Goal: Task Accomplishment & Management: Use online tool/utility

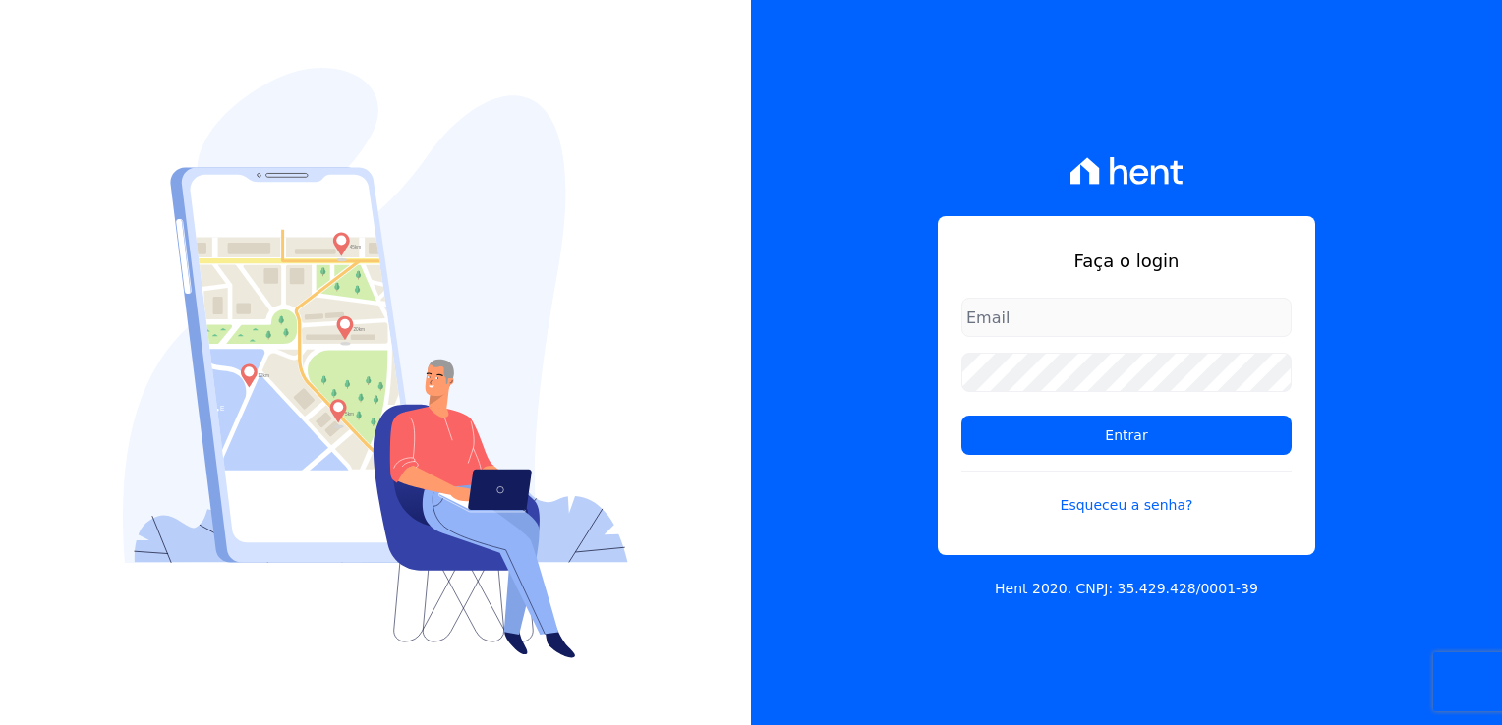
type input "[PERSON_NAME][EMAIL_ADDRESS][DOMAIN_NAME]"
click at [1097, 411] on form "[PERSON_NAME][EMAIL_ADDRESS][DOMAIN_NAME] Entrar Esqueceu a senha?" at bounding box center [1126, 419] width 330 height 242
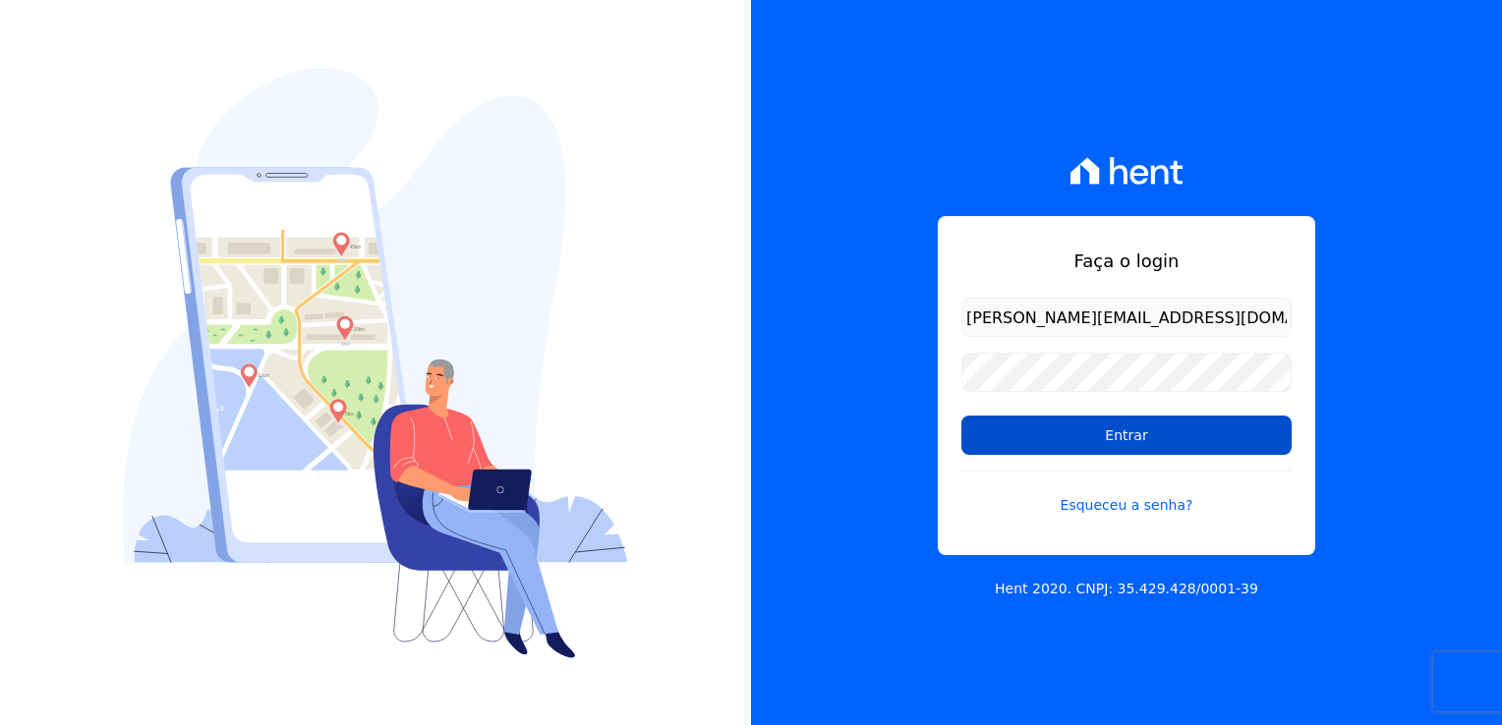
click at [1105, 425] on input "Entrar" at bounding box center [1126, 435] width 330 height 39
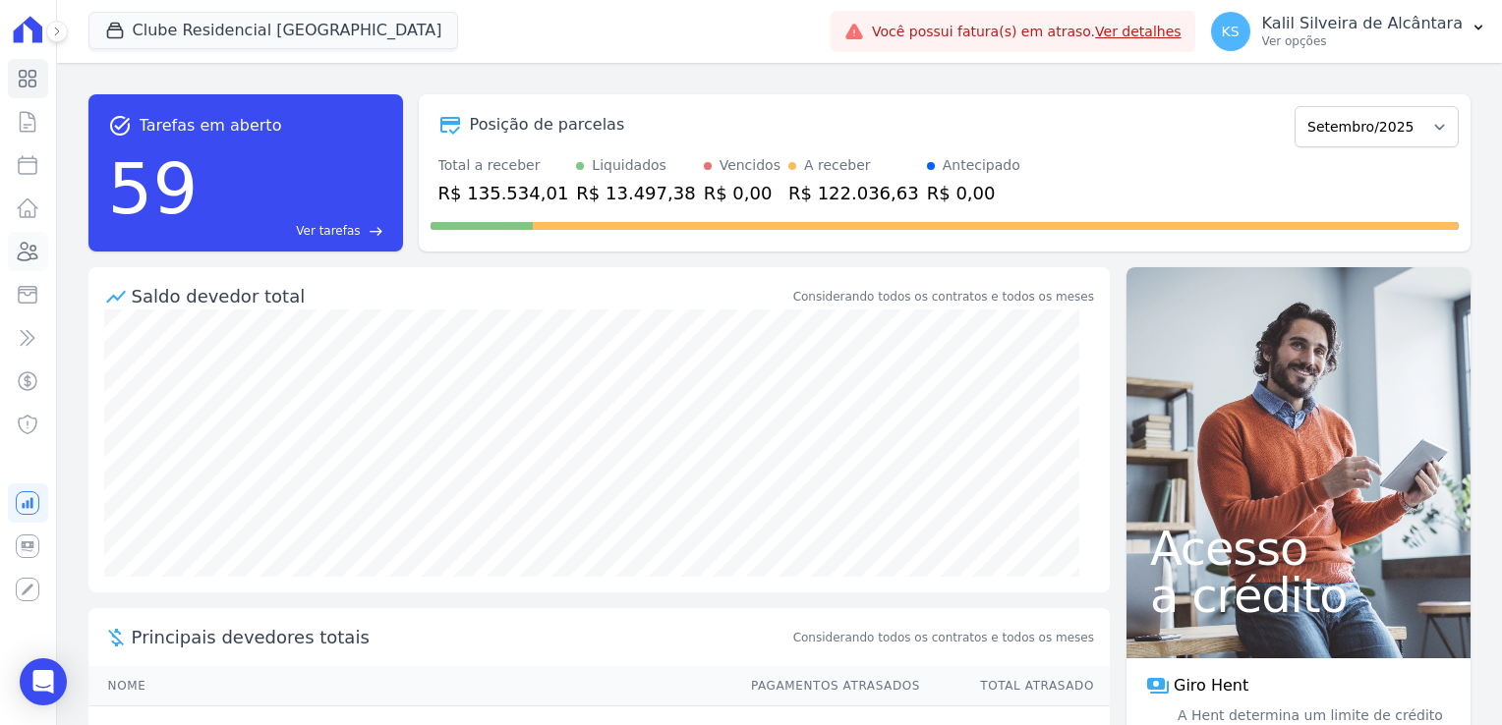
click at [27, 255] on icon at bounding box center [28, 252] width 24 height 24
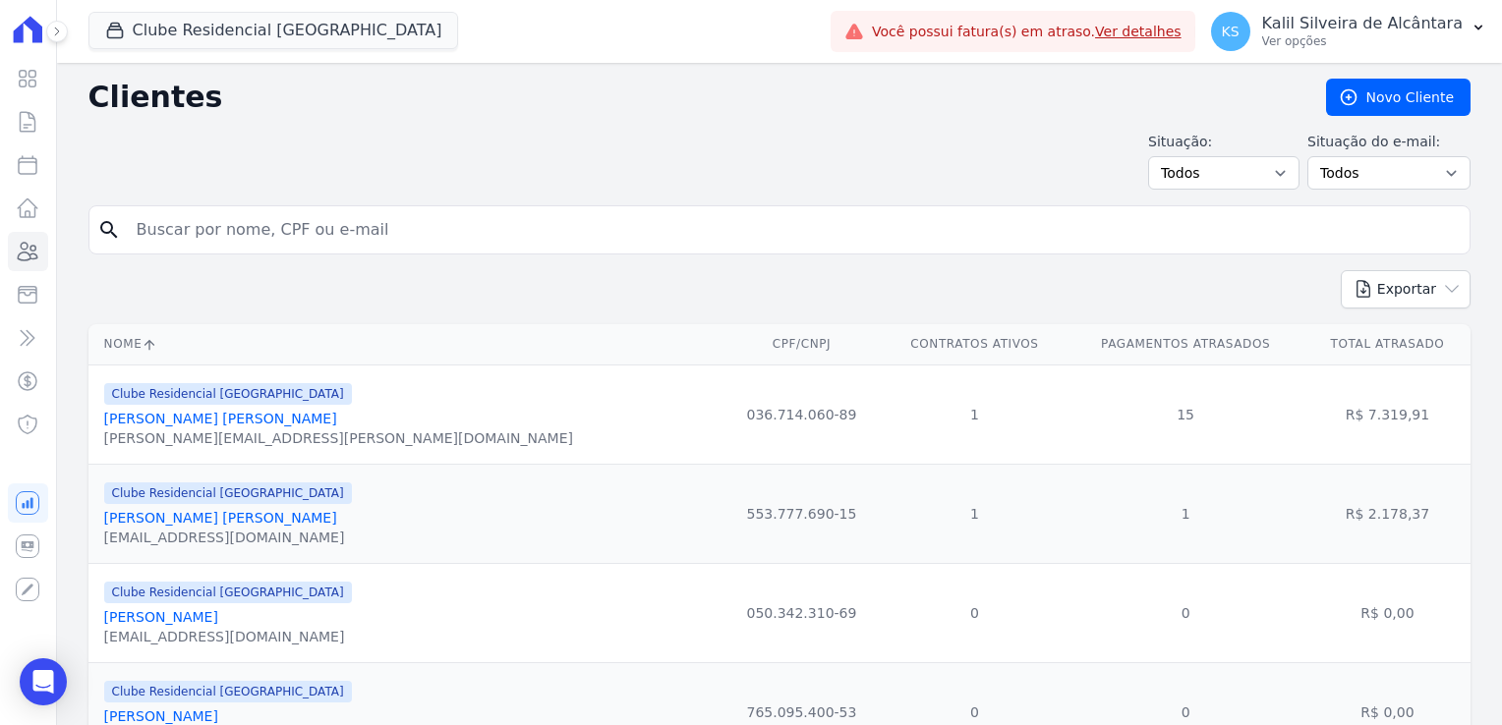
click at [215, 234] on input "search" at bounding box center [793, 229] width 1337 height 39
type input "matheus"
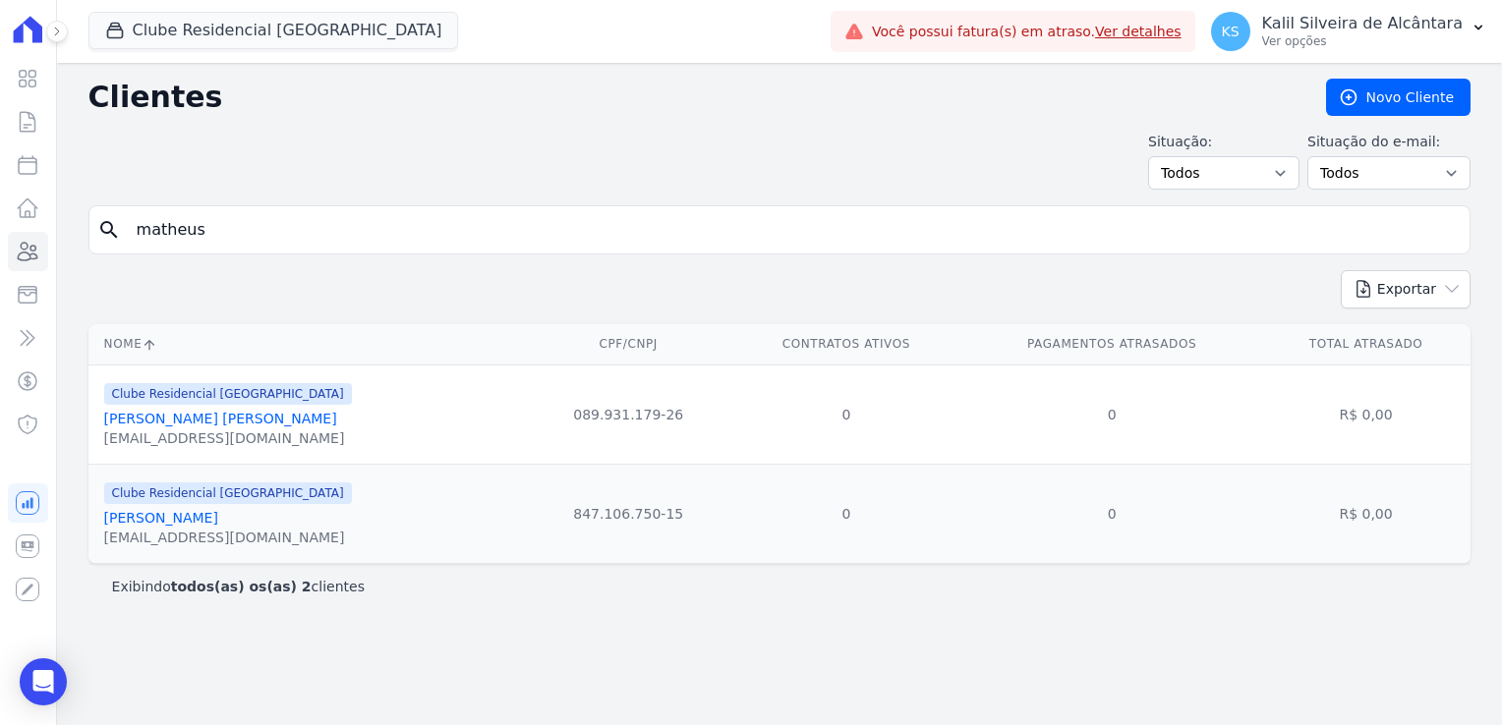
click at [270, 52] on div "Clube Residencial [GEOGRAPHIC_DATA][PERSON_NAME] Incorporadora [GEOGRAPHIC_DATA…" at bounding box center [455, 31] width 734 height 65
click at [265, 46] on button "Clube Residencial [GEOGRAPHIC_DATA]" at bounding box center [273, 30] width 371 height 37
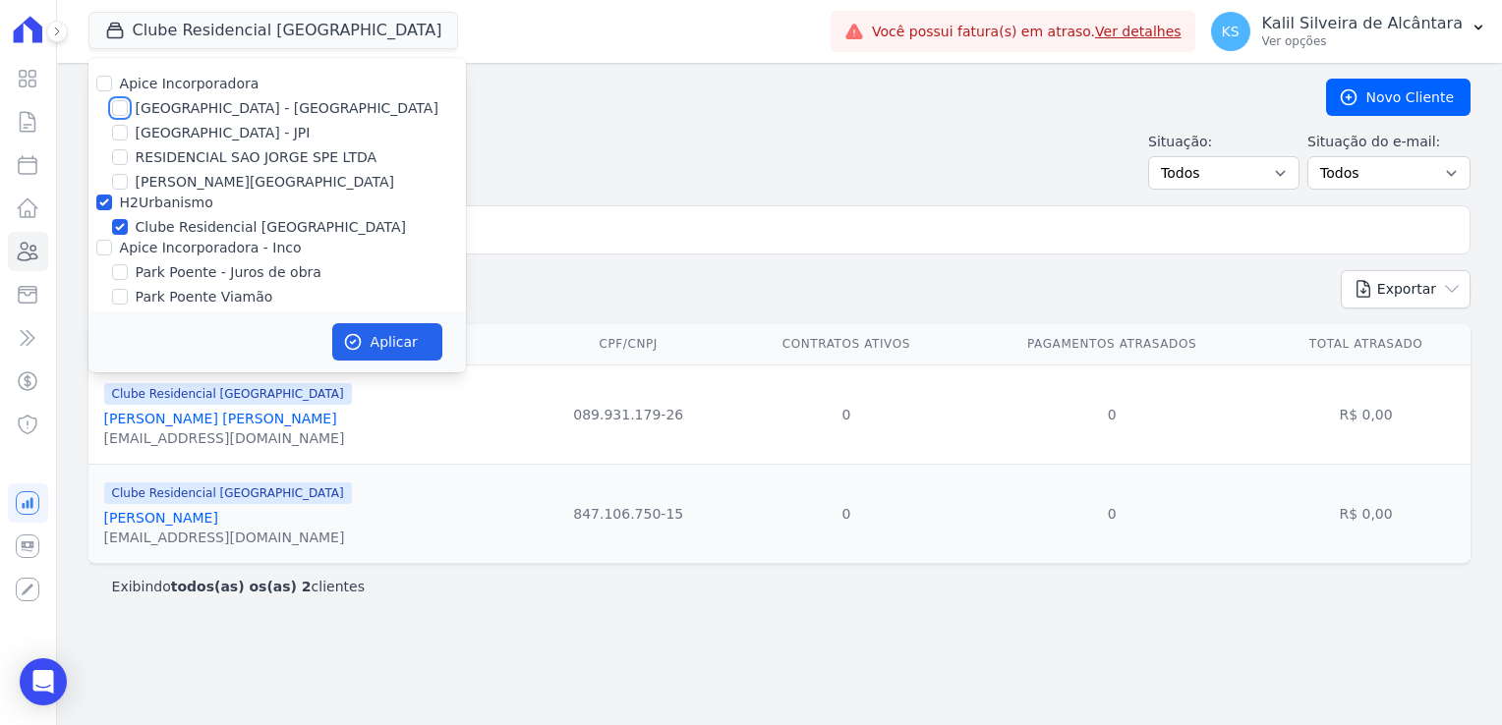
click at [122, 110] on input "[GEOGRAPHIC_DATA] - [GEOGRAPHIC_DATA]" at bounding box center [120, 108] width 16 height 16
checkbox input "true"
click at [106, 240] on input "Apice Incorporadora - Inco" at bounding box center [104, 248] width 16 height 16
checkbox input "true"
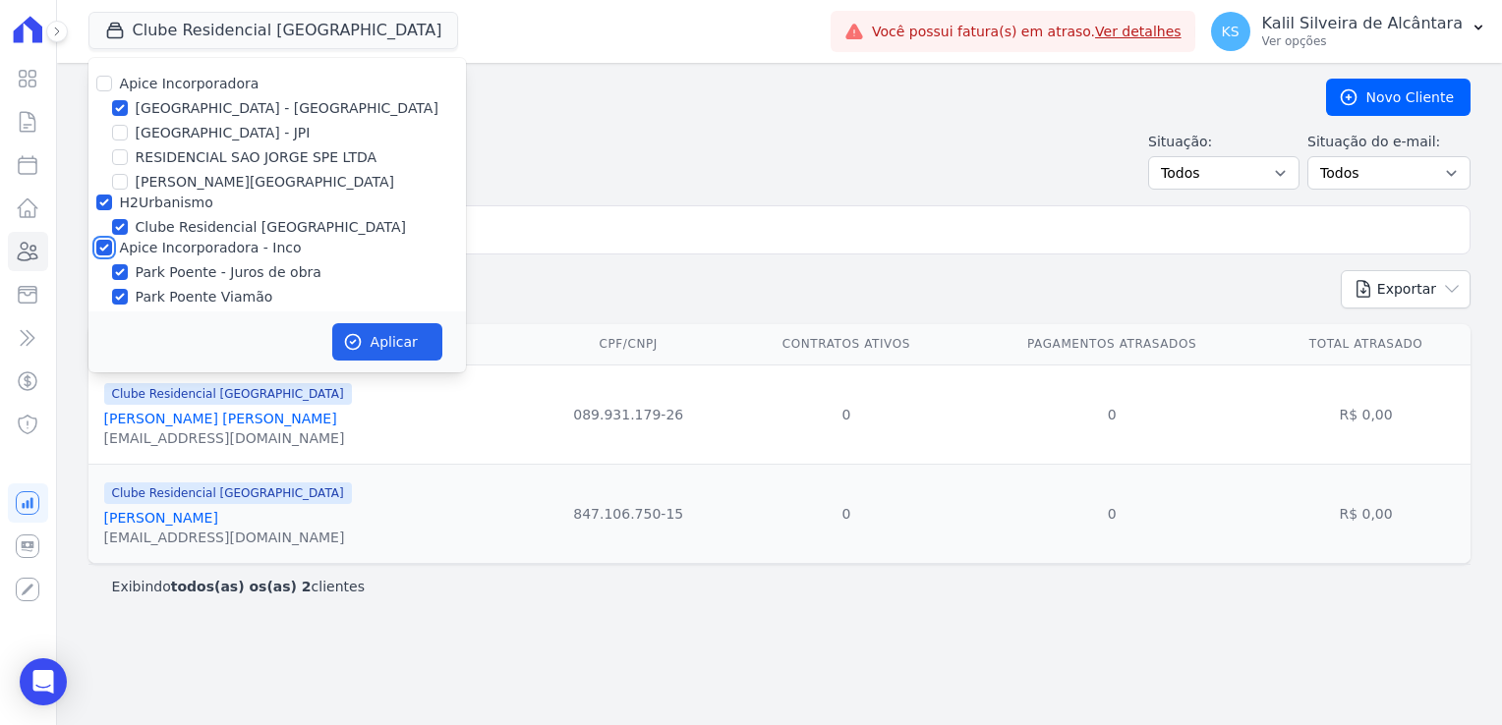
checkbox input "true"
click at [375, 343] on button "Aplicar" at bounding box center [387, 341] width 110 height 37
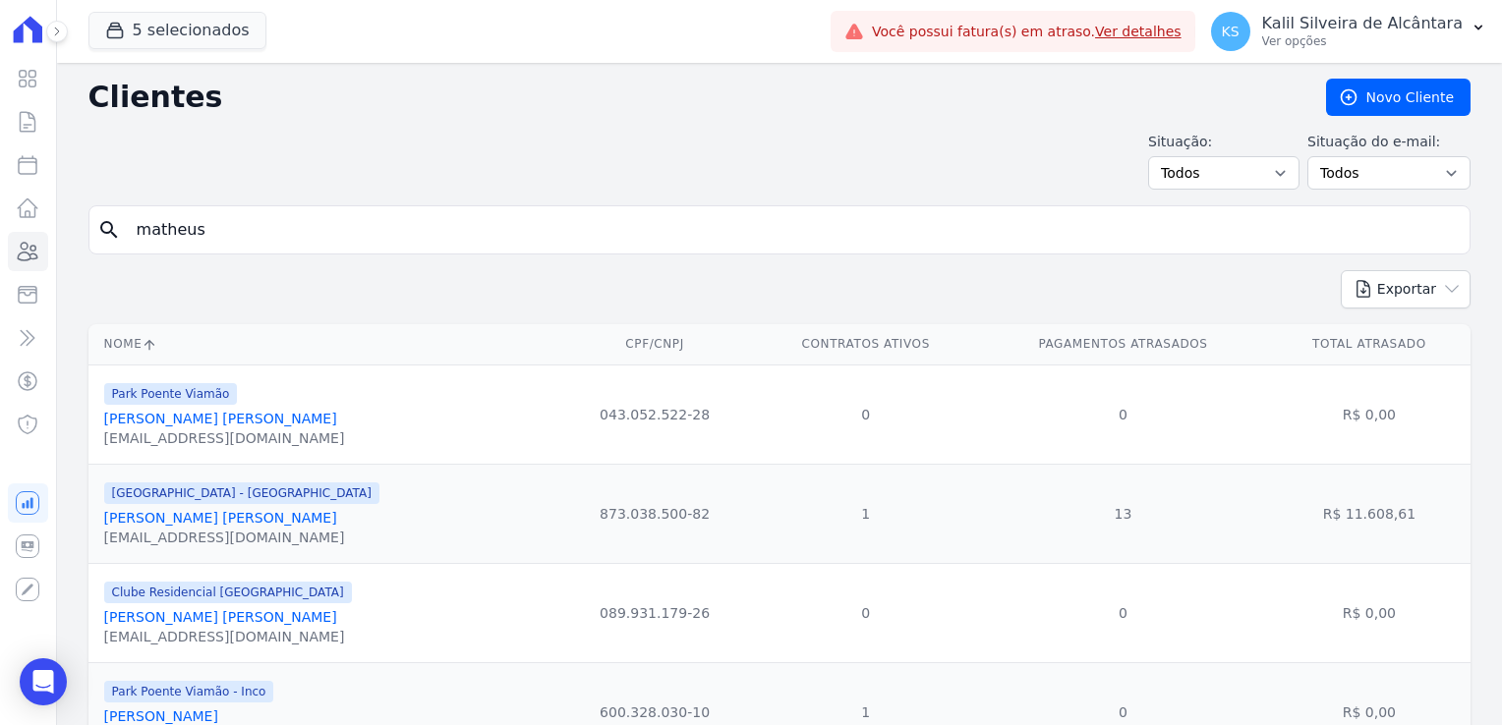
click at [315, 222] on input "matheus" at bounding box center [793, 229] width 1337 height 39
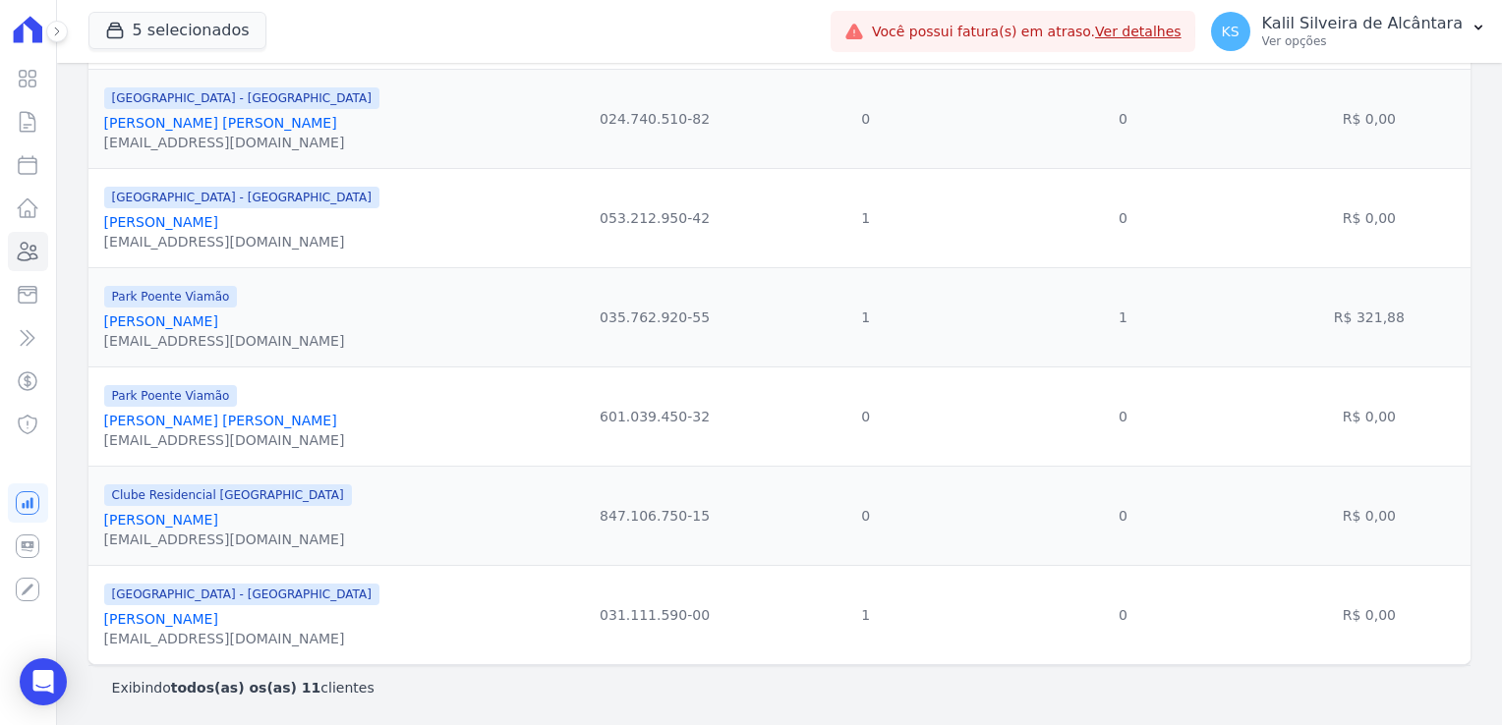
scroll to position [797, 0]
click at [200, 320] on link "[PERSON_NAME]" at bounding box center [161, 322] width 114 height 16
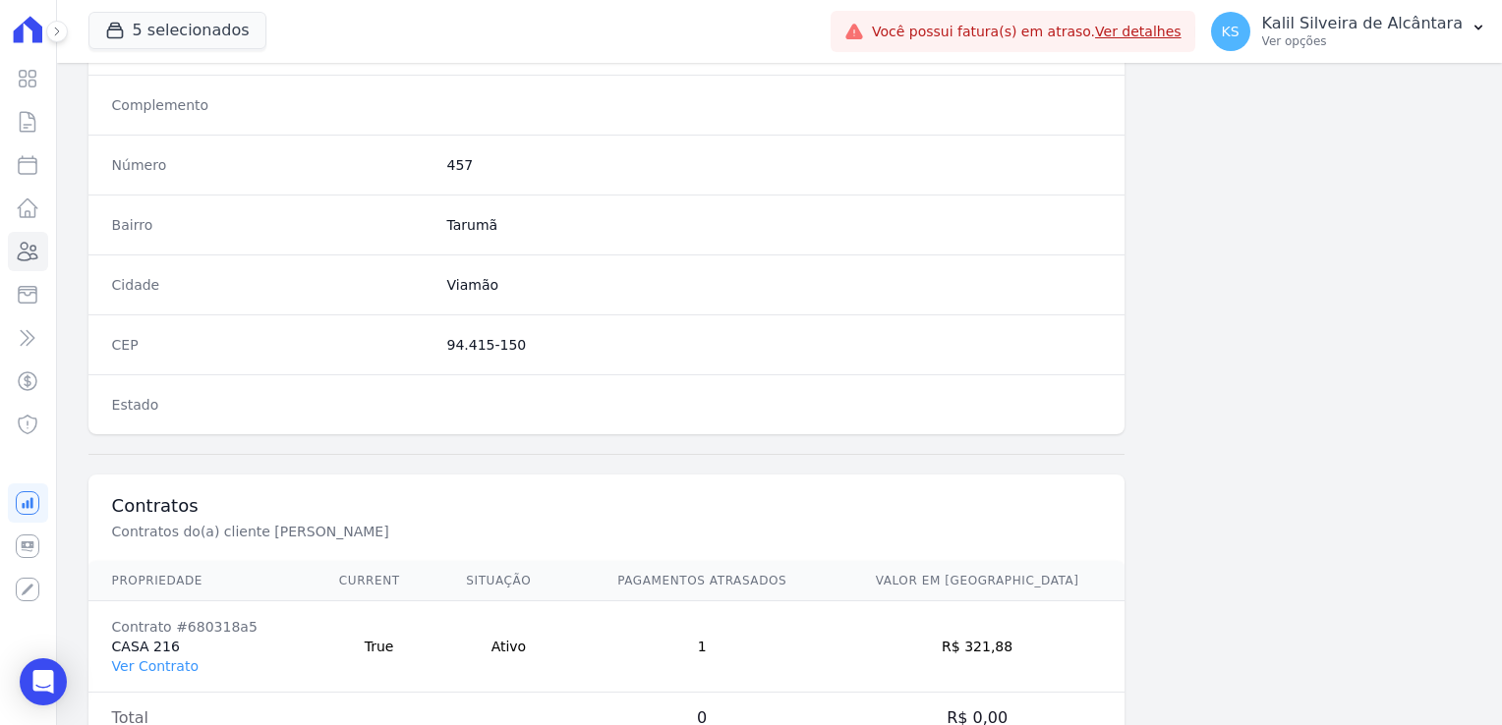
scroll to position [1107, 0]
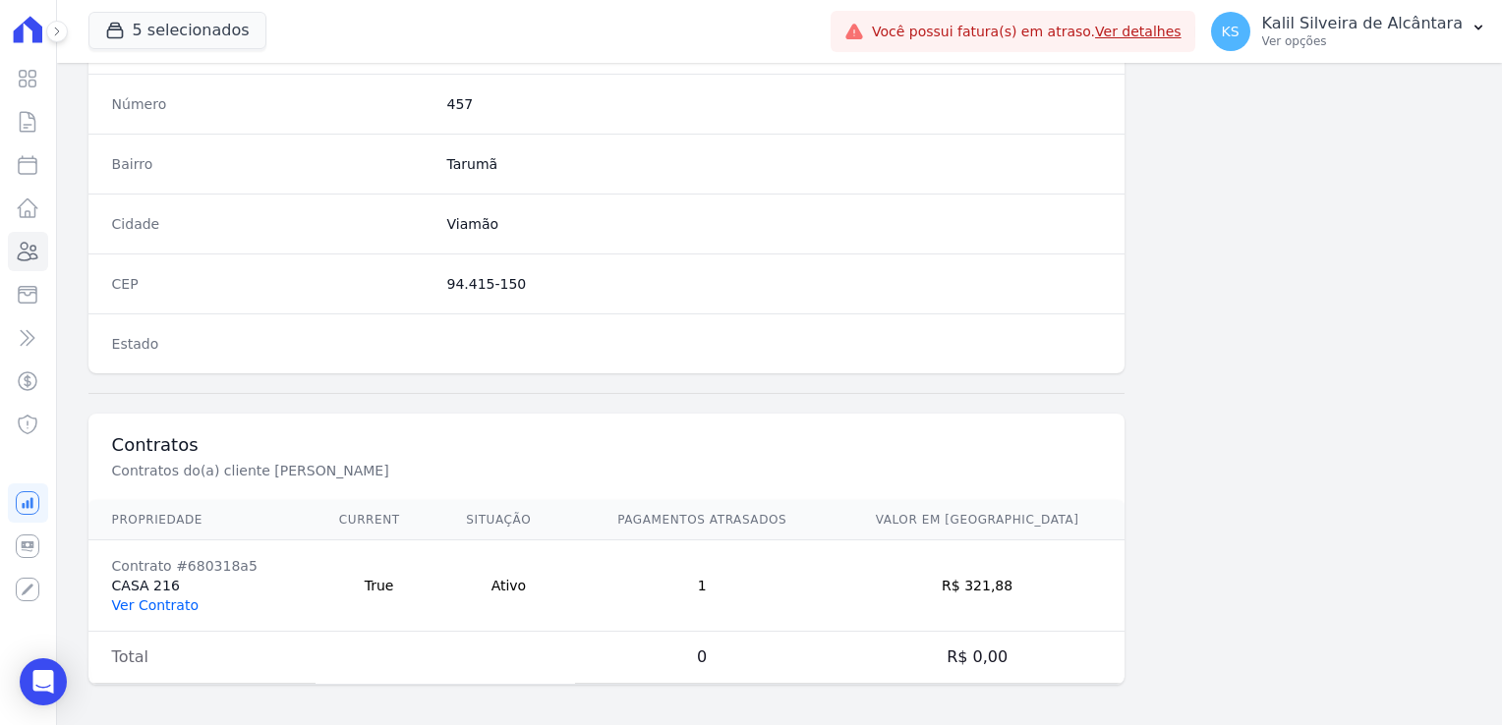
click at [183, 598] on link "Ver Contrato" at bounding box center [155, 606] width 87 height 16
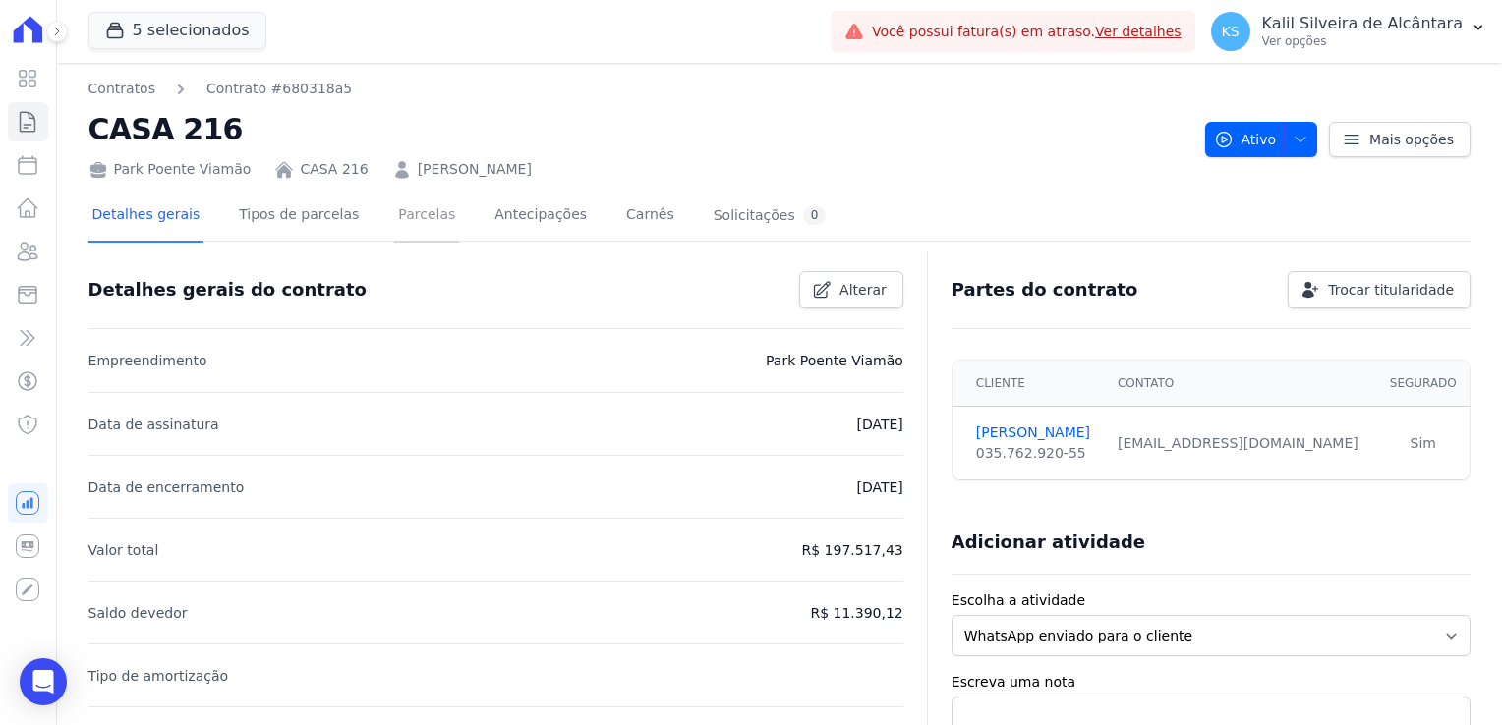
click at [423, 216] on link "Parcelas" at bounding box center [426, 217] width 65 height 52
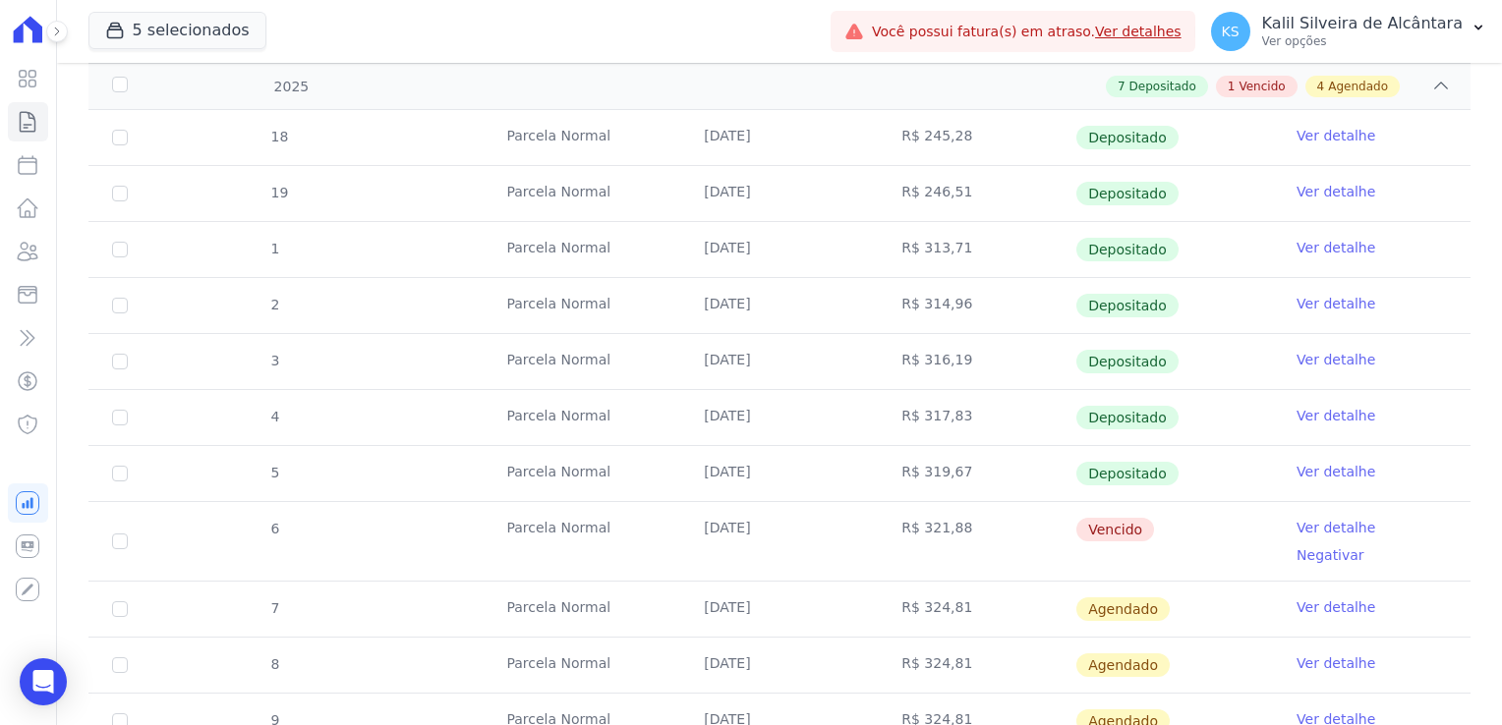
scroll to position [492, 0]
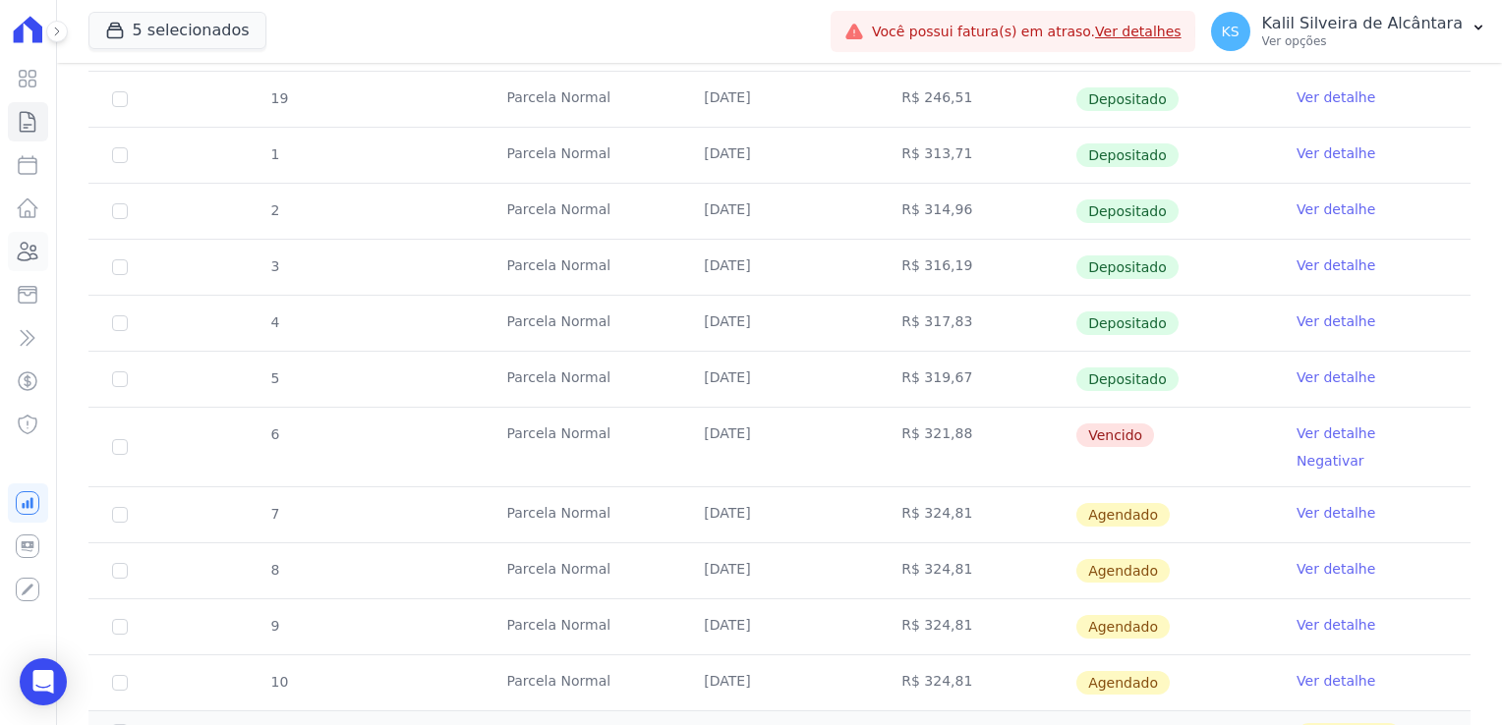
click at [38, 260] on icon at bounding box center [28, 252] width 24 height 24
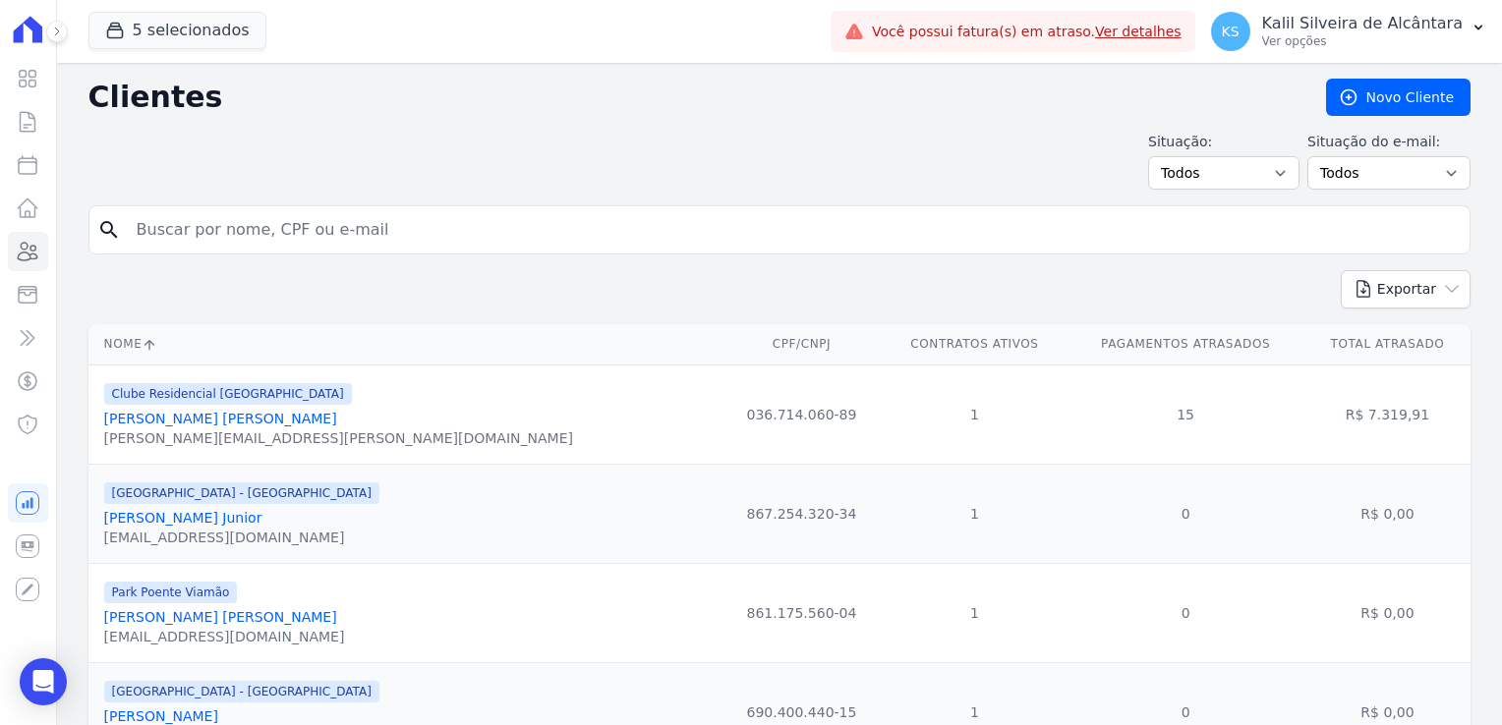
click at [214, 216] on input "search" at bounding box center [793, 229] width 1337 height 39
type input "[PERSON_NAME]"
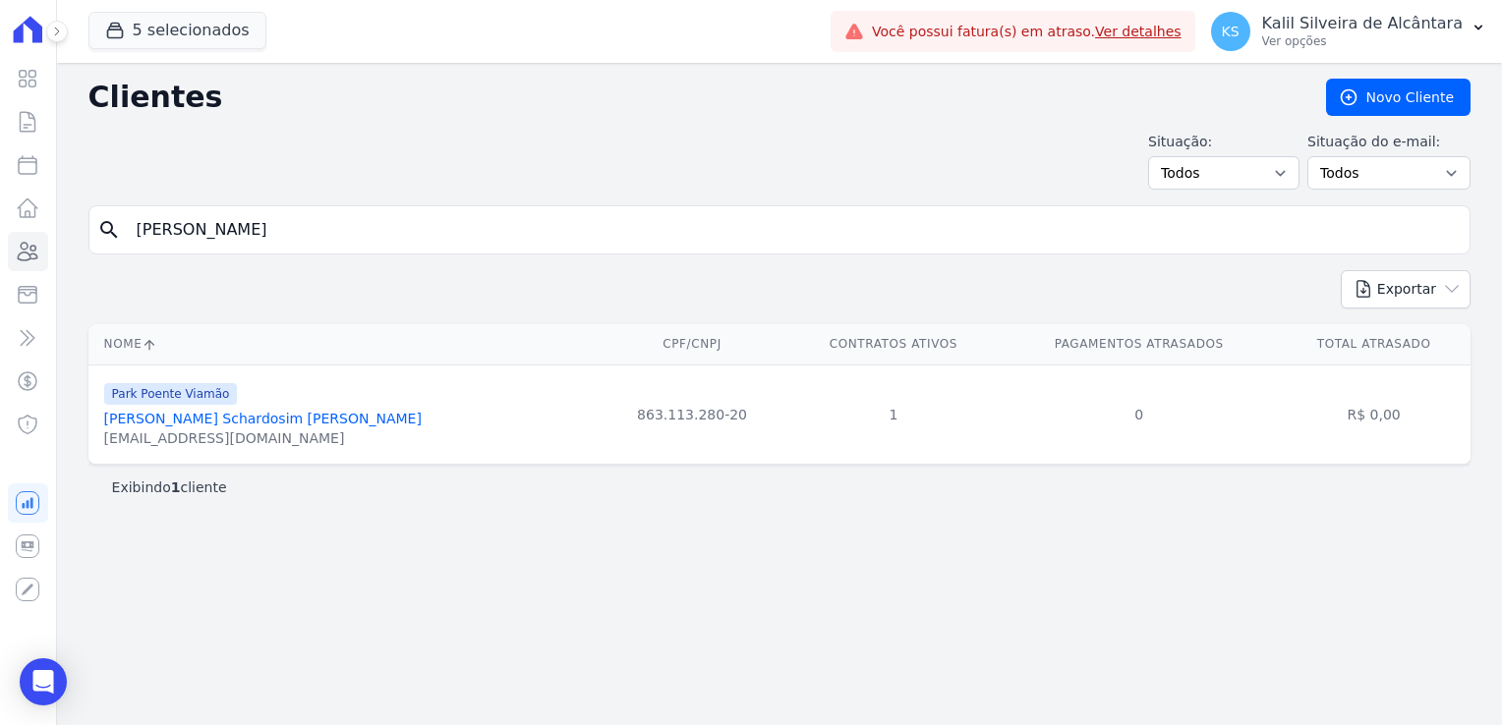
click at [252, 423] on link "[PERSON_NAME] Schardosim [PERSON_NAME]" at bounding box center [263, 419] width 318 height 16
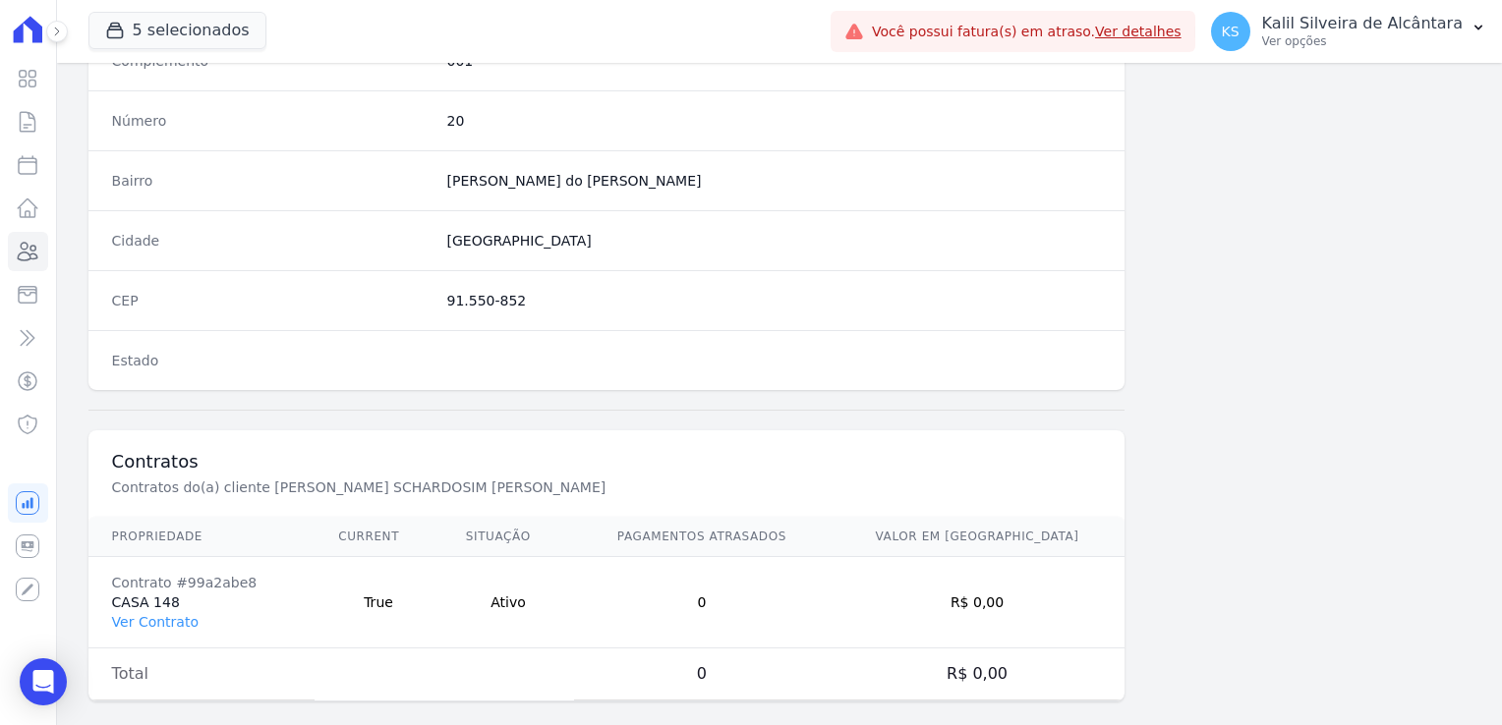
scroll to position [1107, 0]
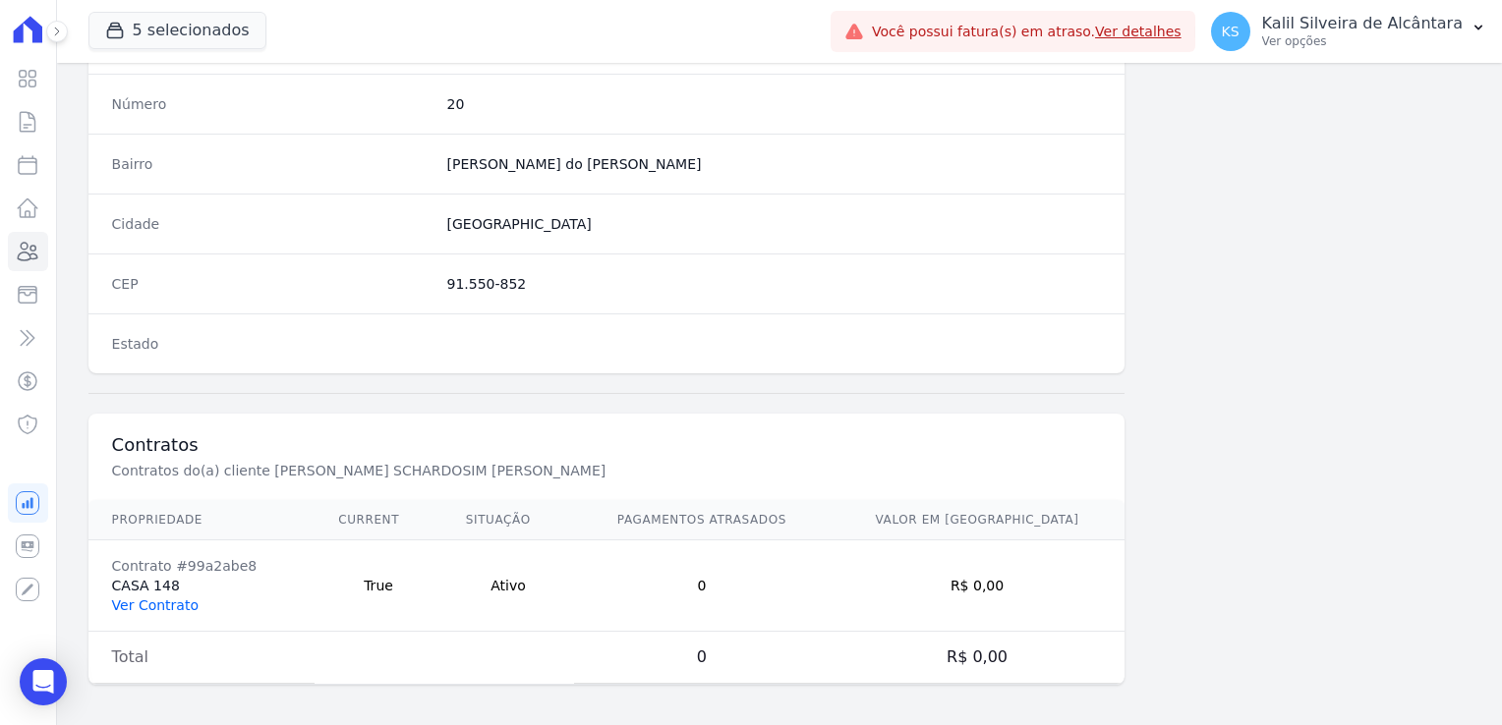
click at [165, 605] on link "Ver Contrato" at bounding box center [155, 606] width 87 height 16
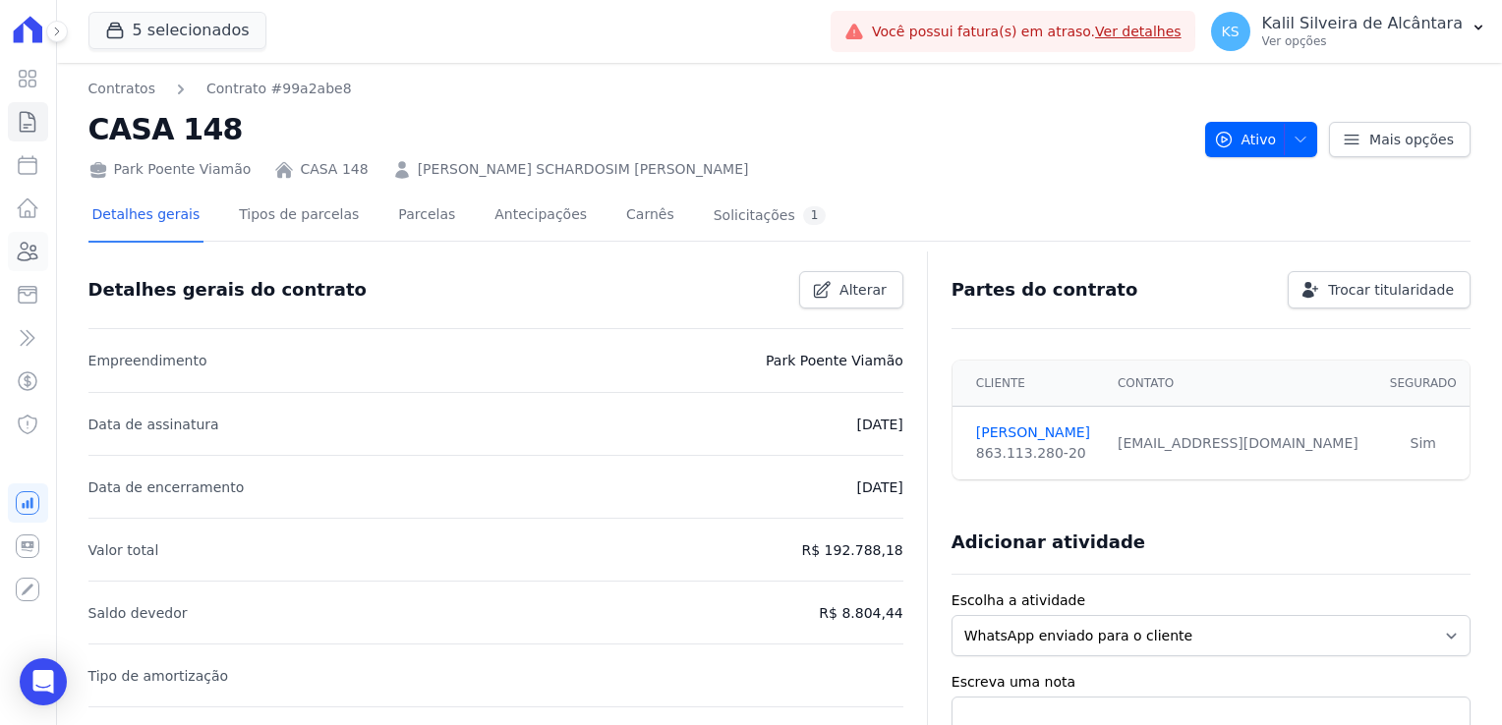
click at [29, 258] on icon at bounding box center [28, 252] width 24 height 24
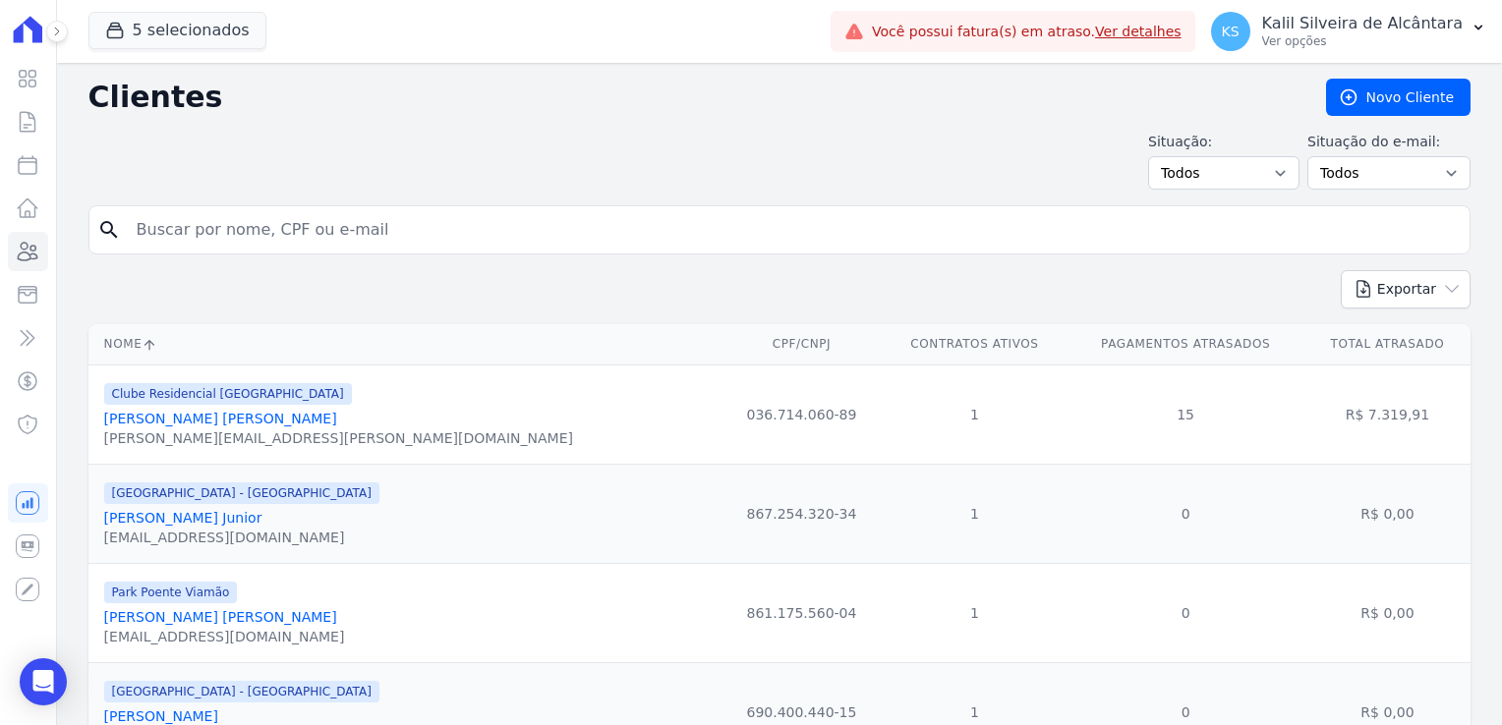
click at [397, 234] on input "search" at bounding box center [793, 229] width 1337 height 39
type input "[PERSON_NAME]"
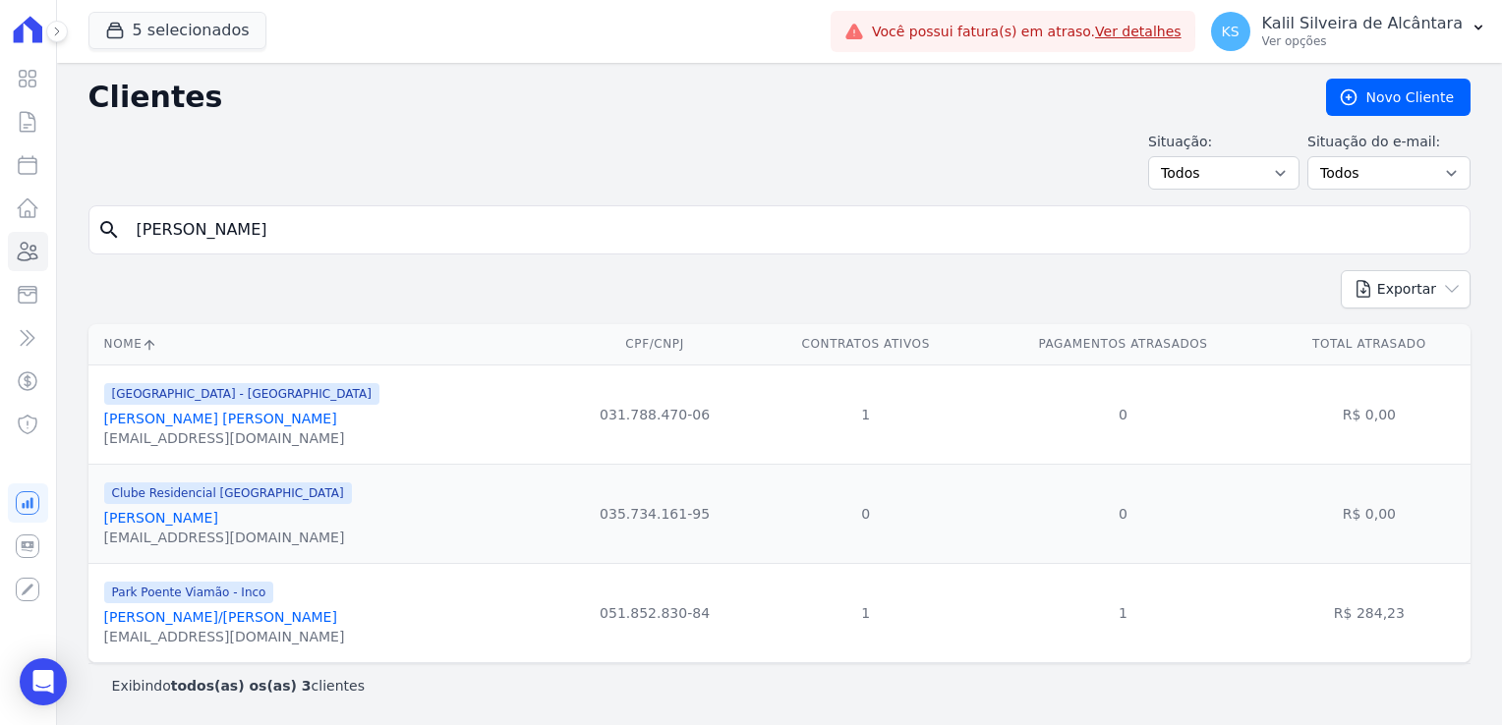
click at [261, 615] on link "[PERSON_NAME]/[PERSON_NAME]" at bounding box center [220, 617] width 233 height 16
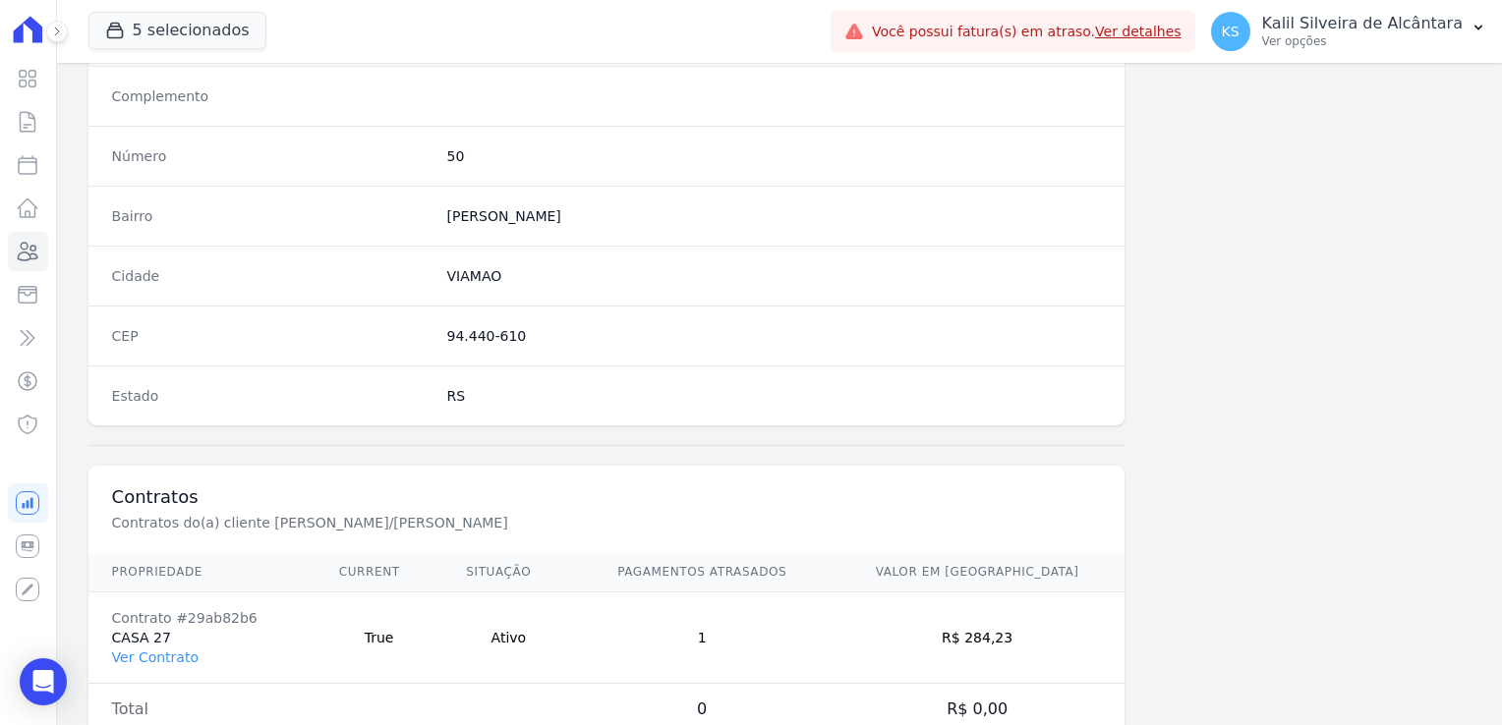
scroll to position [1107, 0]
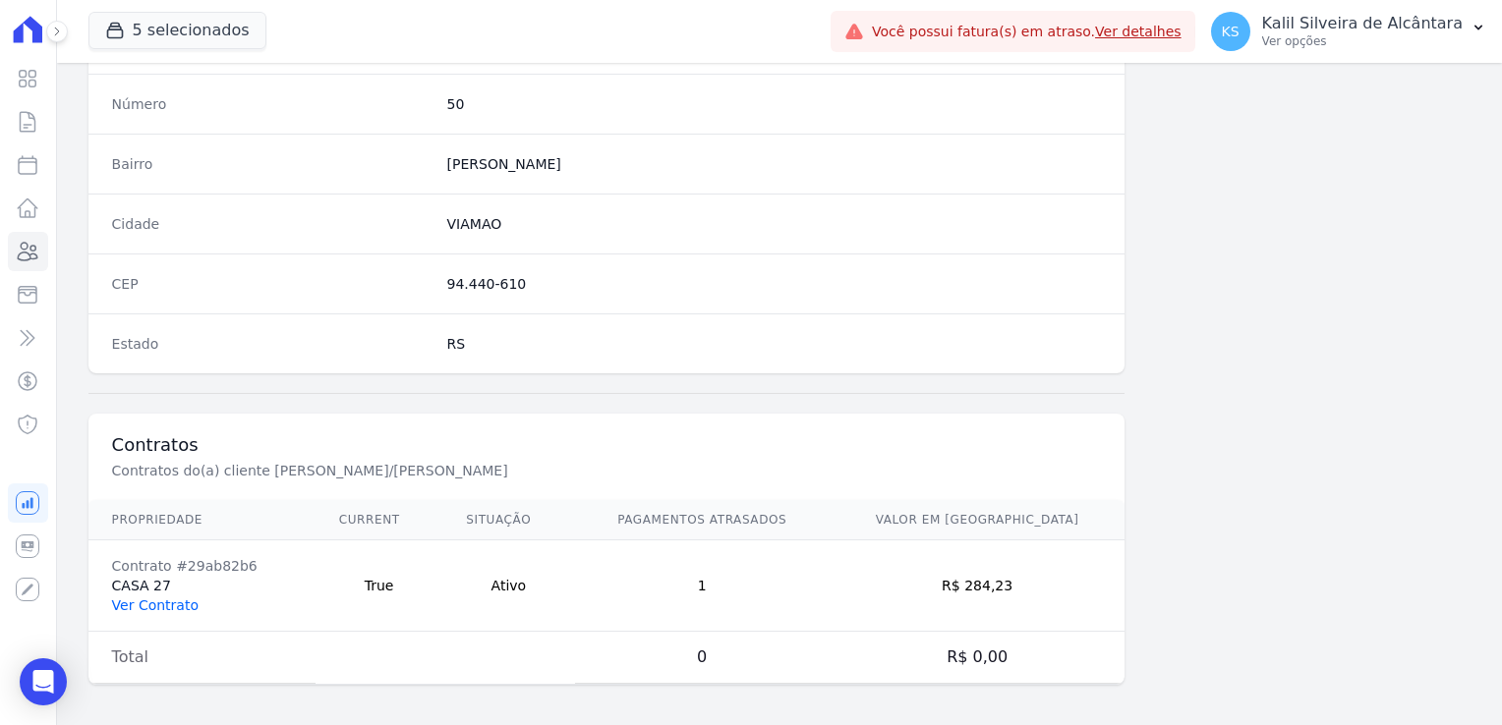
click at [159, 598] on link "Ver Contrato" at bounding box center [155, 606] width 87 height 16
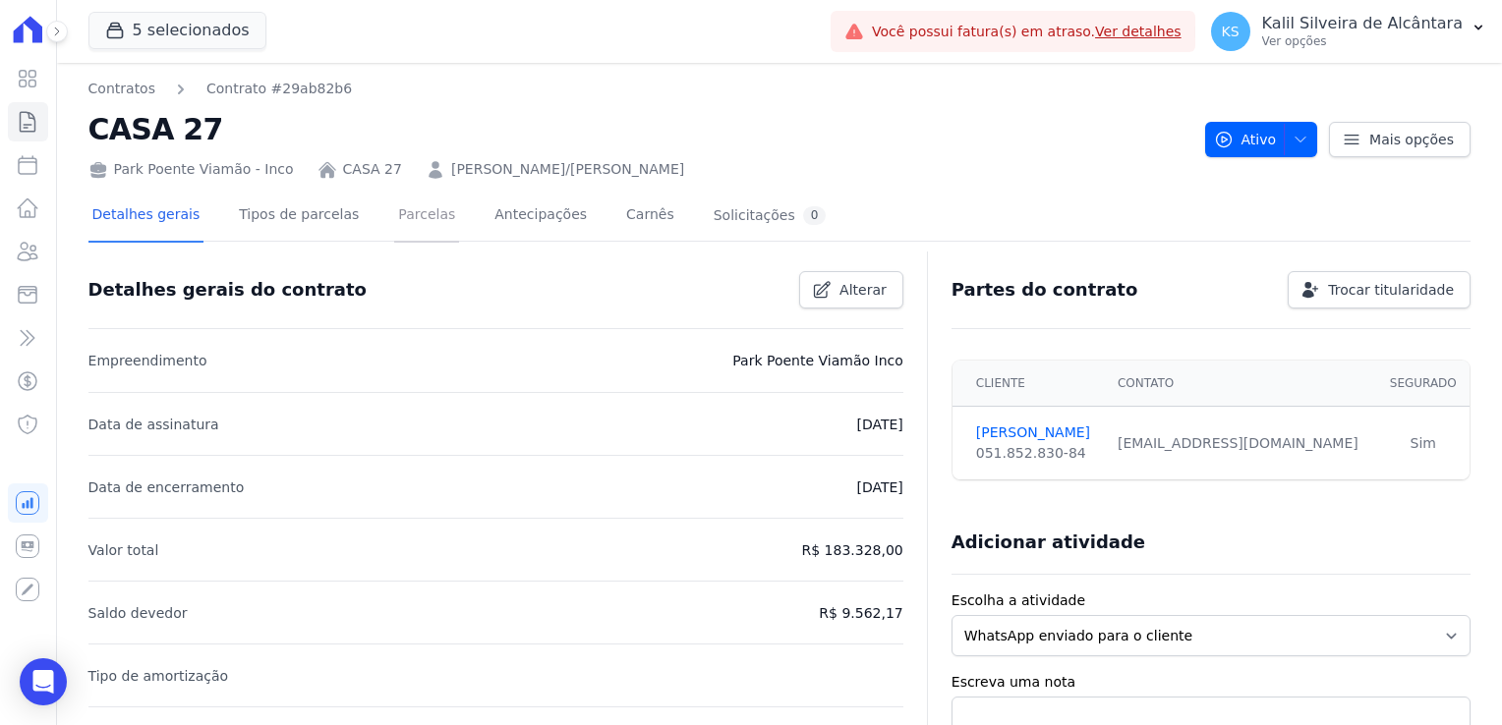
click at [394, 214] on link "Parcelas" at bounding box center [426, 217] width 65 height 52
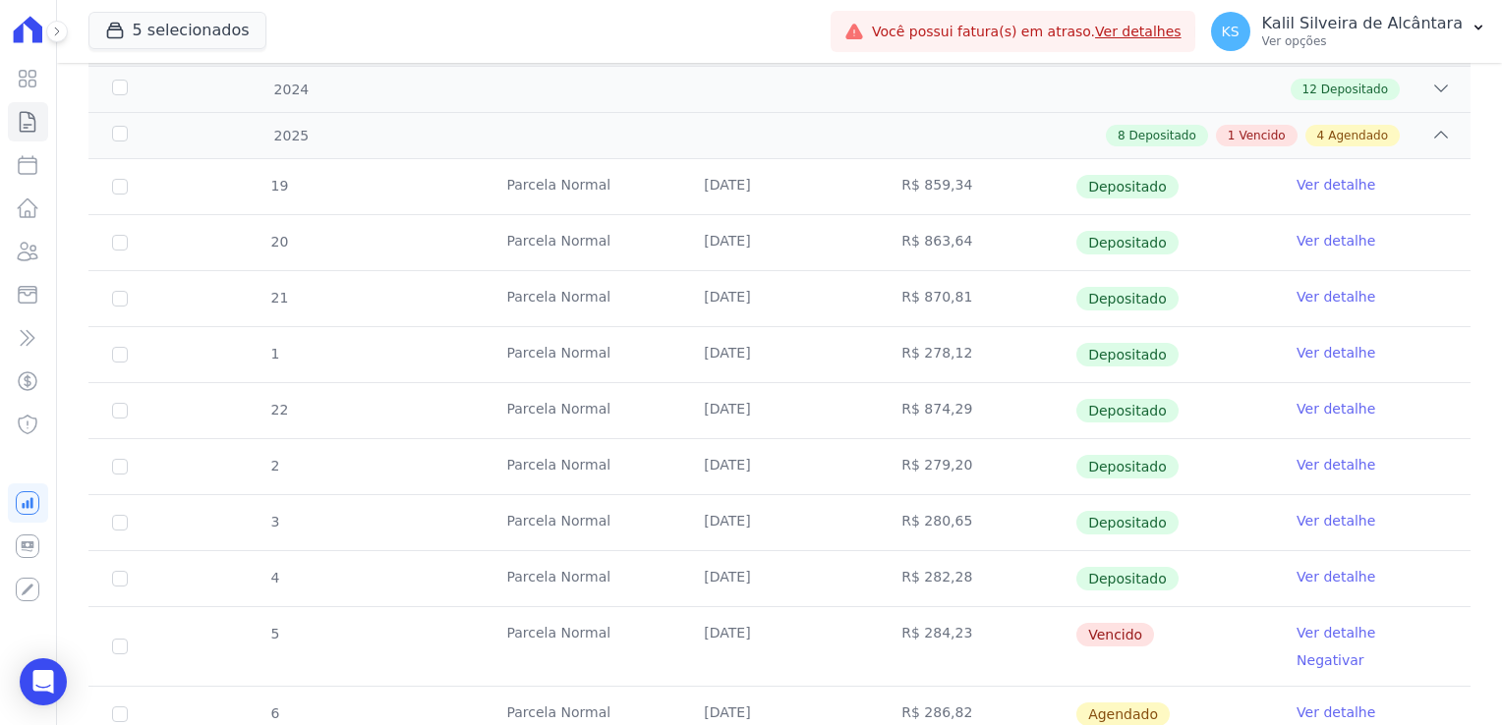
scroll to position [492, 0]
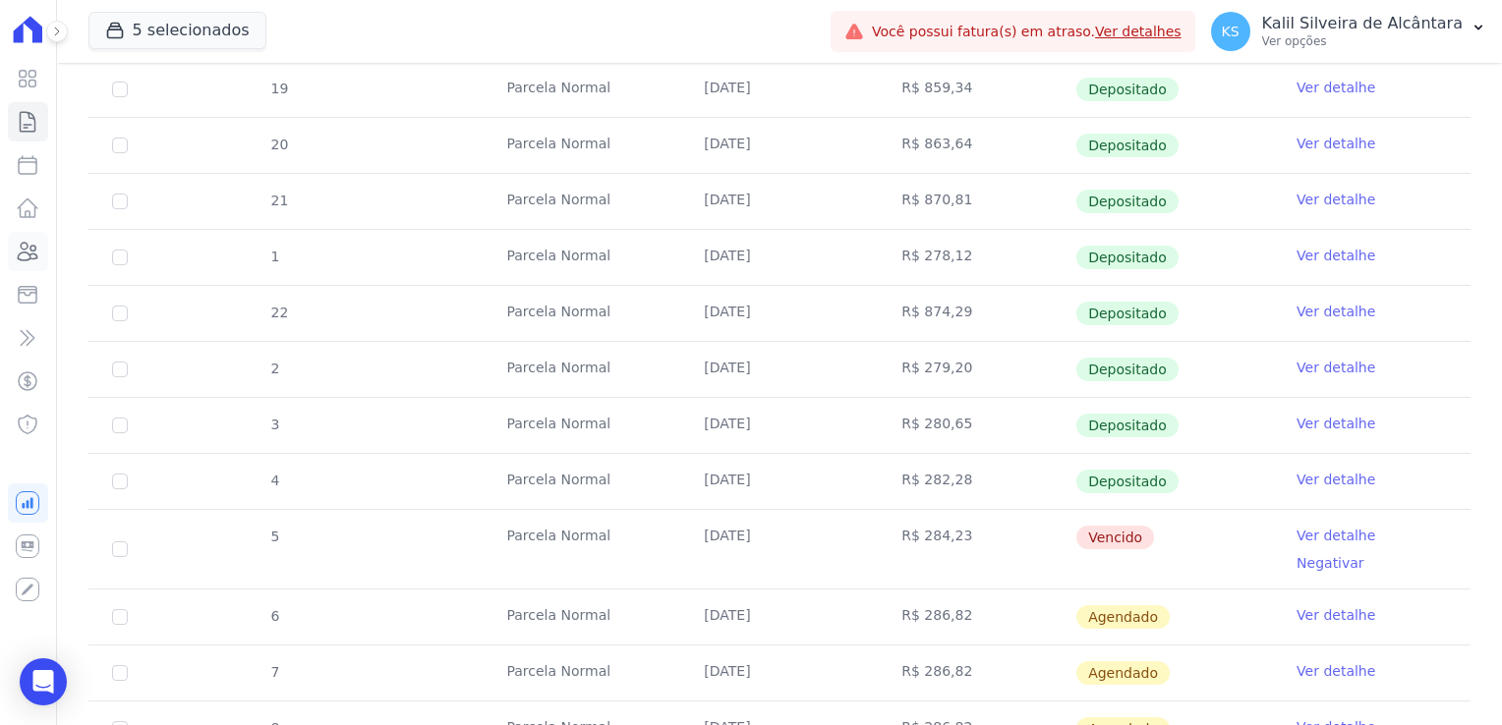
click at [27, 252] on icon at bounding box center [29, 252] width 20 height 18
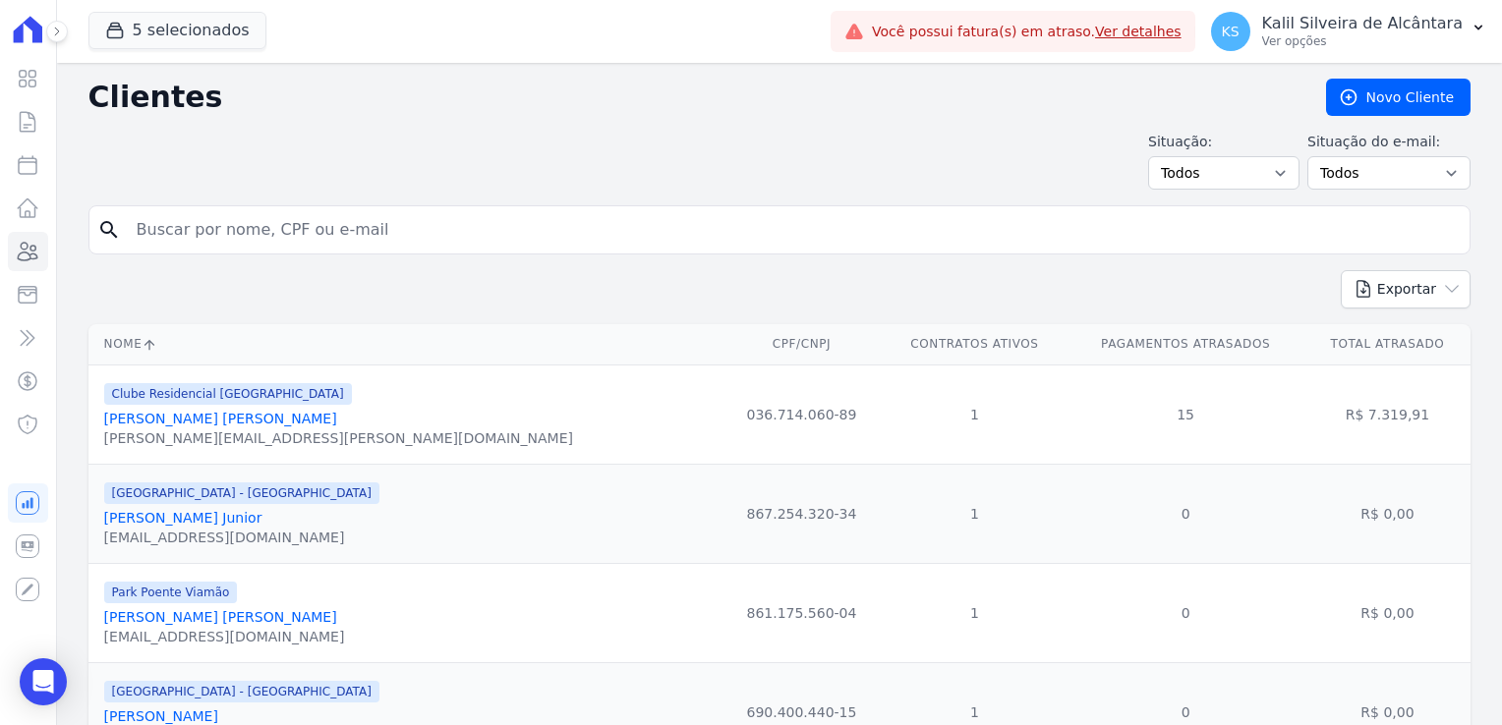
click at [182, 213] on input "search" at bounding box center [793, 229] width 1337 height 39
type input "[PERSON_NAME]"
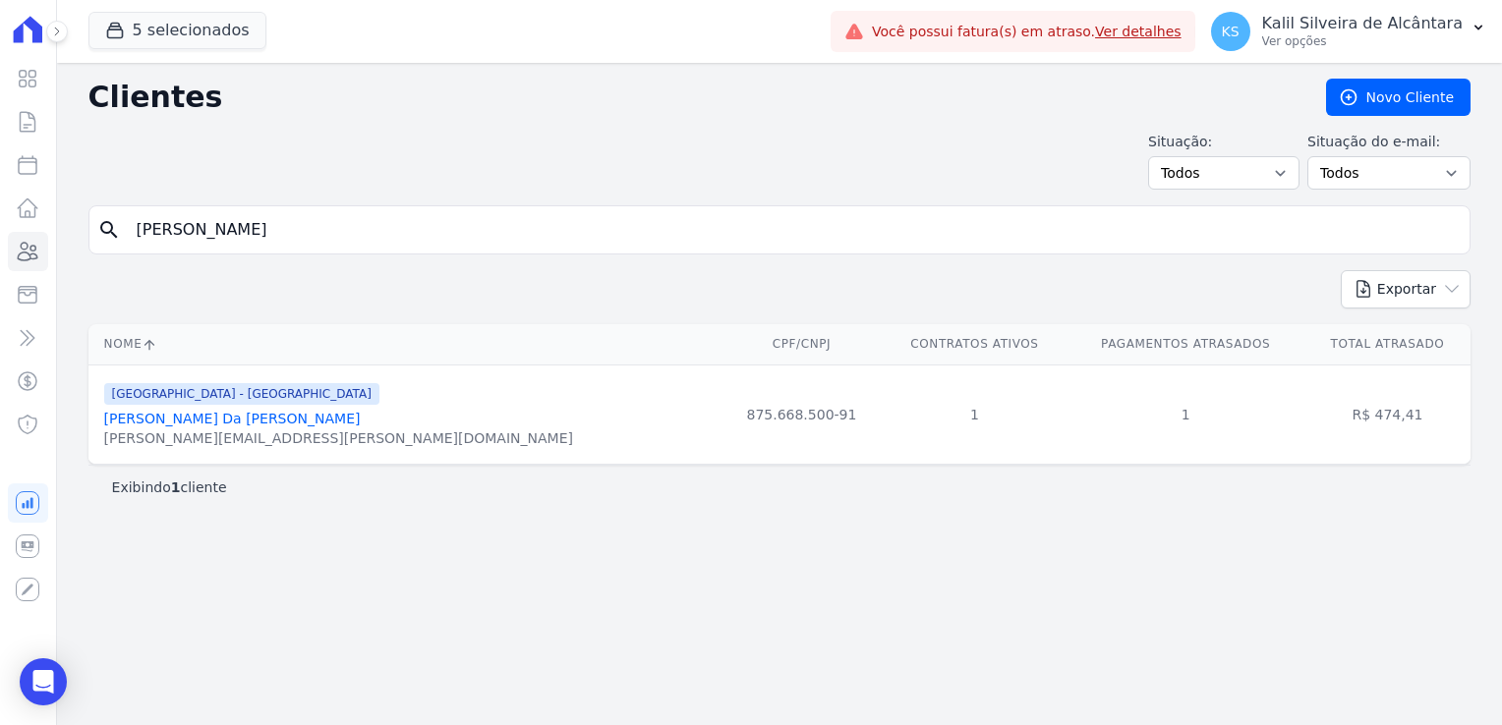
click at [239, 414] on link "[PERSON_NAME] Da [PERSON_NAME]" at bounding box center [232, 419] width 257 height 16
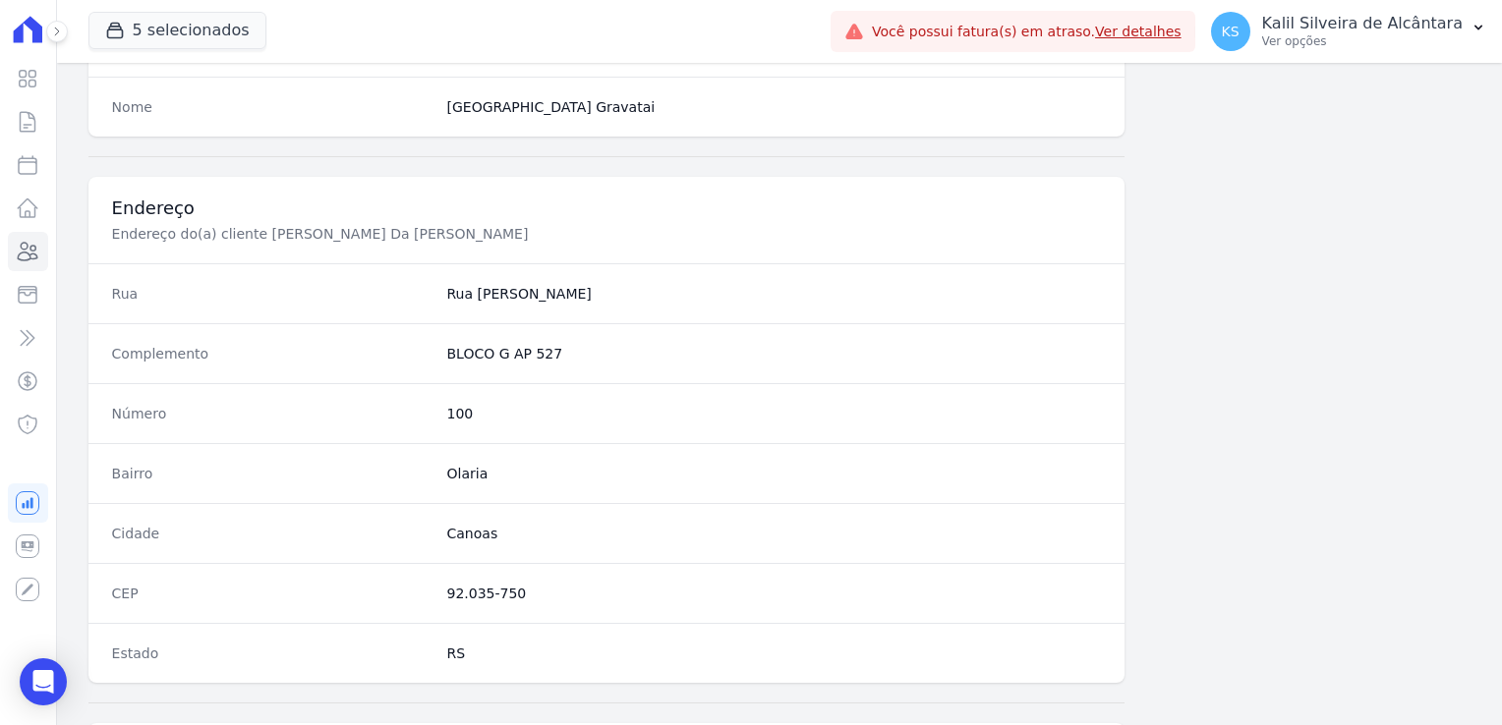
scroll to position [1107, 0]
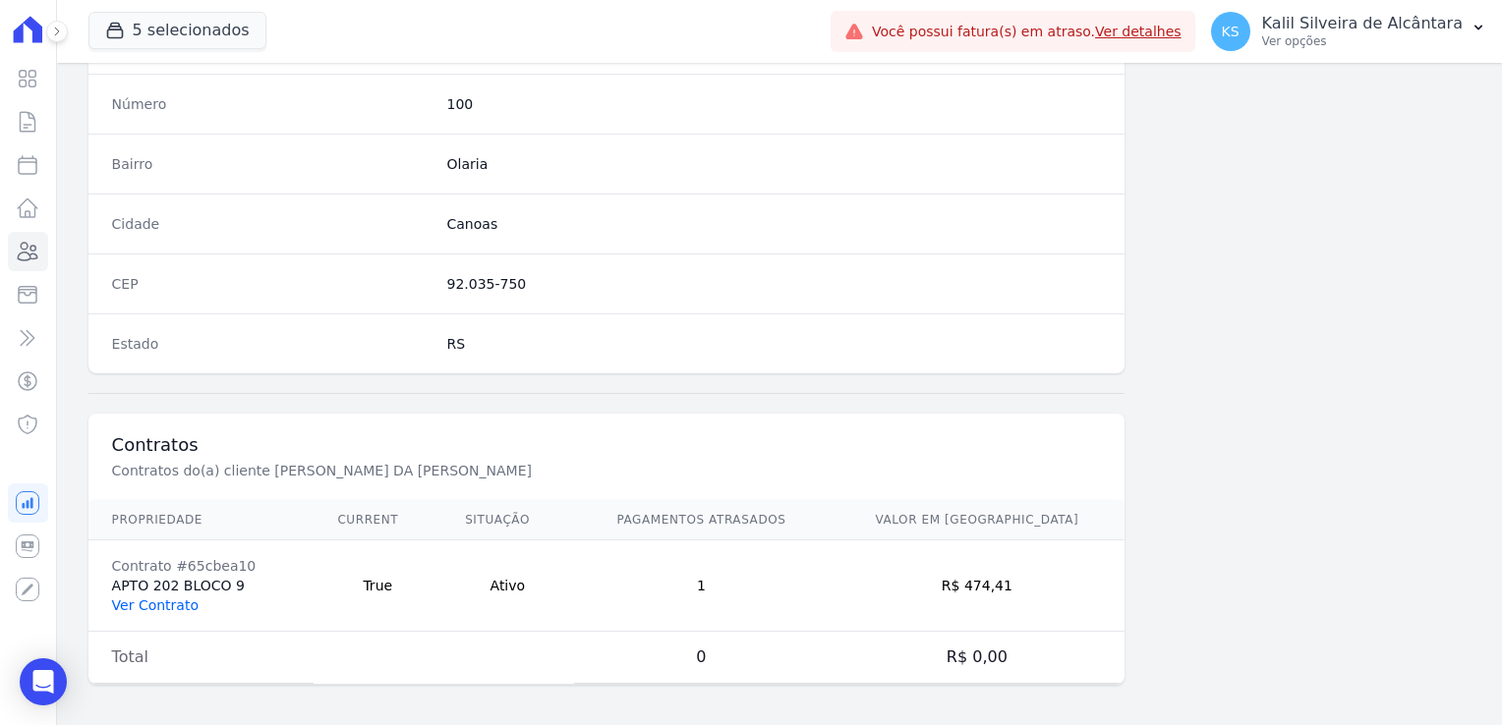
click at [169, 598] on link "Ver Contrato" at bounding box center [155, 606] width 87 height 16
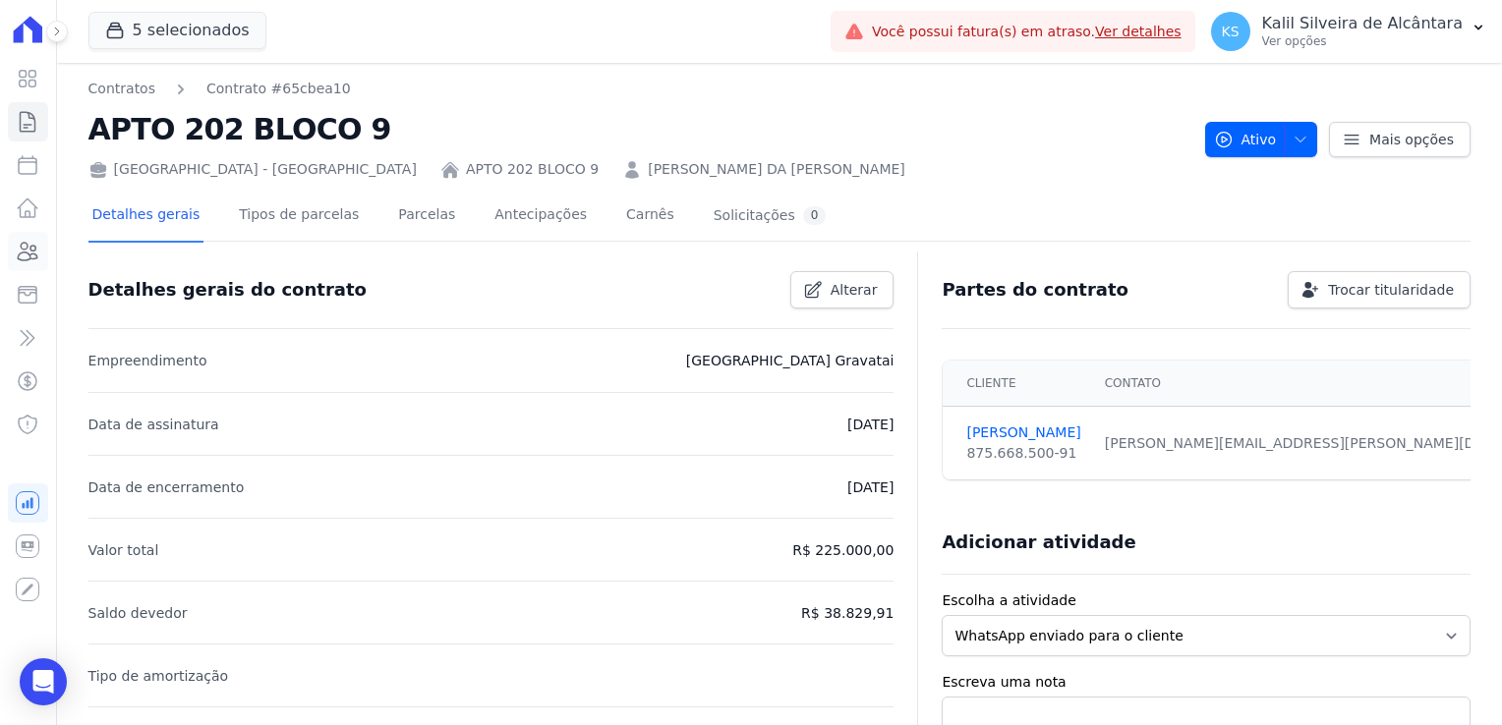
click at [25, 255] on icon at bounding box center [28, 252] width 24 height 24
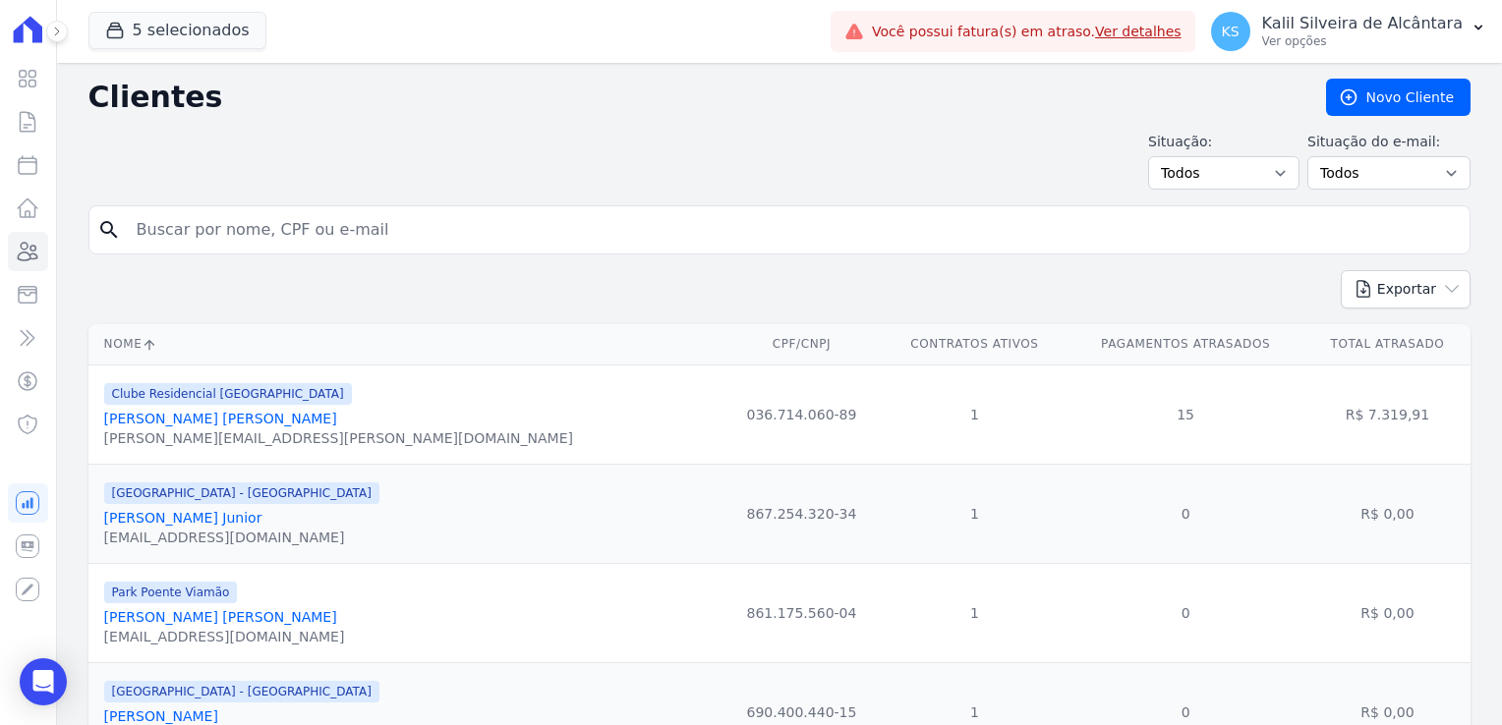
click at [205, 235] on input "search" at bounding box center [793, 229] width 1337 height 39
type input "[PERSON_NAME]"
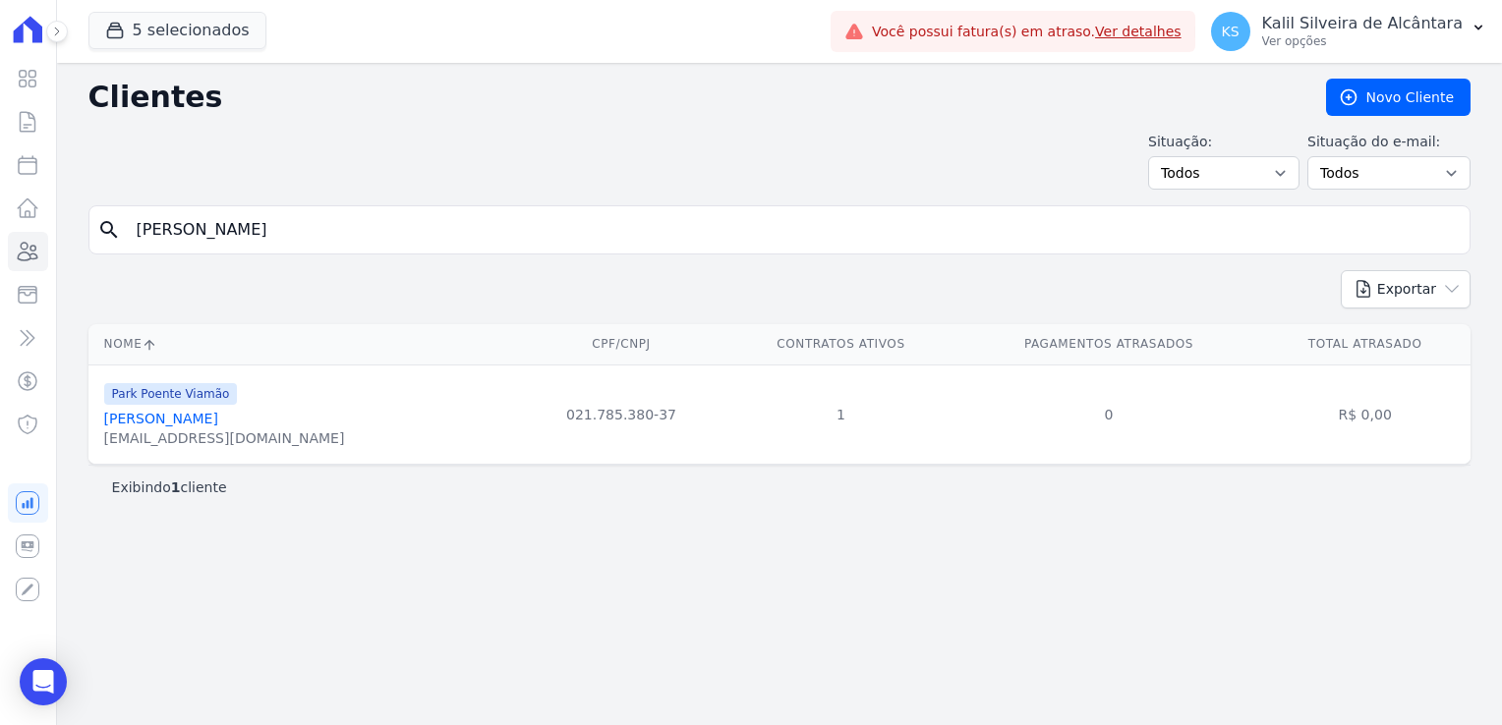
click at [203, 421] on link "[PERSON_NAME]" at bounding box center [161, 419] width 114 height 16
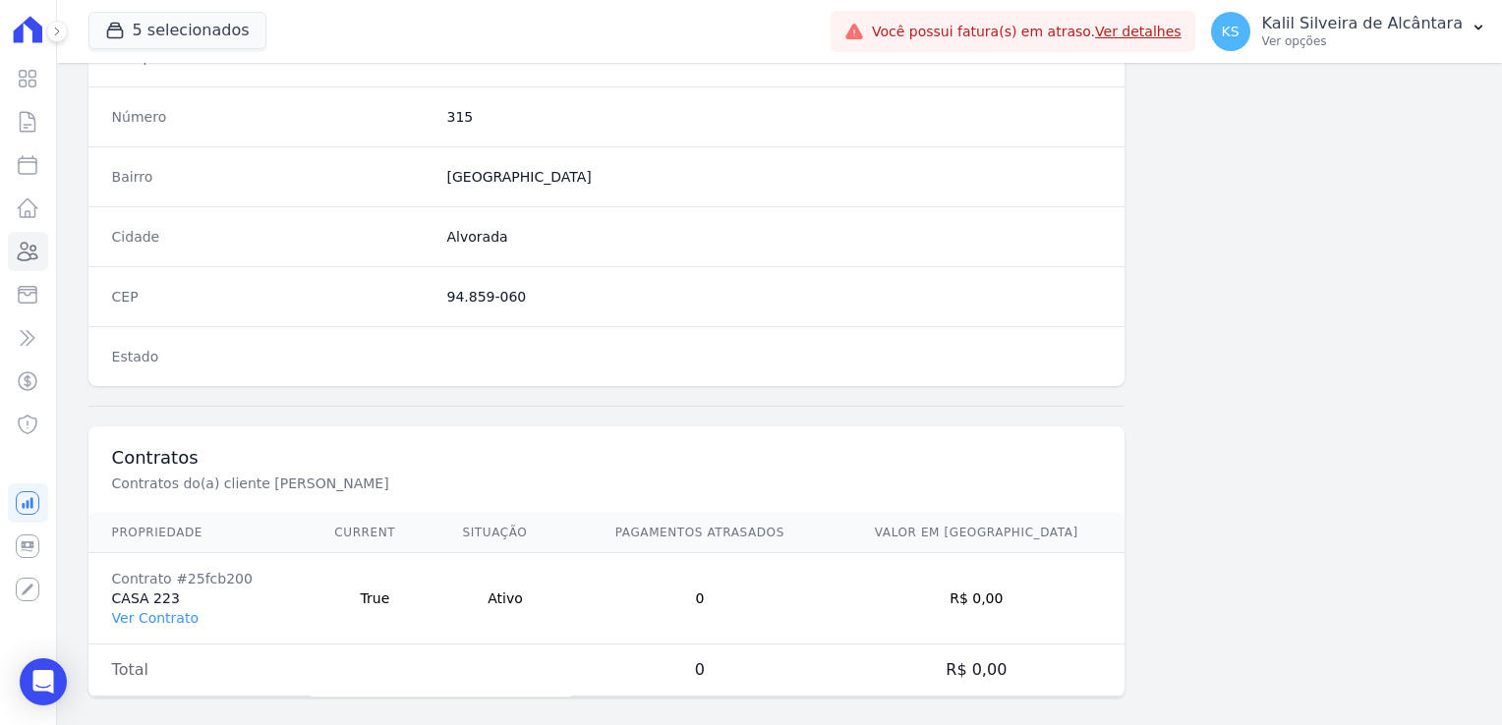
scroll to position [1107, 0]
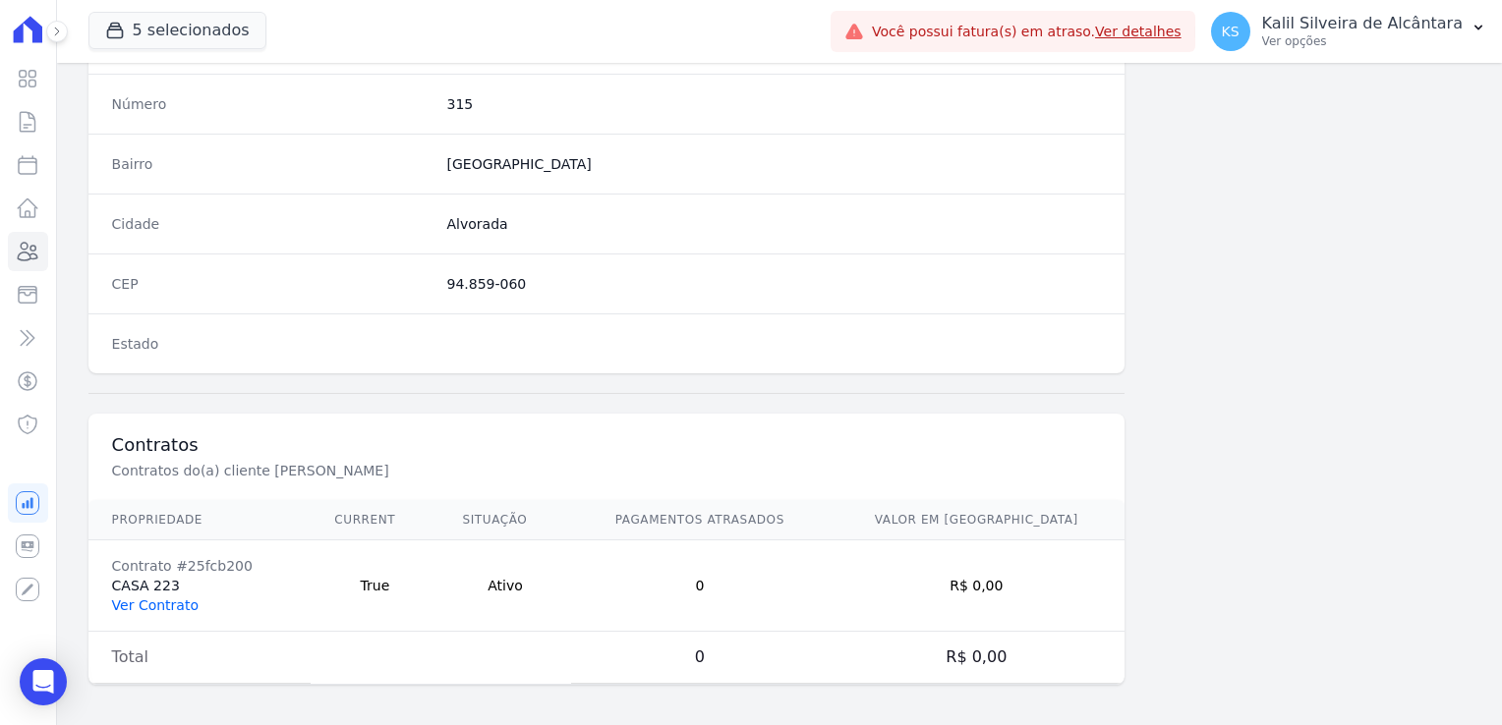
click at [155, 600] on link "Ver Contrato" at bounding box center [155, 606] width 87 height 16
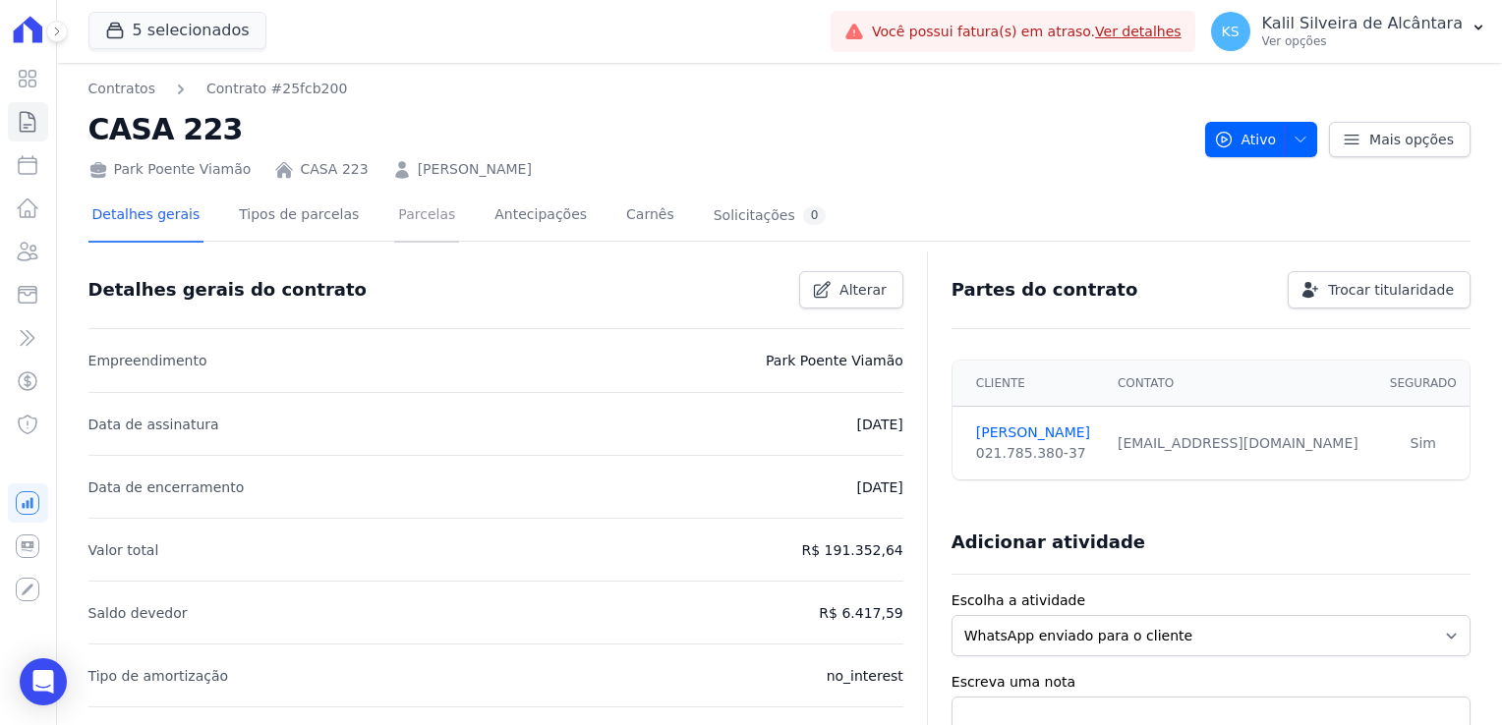
click at [413, 219] on link "Parcelas" at bounding box center [426, 217] width 65 height 52
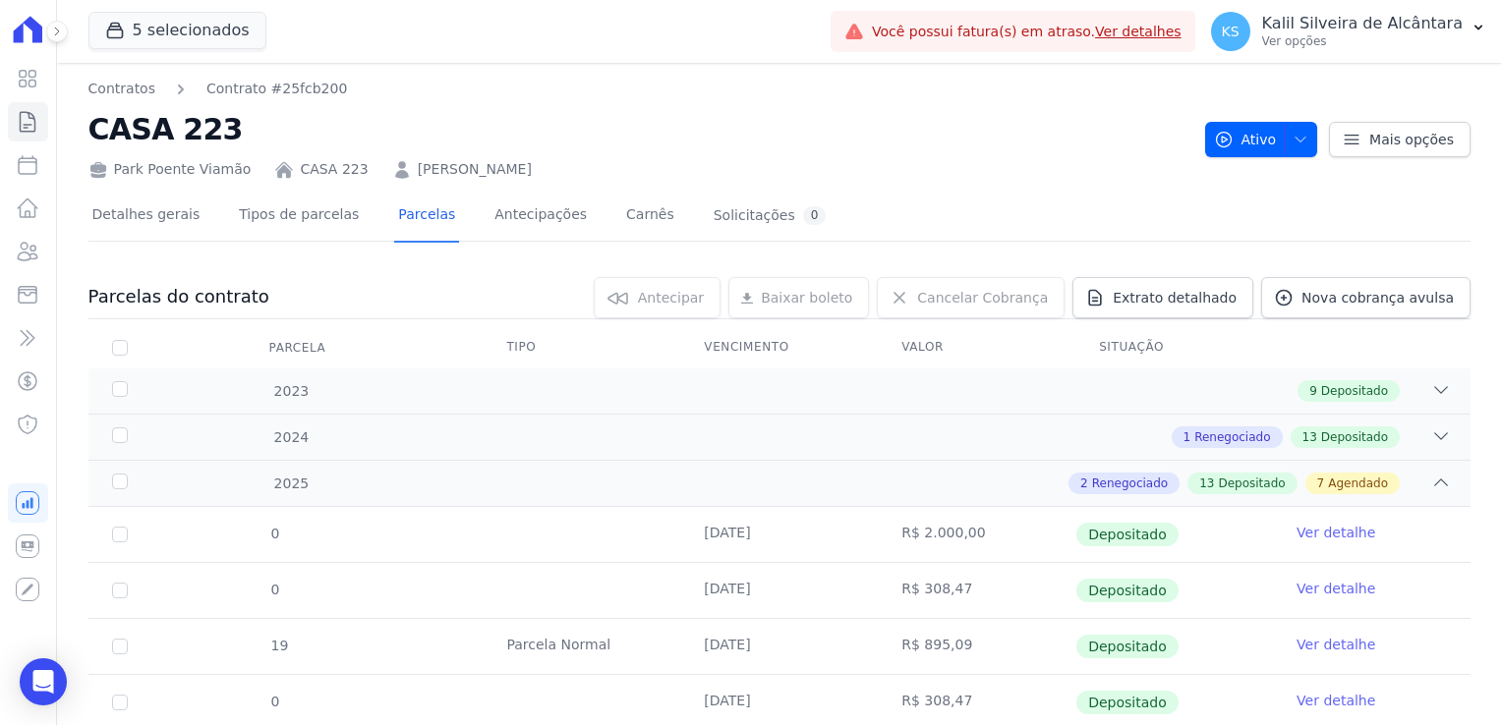
click at [503, 165] on link "[PERSON_NAME]" at bounding box center [475, 169] width 114 height 21
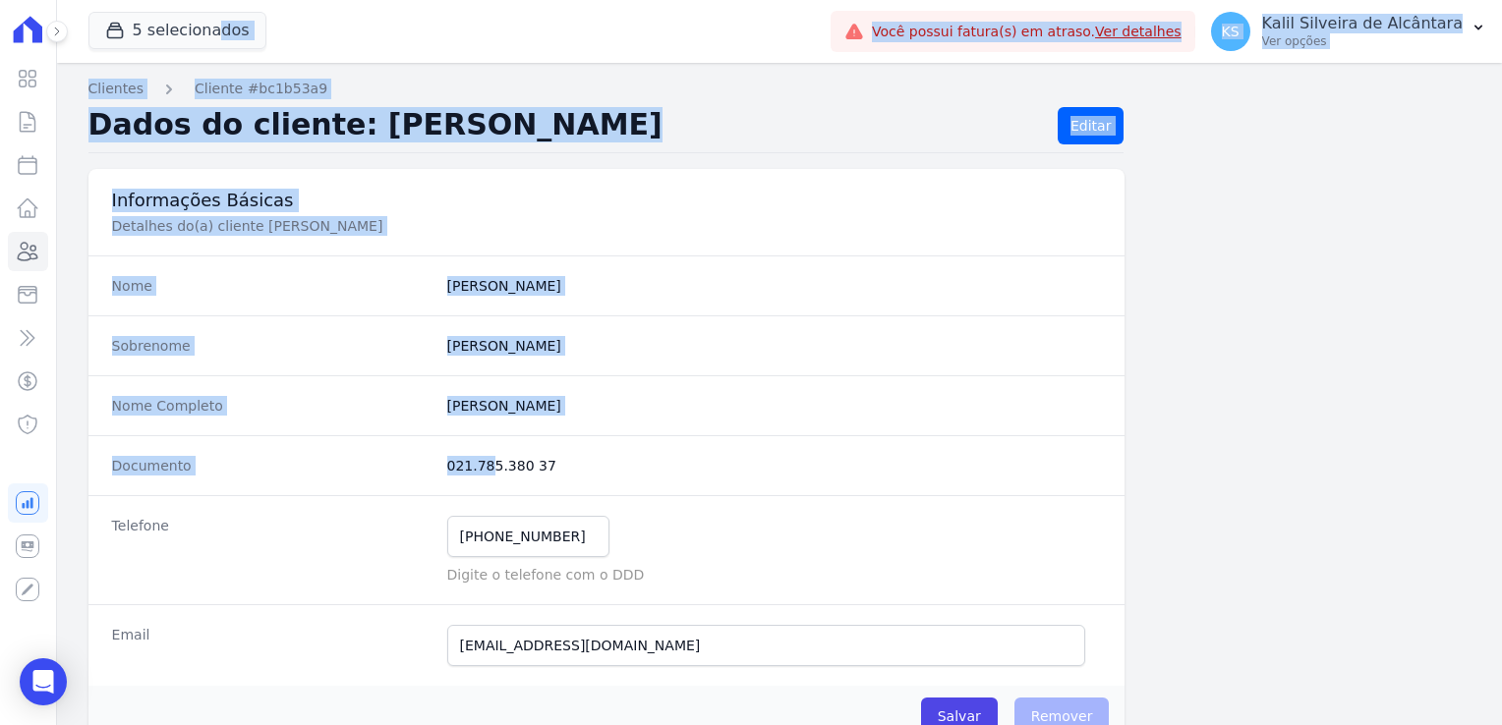
drag, startPoint x: 543, startPoint y: 467, endPoint x: 452, endPoint y: 461, distance: 90.6
drag, startPoint x: 452, startPoint y: 461, endPoint x: 520, endPoint y: 462, distance: 67.8
click at [519, 462] on dd "021.785.380 37" at bounding box center [774, 466] width 655 height 20
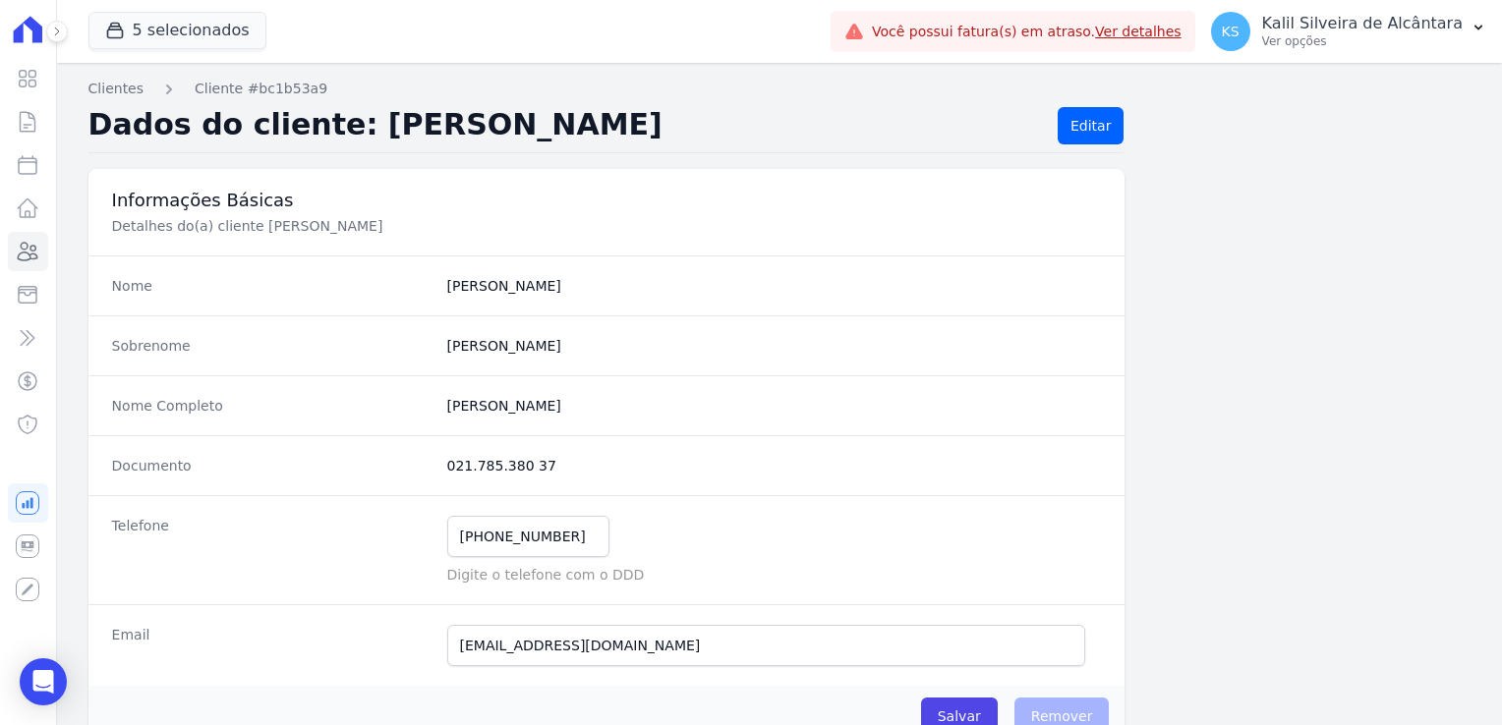
click at [538, 458] on dd "021.785.380 37" at bounding box center [774, 466] width 655 height 20
drag, startPoint x: 541, startPoint y: 460, endPoint x: 446, endPoint y: 463, distance: 94.4
click at [447, 463] on dd "021.785.380 37" at bounding box center [774, 466] width 655 height 20
copy dd "021.785.380 37"
click at [35, 242] on icon at bounding box center [28, 252] width 24 height 24
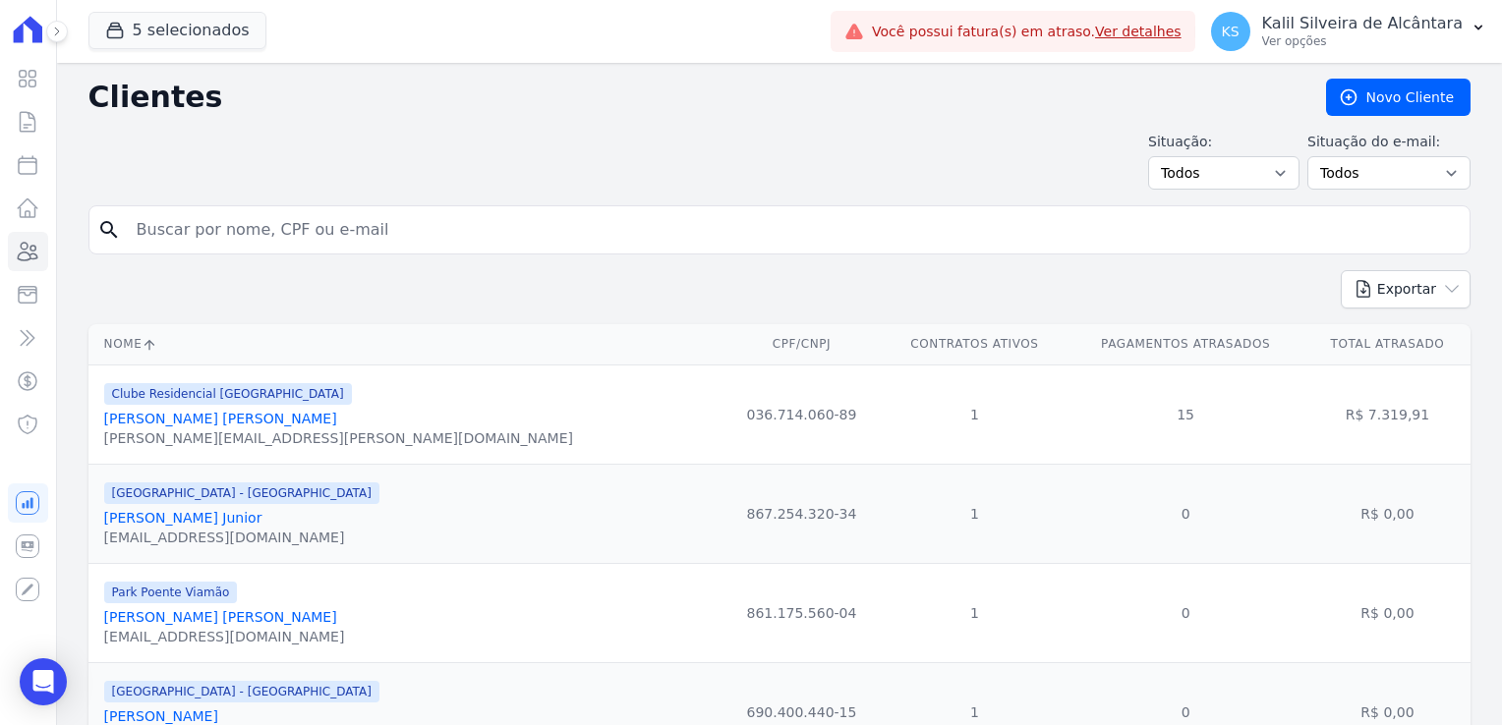
click at [224, 217] on input "search" at bounding box center [793, 229] width 1337 height 39
type input "[PERSON_NAME]"
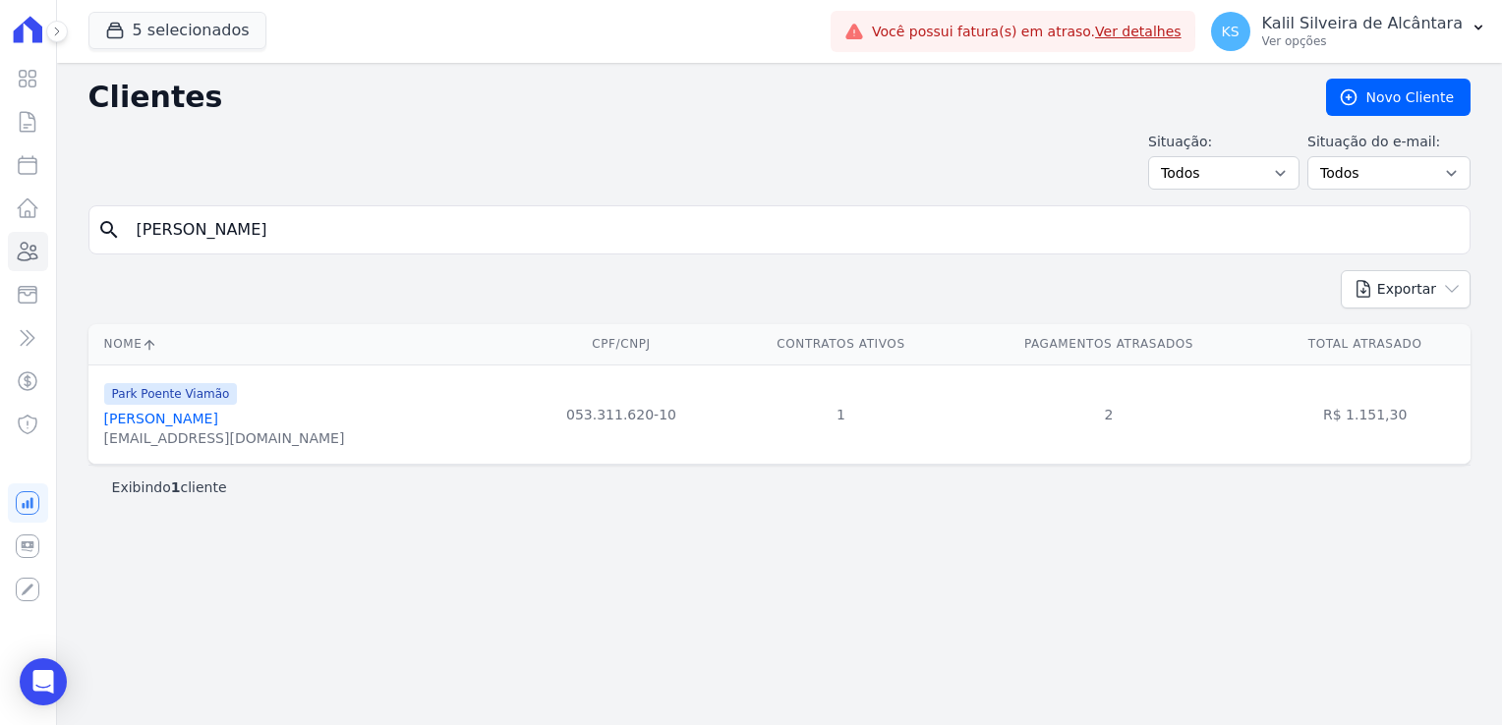
click at [218, 413] on link "[PERSON_NAME]" at bounding box center [161, 419] width 114 height 16
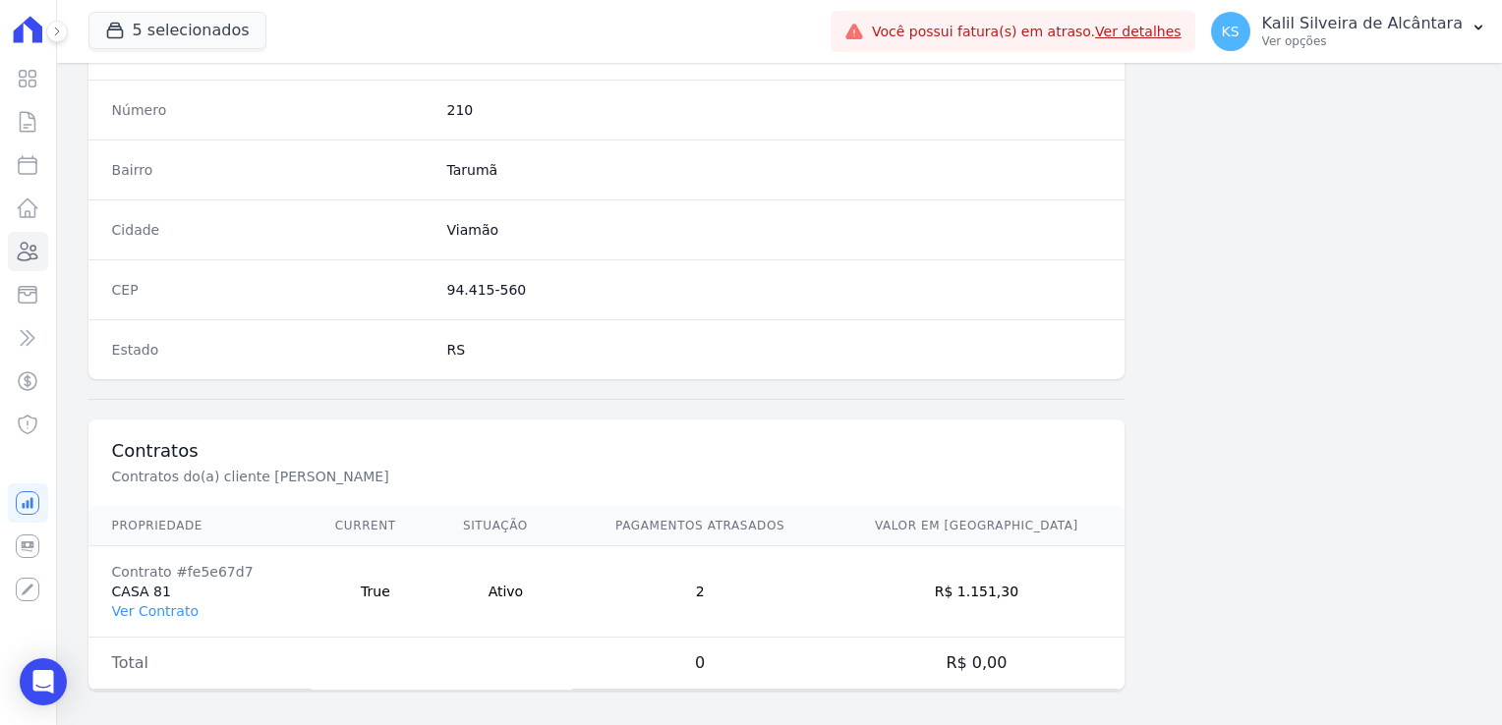
scroll to position [1107, 0]
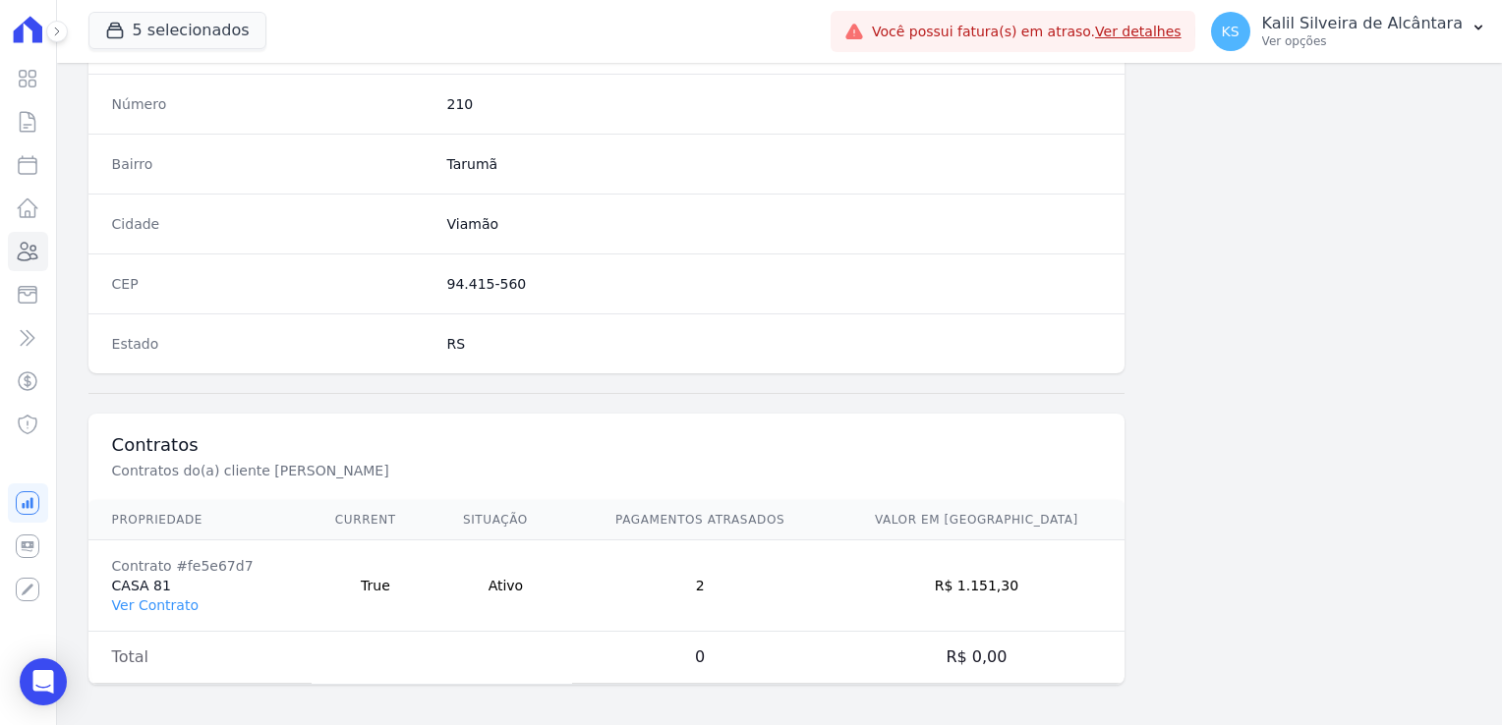
click at [138, 612] on td "Contrato #fe5e67d7 CASA 81 Ver Contrato" at bounding box center [199, 586] width 223 height 91
click at [145, 600] on link "Ver Contrato" at bounding box center [155, 606] width 87 height 16
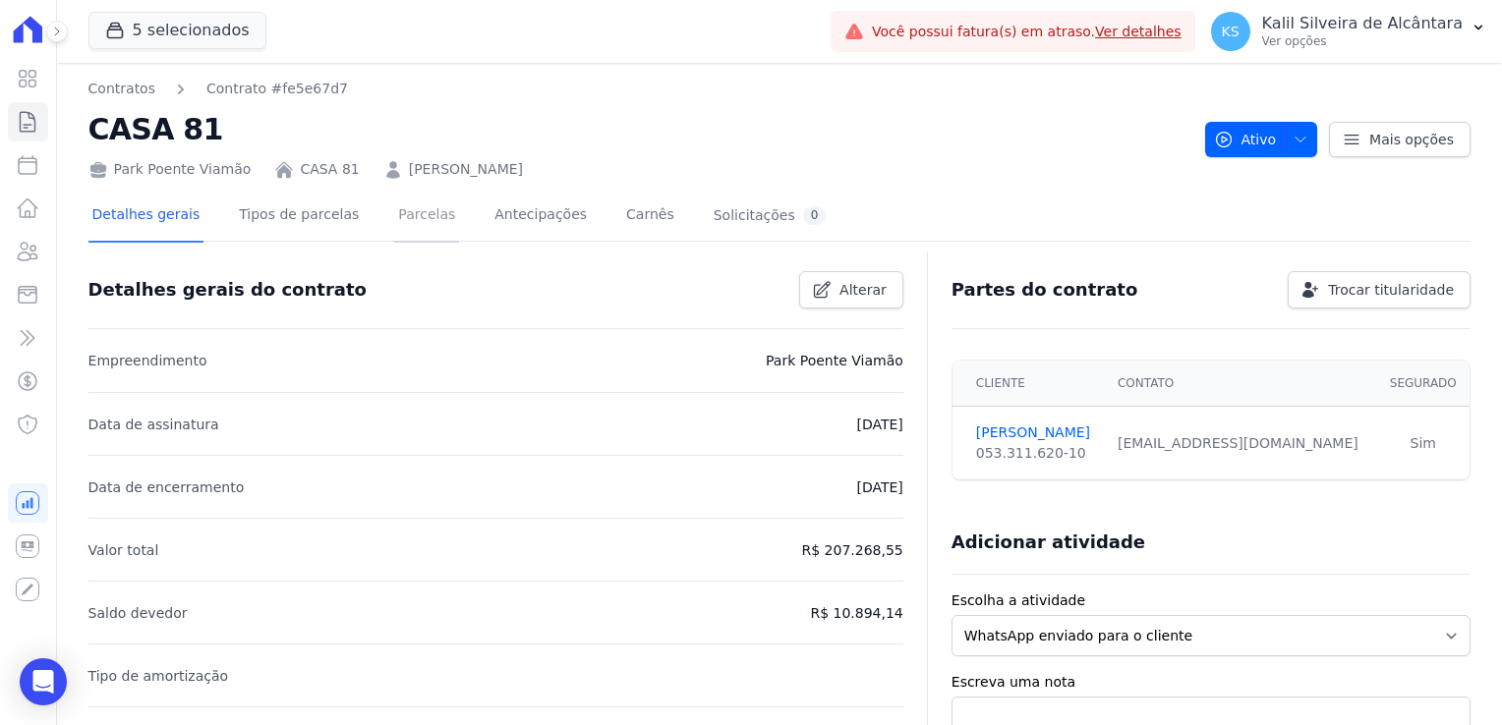
click at [394, 223] on link "Parcelas" at bounding box center [426, 217] width 65 height 52
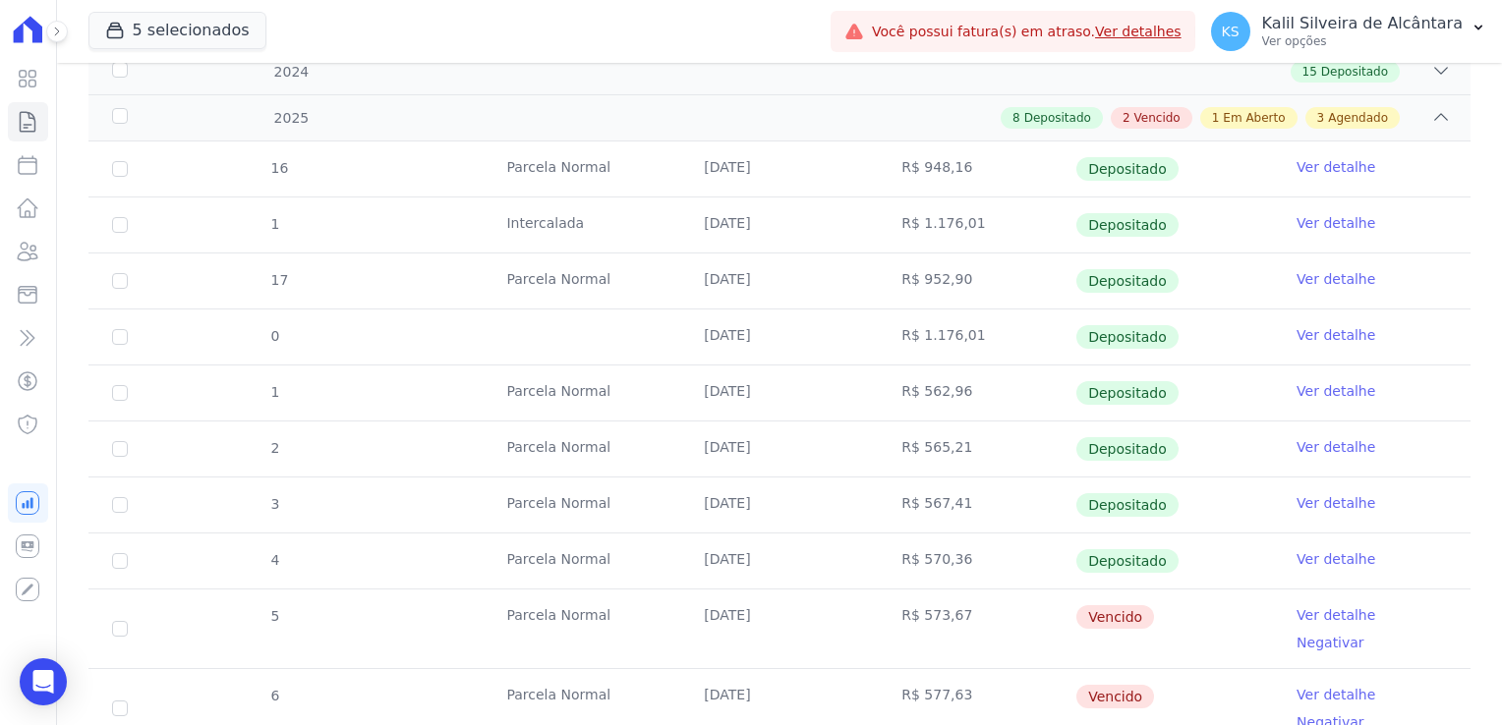
scroll to position [590, 0]
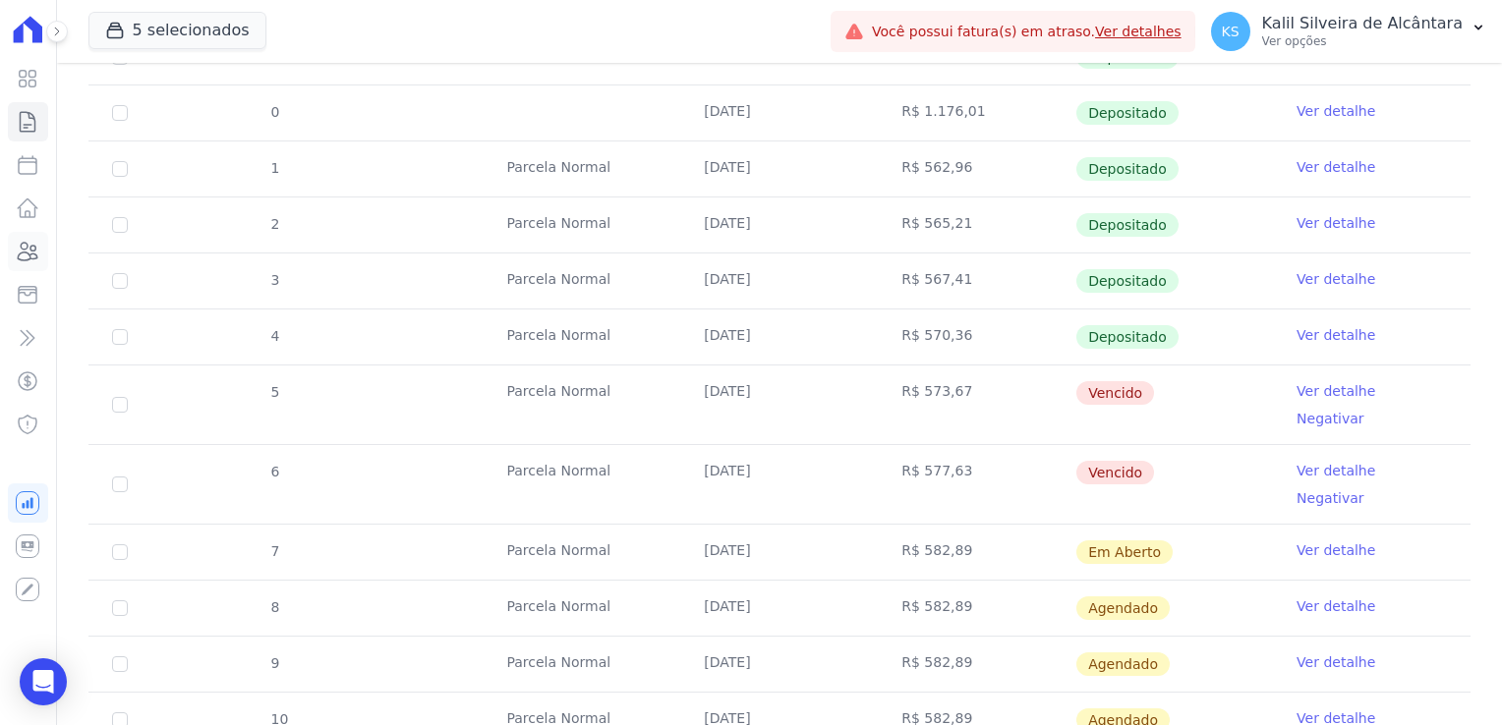
click at [31, 255] on icon at bounding box center [29, 252] width 20 height 18
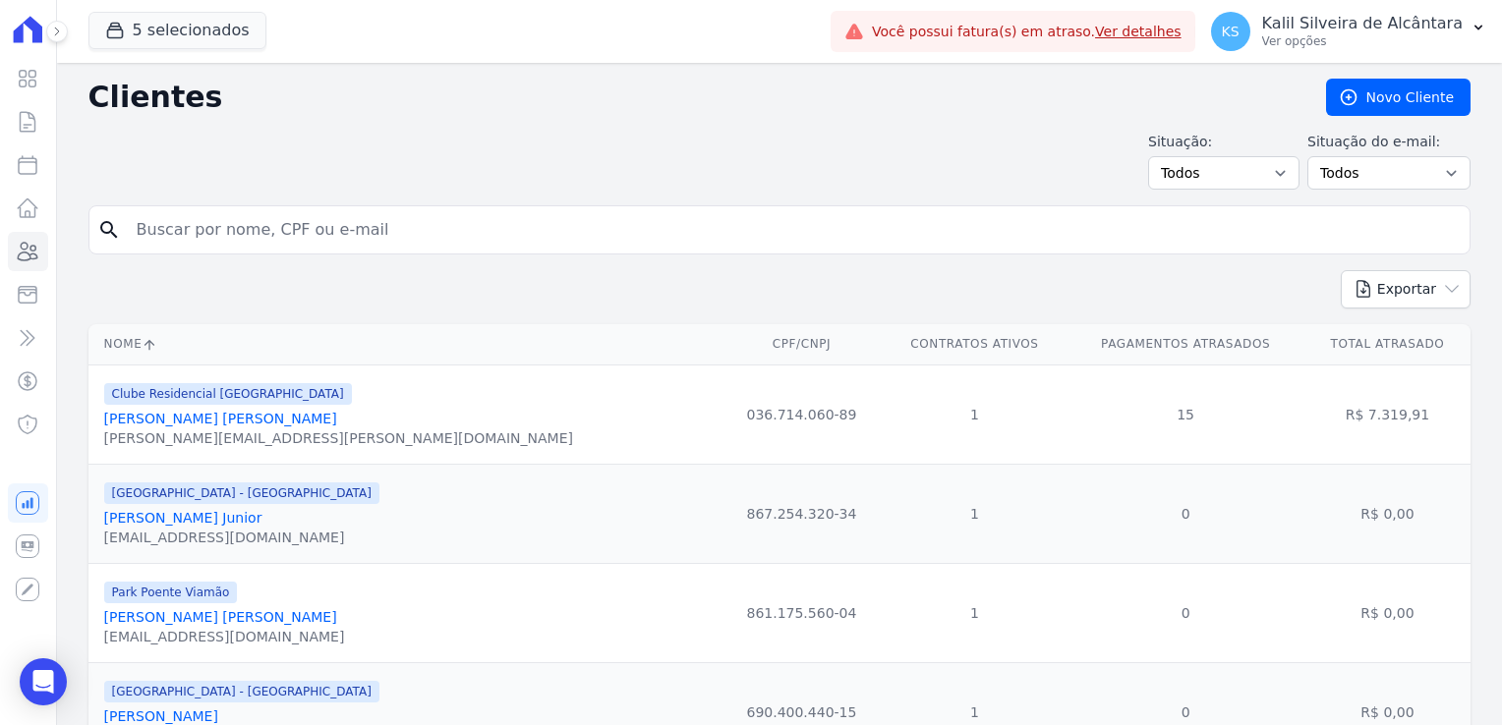
click at [250, 237] on input "search" at bounding box center [793, 229] width 1337 height 39
type input "luciane"
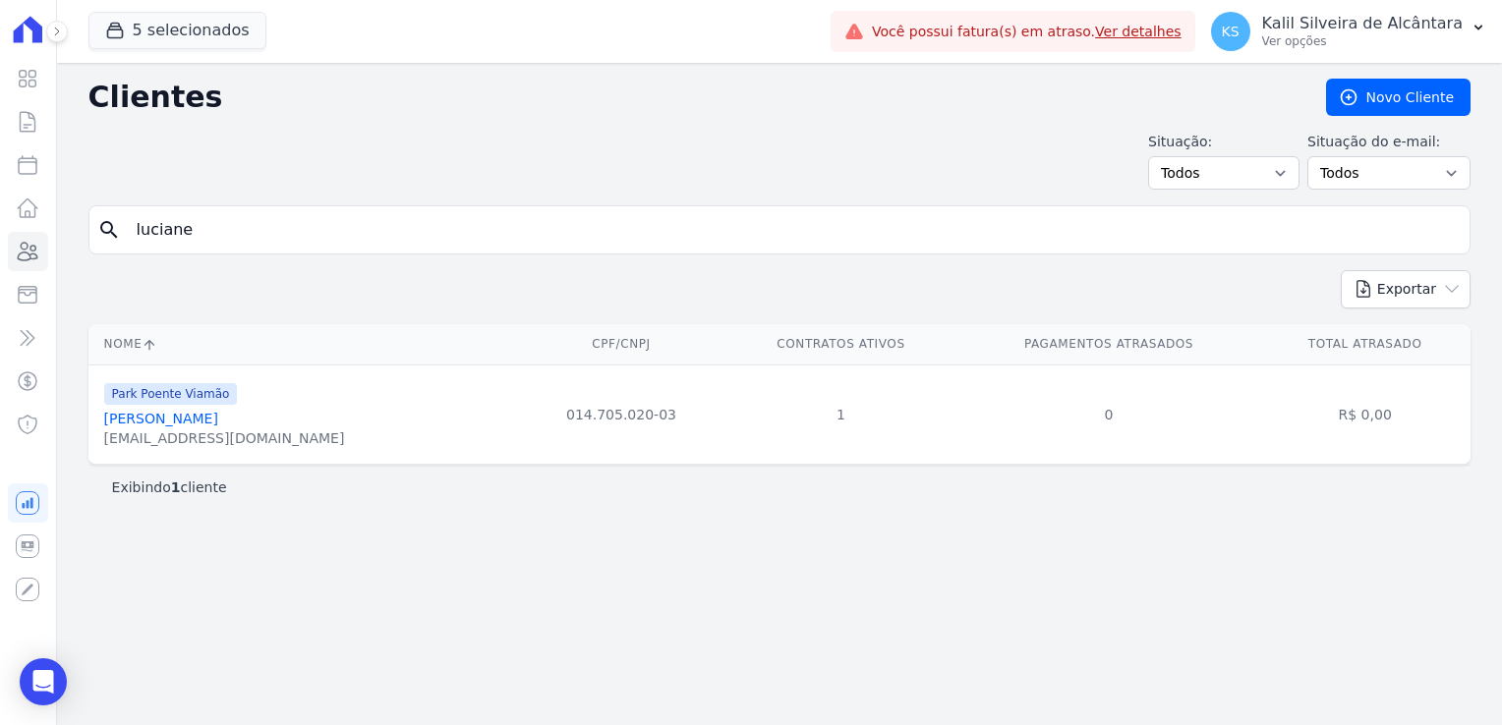
click at [217, 415] on link "[PERSON_NAME]" at bounding box center [161, 419] width 114 height 16
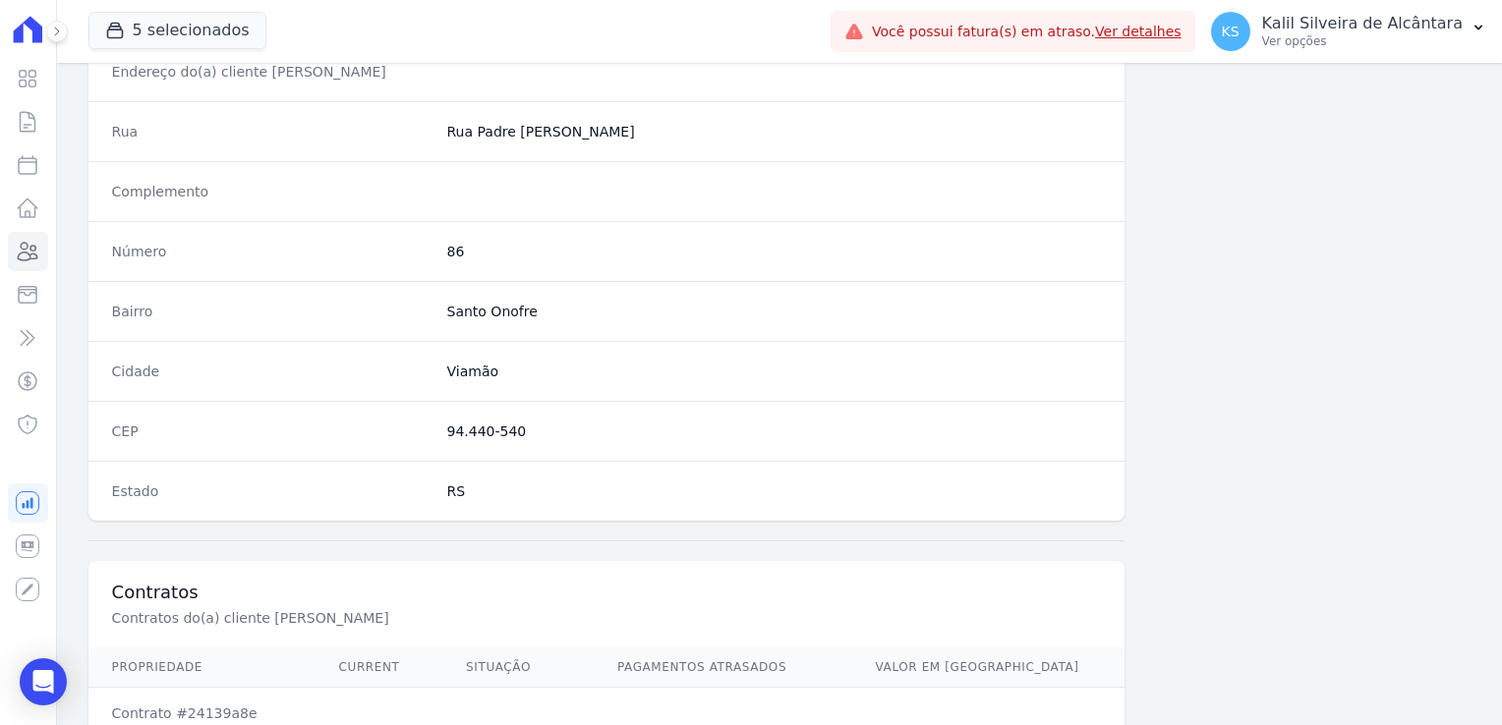
scroll to position [1107, 0]
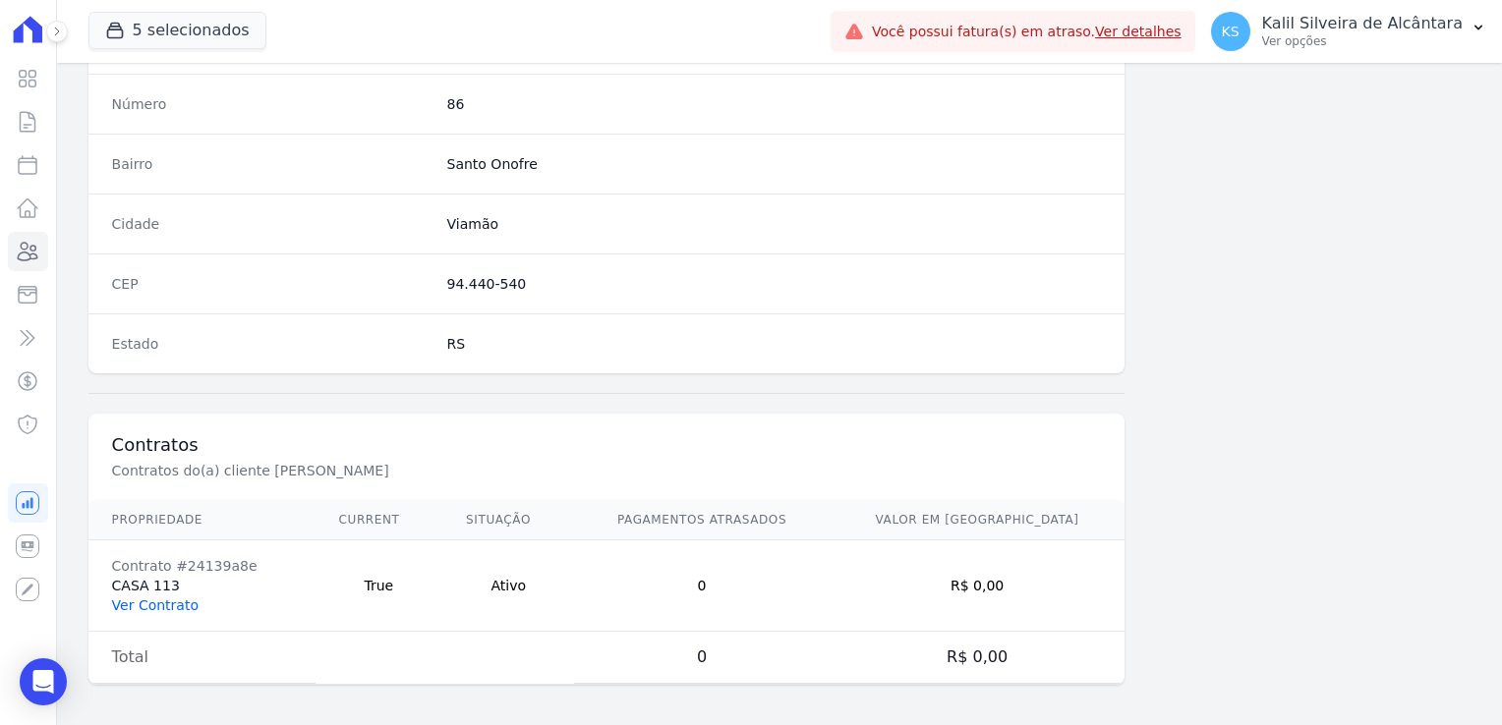
click at [157, 598] on link "Ver Contrato" at bounding box center [155, 606] width 87 height 16
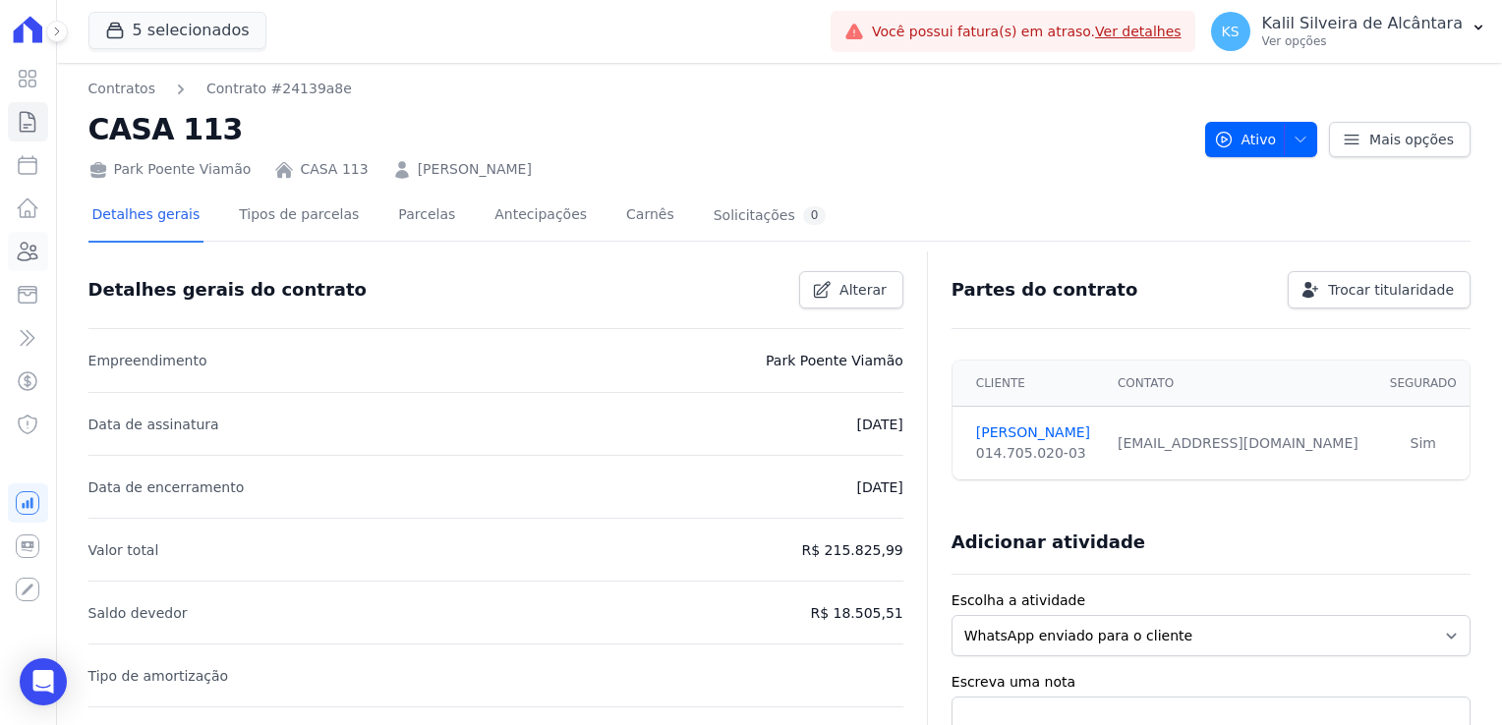
click at [31, 251] on icon at bounding box center [29, 252] width 20 height 18
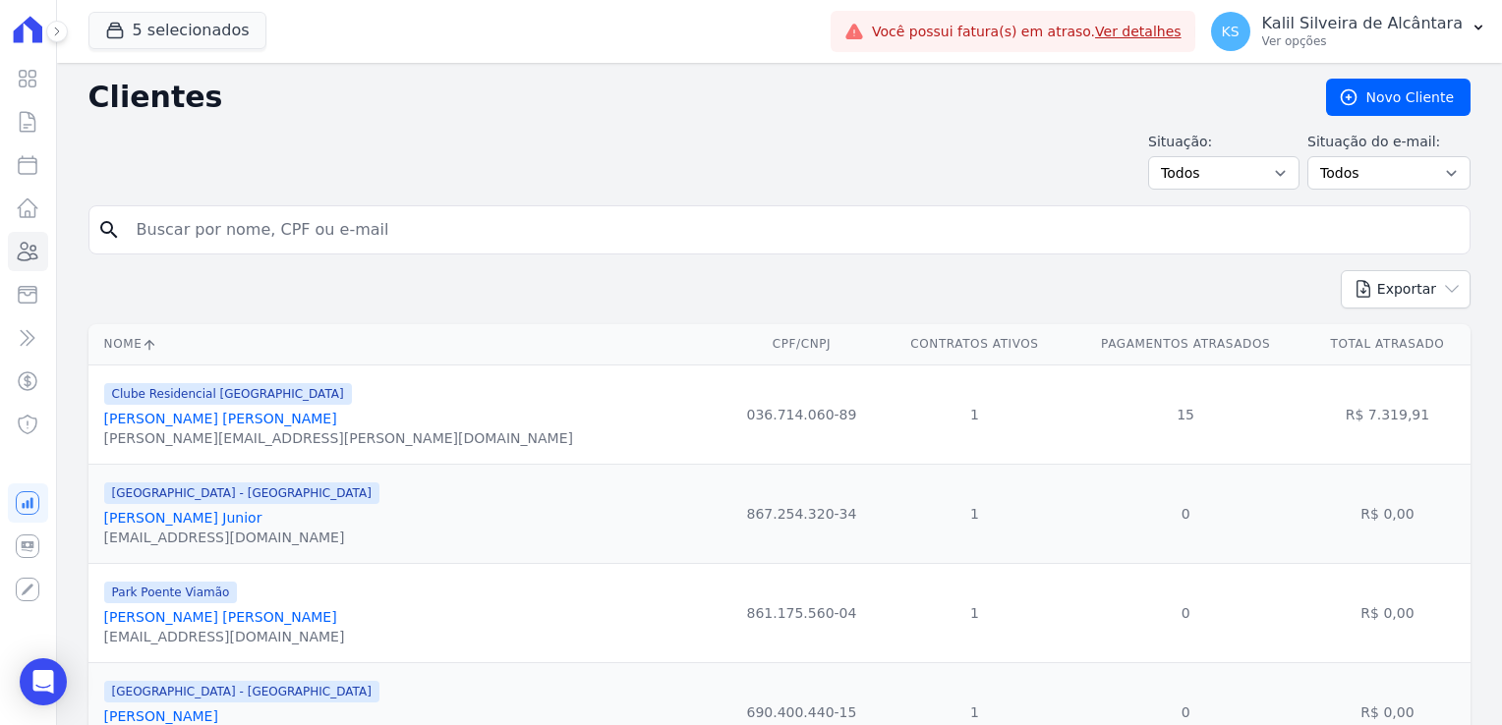
click at [165, 231] on input "search" at bounding box center [793, 229] width 1337 height 39
type input "[PERSON_NAME]"
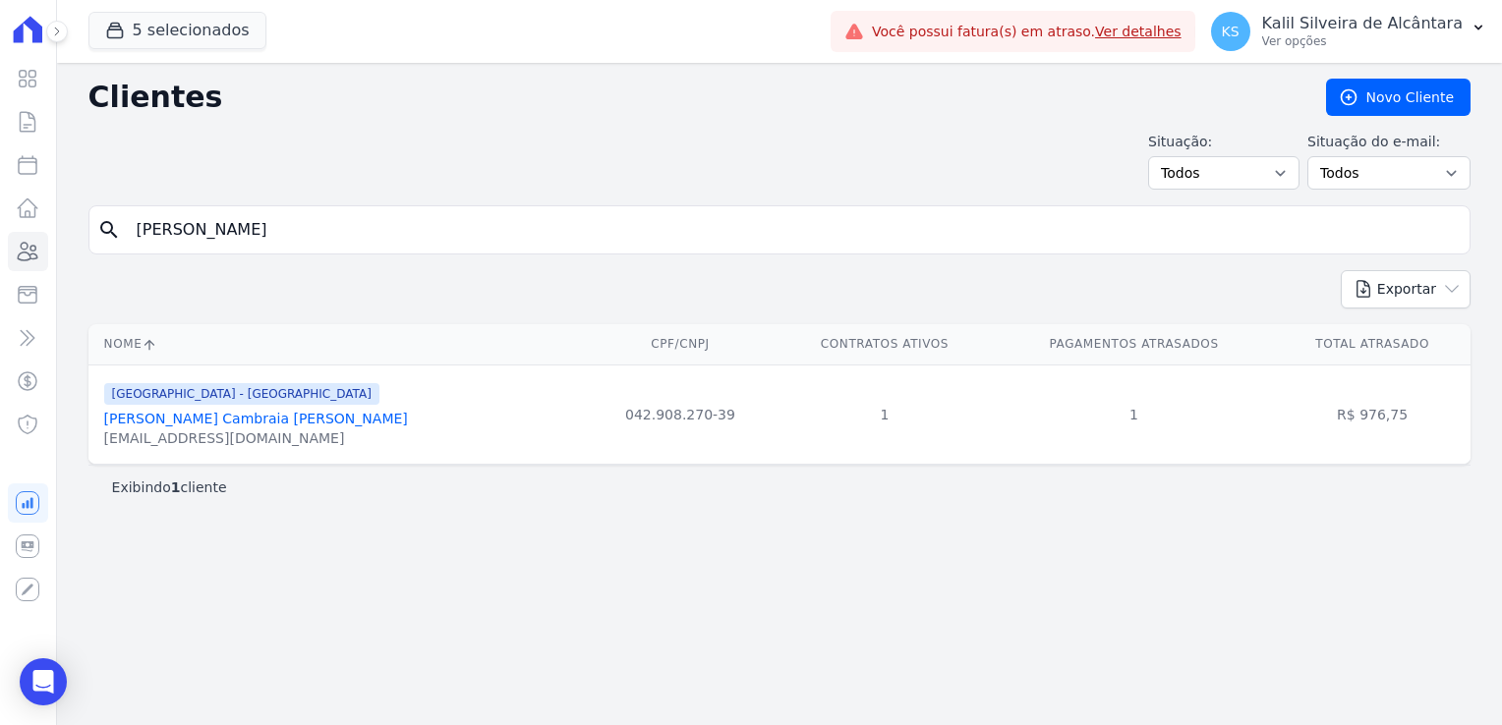
click at [201, 423] on link "[PERSON_NAME] Cambraia [PERSON_NAME]" at bounding box center [256, 419] width 304 height 16
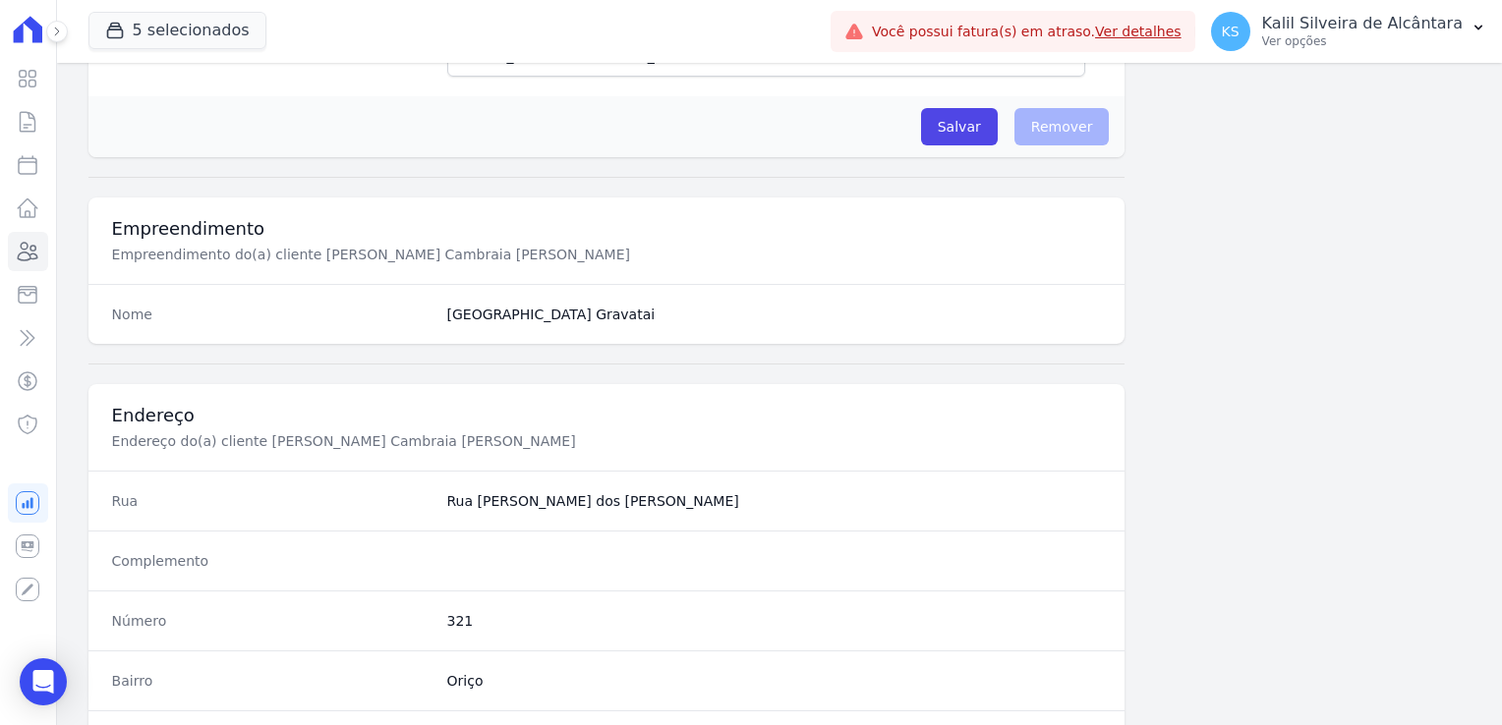
scroll to position [1107, 0]
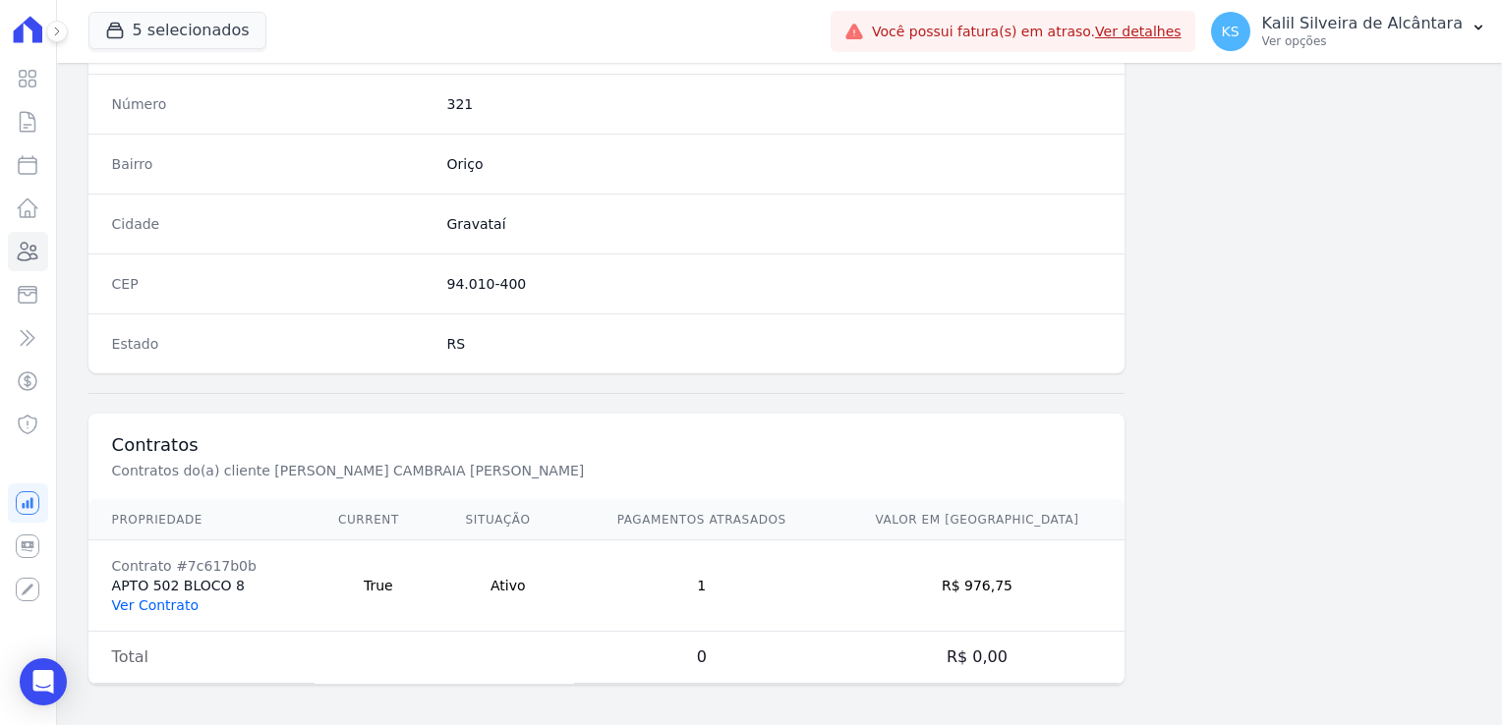
click at [174, 598] on link "Ver Contrato" at bounding box center [155, 606] width 87 height 16
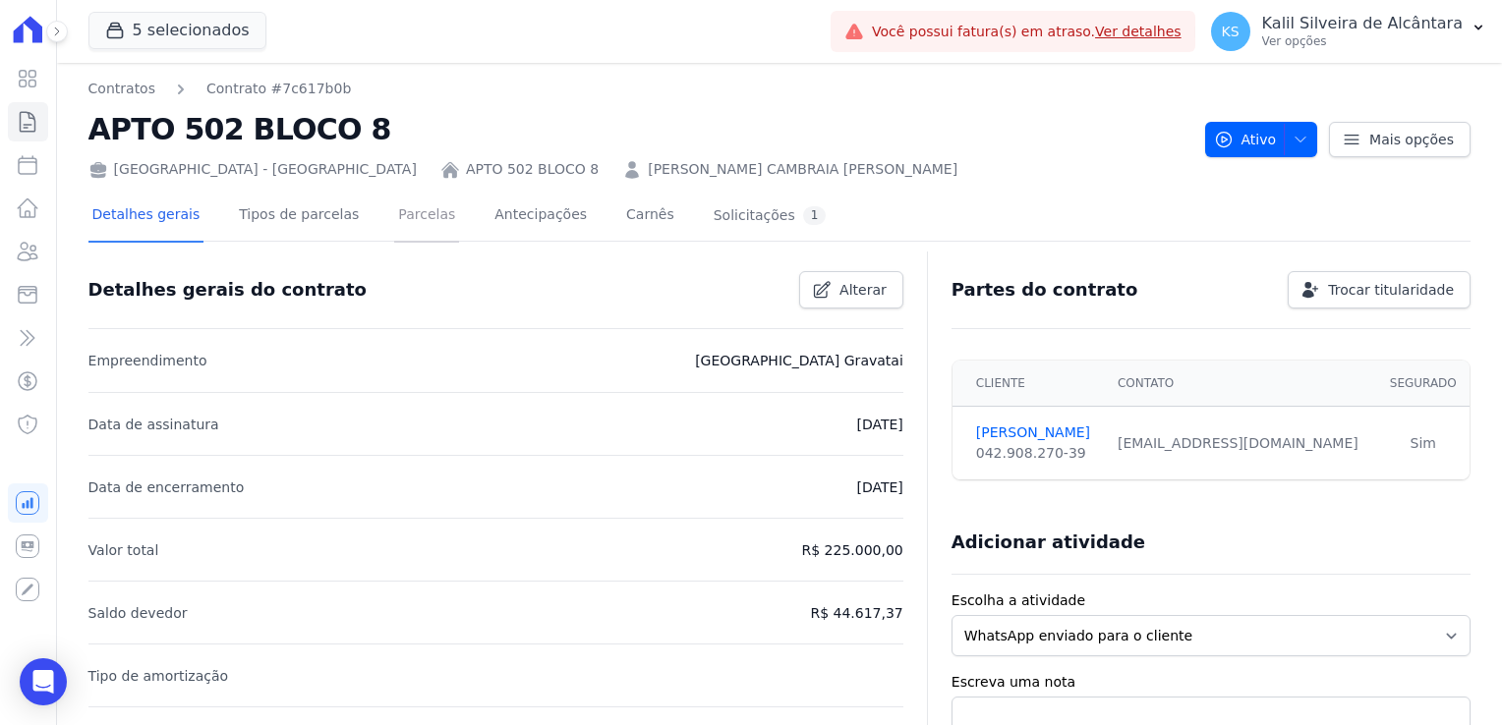
click at [425, 226] on link "Parcelas" at bounding box center [426, 217] width 65 height 52
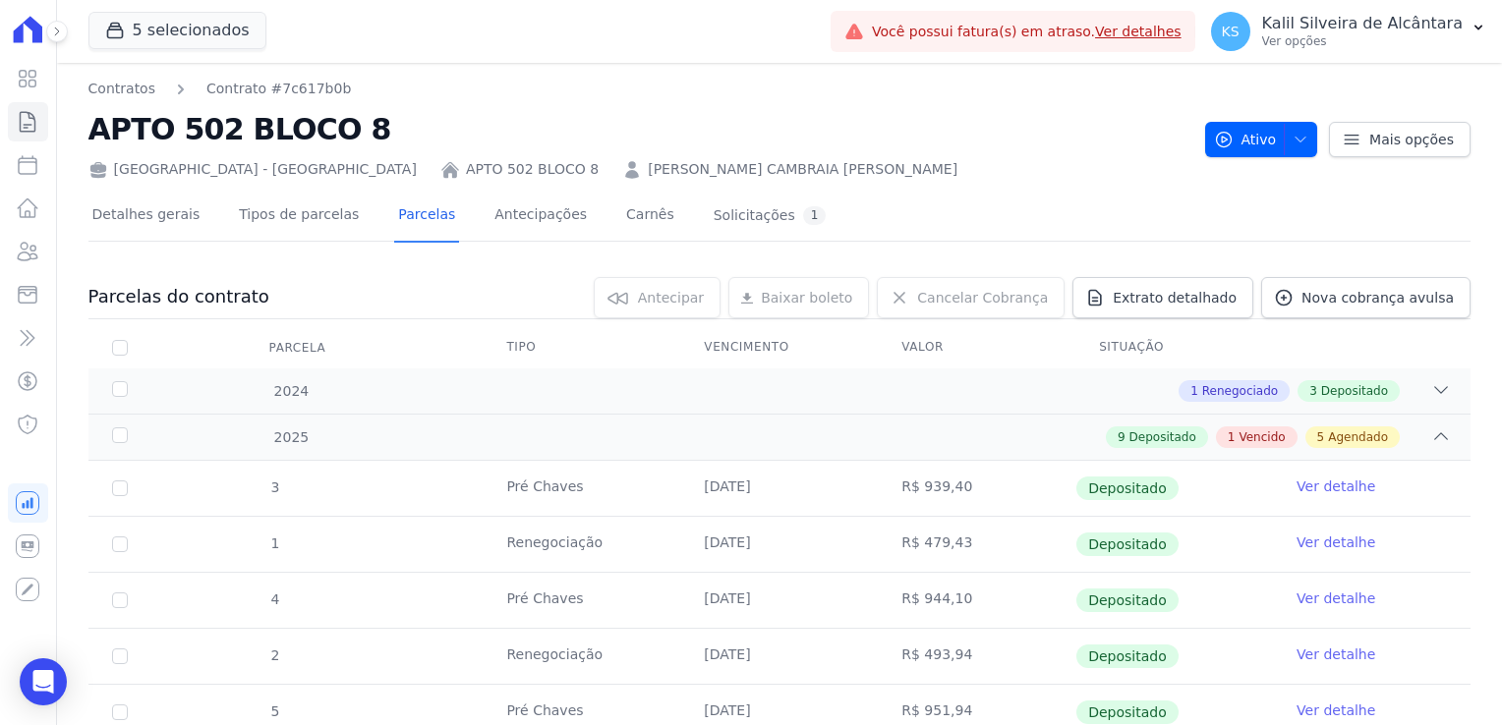
click at [648, 164] on link "[PERSON_NAME] CAMBRAIA [PERSON_NAME]" at bounding box center [803, 169] width 310 height 21
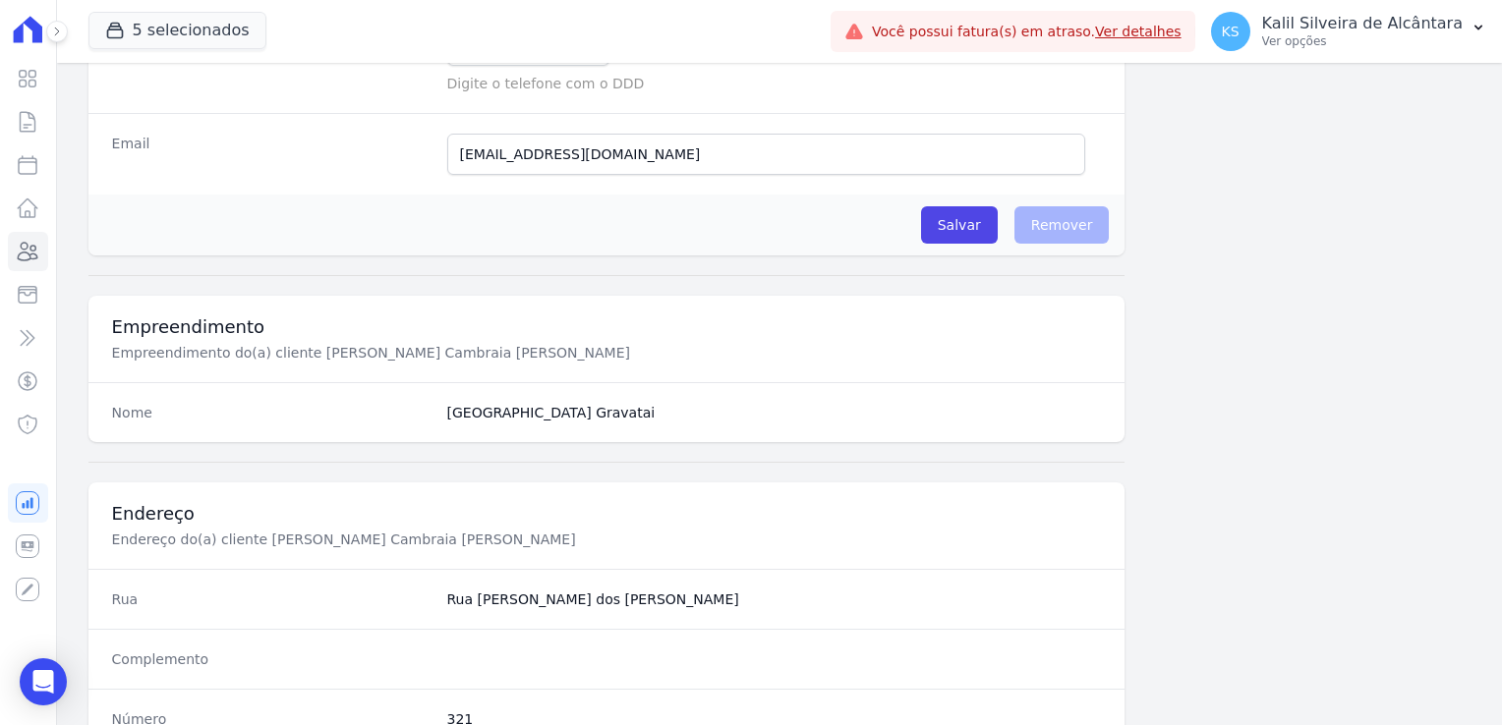
scroll to position [197, 0]
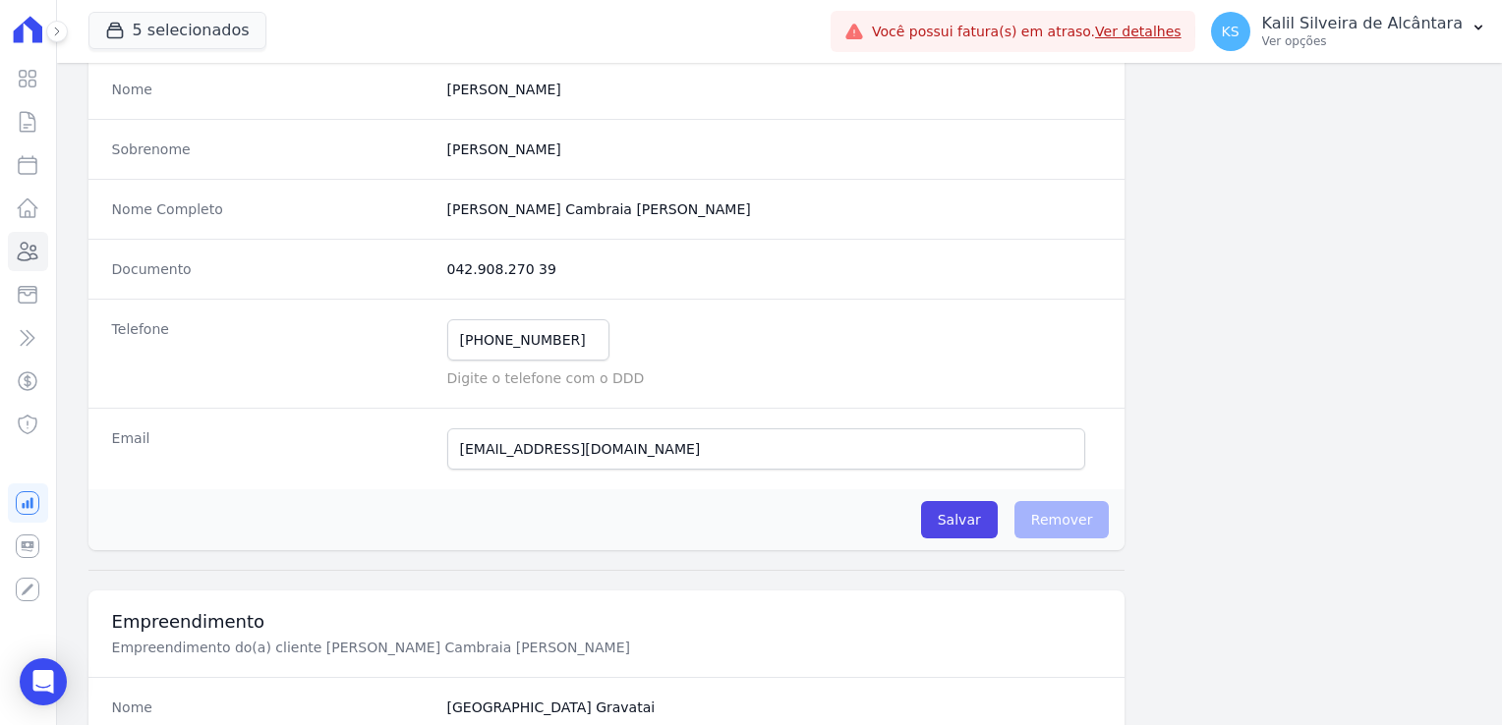
drag, startPoint x: 556, startPoint y: 270, endPoint x: 435, endPoint y: 273, distance: 121.9
click at [435, 273] on div "Documento 042.908.270 39" at bounding box center [606, 269] width 1037 height 60
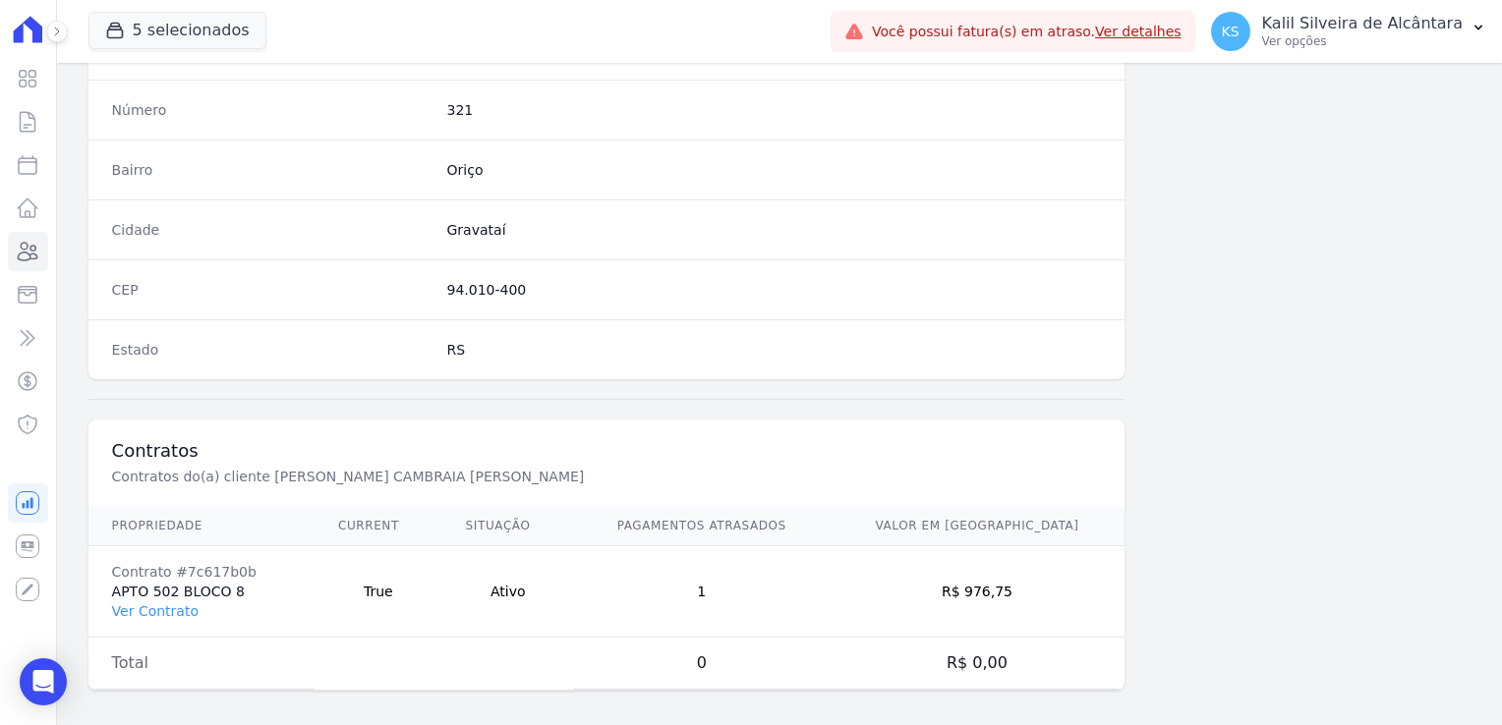
scroll to position [1107, 0]
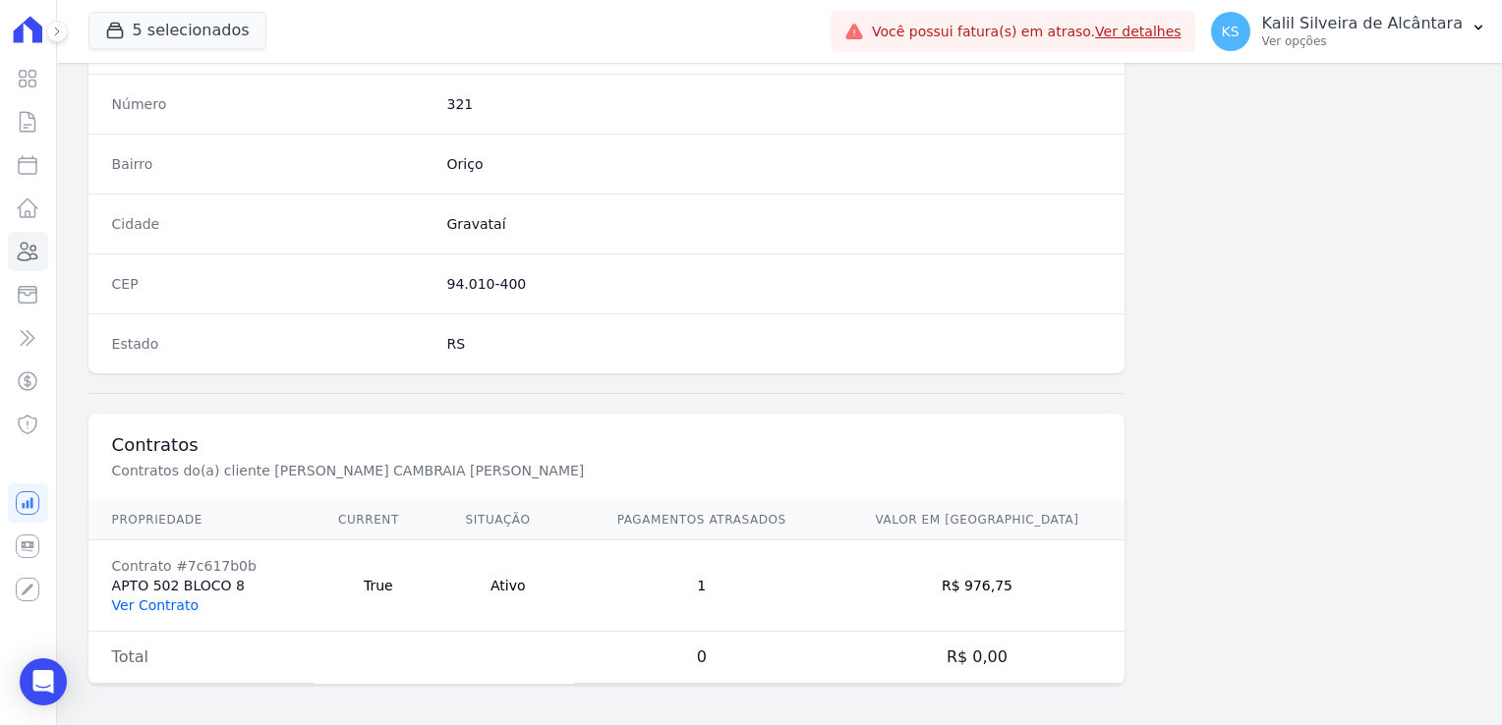
click at [170, 600] on link "Ver Contrato" at bounding box center [155, 606] width 87 height 16
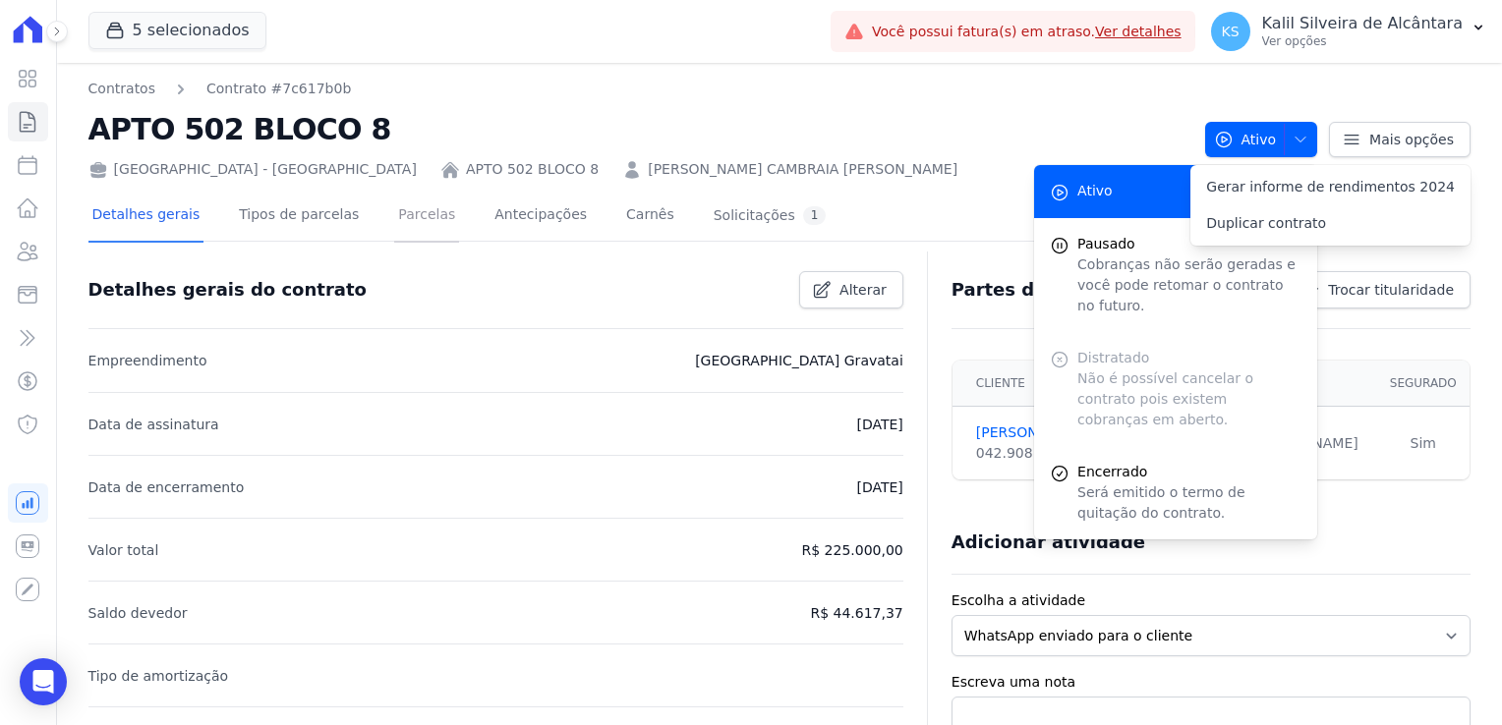
click at [414, 210] on link "Parcelas" at bounding box center [426, 217] width 65 height 52
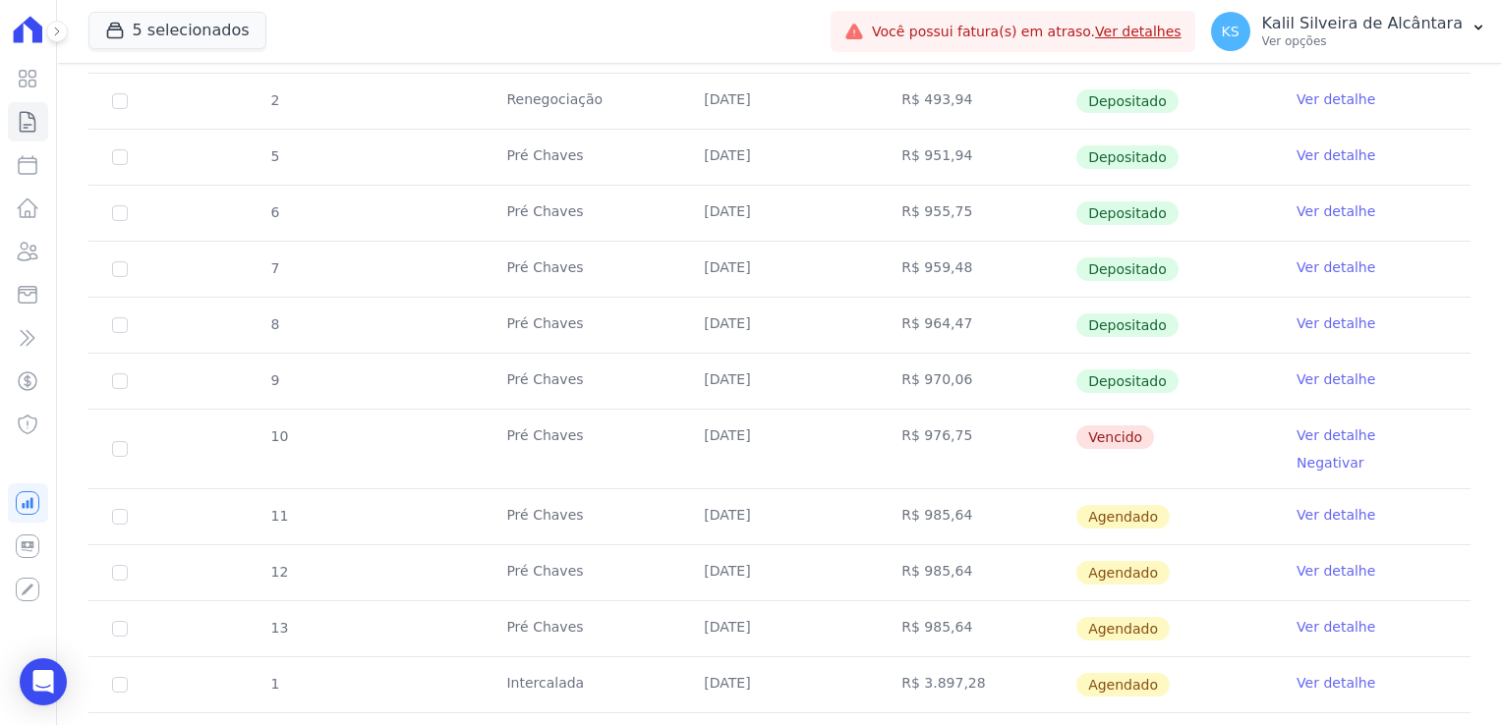
scroll to position [590, 0]
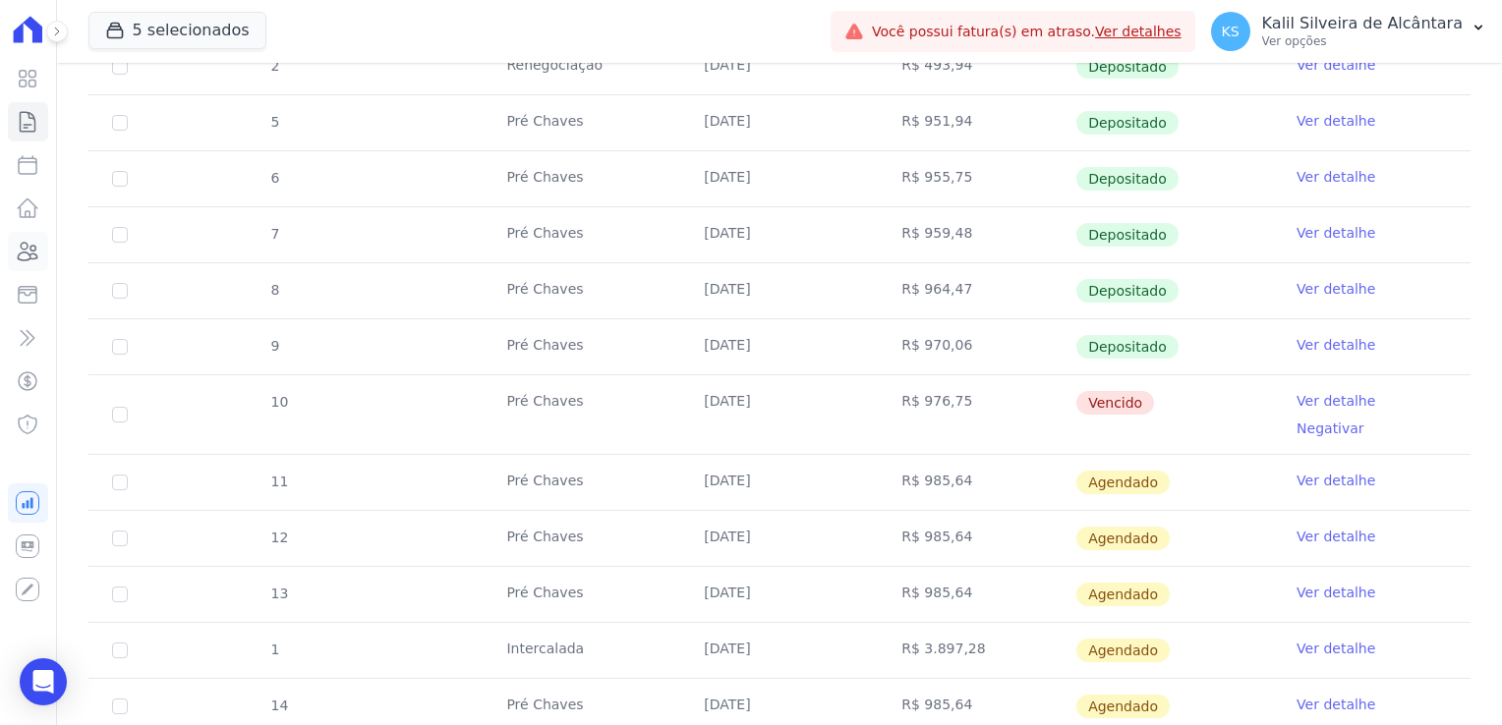
click at [41, 261] on link "Clientes" at bounding box center [28, 251] width 40 height 39
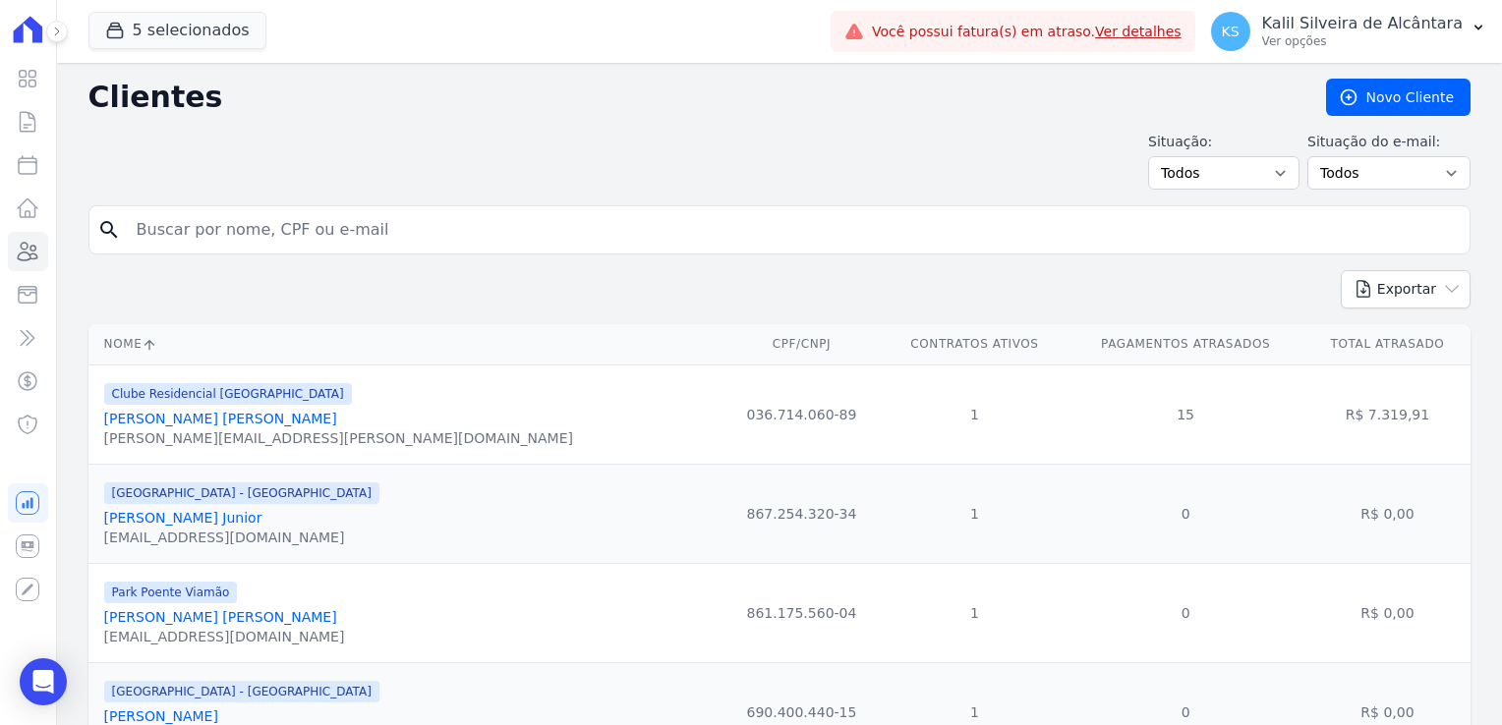
click at [223, 231] on input "search" at bounding box center [793, 229] width 1337 height 39
type input "prisc"
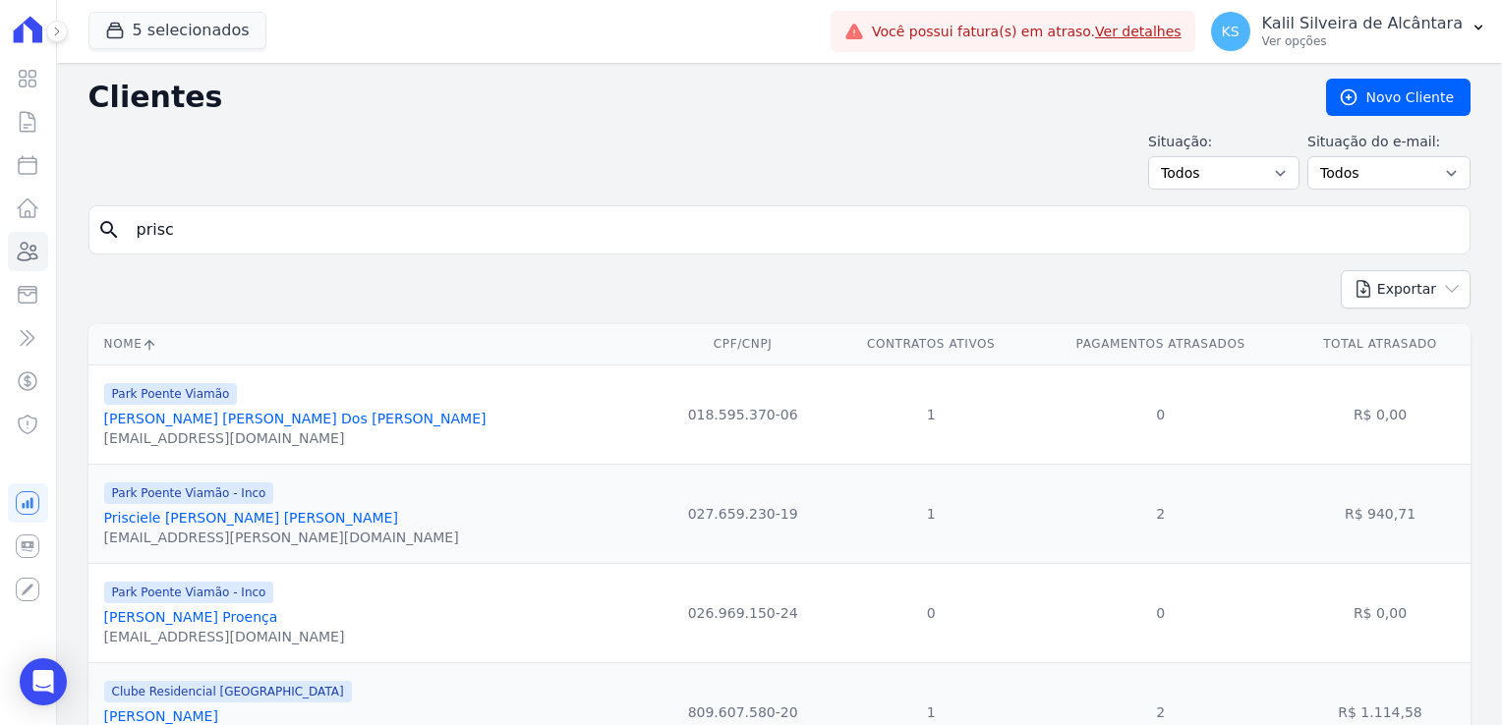
click at [216, 524] on link "Prisciele [PERSON_NAME] [PERSON_NAME]" at bounding box center [251, 518] width 294 height 16
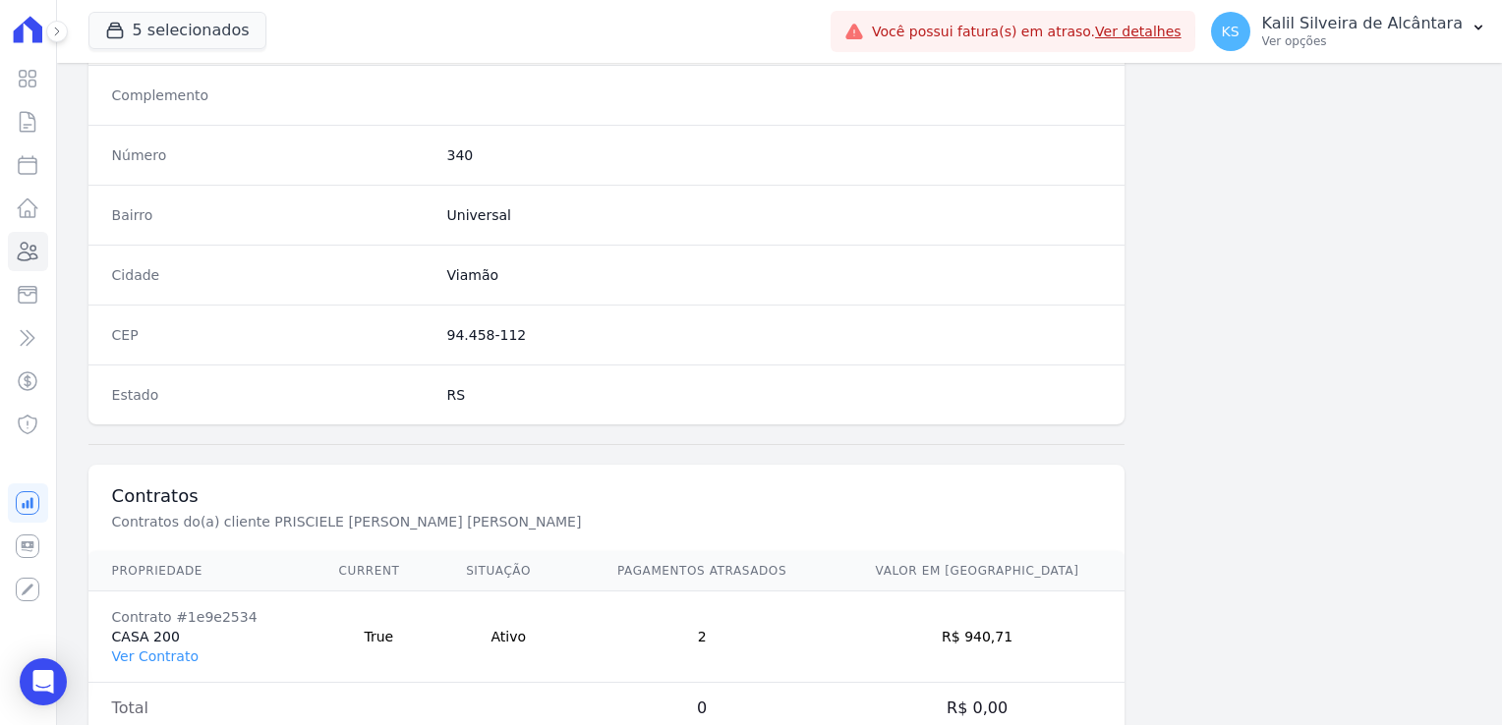
scroll to position [1107, 0]
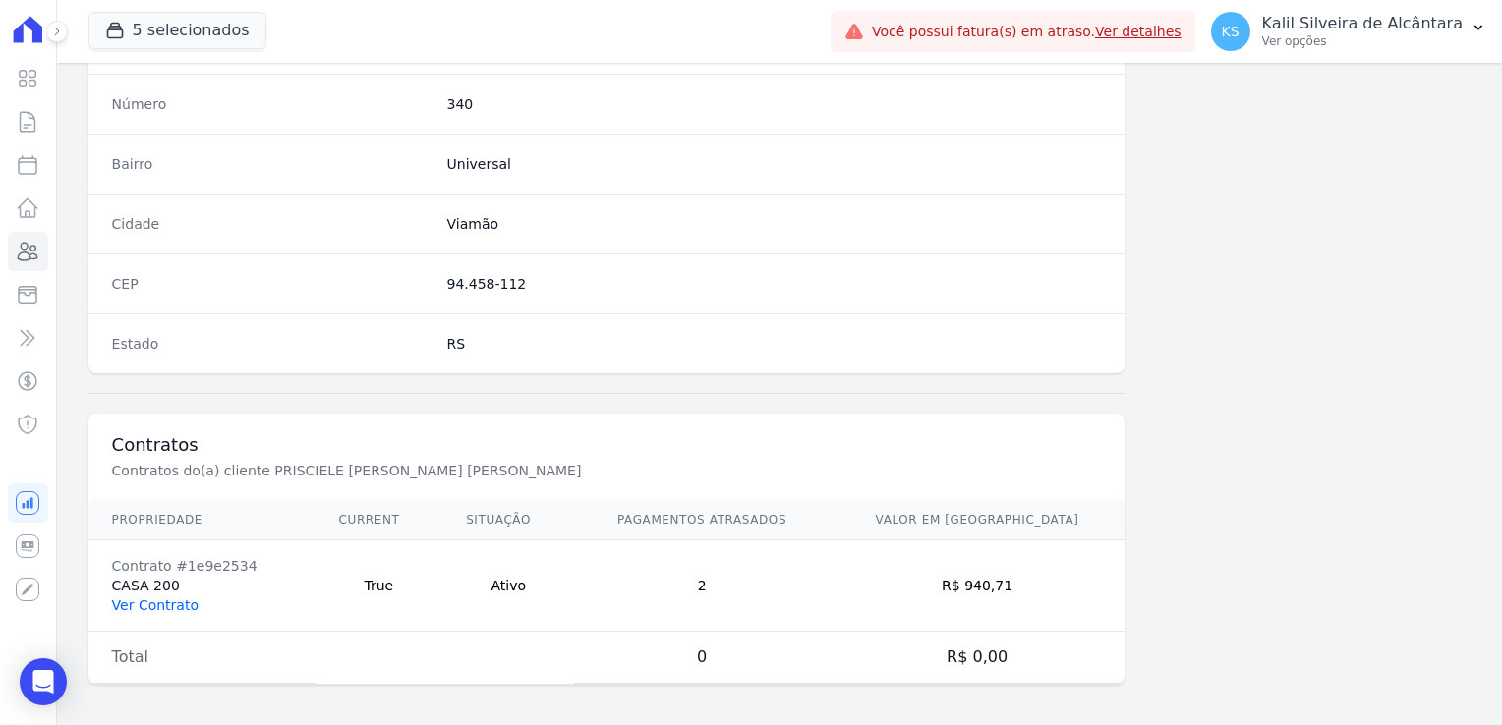
click at [159, 600] on link "Ver Contrato" at bounding box center [155, 606] width 87 height 16
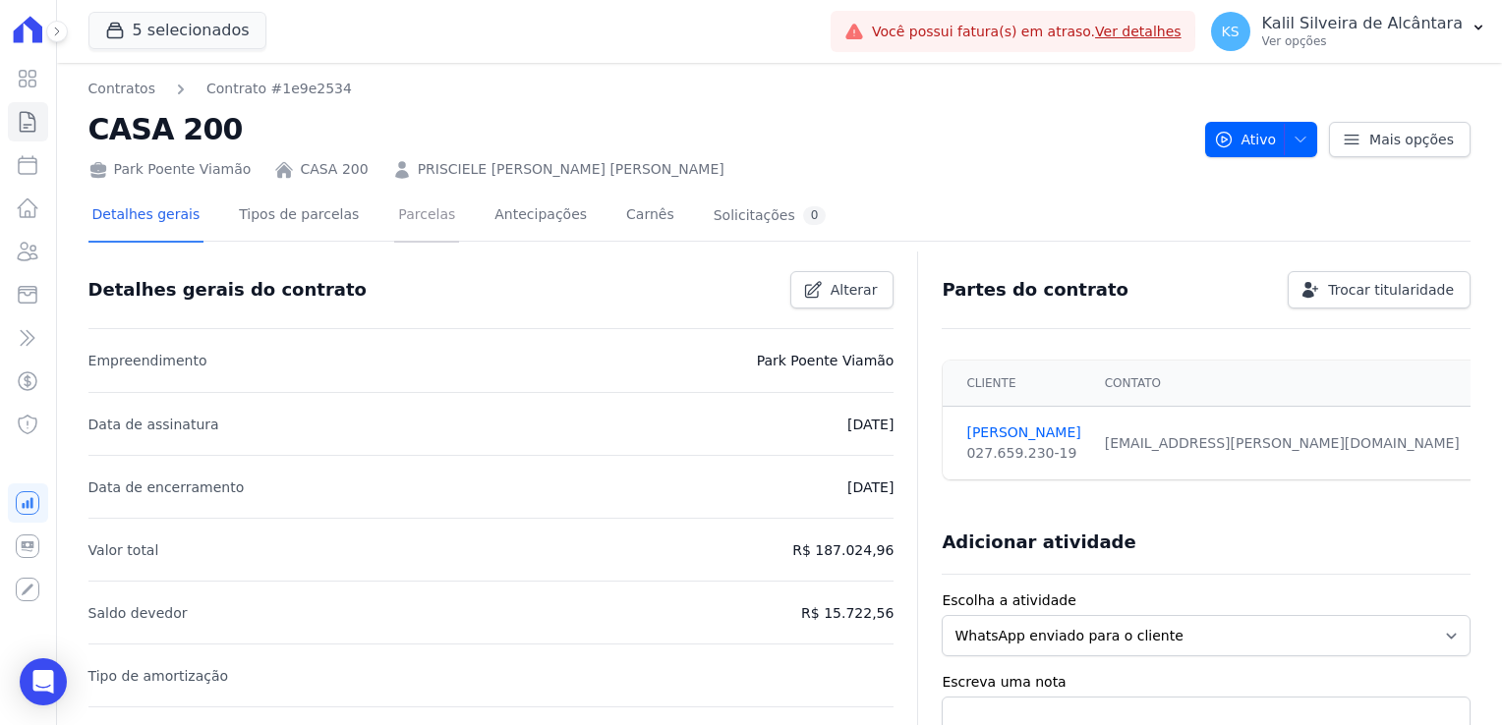
click at [399, 221] on link "Parcelas" at bounding box center [426, 217] width 65 height 52
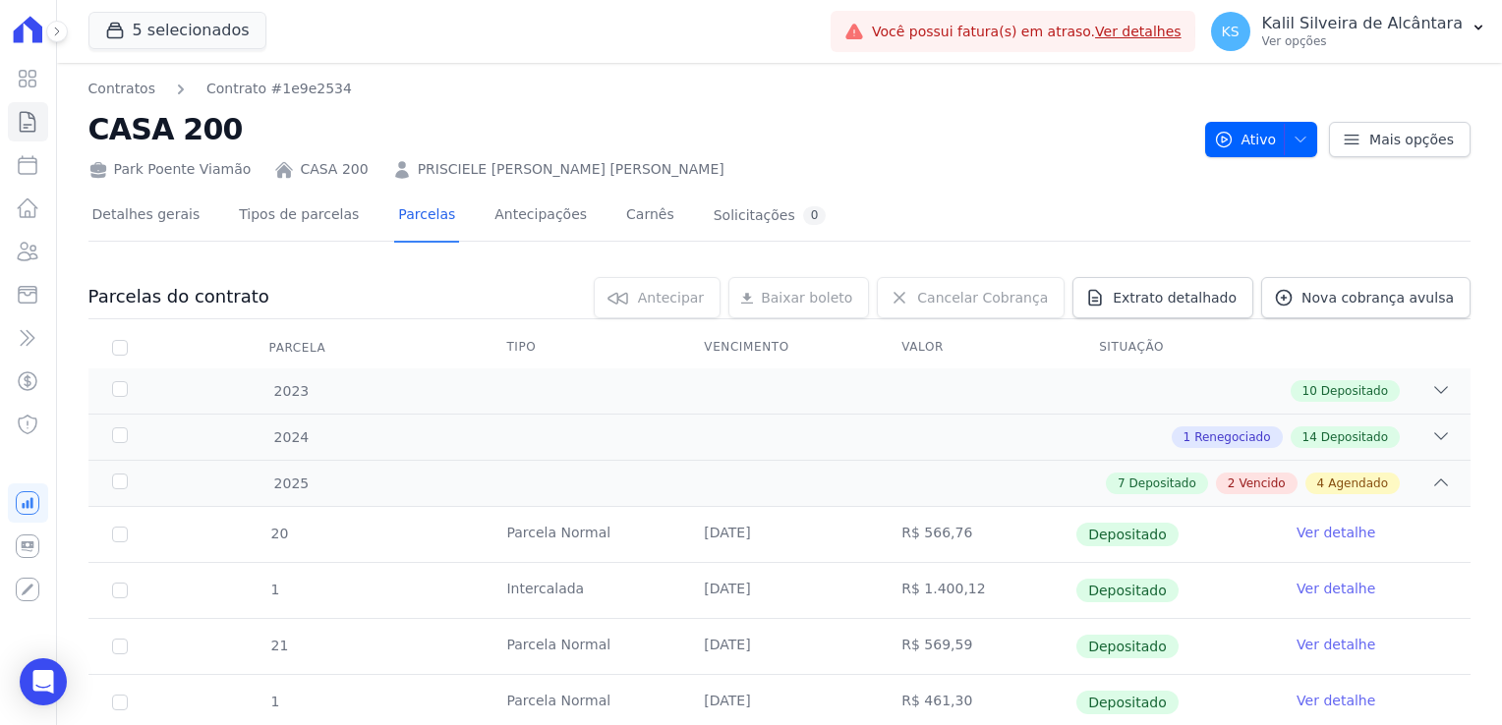
click at [524, 176] on link "PRISCIELE [PERSON_NAME] [PERSON_NAME]" at bounding box center [571, 169] width 307 height 21
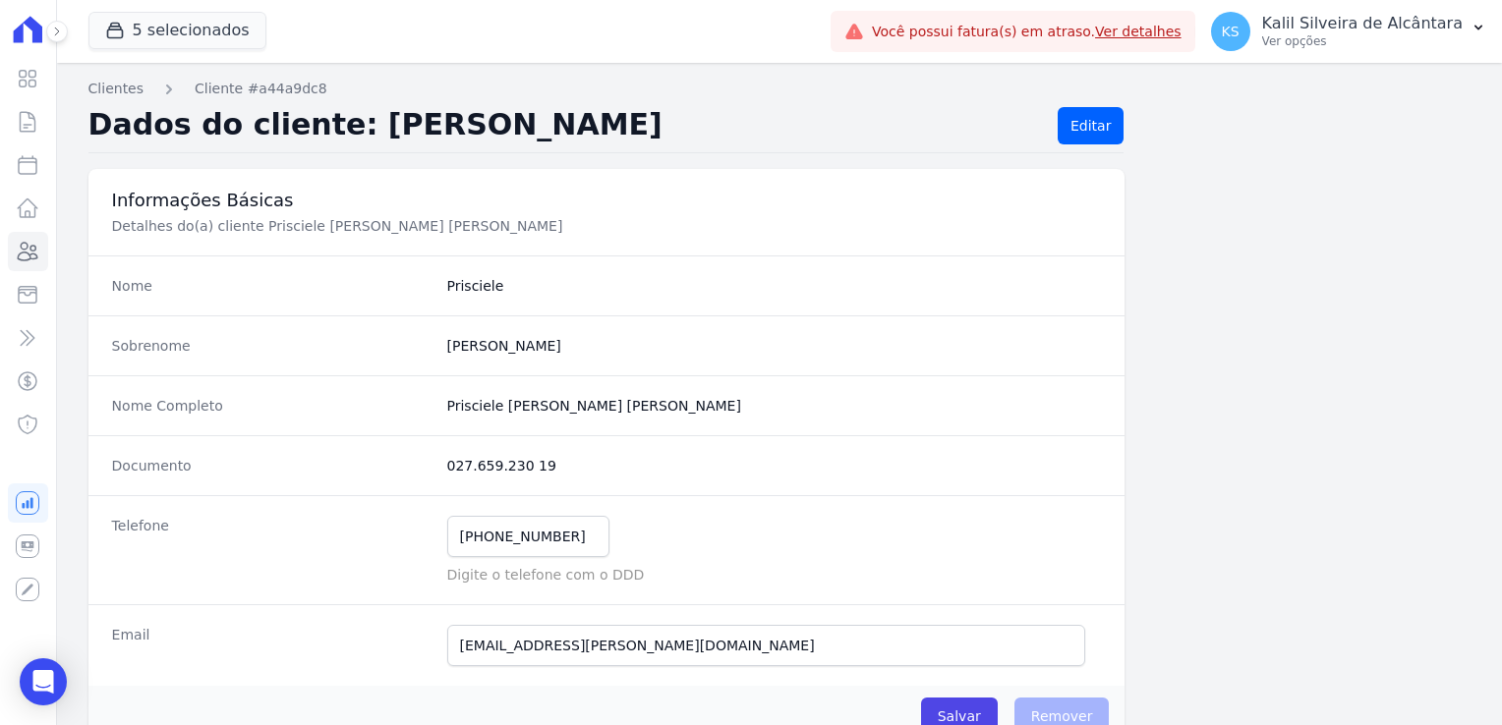
drag, startPoint x: 544, startPoint y: 474, endPoint x: 440, endPoint y: 465, distance: 103.6
click at [440, 465] on div "Documento 027.659.230 19" at bounding box center [606, 465] width 1037 height 60
copy dd "027.659.230 19"
click at [29, 255] on icon at bounding box center [29, 252] width 20 height 18
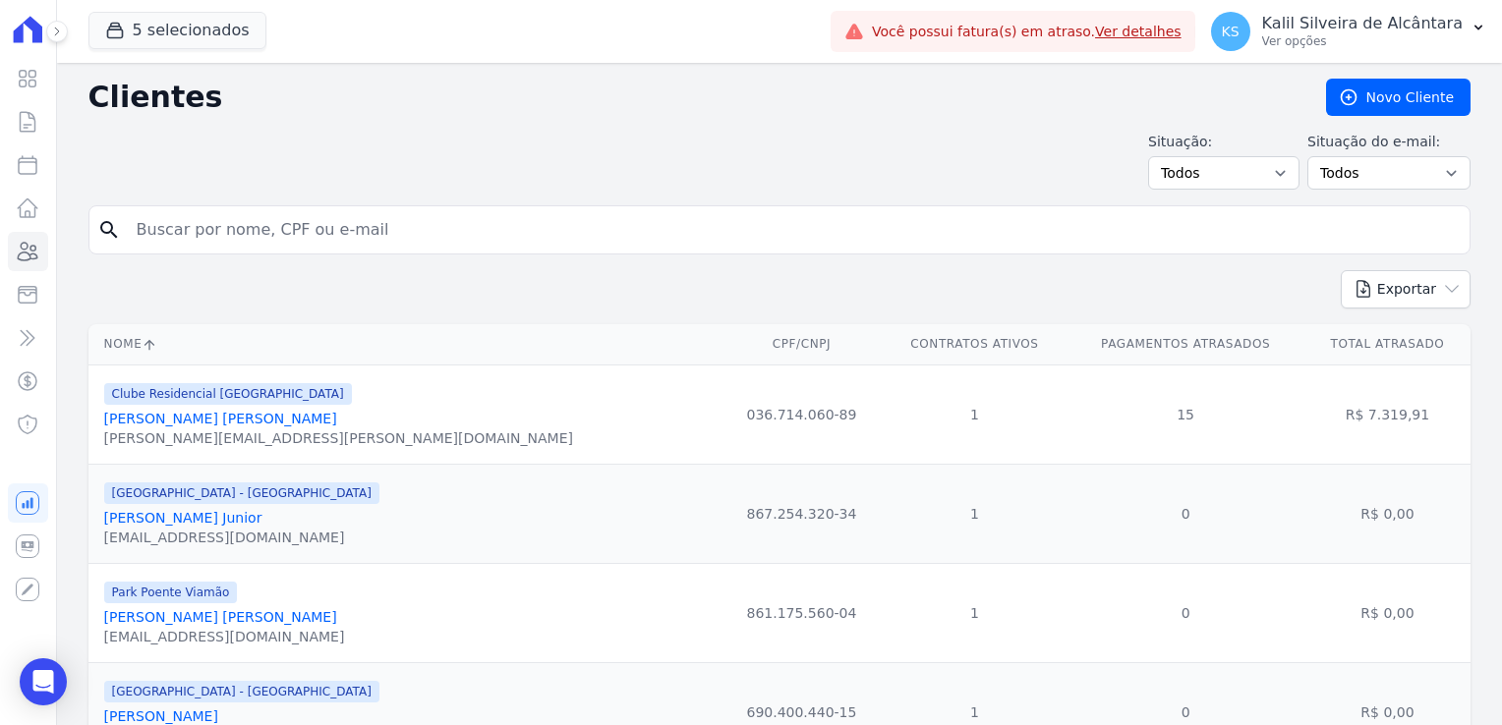
click at [165, 237] on input "search" at bounding box center [793, 229] width 1337 height 39
type input "[PERSON_NAME]"
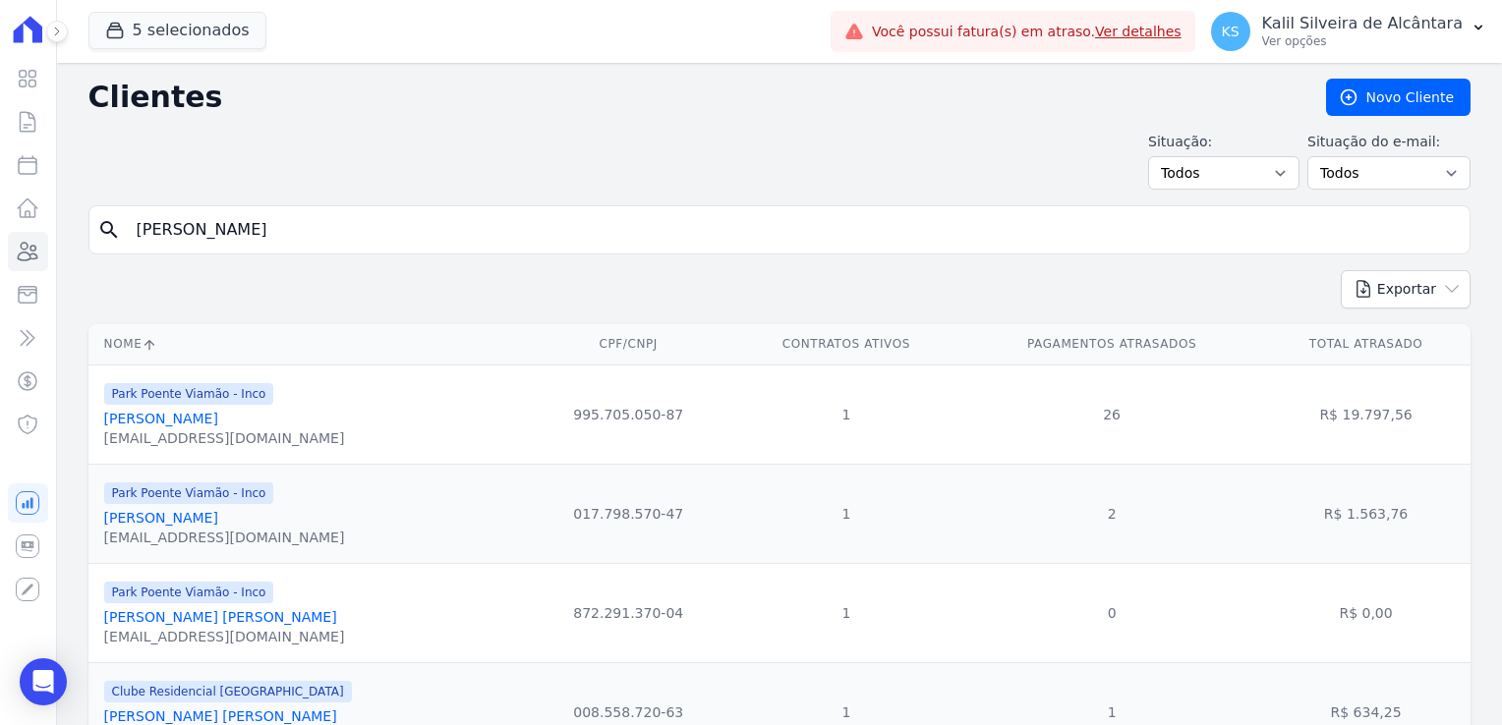
click at [195, 511] on link "[PERSON_NAME]" at bounding box center [161, 518] width 114 height 16
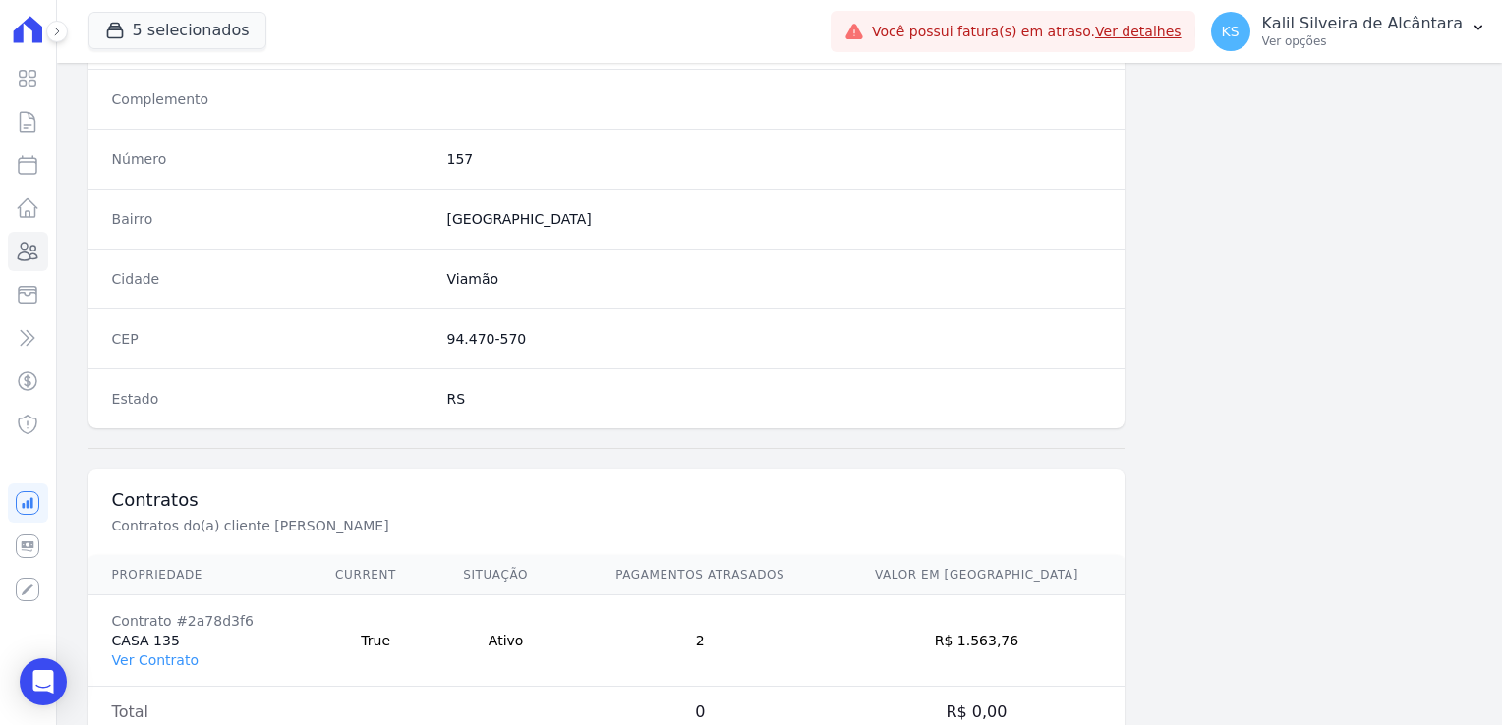
scroll to position [1107, 0]
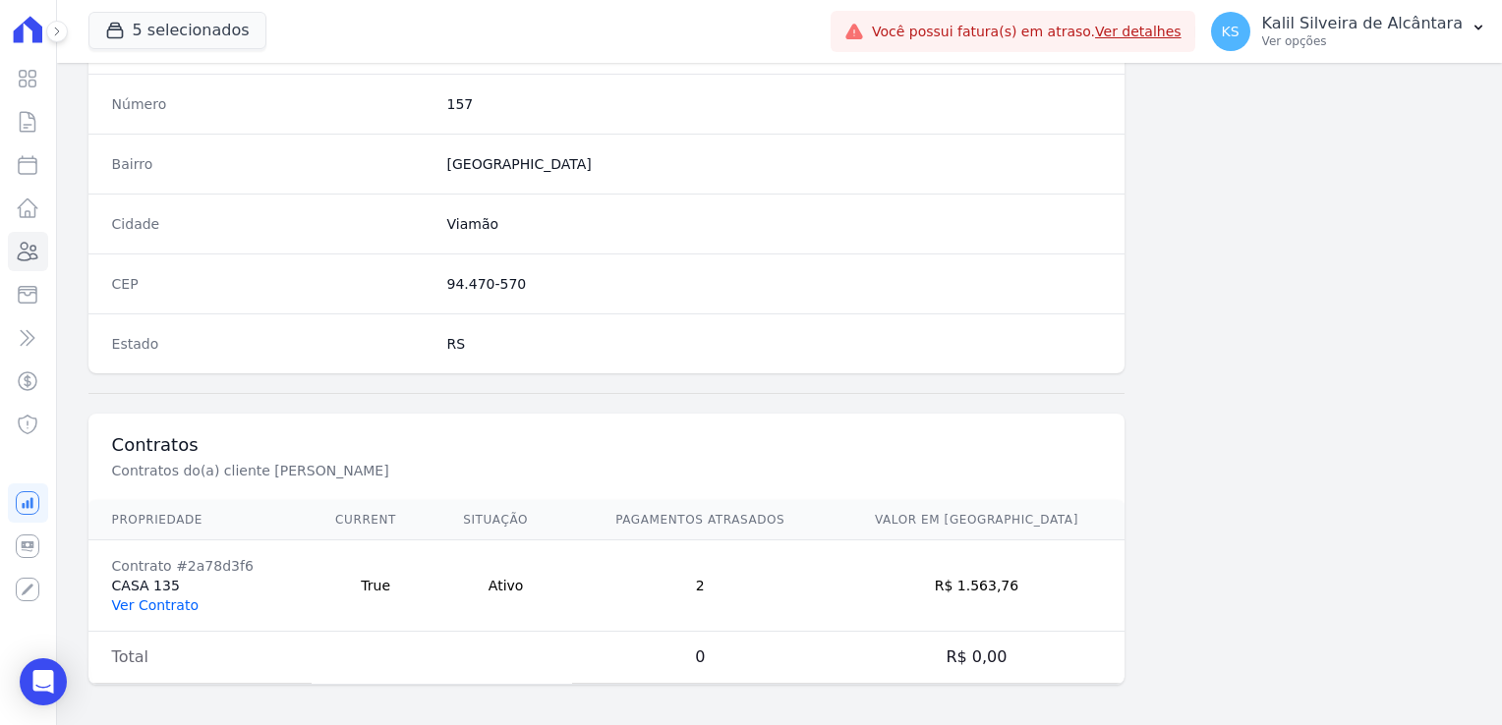
click at [167, 598] on link "Ver Contrato" at bounding box center [155, 606] width 87 height 16
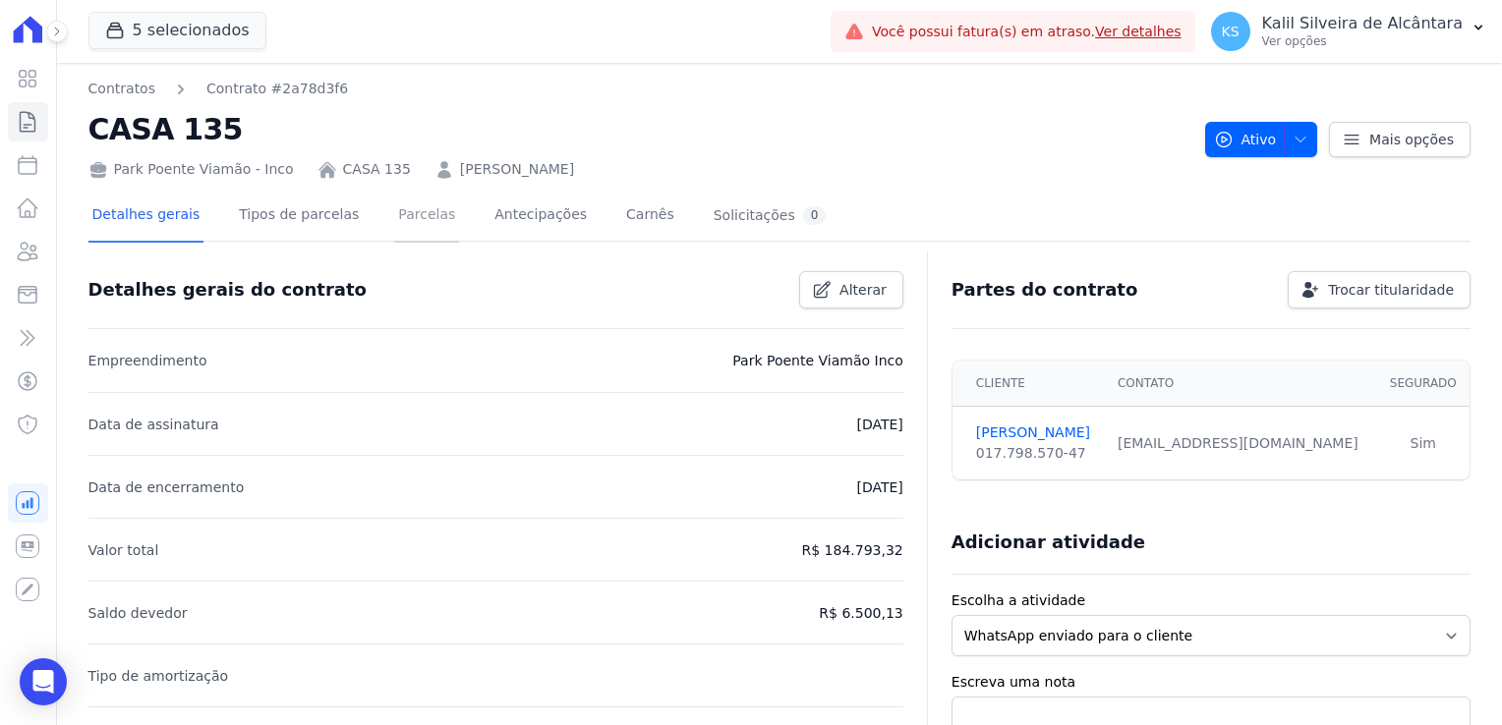
click at [422, 234] on link "Parcelas" at bounding box center [426, 217] width 65 height 52
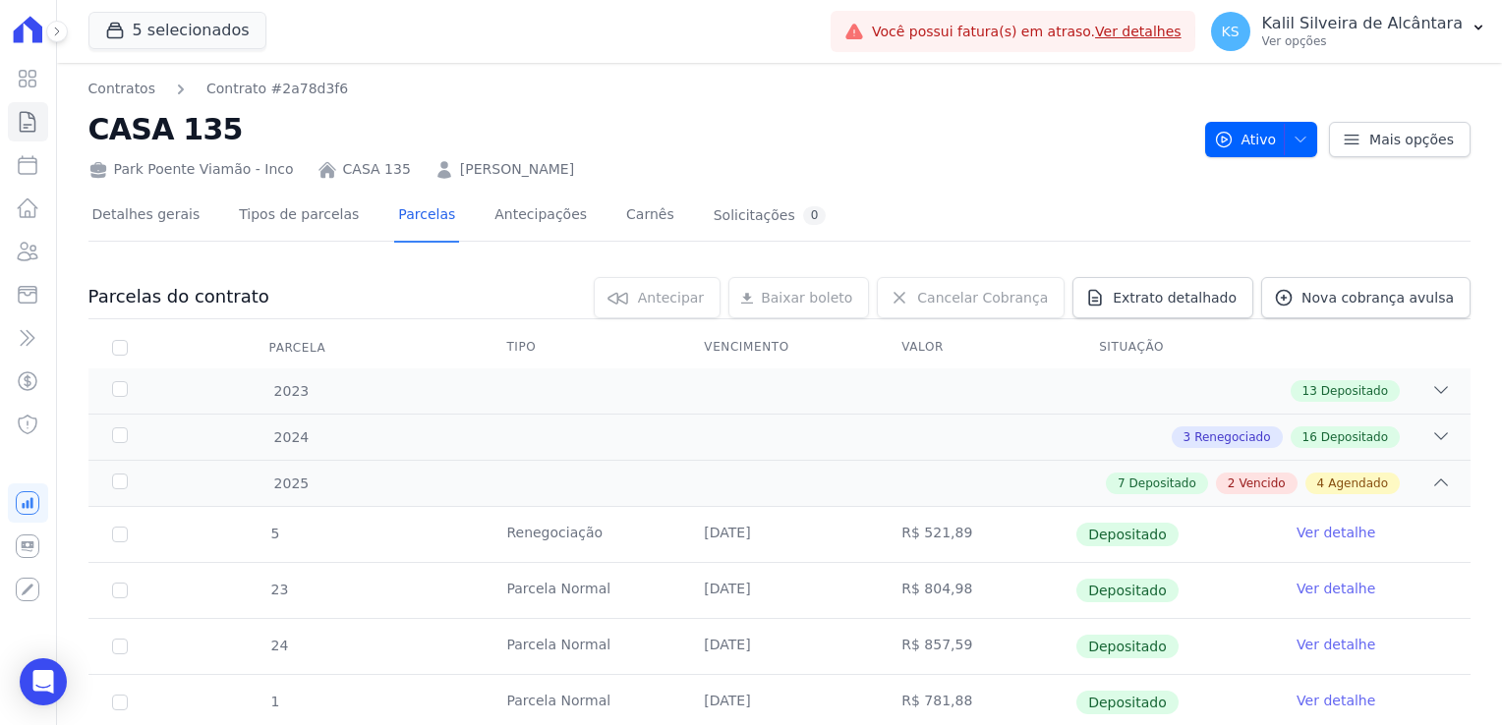
click at [547, 160] on link "[PERSON_NAME]" at bounding box center [517, 169] width 114 height 21
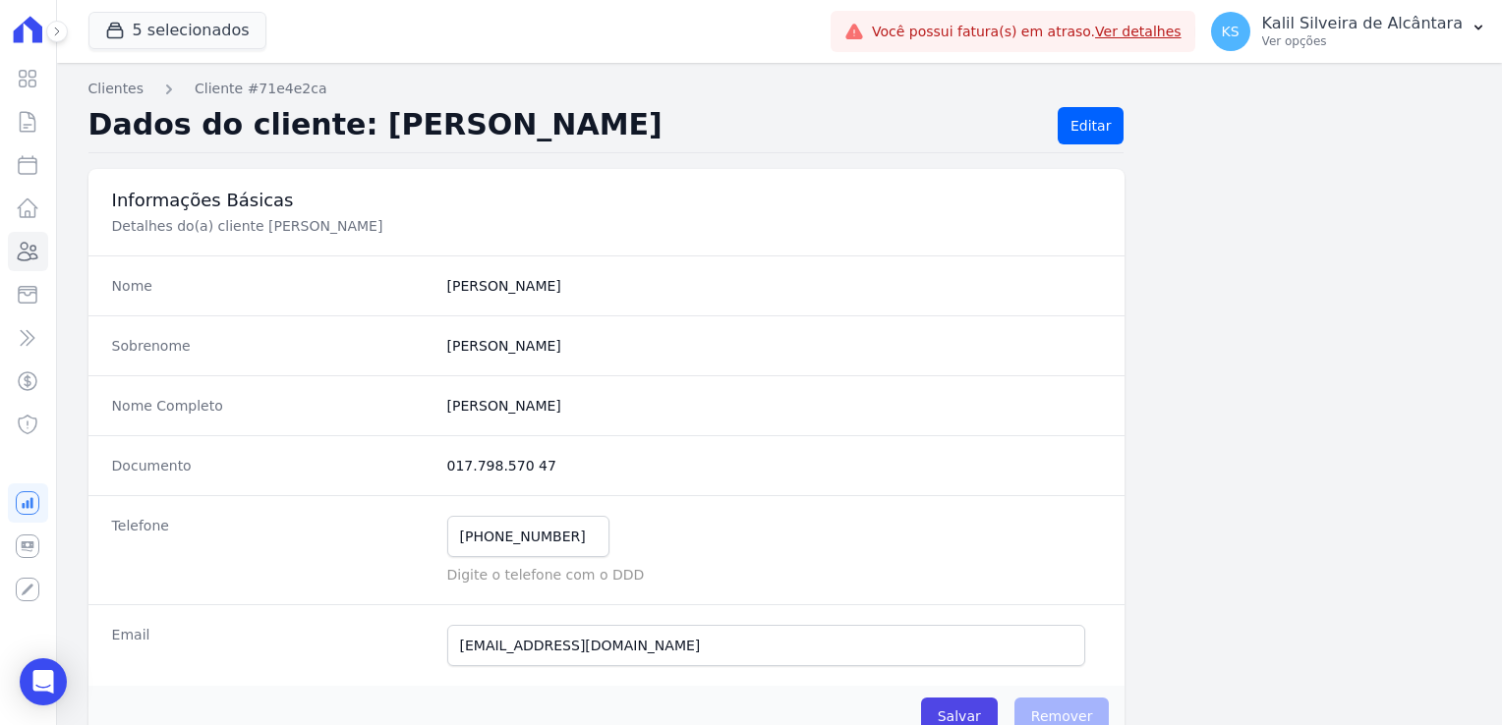
drag, startPoint x: 443, startPoint y: 466, endPoint x: 539, endPoint y: 470, distance: 95.4
click at [539, 470] on dd "017.798.570 47" at bounding box center [774, 466] width 655 height 20
copy dd "017.798.570 47"
click at [483, 435] on div "Documento 017.798.570 47" at bounding box center [606, 465] width 1037 height 60
click at [31, 241] on icon at bounding box center [28, 252] width 24 height 24
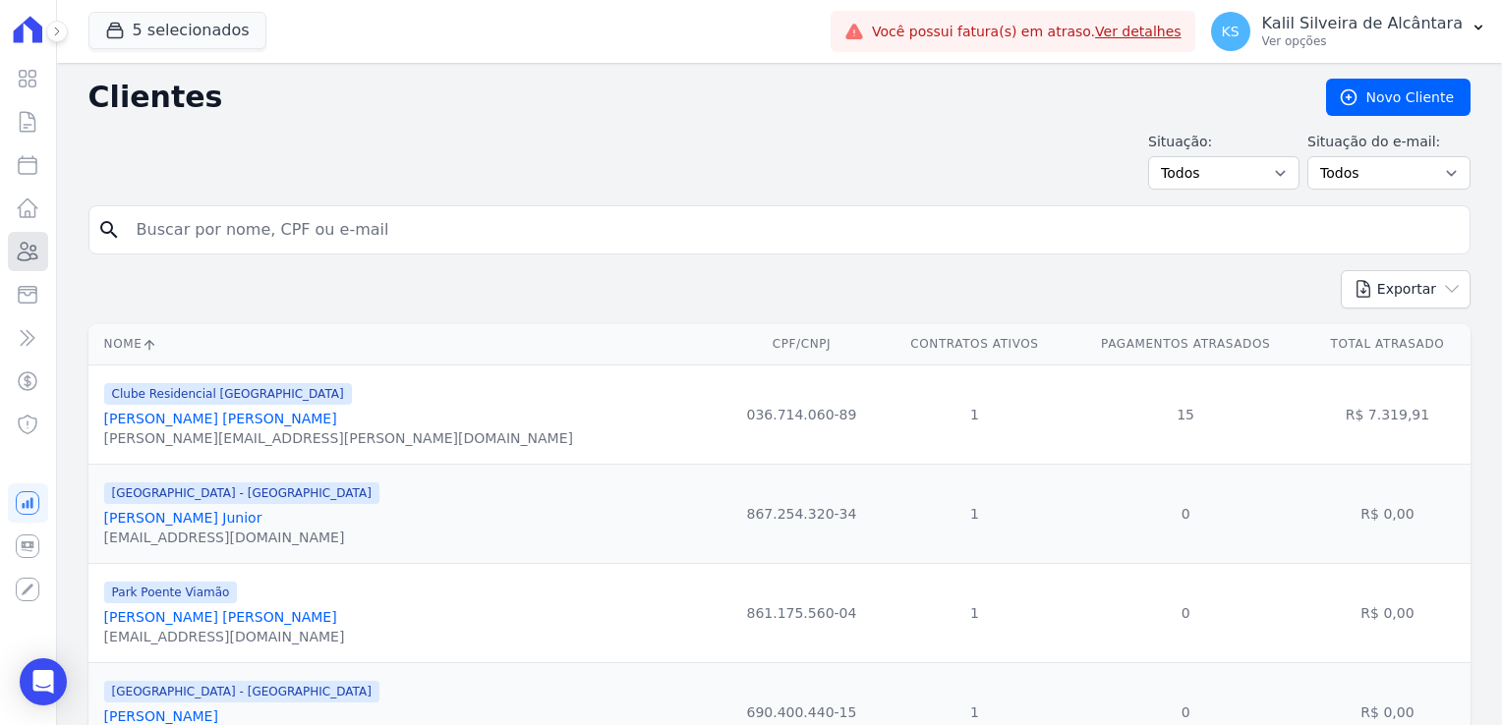
click at [30, 246] on icon at bounding box center [28, 252] width 24 height 24
click at [254, 226] on input "search" at bounding box center [793, 229] width 1337 height 39
type input "[PERSON_NAME]"
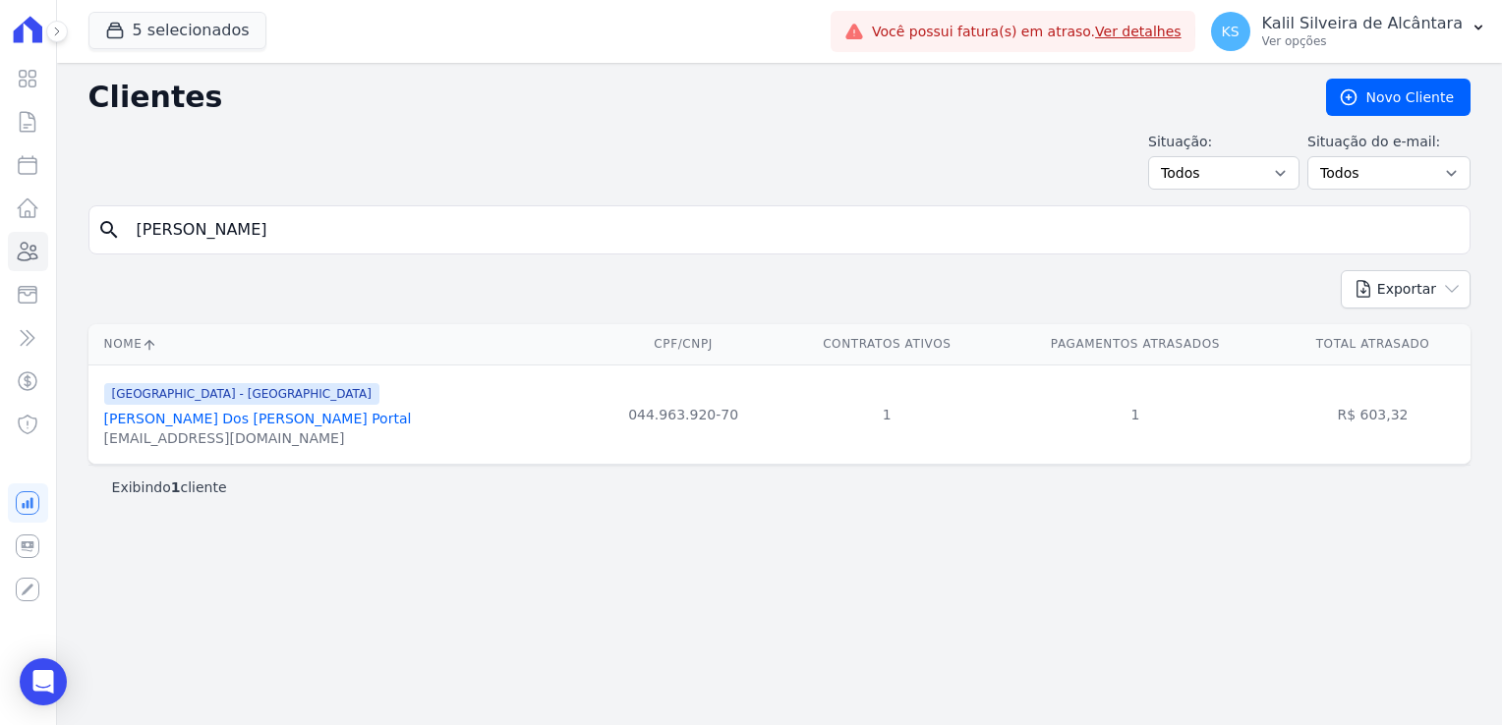
click at [272, 422] on link "[PERSON_NAME] Dos [PERSON_NAME] Portal" at bounding box center [258, 419] width 308 height 16
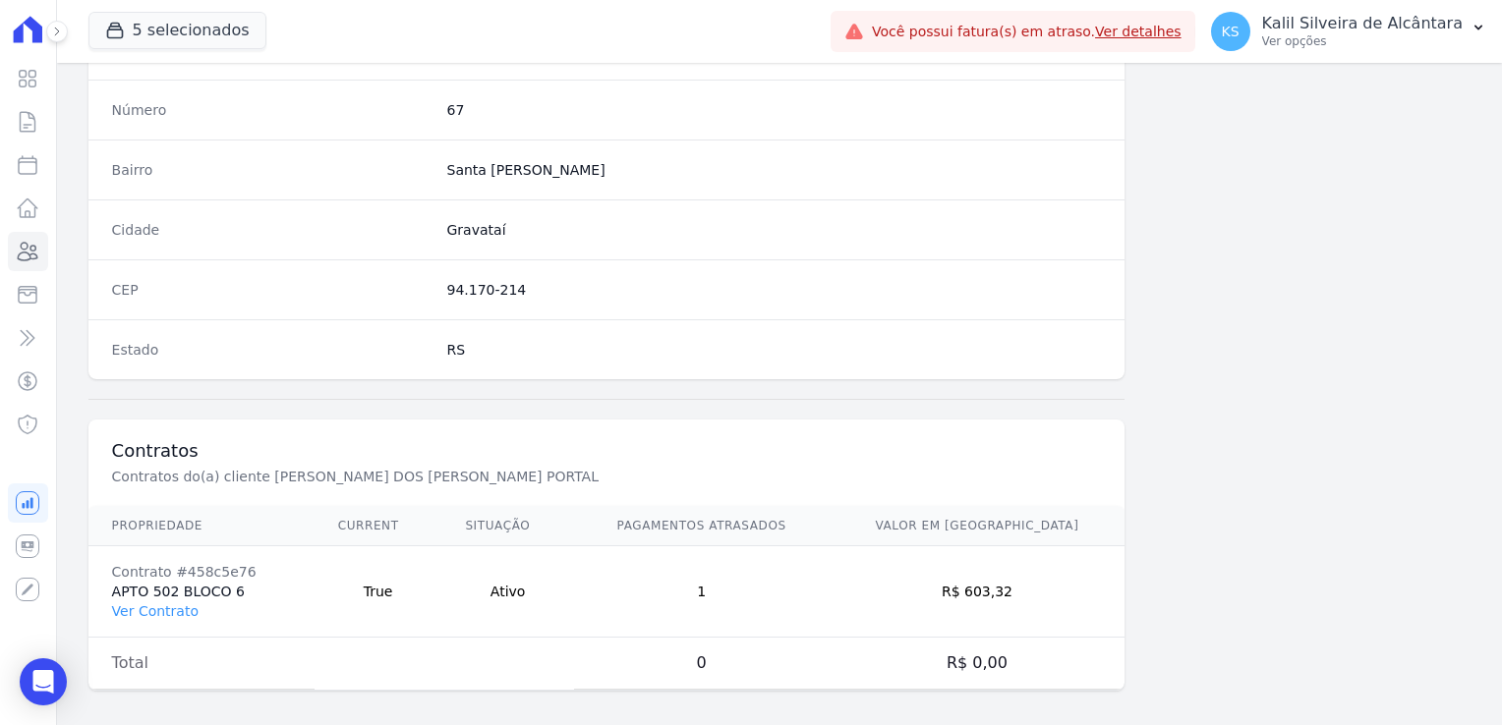
scroll to position [1107, 0]
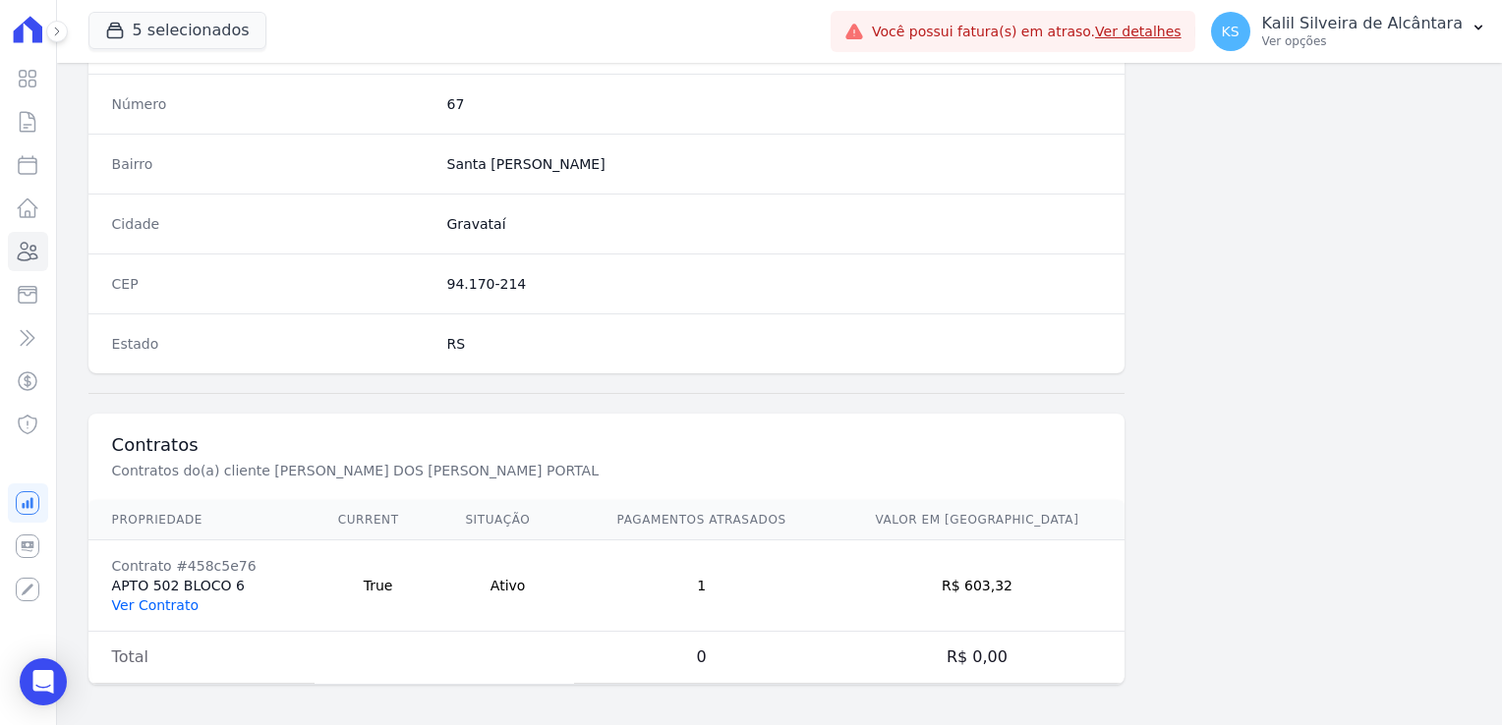
click at [157, 607] on link "Ver Contrato" at bounding box center [155, 606] width 87 height 16
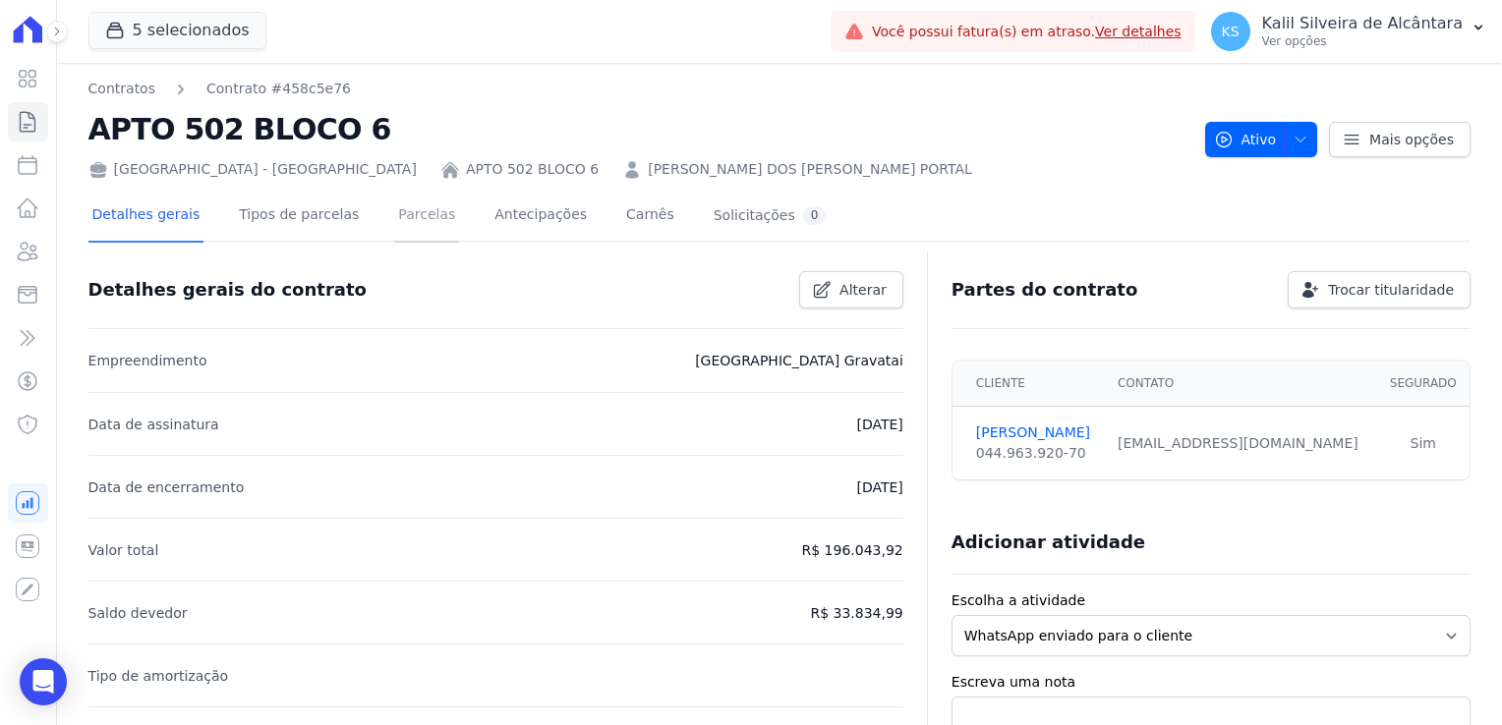
click at [419, 226] on link "Parcelas" at bounding box center [426, 217] width 65 height 52
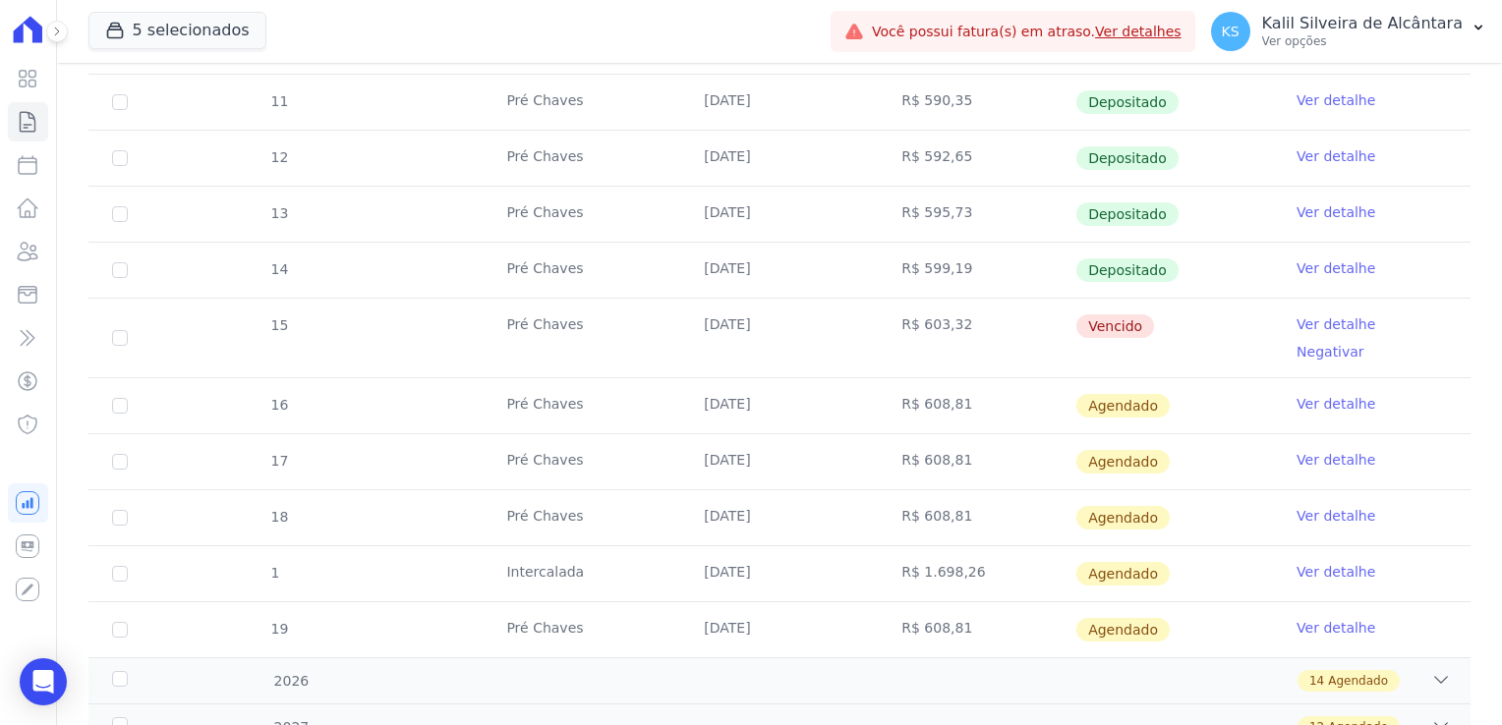
scroll to position [590, 0]
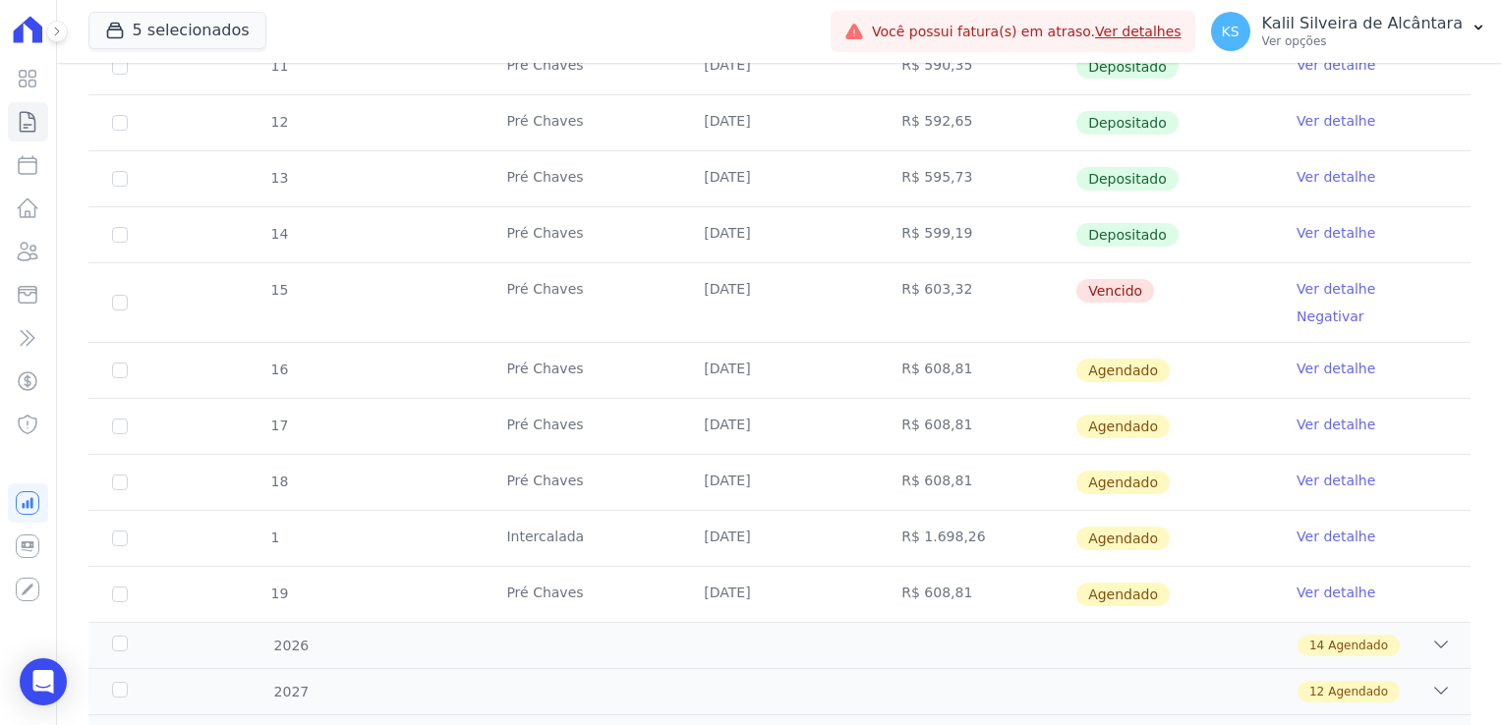
drag, startPoint x: 955, startPoint y: 282, endPoint x: 690, endPoint y: 297, distance: 264.8
click at [690, 297] on tr "15 Pré [PERSON_NAME] [DATE] R$ 603,32 [GEOGRAPHIC_DATA] Ver detalhe Negativar" at bounding box center [779, 302] width 1382 height 80
drag, startPoint x: 690, startPoint y: 297, endPoint x: 576, endPoint y: 314, distance: 115.3
click at [578, 316] on tbody "8 Pré [PERSON_NAME] [DATE] R$ 580,26 Depositado Ver detalhe 9 Pré [PERSON_NAME]…" at bounding box center [779, 246] width 1382 height 751
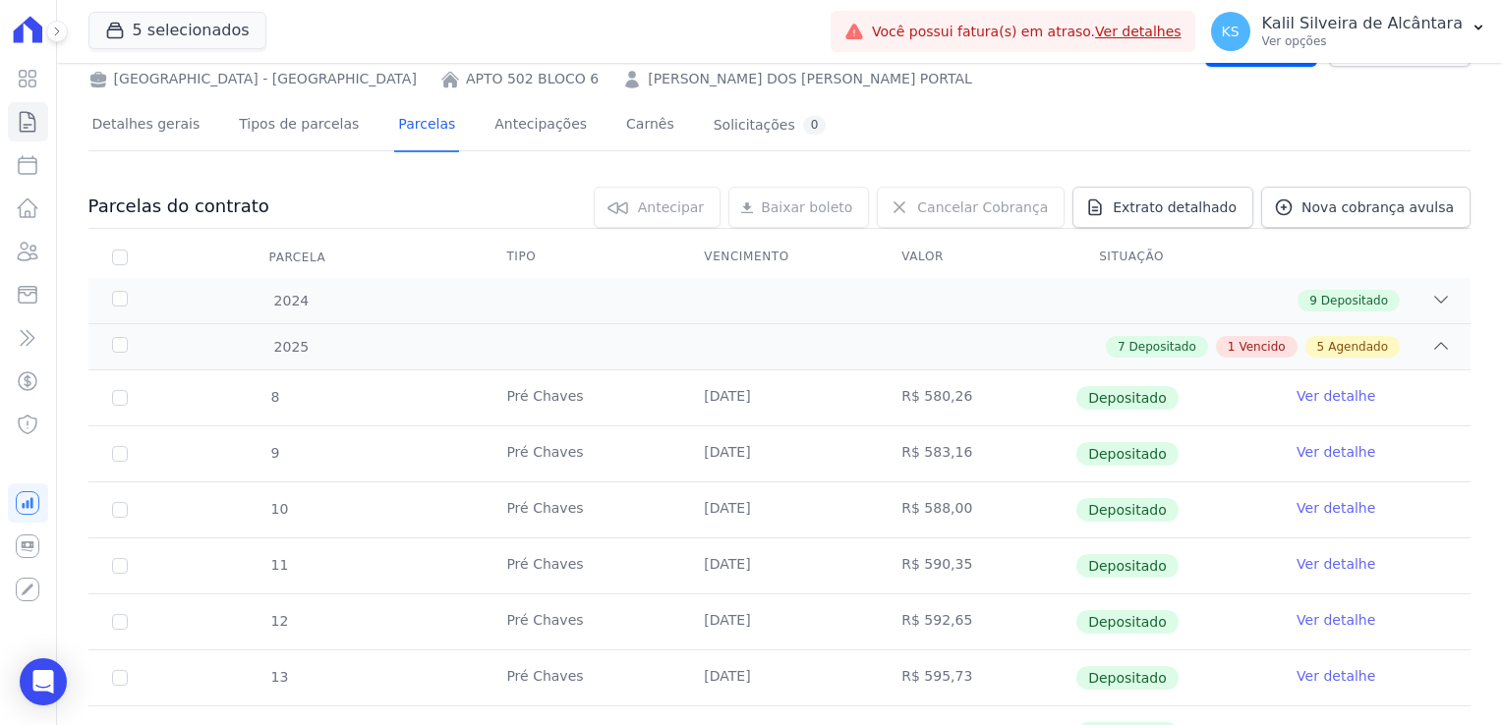
scroll to position [0, 0]
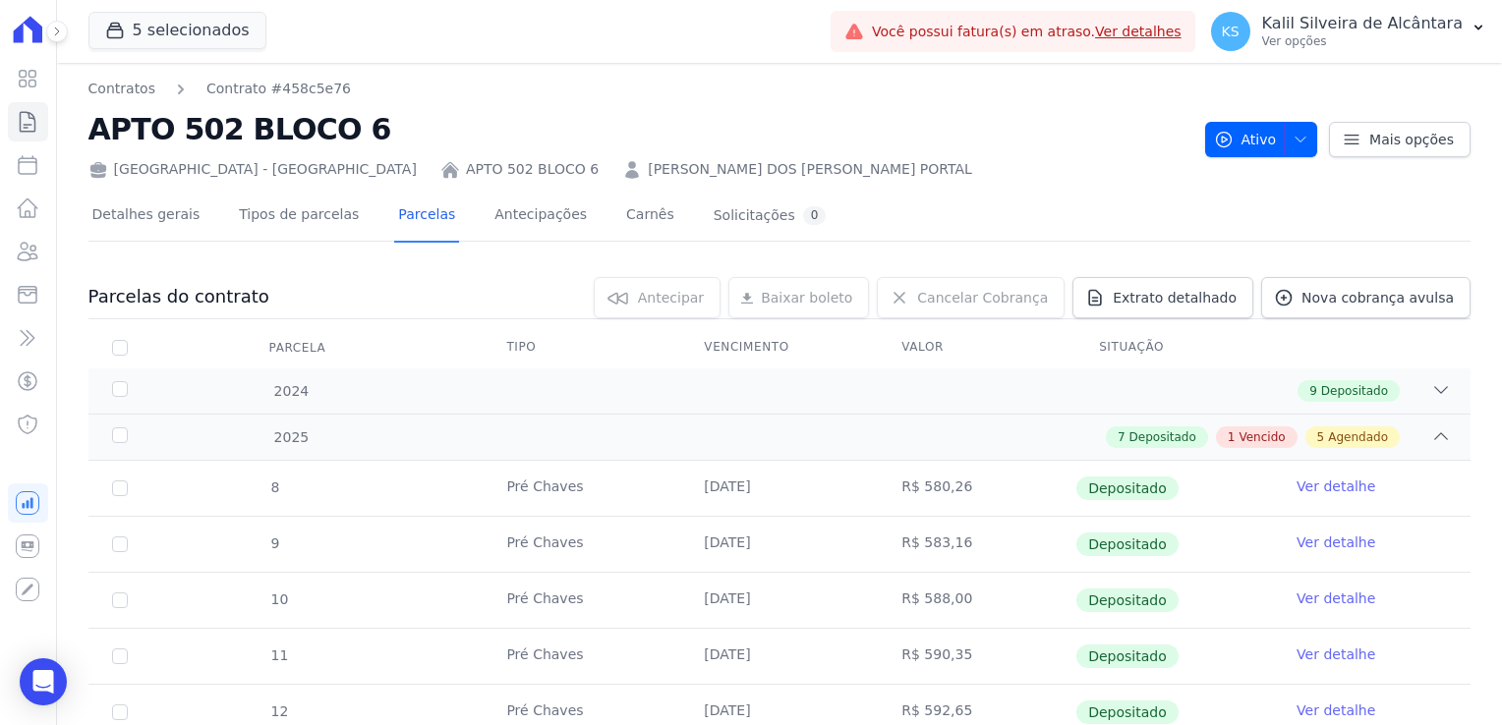
click at [648, 178] on link "[PERSON_NAME] DOS [PERSON_NAME] PORTAL" at bounding box center [810, 169] width 324 height 21
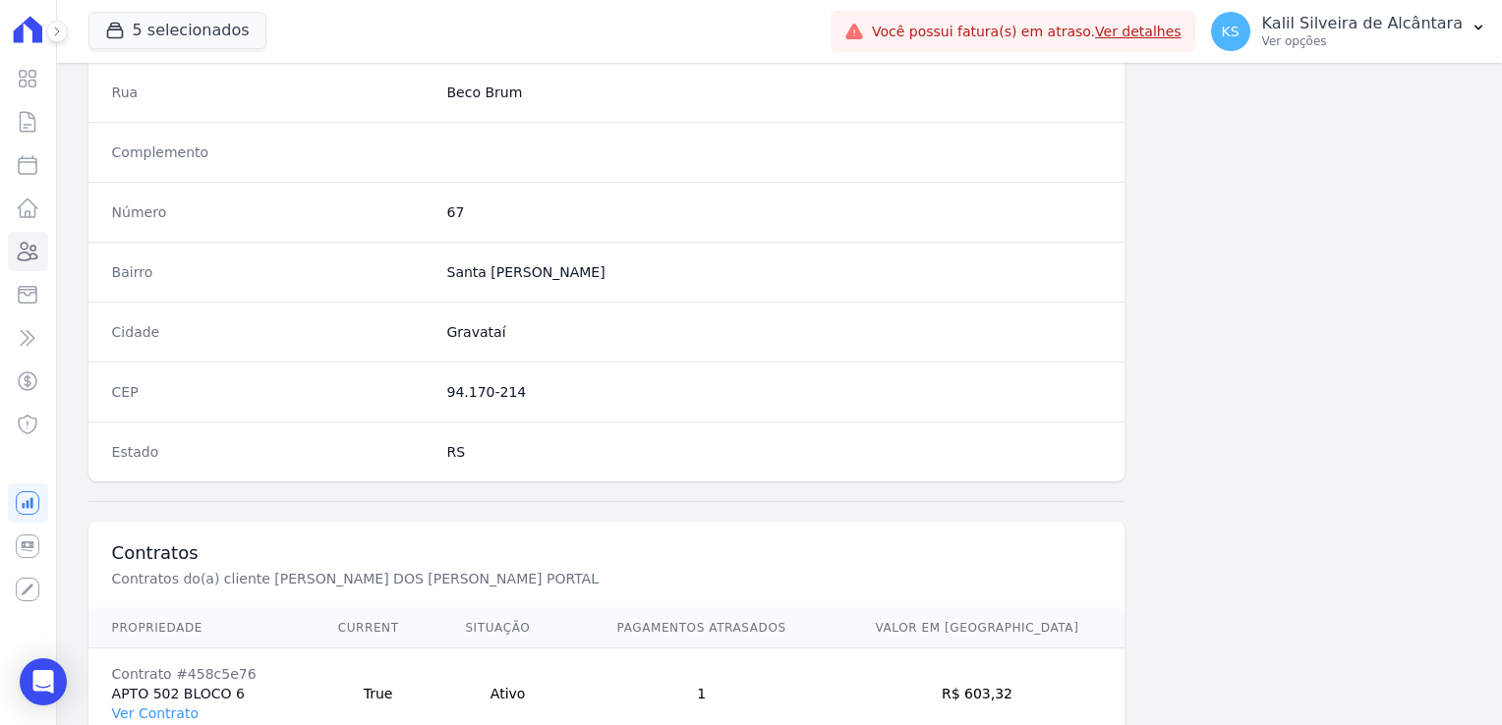
scroll to position [1107, 0]
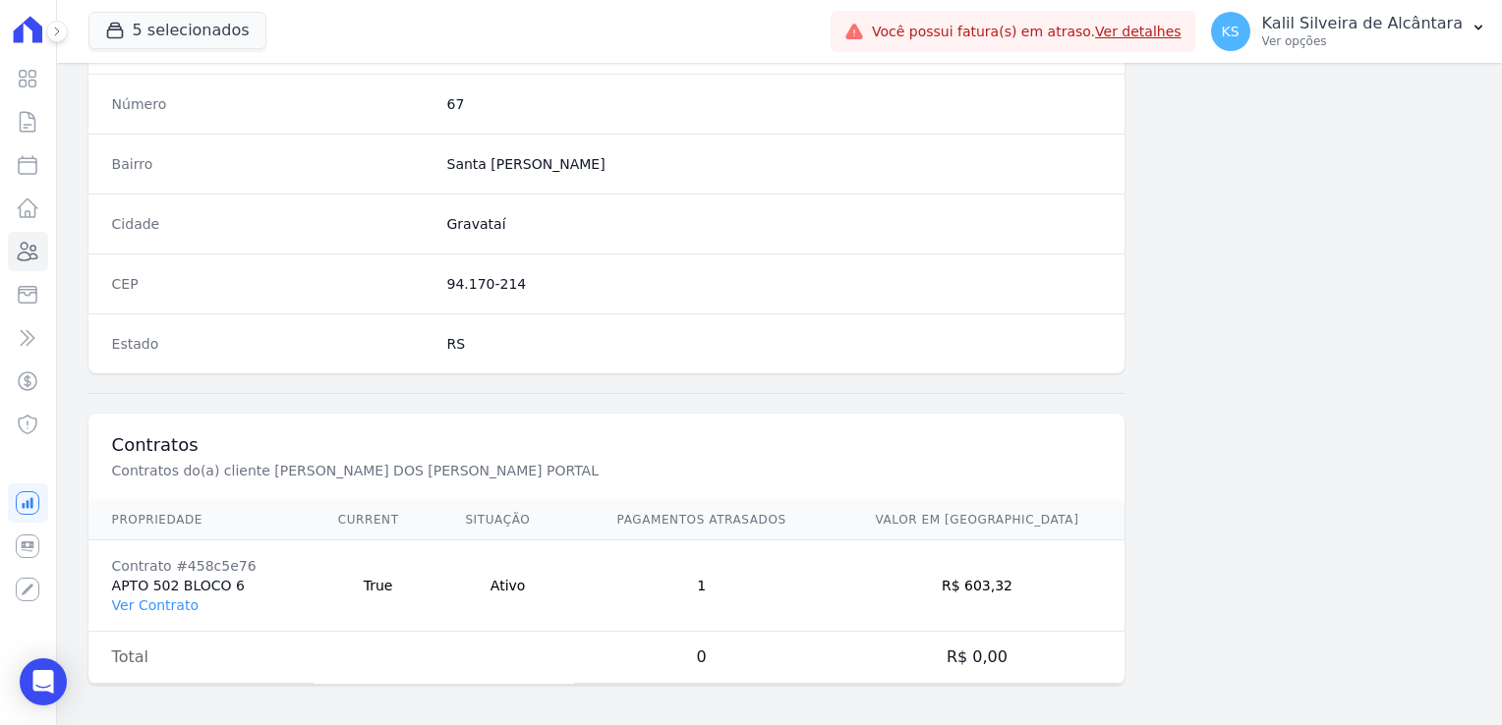
click at [164, 615] on td "Contrato #458c5e76 APTO 502 BLOCO 6 Ver Contrato" at bounding box center [201, 586] width 226 height 91
click at [35, 267] on link "Clientes" at bounding box center [28, 251] width 40 height 39
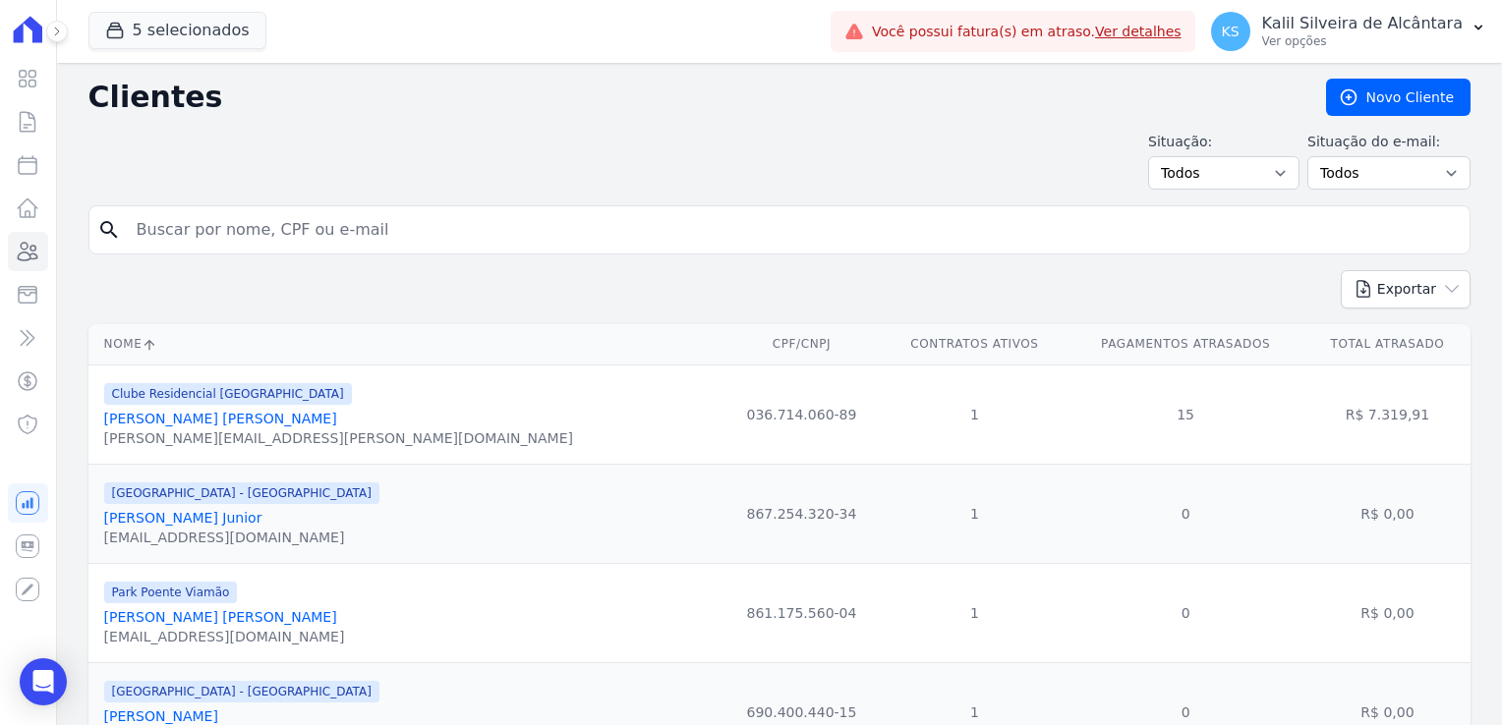
click at [263, 242] on input "search" at bounding box center [793, 229] width 1337 height 39
type input "franc"
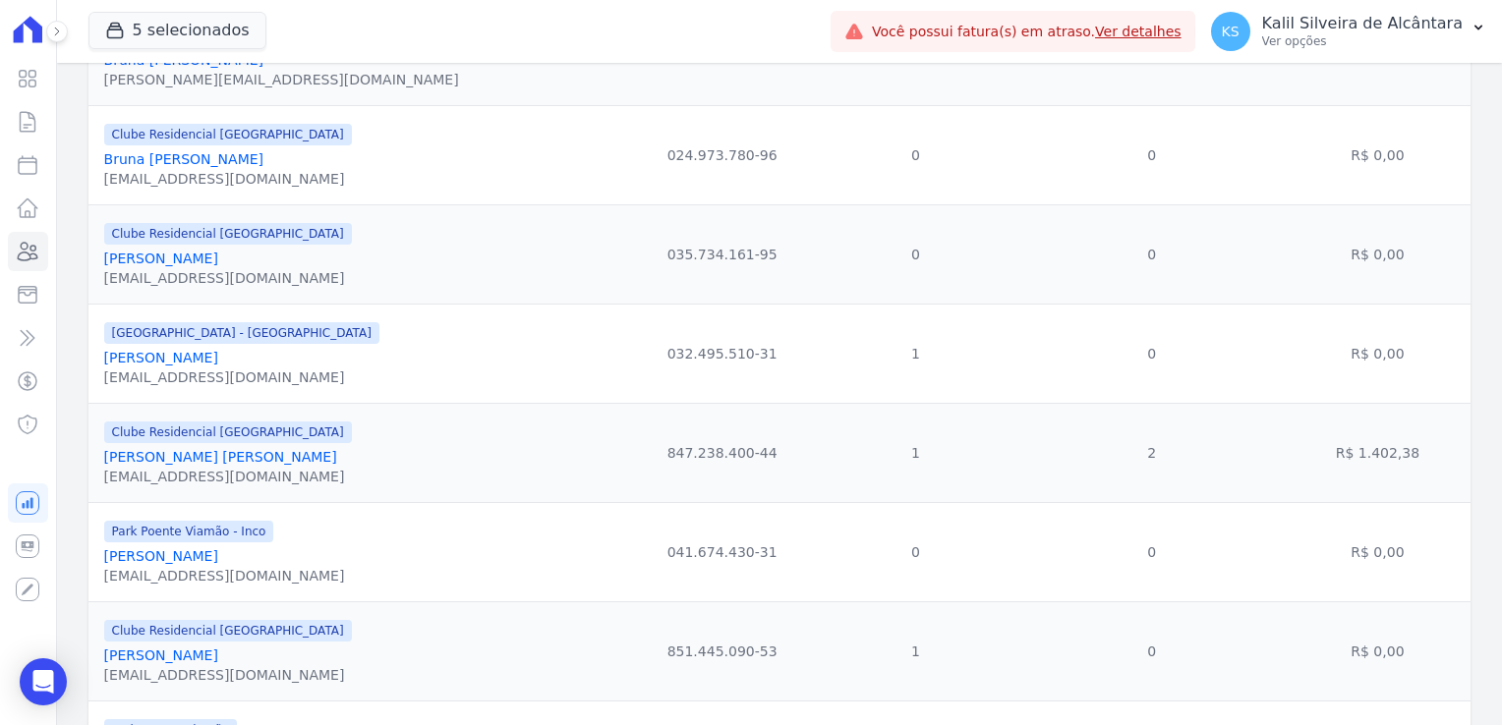
scroll to position [492, 0]
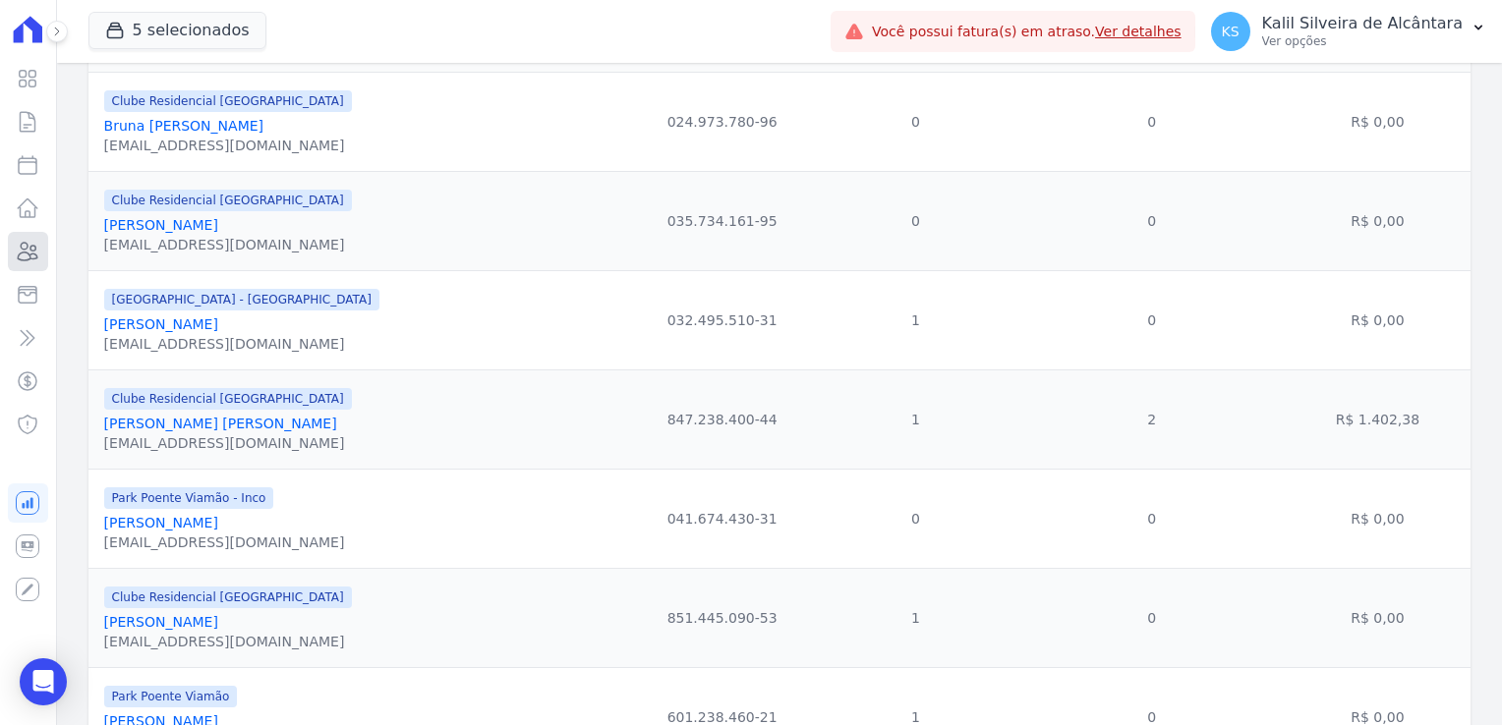
click at [28, 257] on icon at bounding box center [28, 252] width 24 height 24
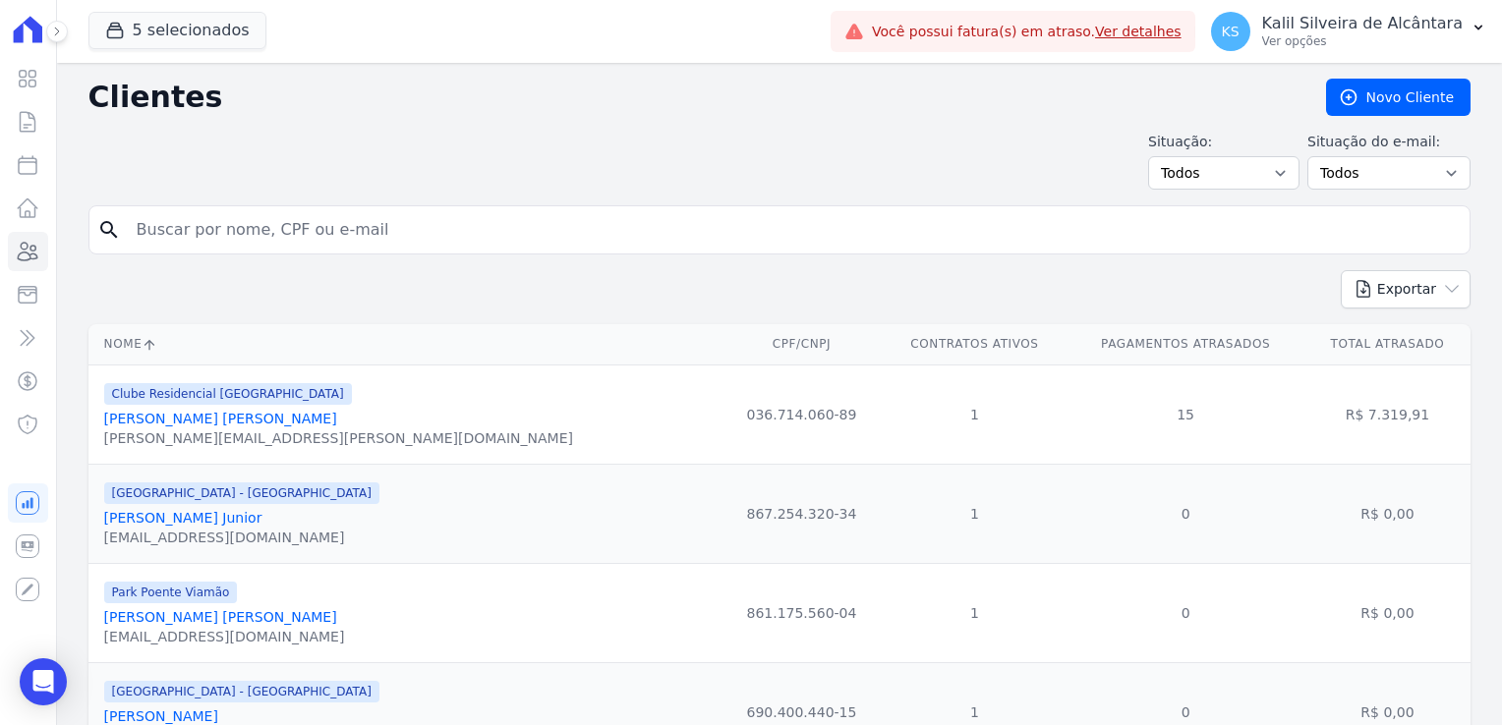
click at [193, 230] on input "search" at bounding box center [793, 229] width 1337 height 39
type input "fabiane"
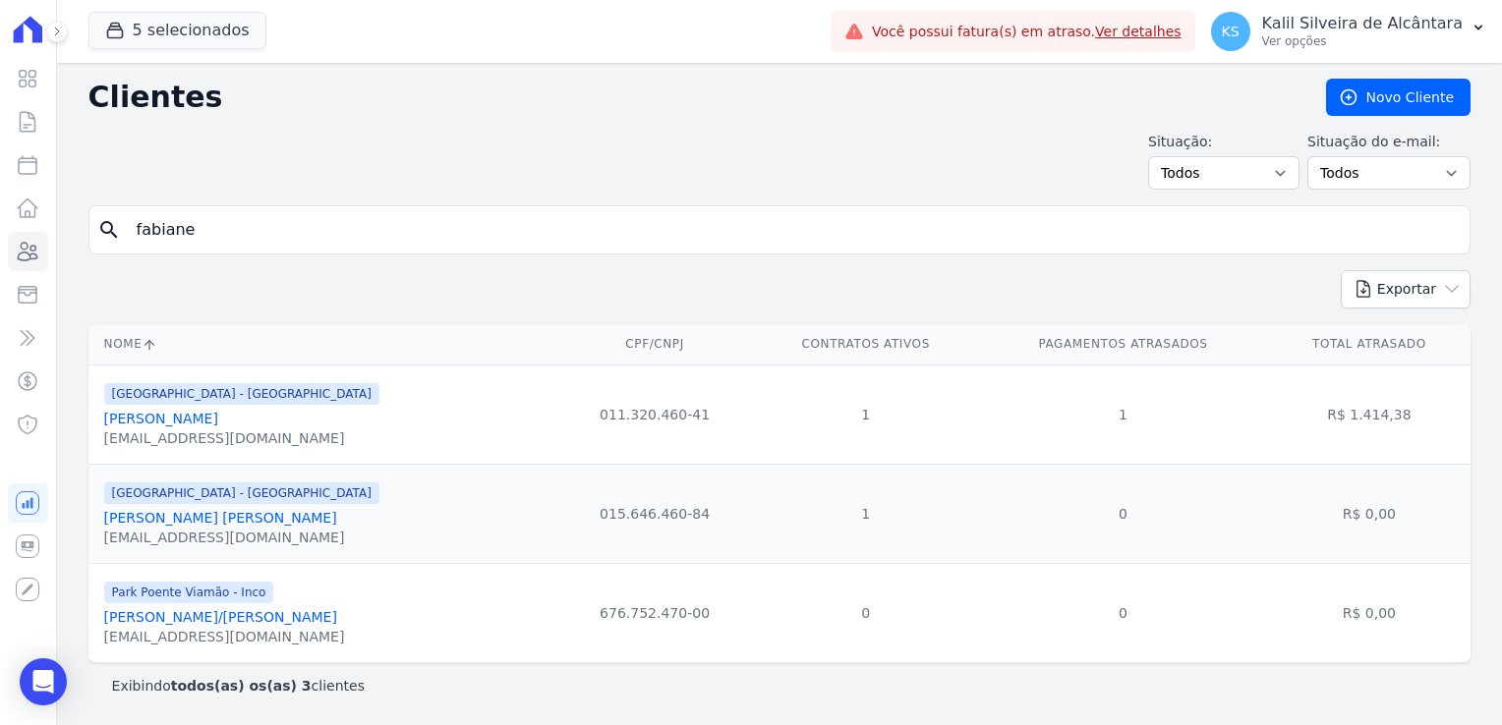
click at [189, 411] on link "[PERSON_NAME]" at bounding box center [161, 419] width 114 height 16
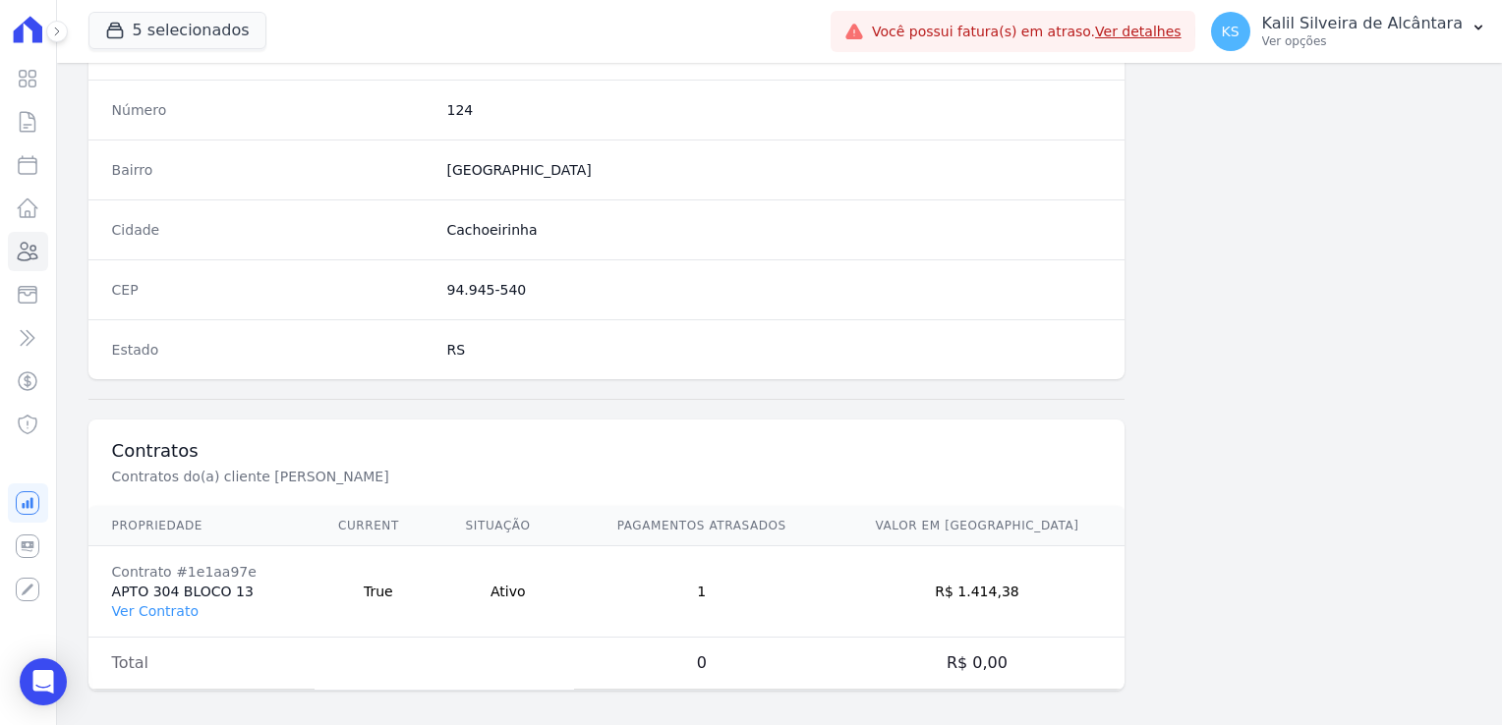
scroll to position [1107, 0]
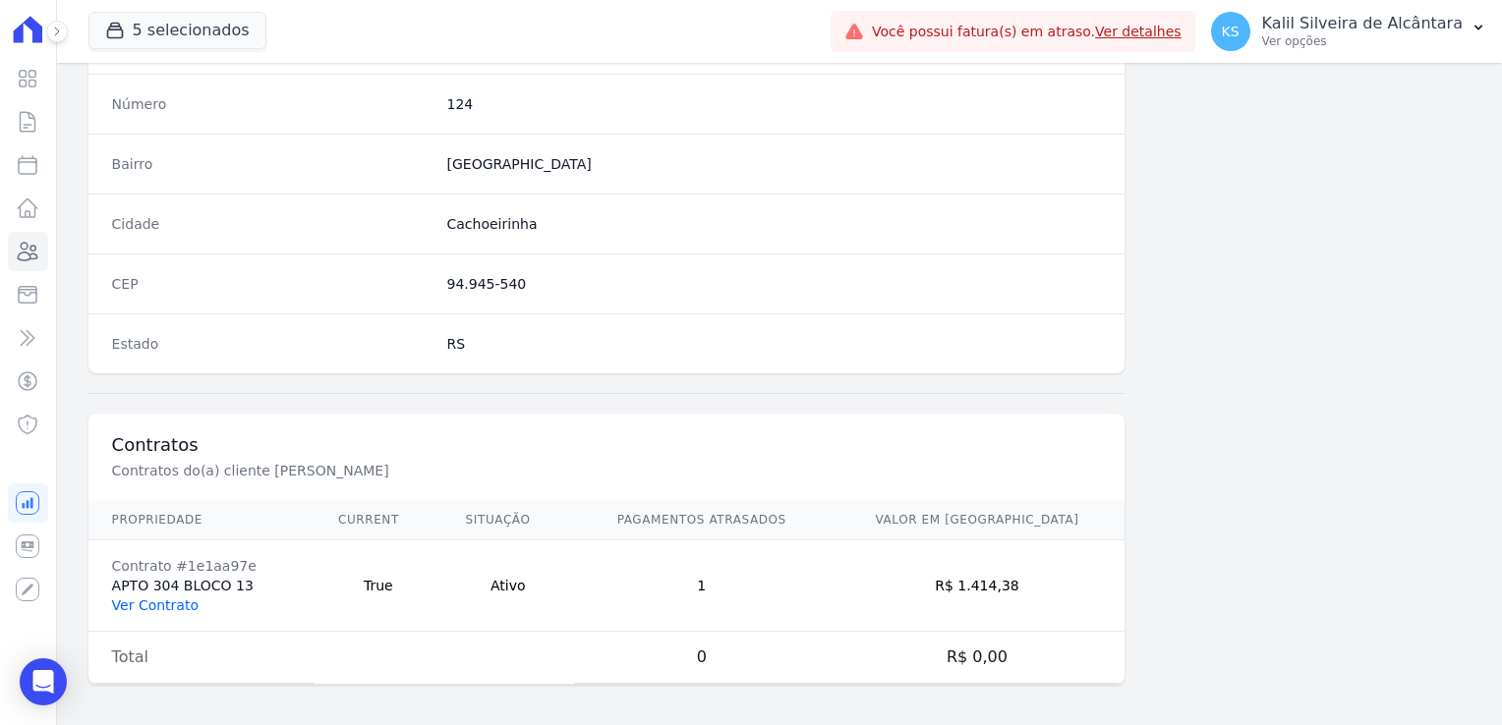
click at [176, 598] on link "Ver Contrato" at bounding box center [155, 606] width 87 height 16
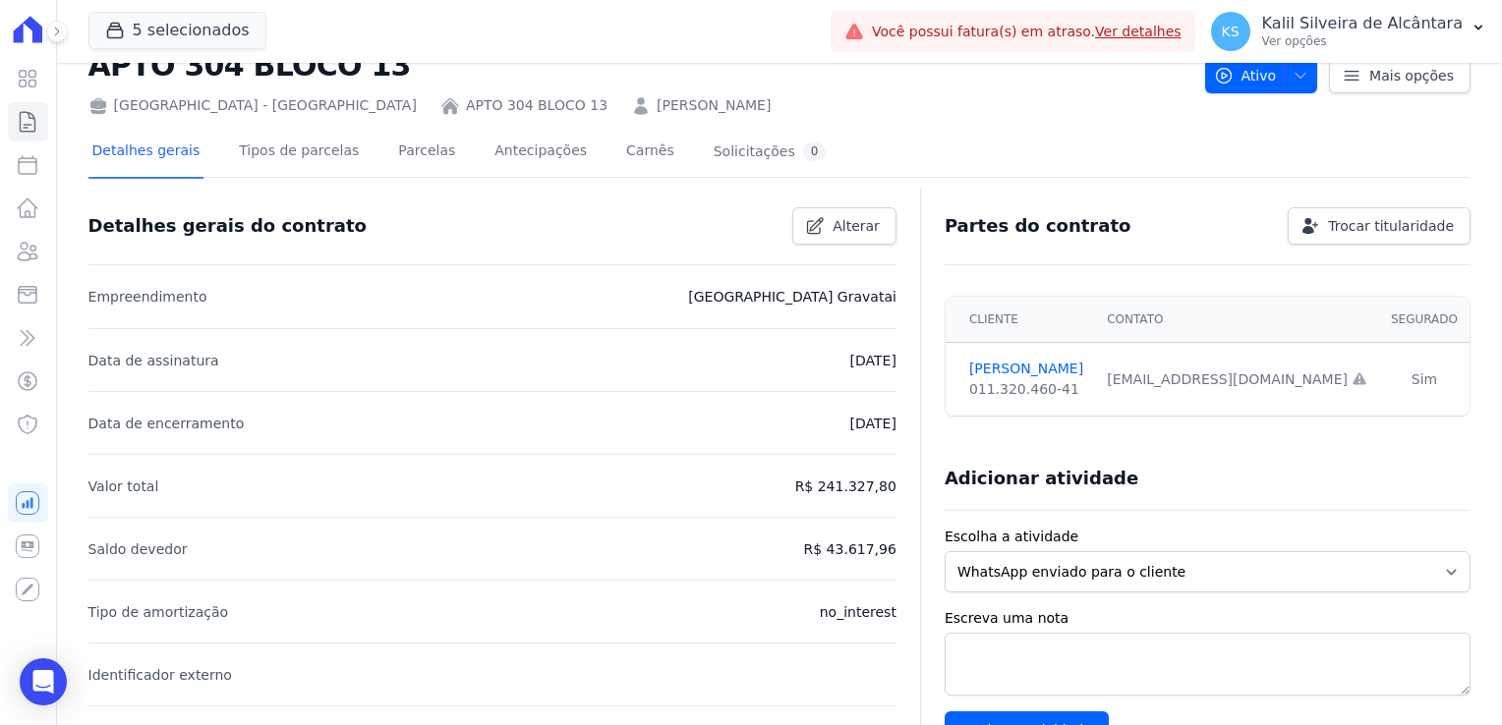
scroll to position [98, 0]
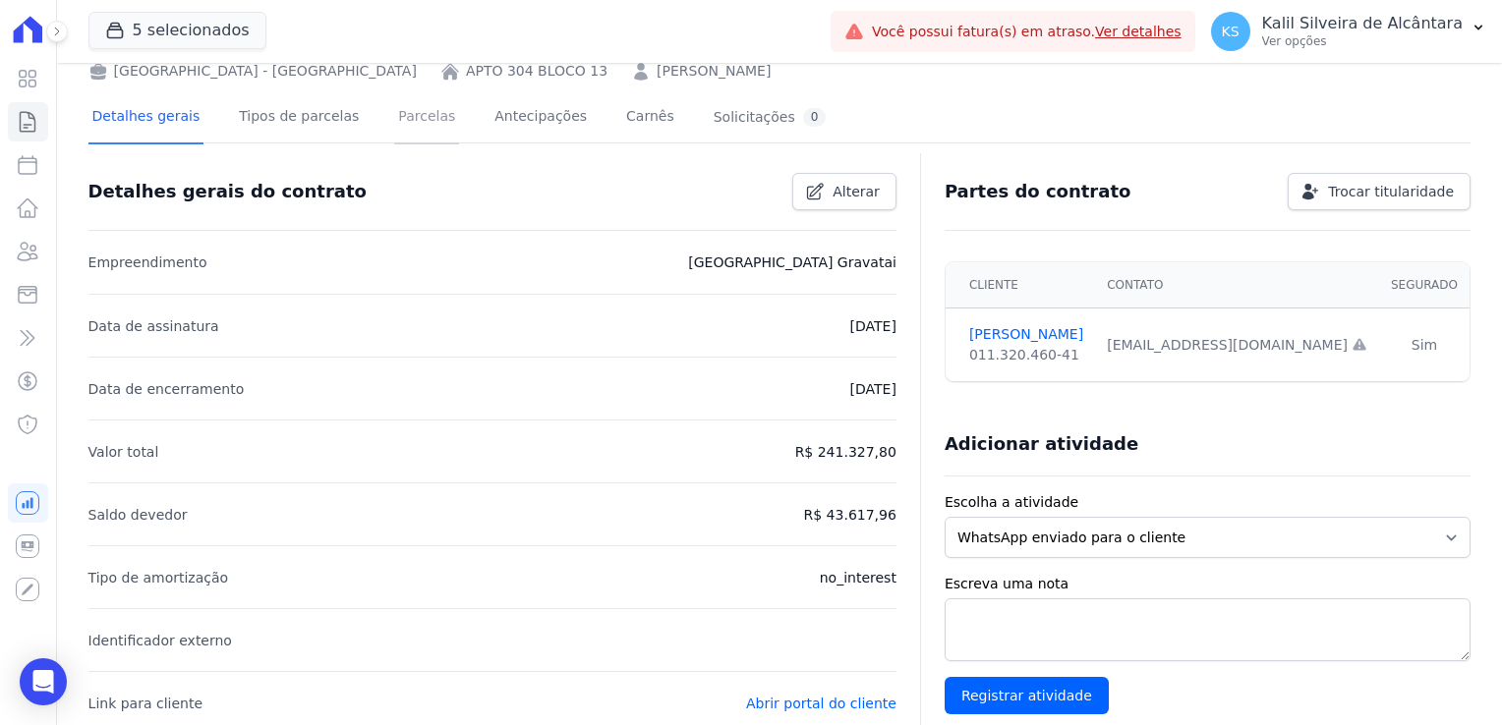
click at [413, 116] on link "Parcelas" at bounding box center [426, 118] width 65 height 52
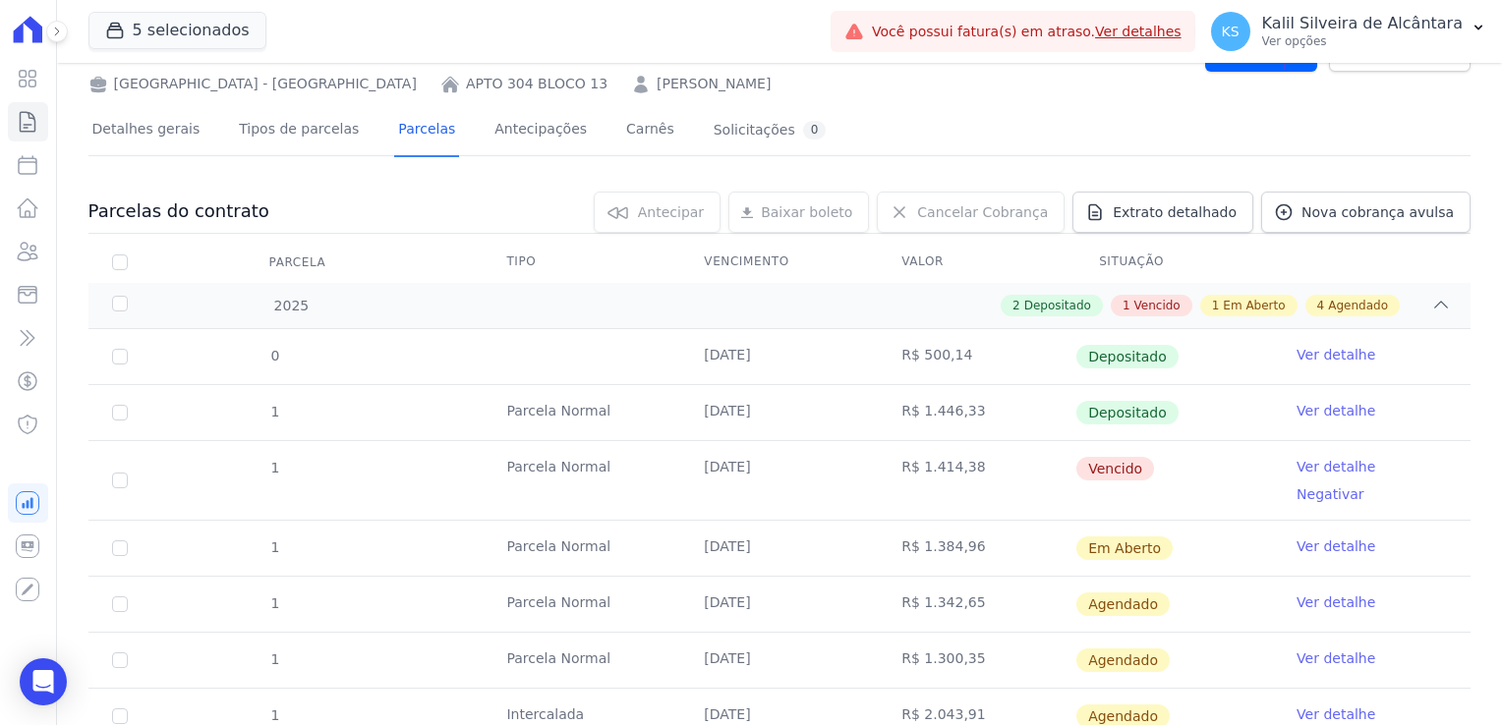
scroll to position [98, 0]
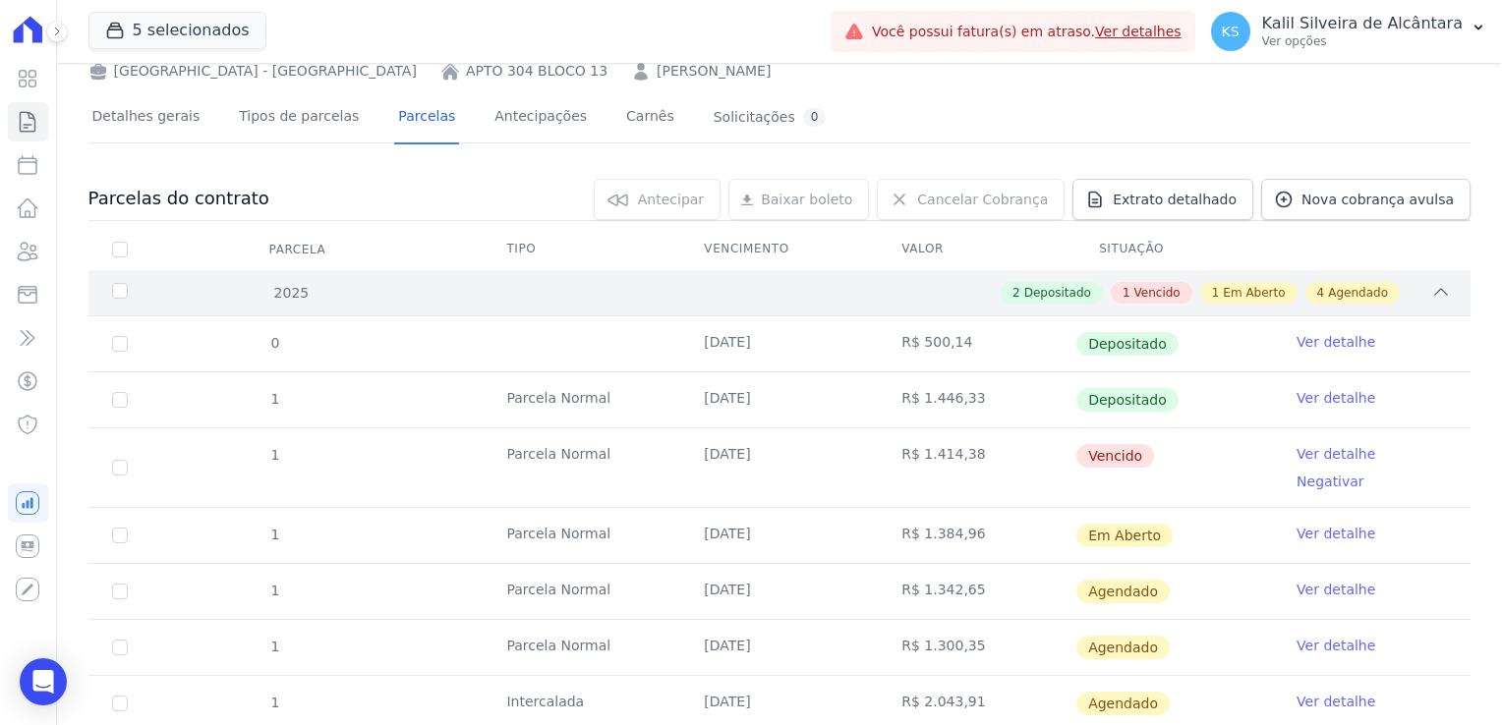
click at [363, 302] on div "2 Depositado 1 Vencido 1 Em Aberto 4 Agendado" at bounding box center [847, 293] width 1208 height 22
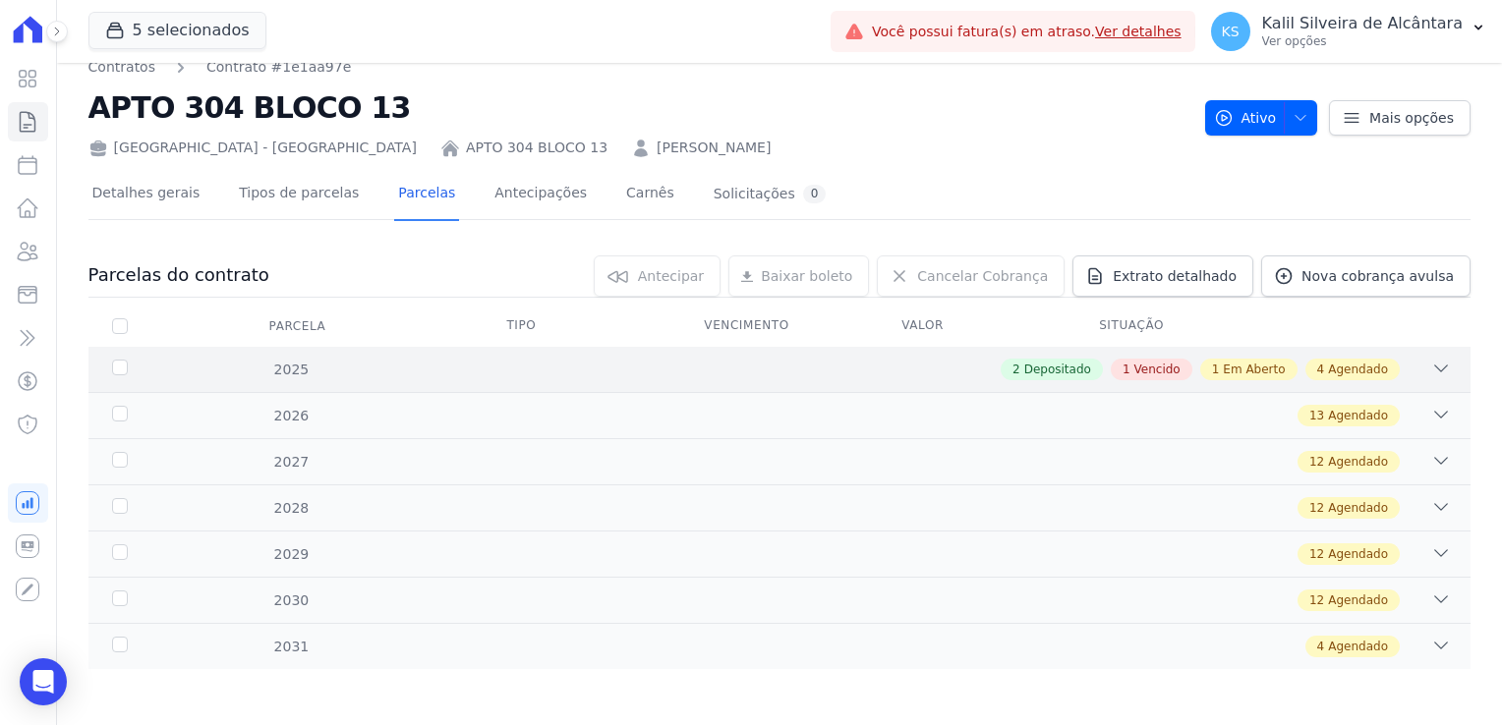
click at [327, 366] on div "2 Depositado 1 Vencido 1 Em Aberto 4 Agendado" at bounding box center [847, 370] width 1208 height 22
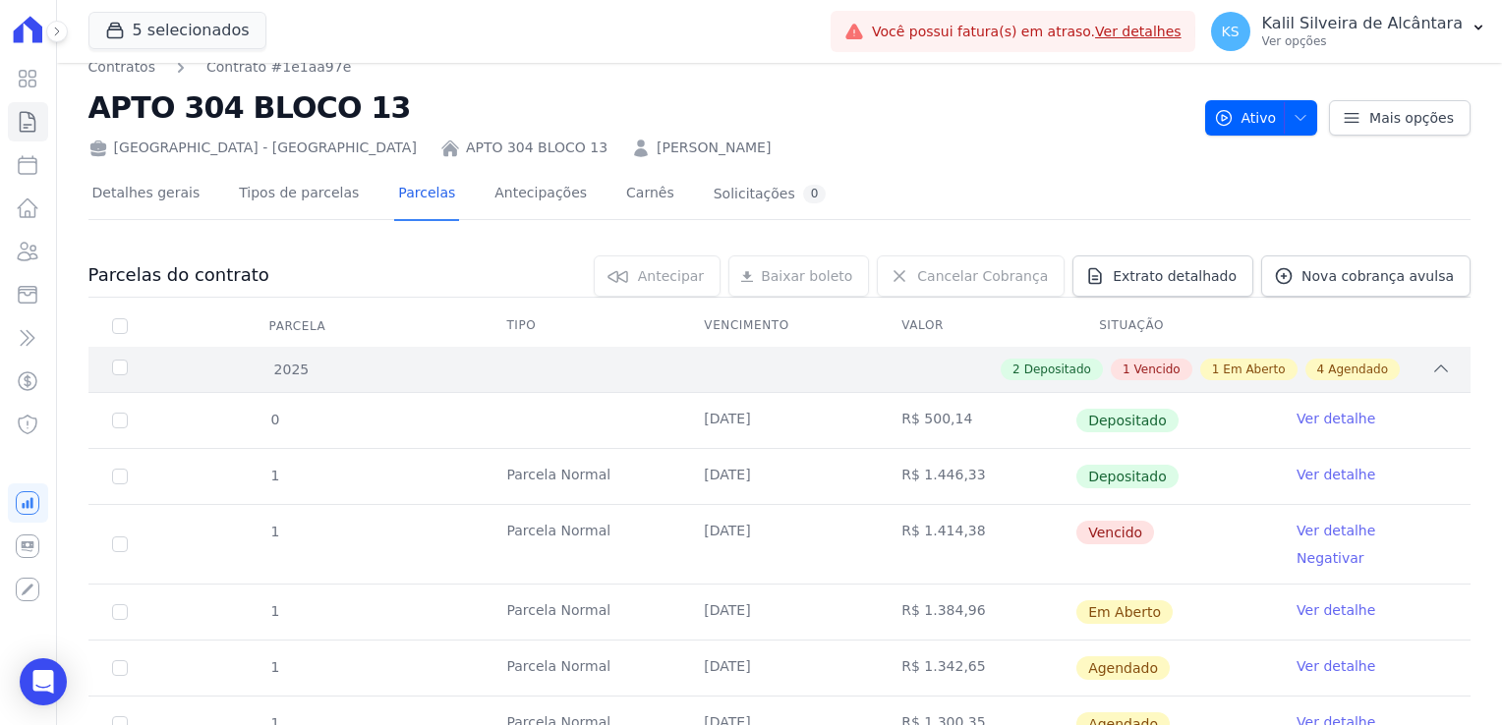
scroll to position [98, 0]
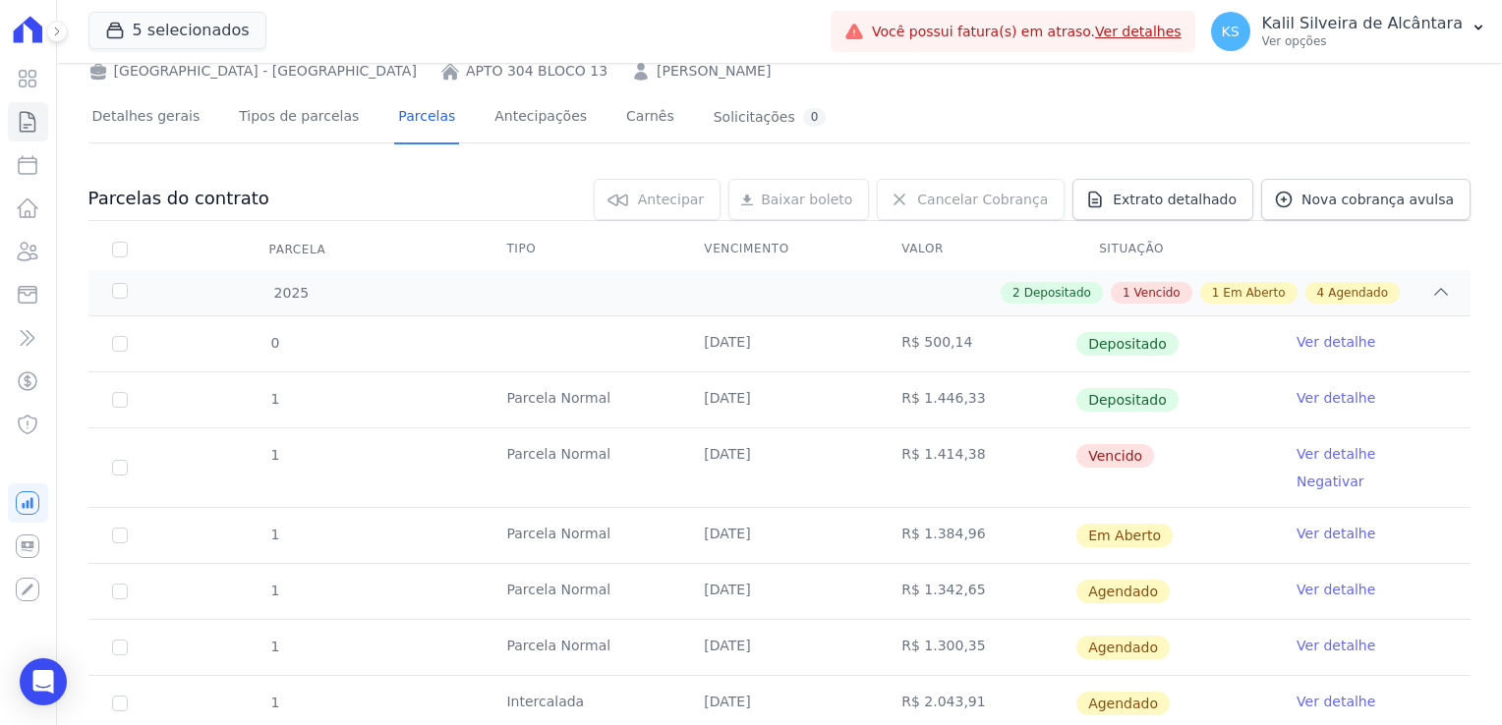
click at [657, 72] on link "[PERSON_NAME]" at bounding box center [714, 71] width 114 height 21
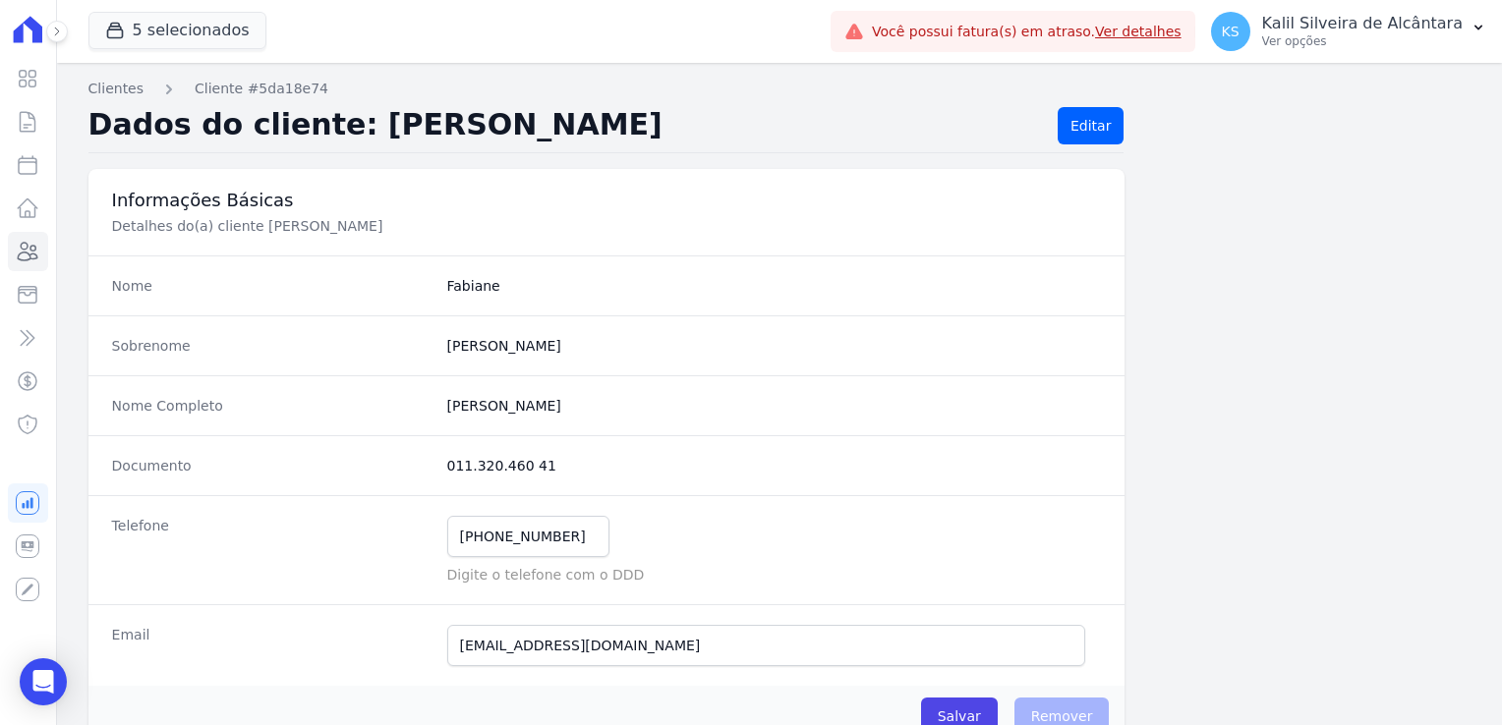
drag, startPoint x: 547, startPoint y: 472, endPoint x: 441, endPoint y: 471, distance: 105.2
click at [441, 471] on div "Documento 011.320.460 41" at bounding box center [606, 465] width 1037 height 60
copy dd "011.320.460 41"
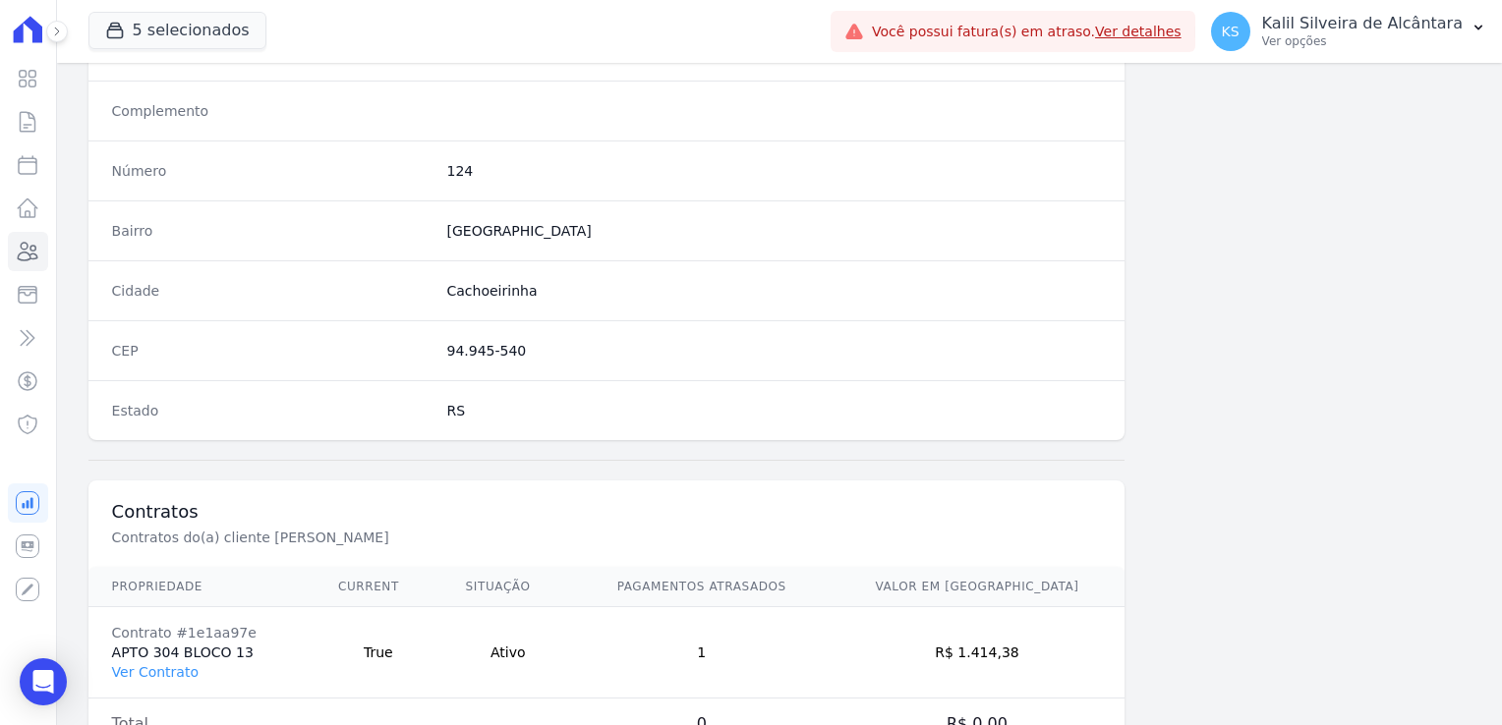
scroll to position [1107, 0]
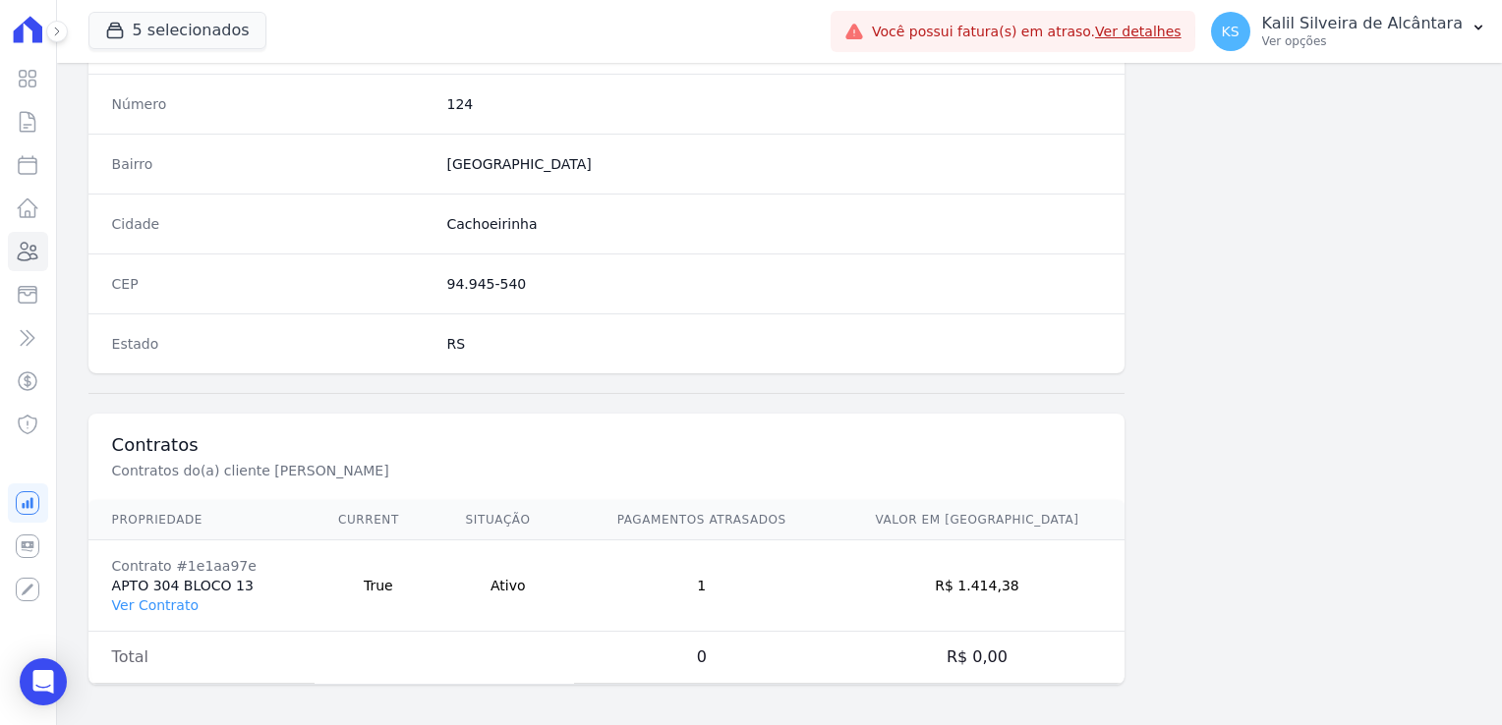
drag, startPoint x: 1036, startPoint y: 577, endPoint x: 991, endPoint y: 585, distance: 45.9
click at [991, 585] on td "R$ 1.414,38" at bounding box center [978, 586] width 296 height 91
copy td "1.414,38"
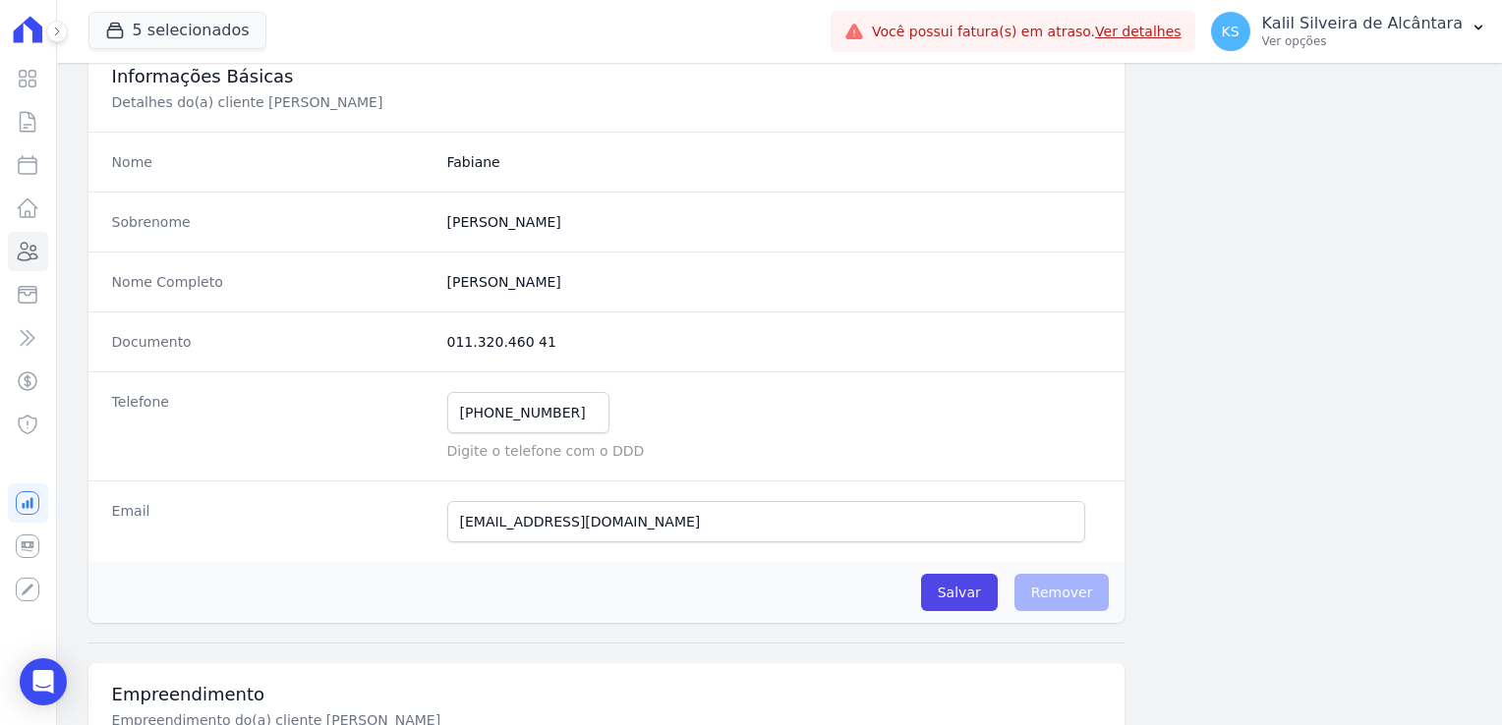
scroll to position [0, 0]
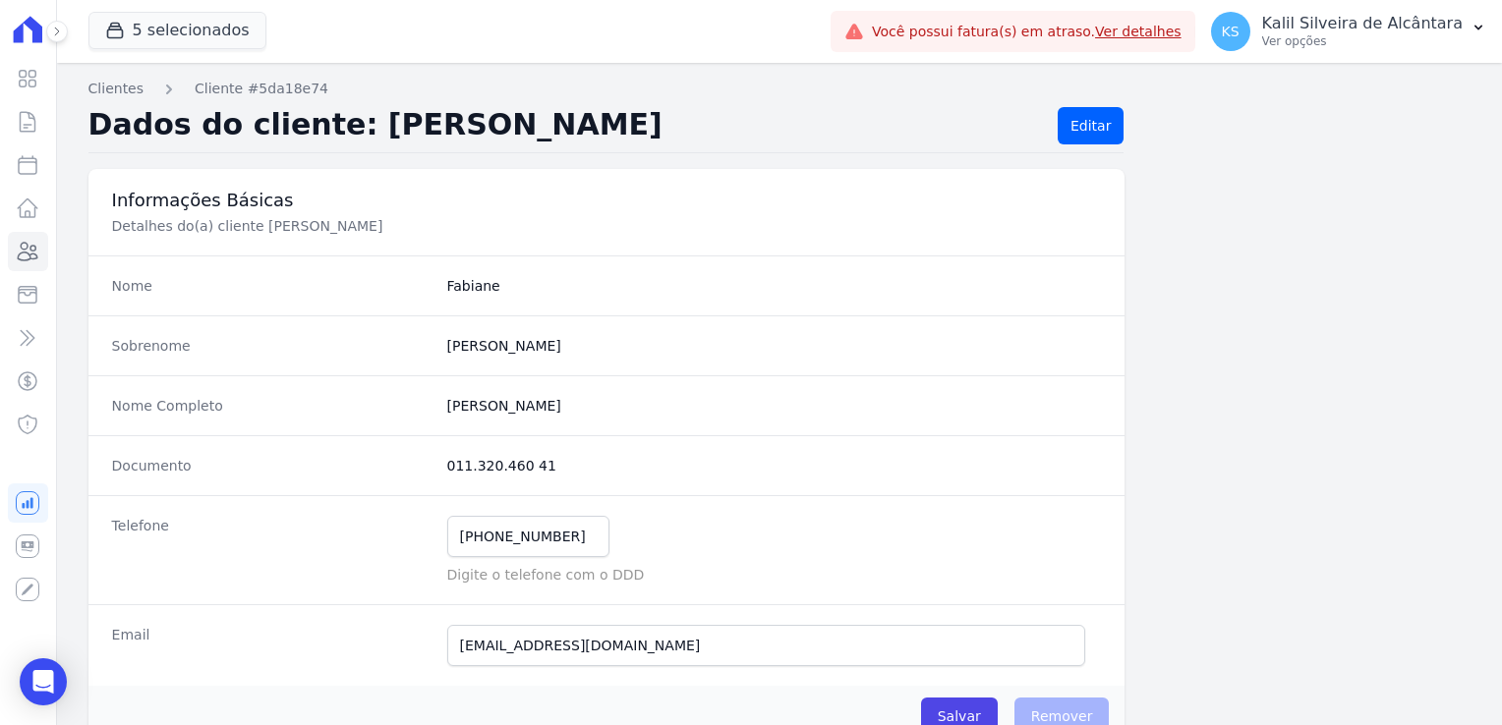
drag, startPoint x: 543, startPoint y: 460, endPoint x: 442, endPoint y: 463, distance: 100.3
click at [447, 463] on dd "011.320.460 41" at bounding box center [774, 466] width 655 height 20
copy dd "011.320.460 41"
drag, startPoint x: 603, startPoint y: 406, endPoint x: 437, endPoint y: 415, distance: 165.4
click at [437, 415] on div "Nome Completo [PERSON_NAME]" at bounding box center [606, 406] width 1037 height 60
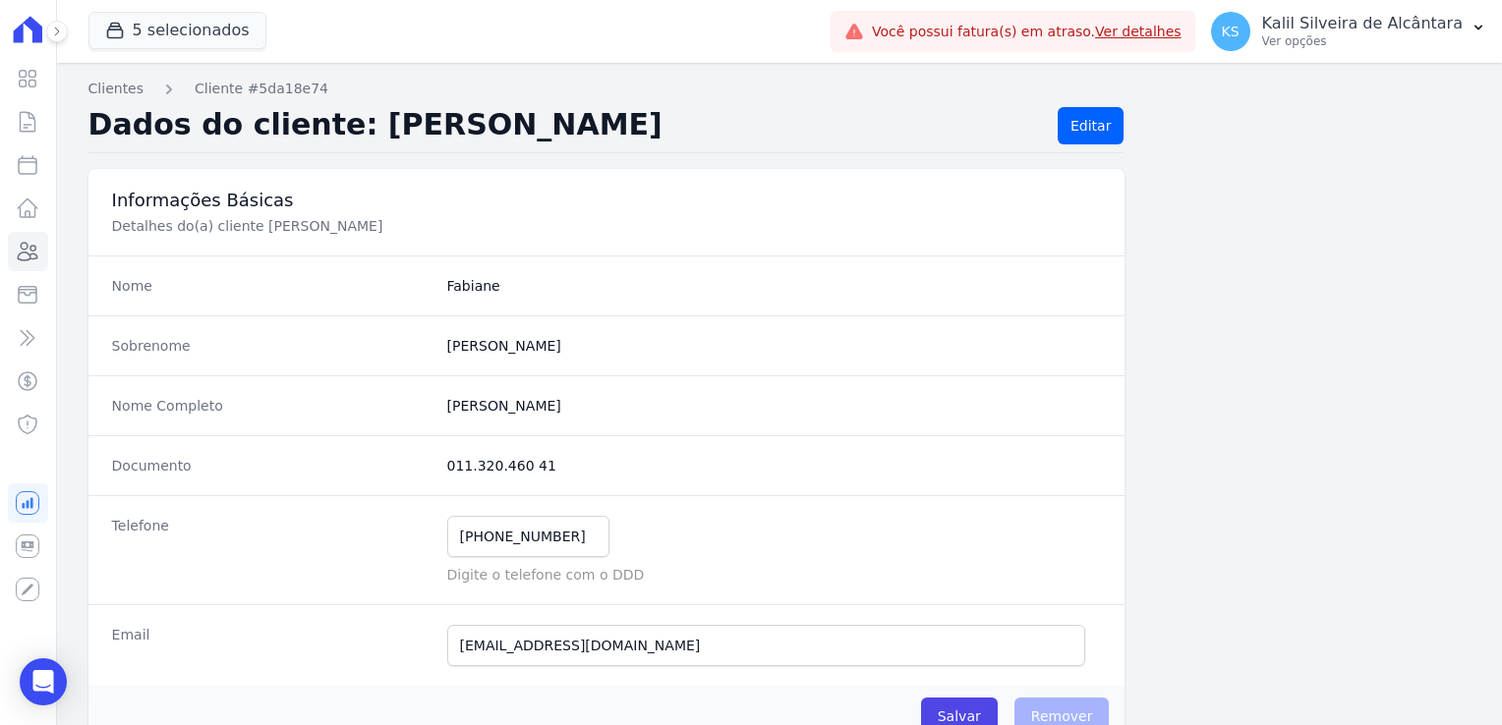
copy completo "[PERSON_NAME]"
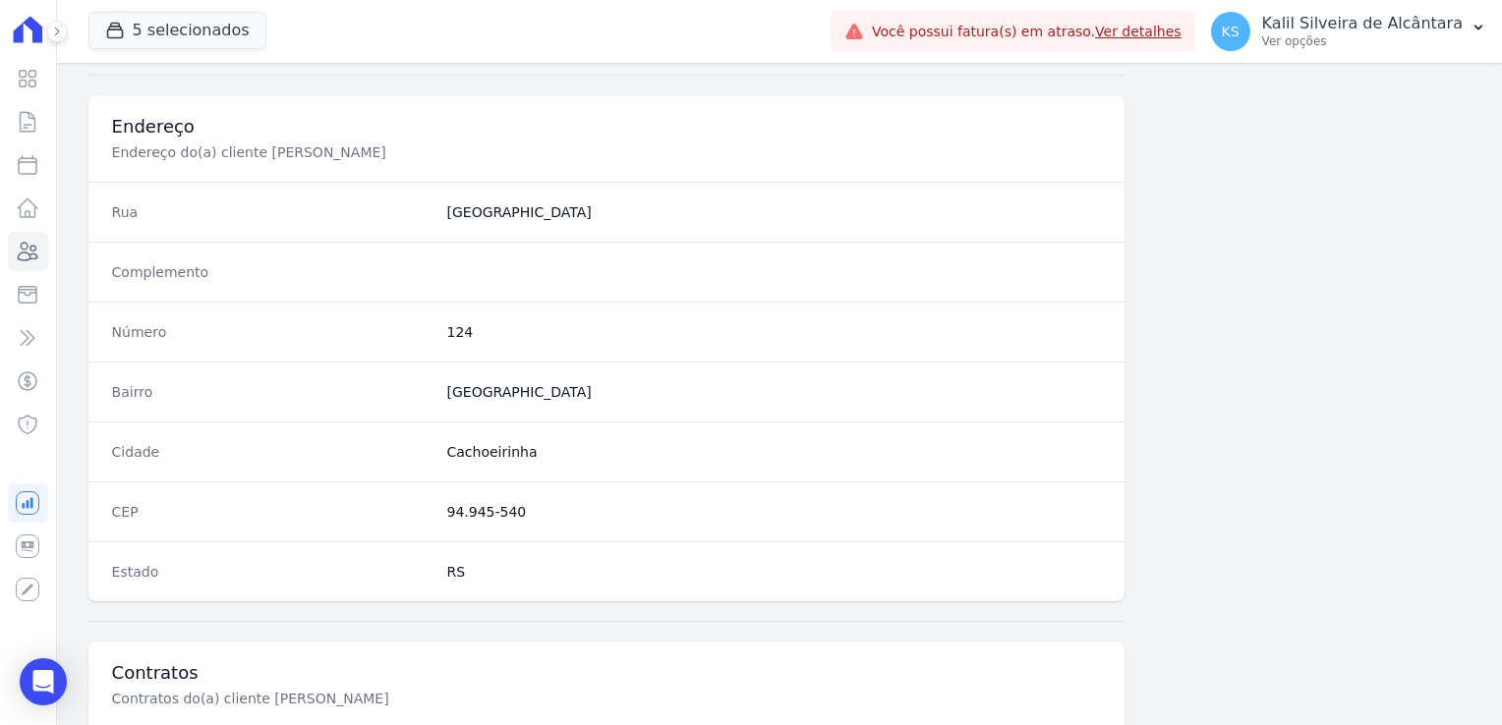
scroll to position [885, 0]
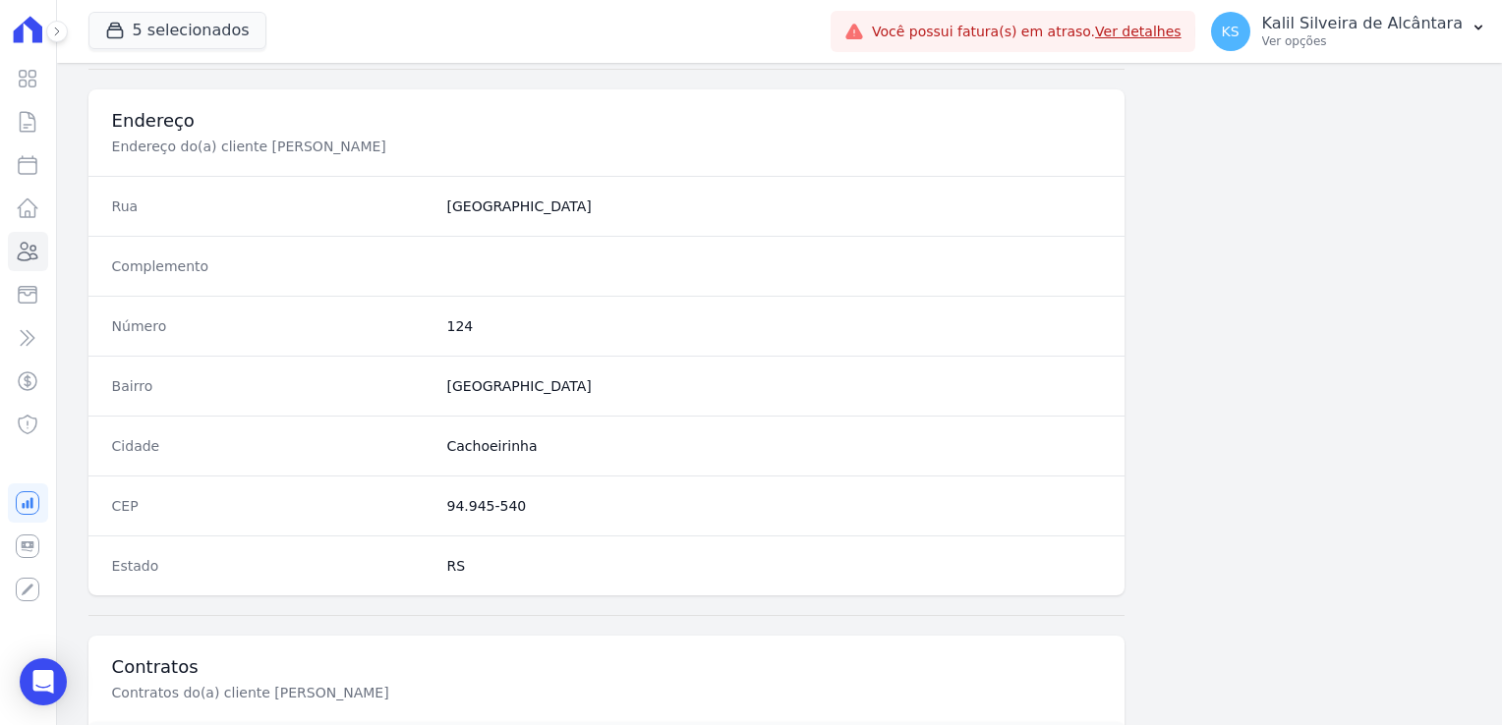
drag, startPoint x: 546, startPoint y: 509, endPoint x: 441, endPoint y: 500, distance: 104.6
click at [441, 500] on div "CEP 94.945-540" at bounding box center [606, 506] width 1037 height 60
copy dd "94.945-540"
click at [447, 328] on dd "124" at bounding box center [774, 327] width 655 height 20
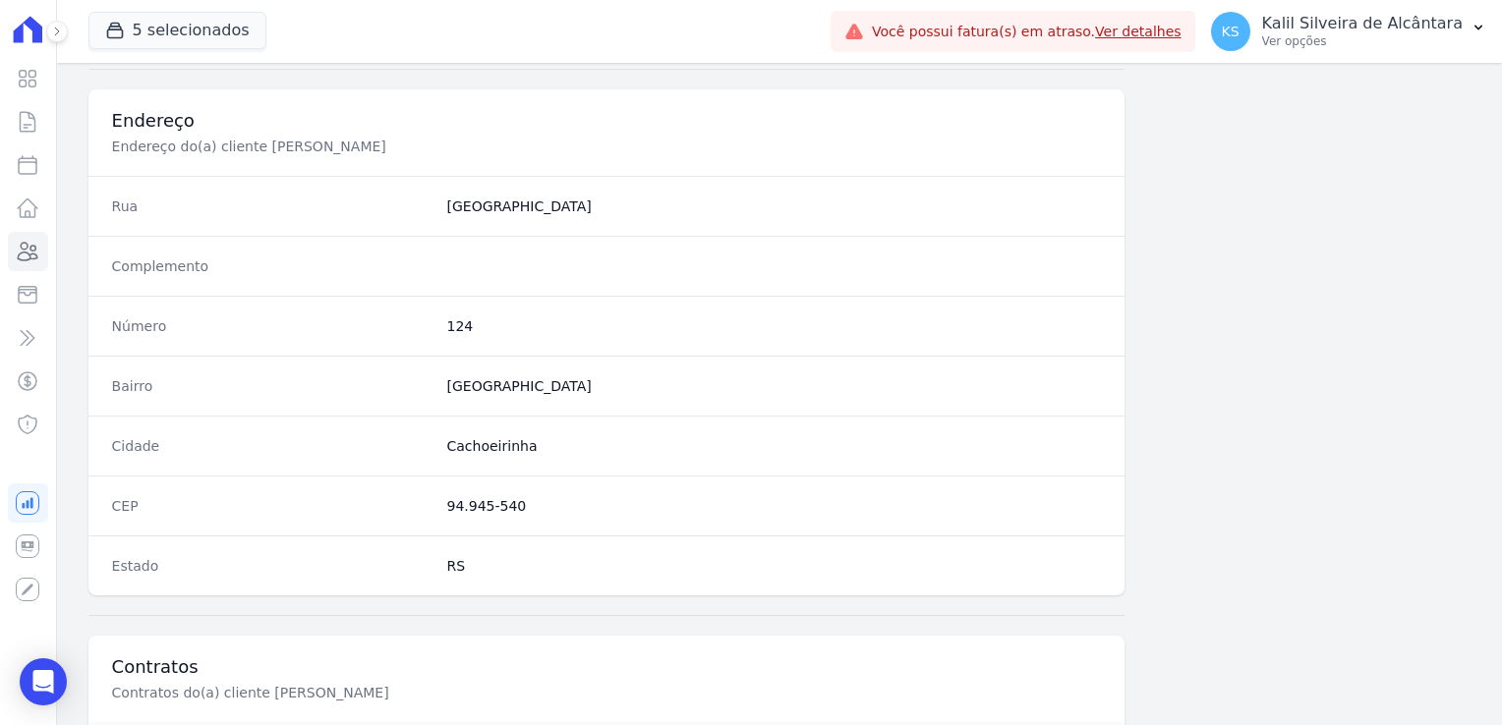
copy dd "124"
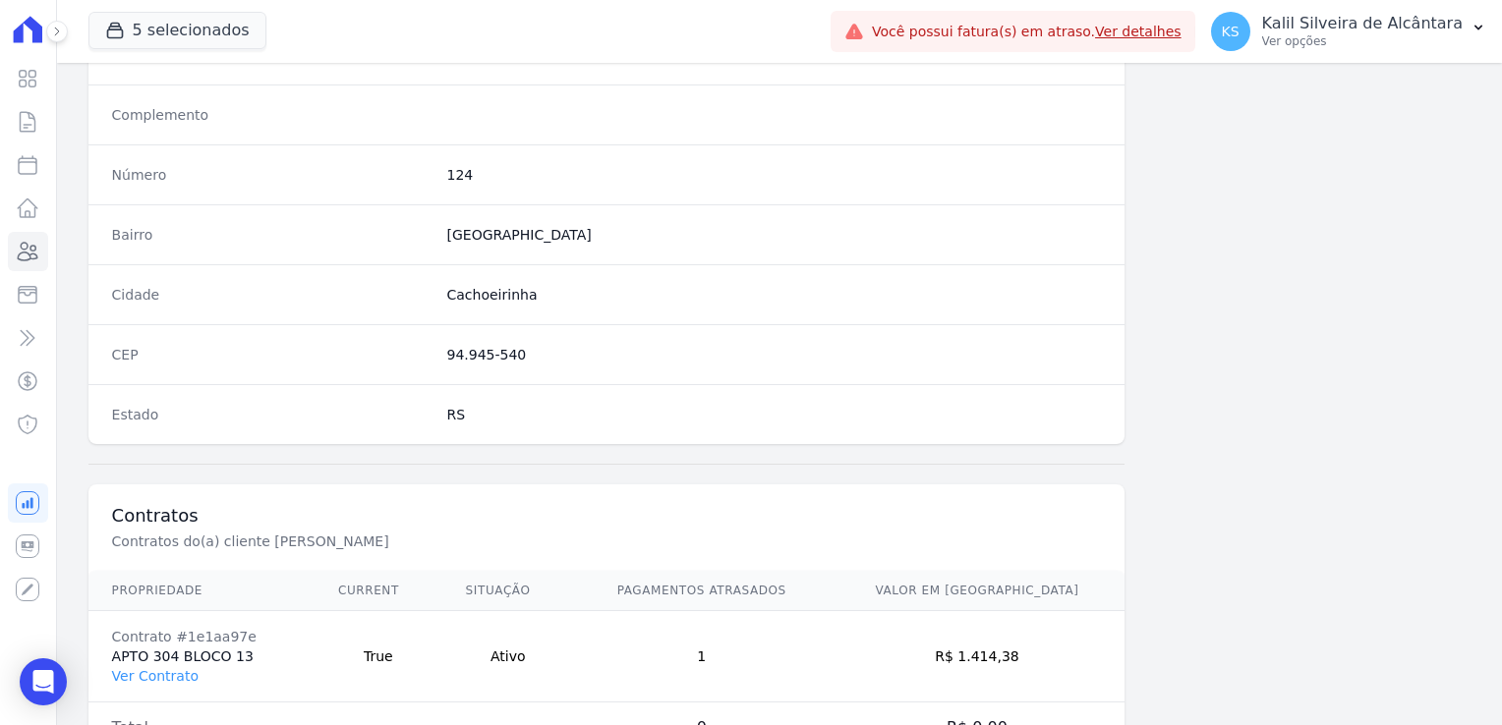
scroll to position [1107, 0]
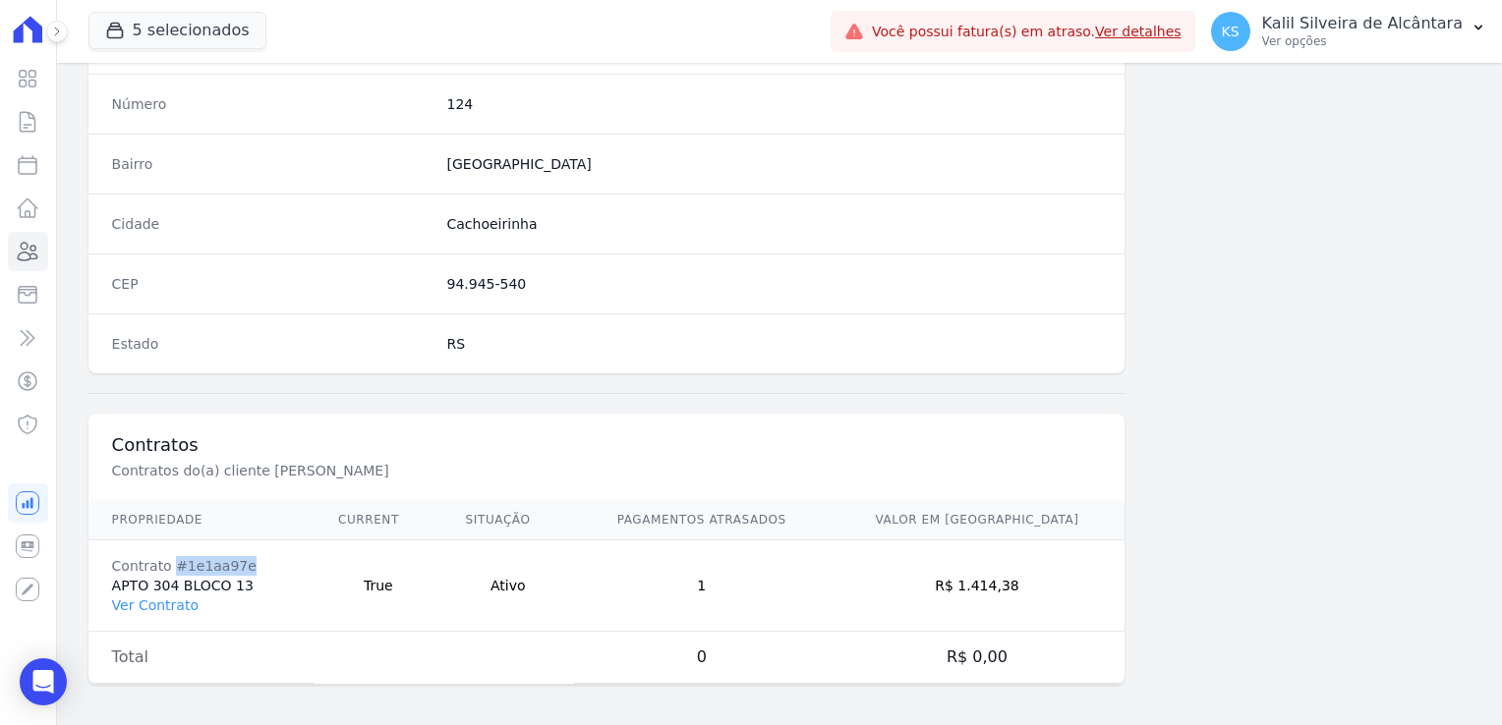
drag, startPoint x: 240, startPoint y: 559, endPoint x: 171, endPoint y: 556, distance: 68.9
click at [171, 556] on div "Contrato #1e1aa97e" at bounding box center [201, 566] width 179 height 20
copy div "#1e1aa97e"
click at [303, 592] on td "Contrato #1e1aa97e APTO 304 BLOCO 13 Ver Contrato" at bounding box center [201, 586] width 226 height 91
drag, startPoint x: 114, startPoint y: 575, endPoint x: 236, endPoint y: 584, distance: 122.2
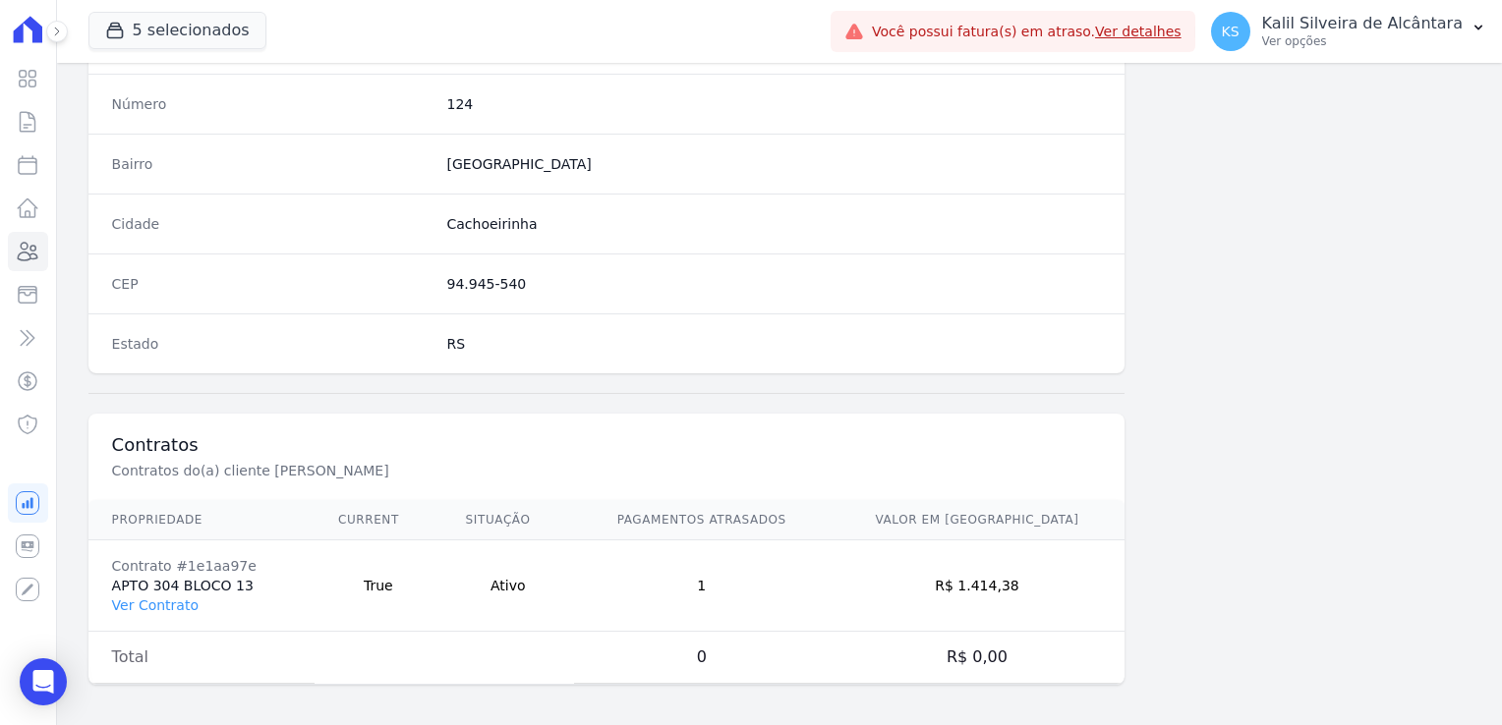
click at [236, 584] on td "Contrato #1e1aa97e APTO 304 BLOCO 13 Ver Contrato" at bounding box center [201, 586] width 226 height 91
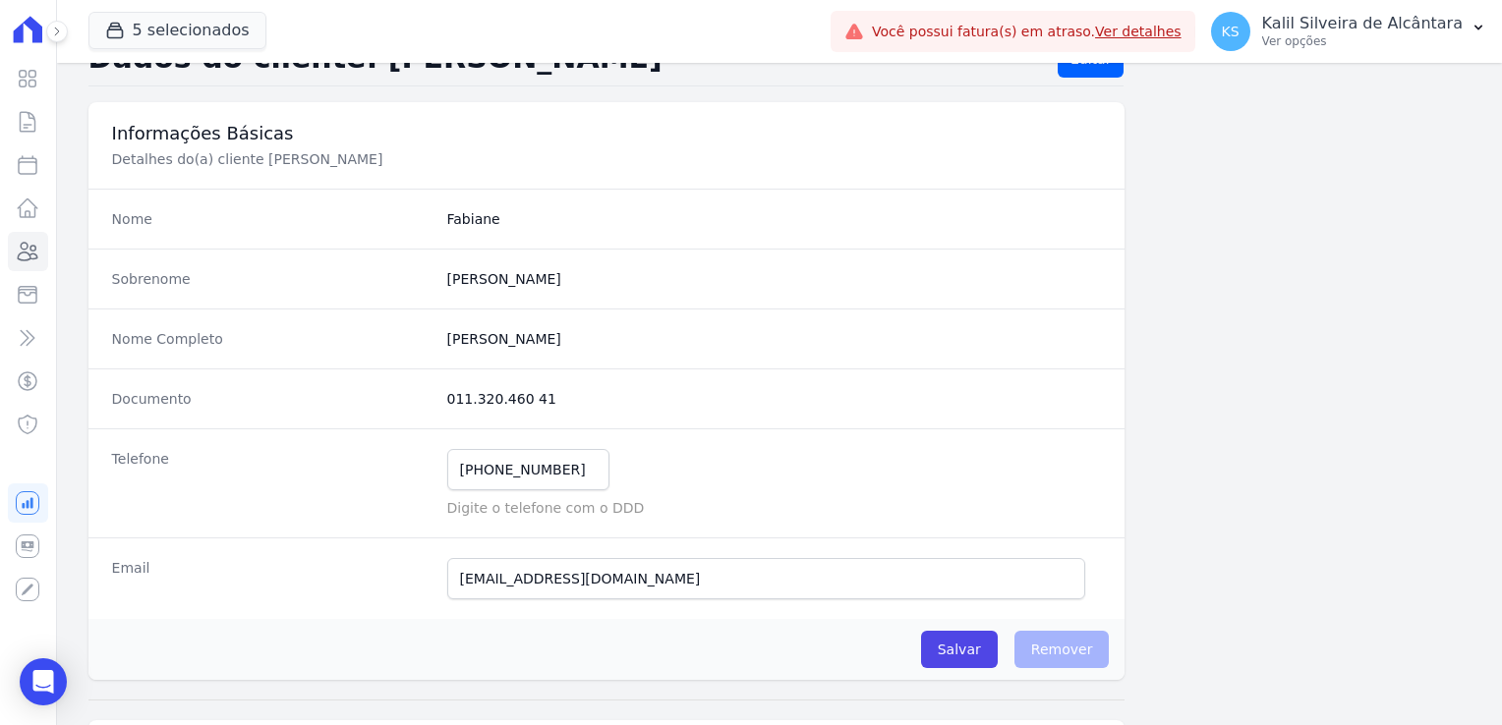
scroll to position [0, 0]
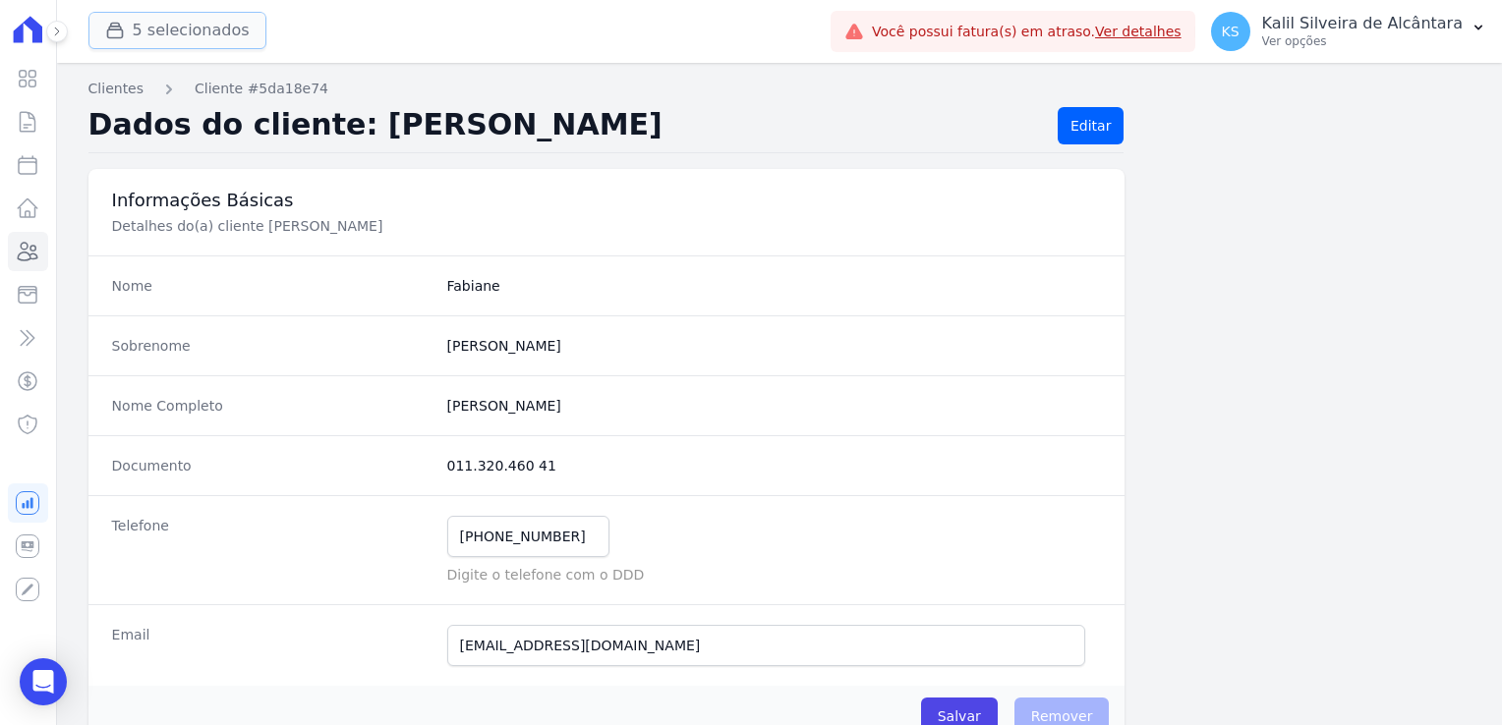
click at [129, 38] on div "button" at bounding box center [119, 31] width 28 height 20
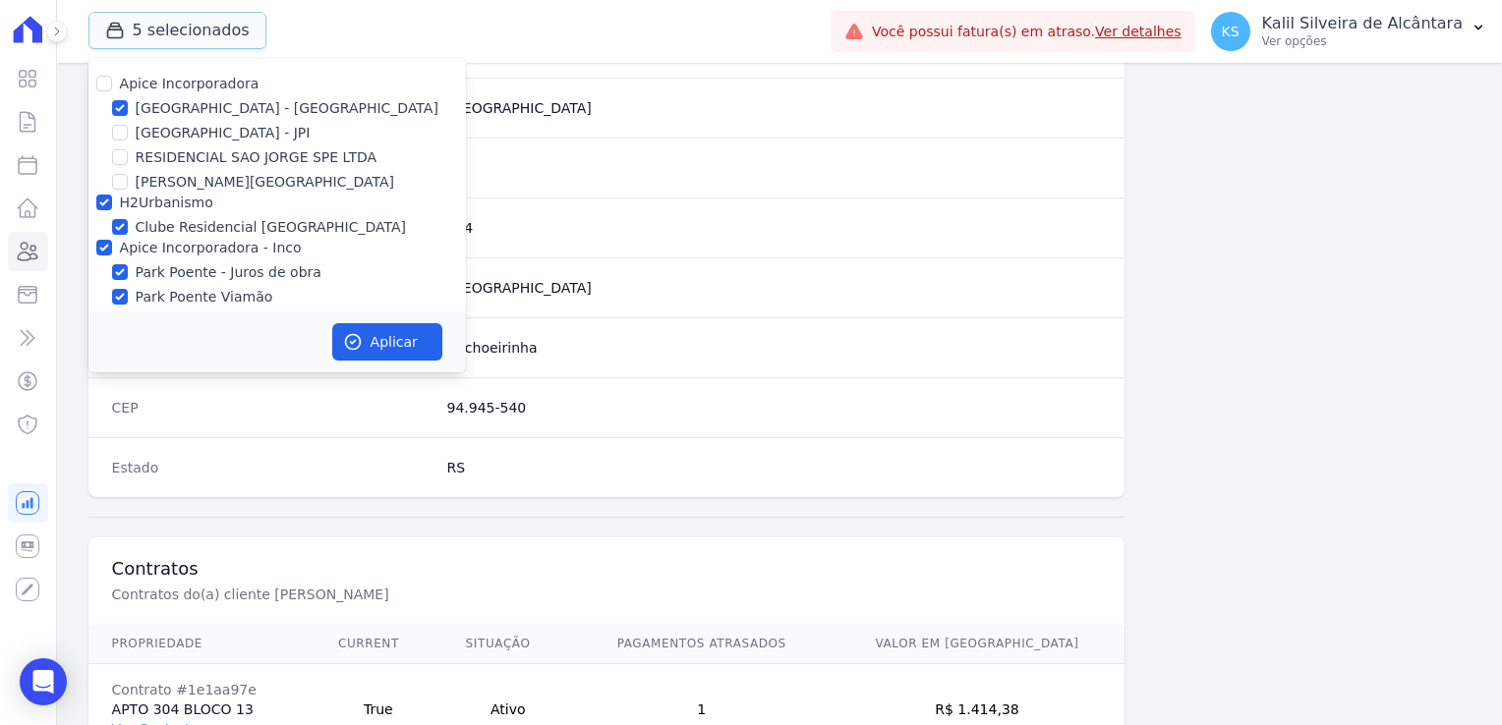
scroll to position [1107, 0]
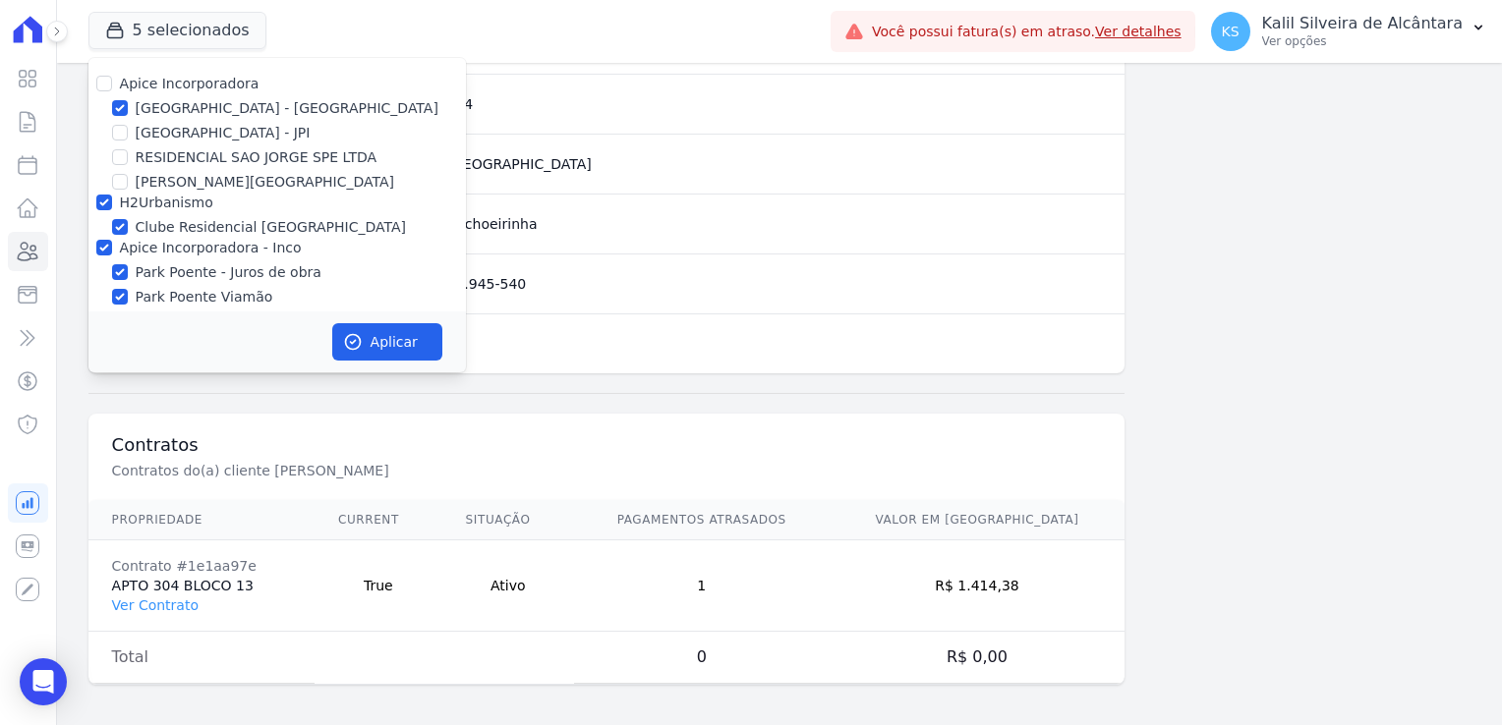
click at [562, 504] on th "Situação" at bounding box center [508, 520] width 132 height 40
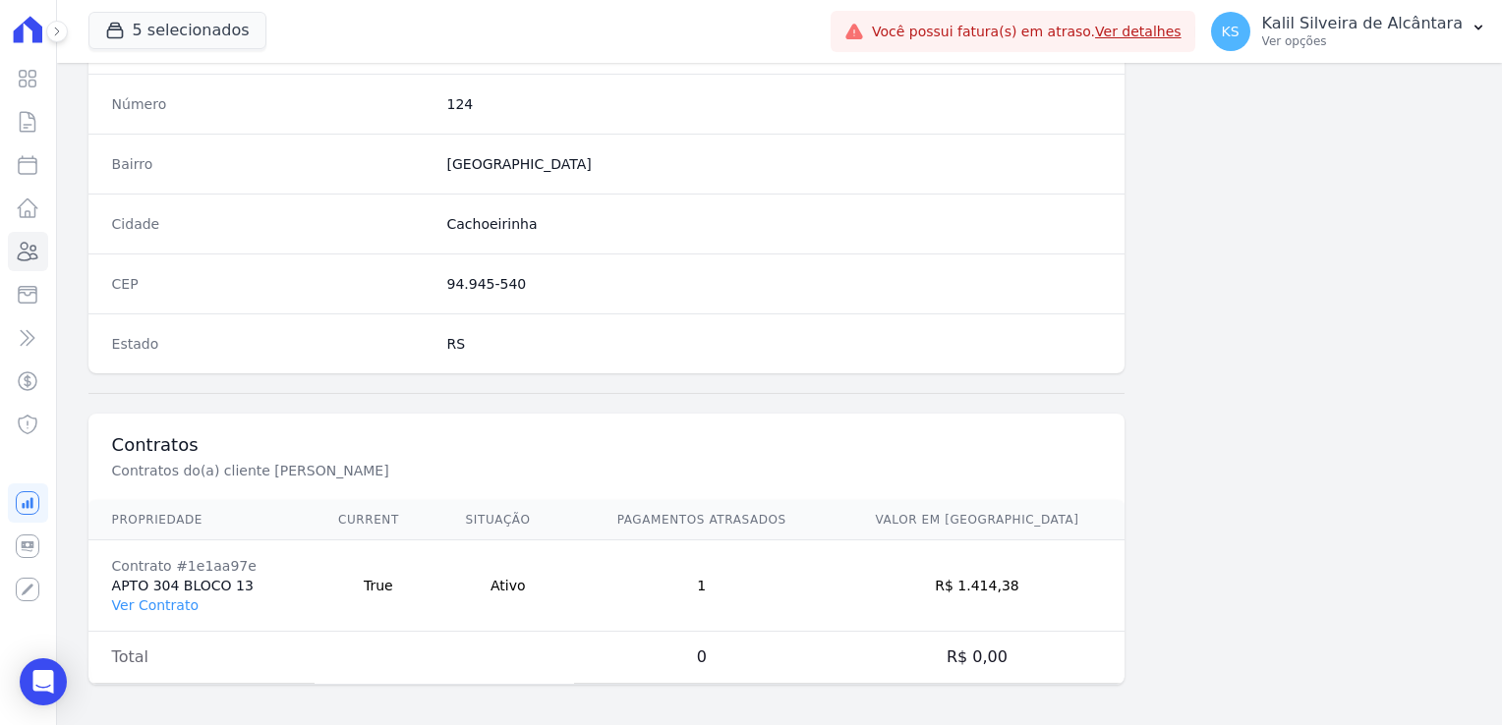
drag, startPoint x: 240, startPoint y: 580, endPoint x: 286, endPoint y: 582, distance: 46.2
click at [286, 582] on td "Contrato #1e1aa97e APTO 304 BLOCO 13 Ver Contrato" at bounding box center [201, 586] width 226 height 91
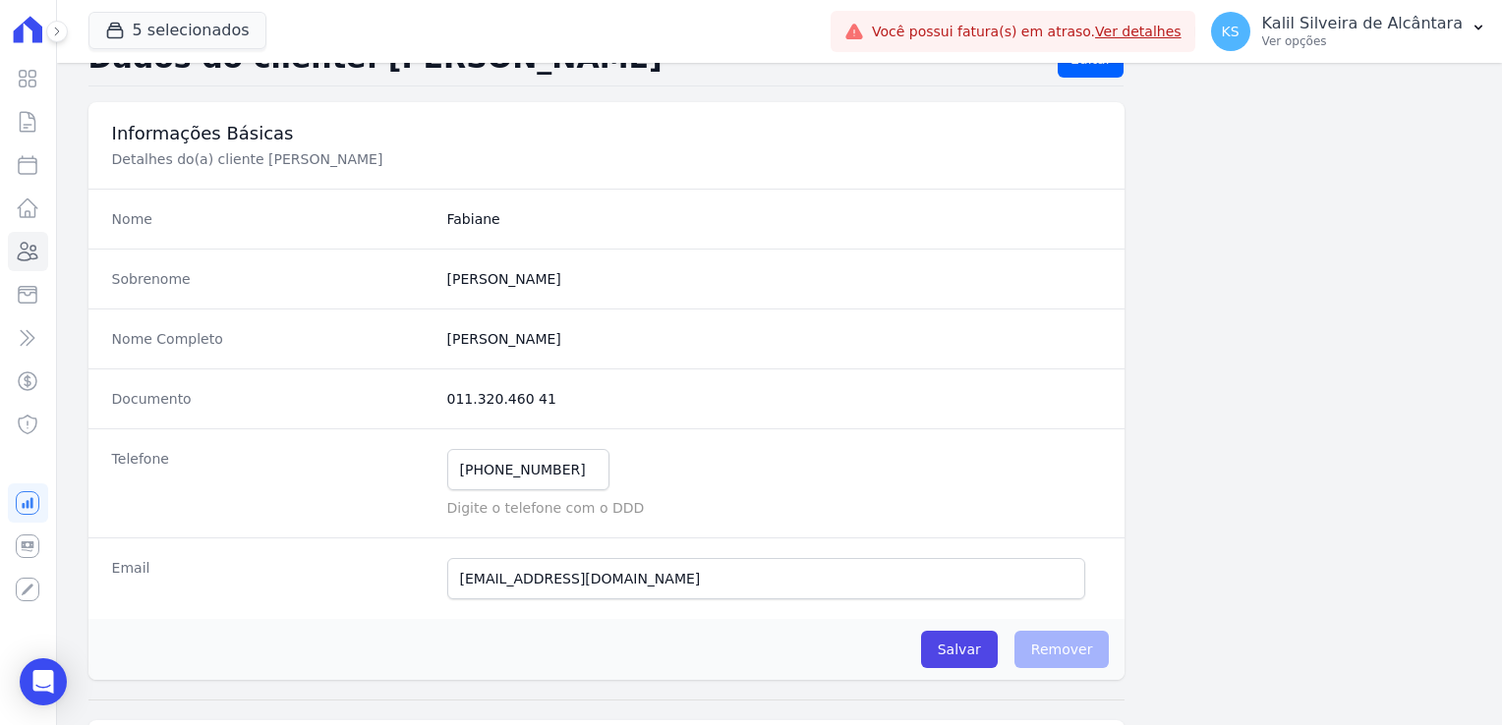
scroll to position [0, 0]
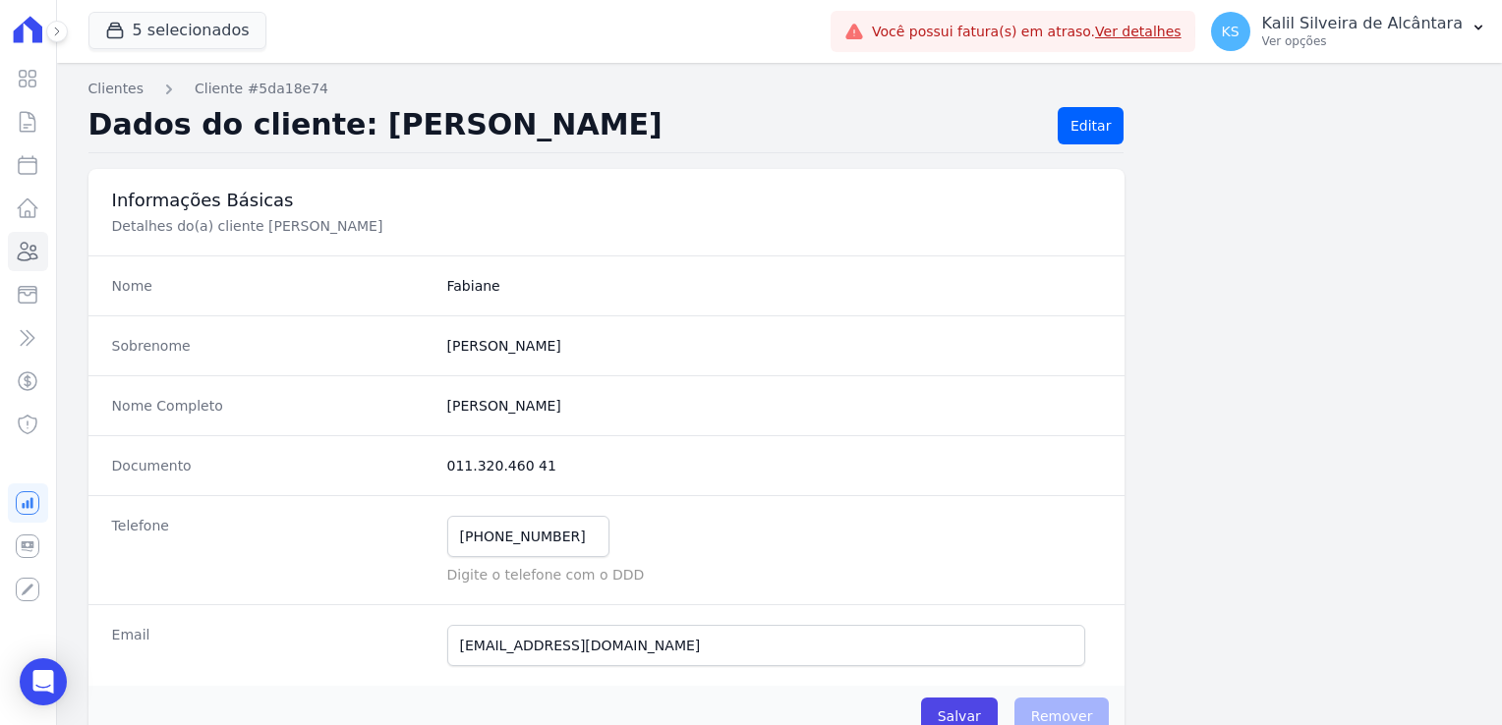
drag, startPoint x: 535, startPoint y: 466, endPoint x: 418, endPoint y: 476, distance: 117.4
click at [418, 476] on div "Documento 011.320.460 41" at bounding box center [606, 465] width 1037 height 60
click at [22, 253] on icon at bounding box center [29, 252] width 20 height 18
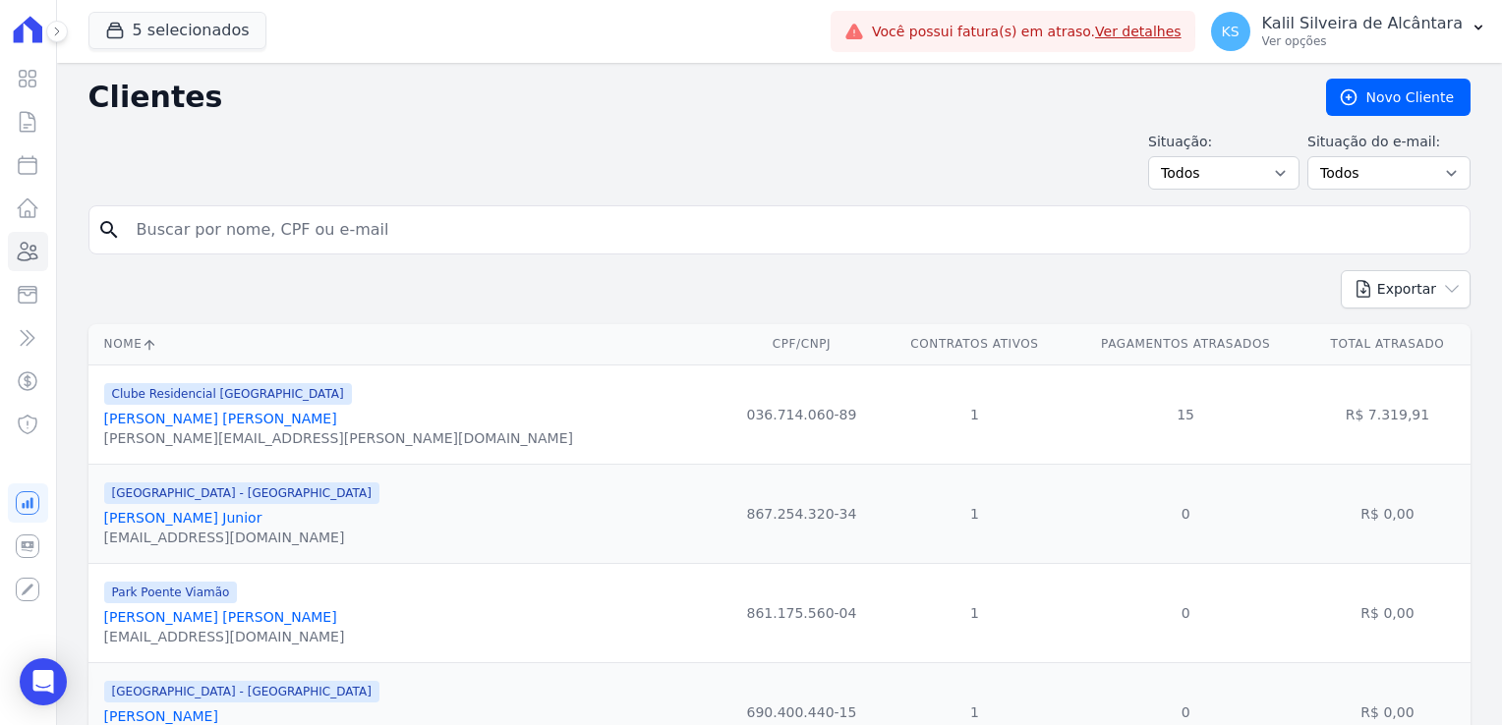
click at [216, 215] on input "search" at bounding box center [793, 229] width 1337 height 39
type input "[DATE][PERSON_NAME]"
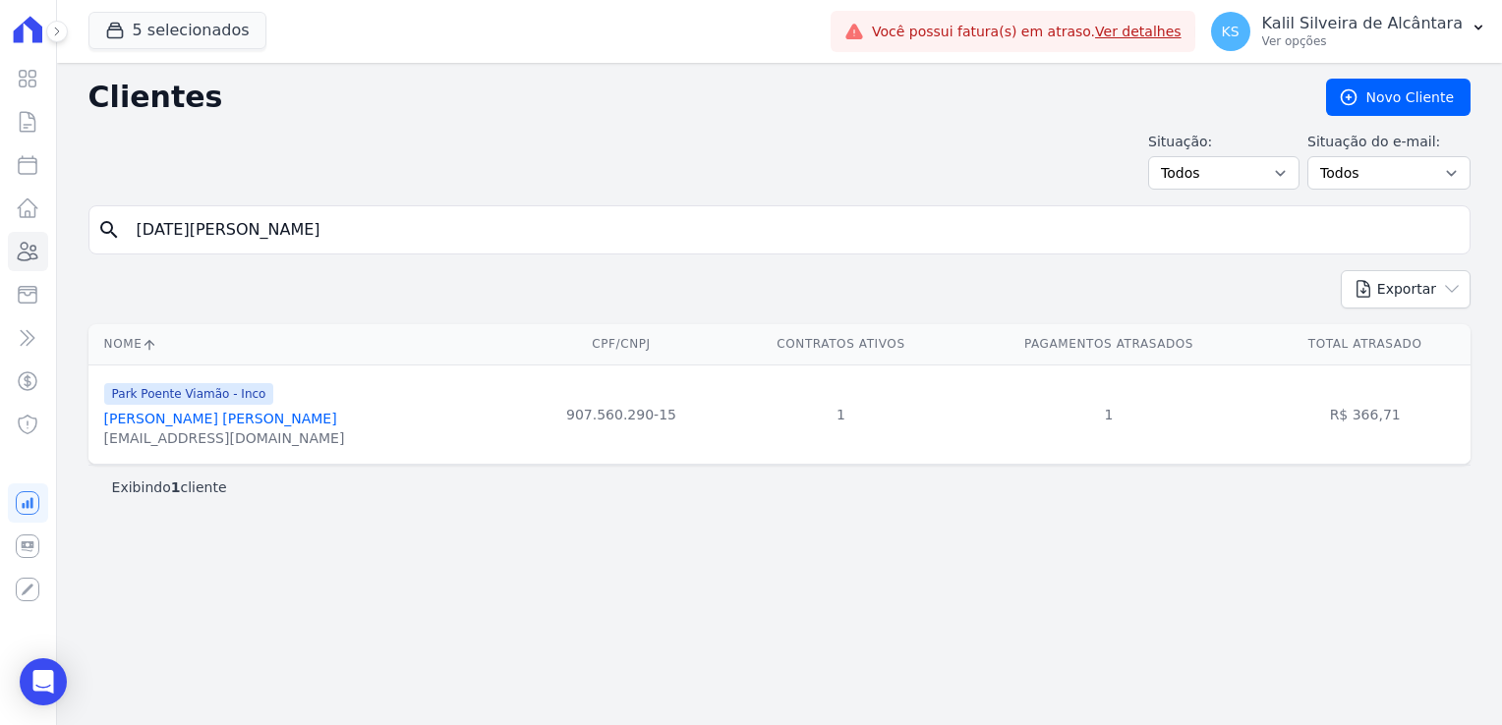
click at [231, 424] on link "[PERSON_NAME] [PERSON_NAME]" at bounding box center [220, 419] width 233 height 16
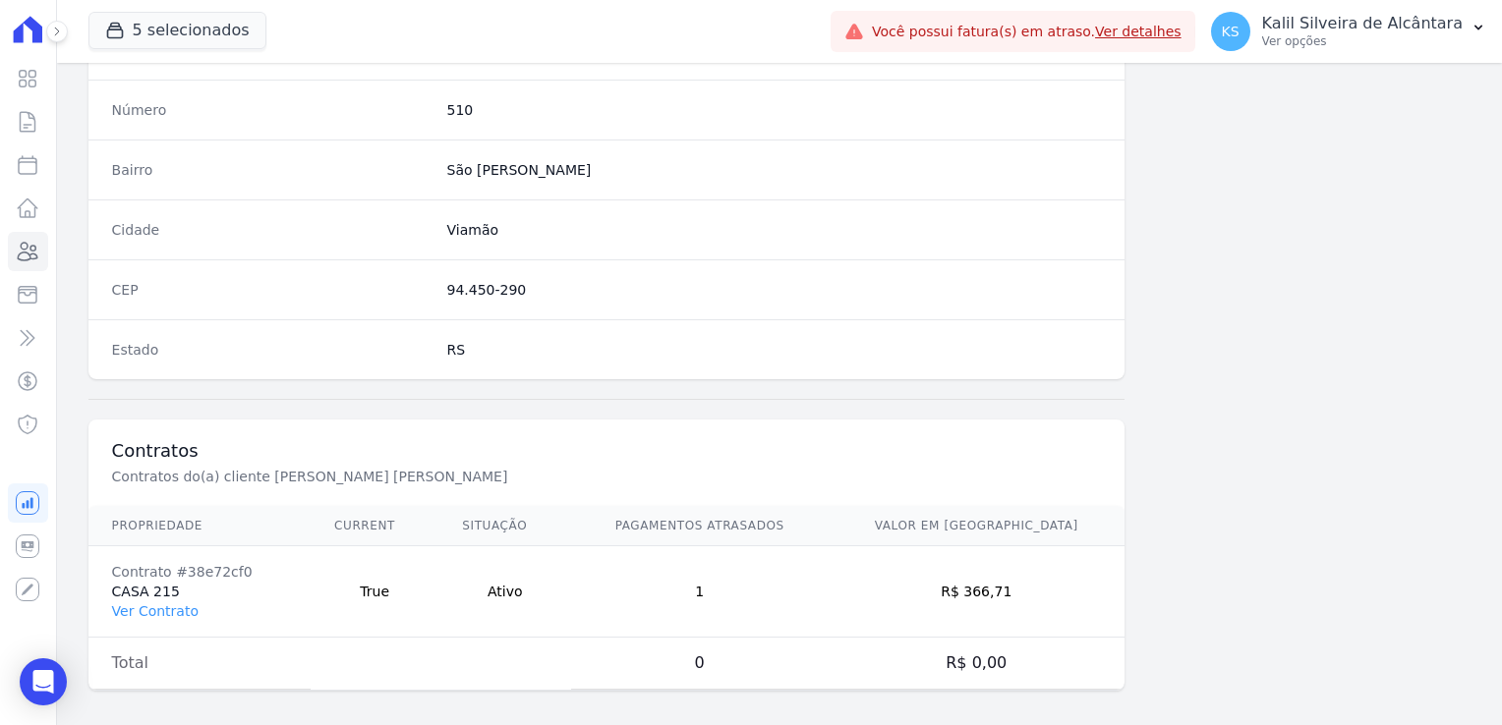
scroll to position [1107, 0]
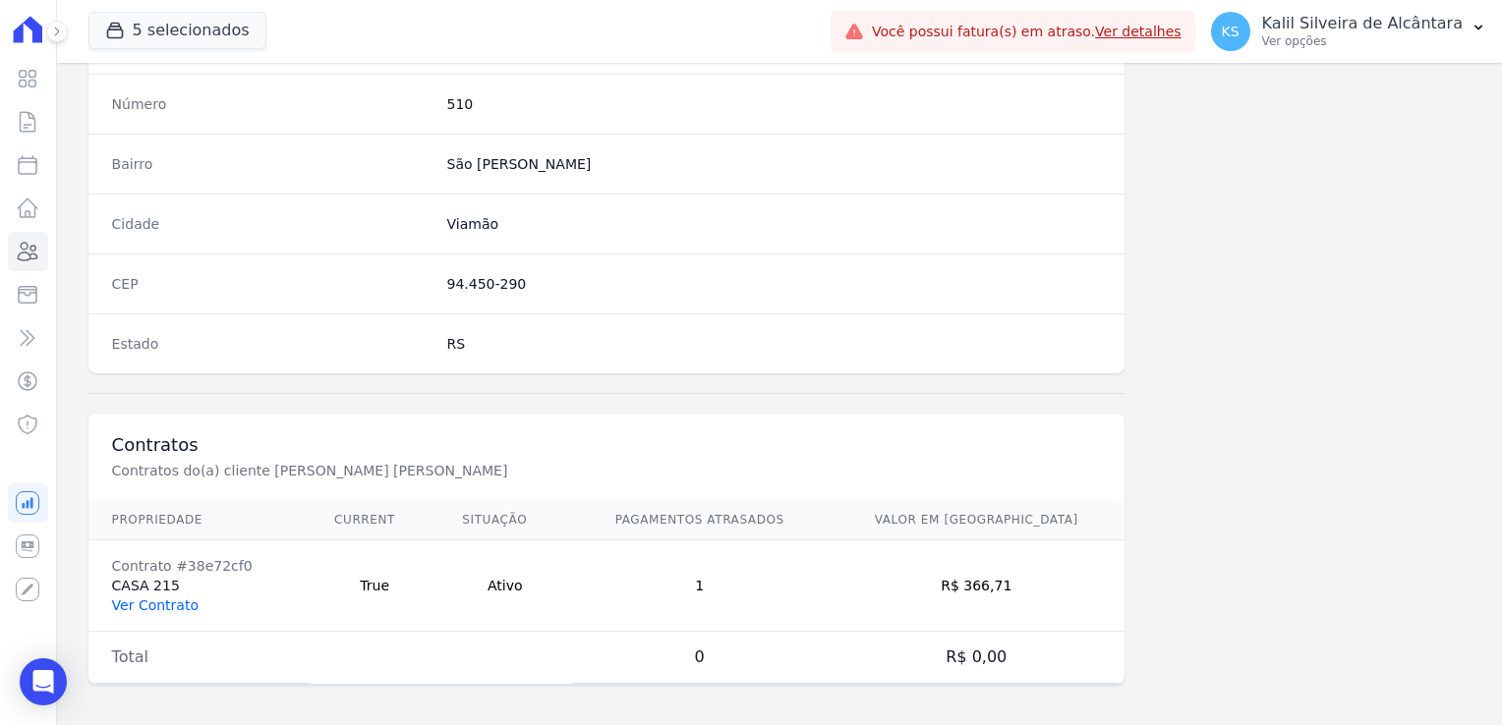
click at [172, 602] on link "Ver Contrato" at bounding box center [155, 606] width 87 height 16
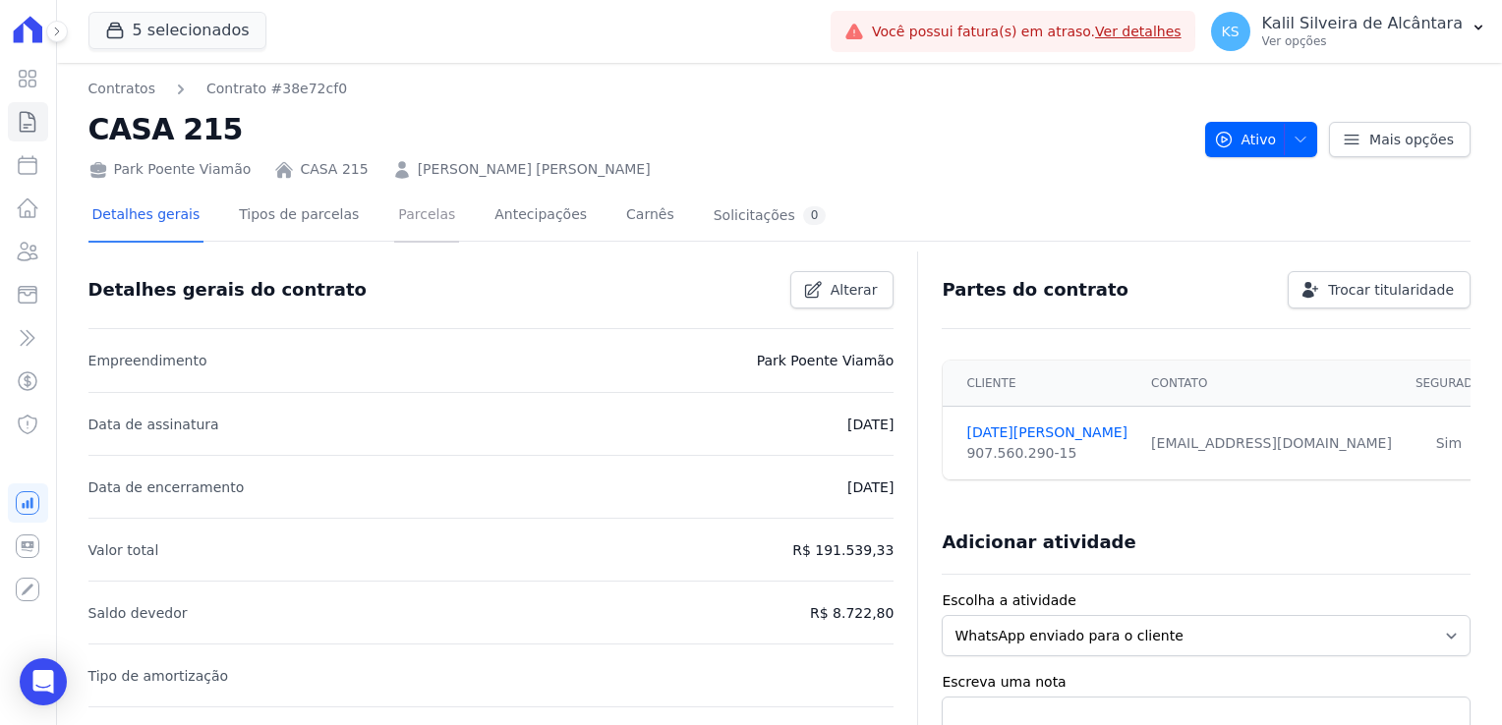
click at [410, 231] on link "Parcelas" at bounding box center [426, 217] width 65 height 52
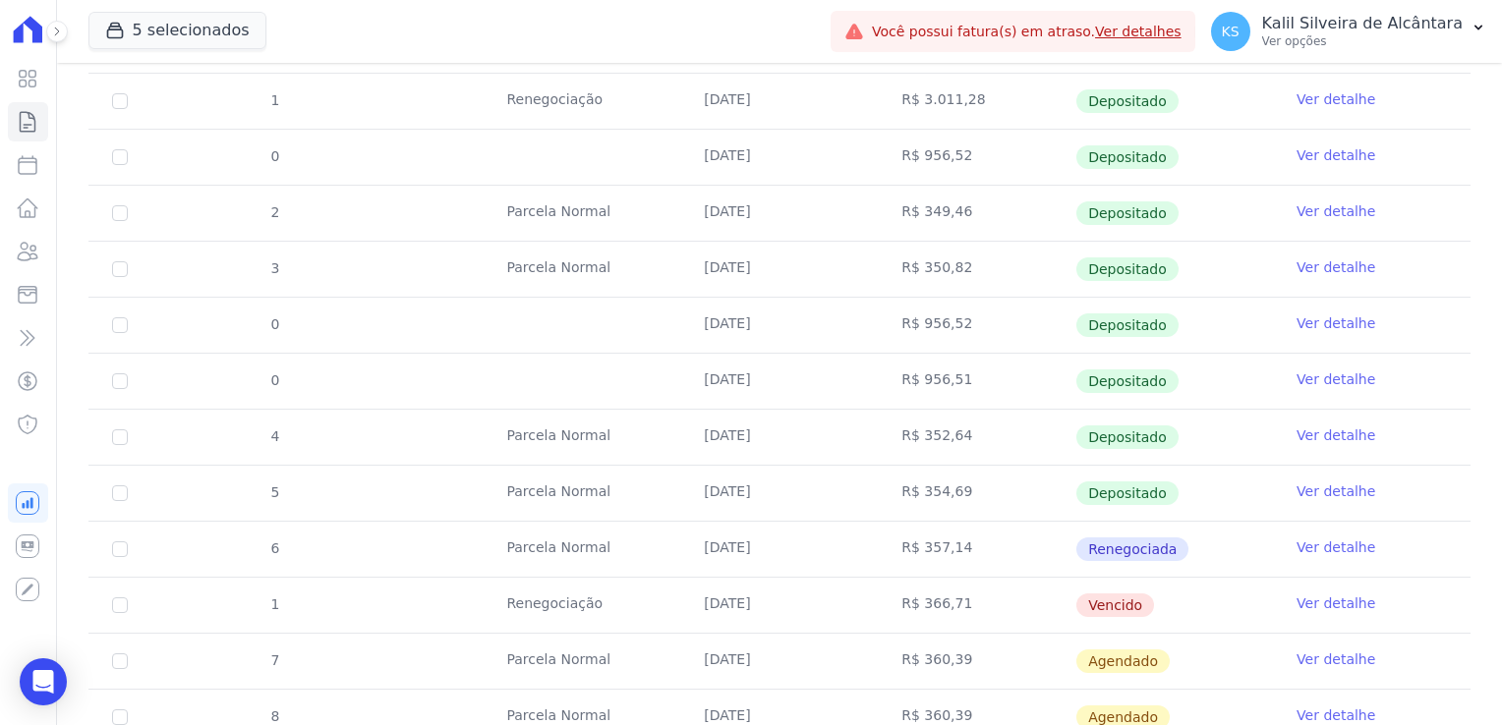
scroll to position [983, 0]
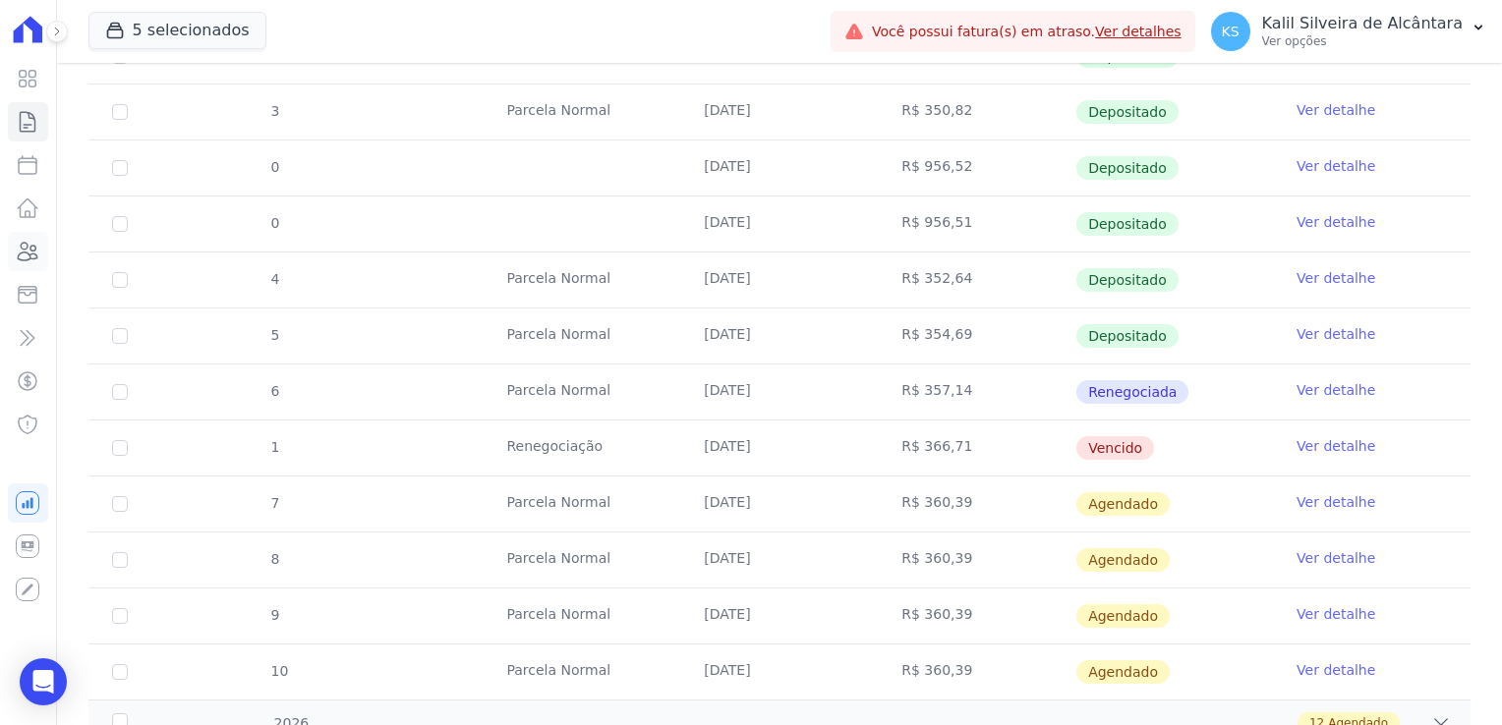
click at [29, 265] on link "Clientes" at bounding box center [28, 251] width 40 height 39
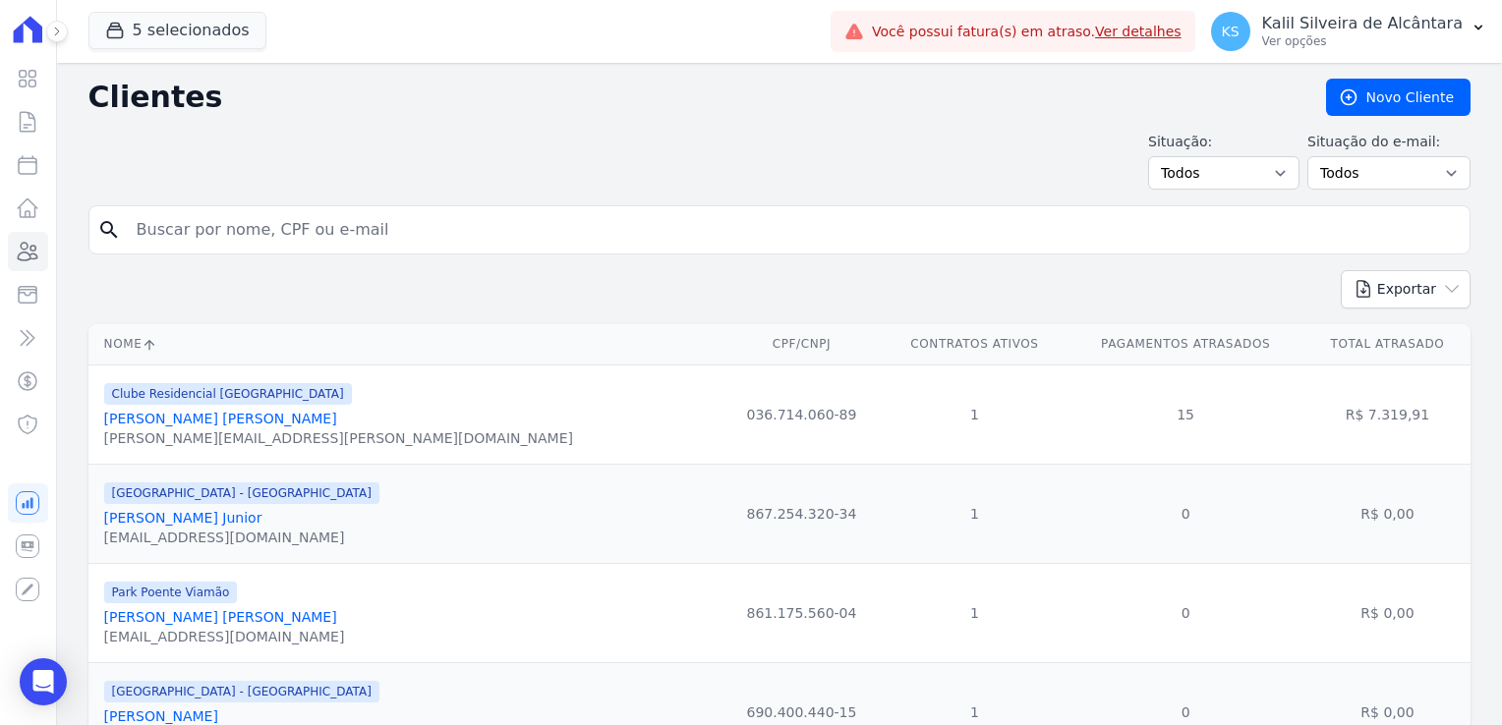
click at [275, 231] on input "search" at bounding box center [793, 229] width 1337 height 39
type input "[PERSON_NAME]"
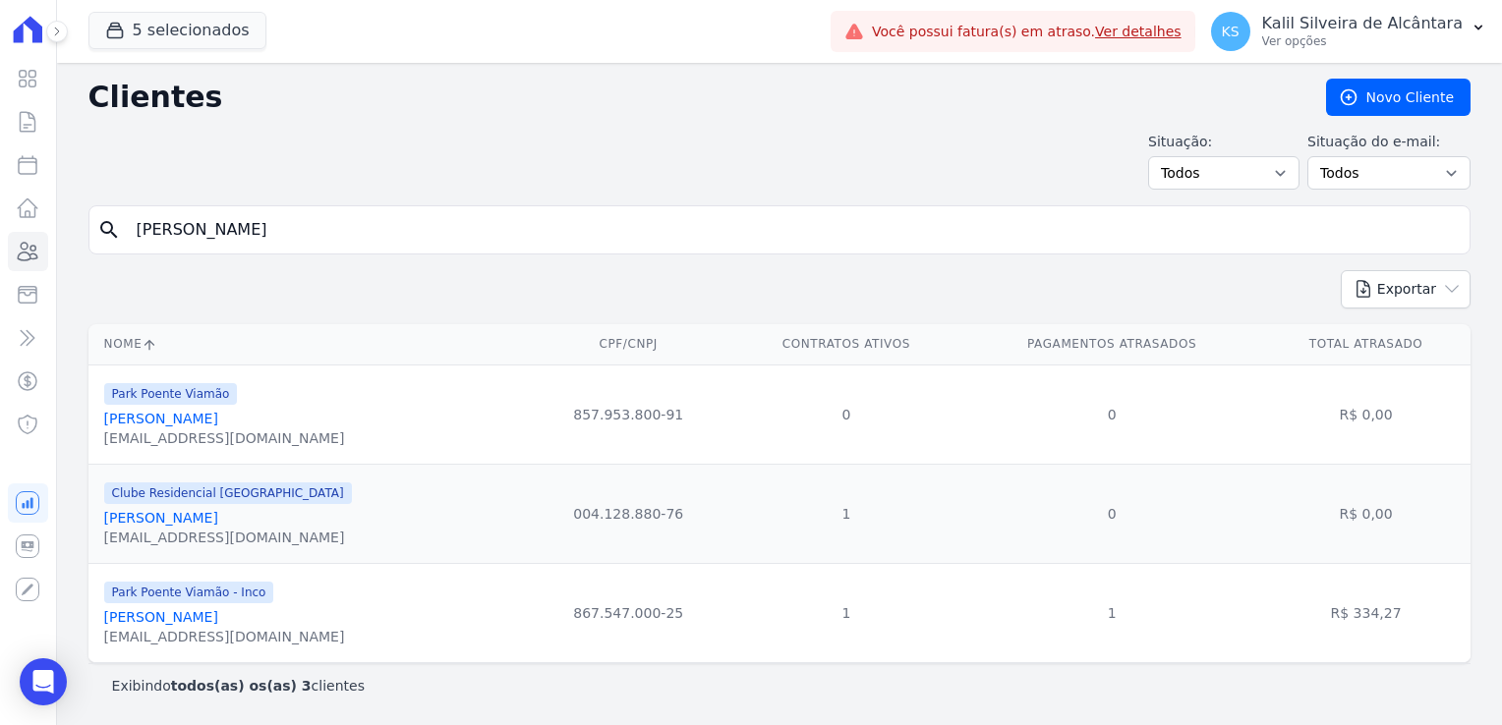
click at [228, 214] on input "[PERSON_NAME]" at bounding box center [793, 229] width 1337 height 39
type input "[PERSON_NAME]"
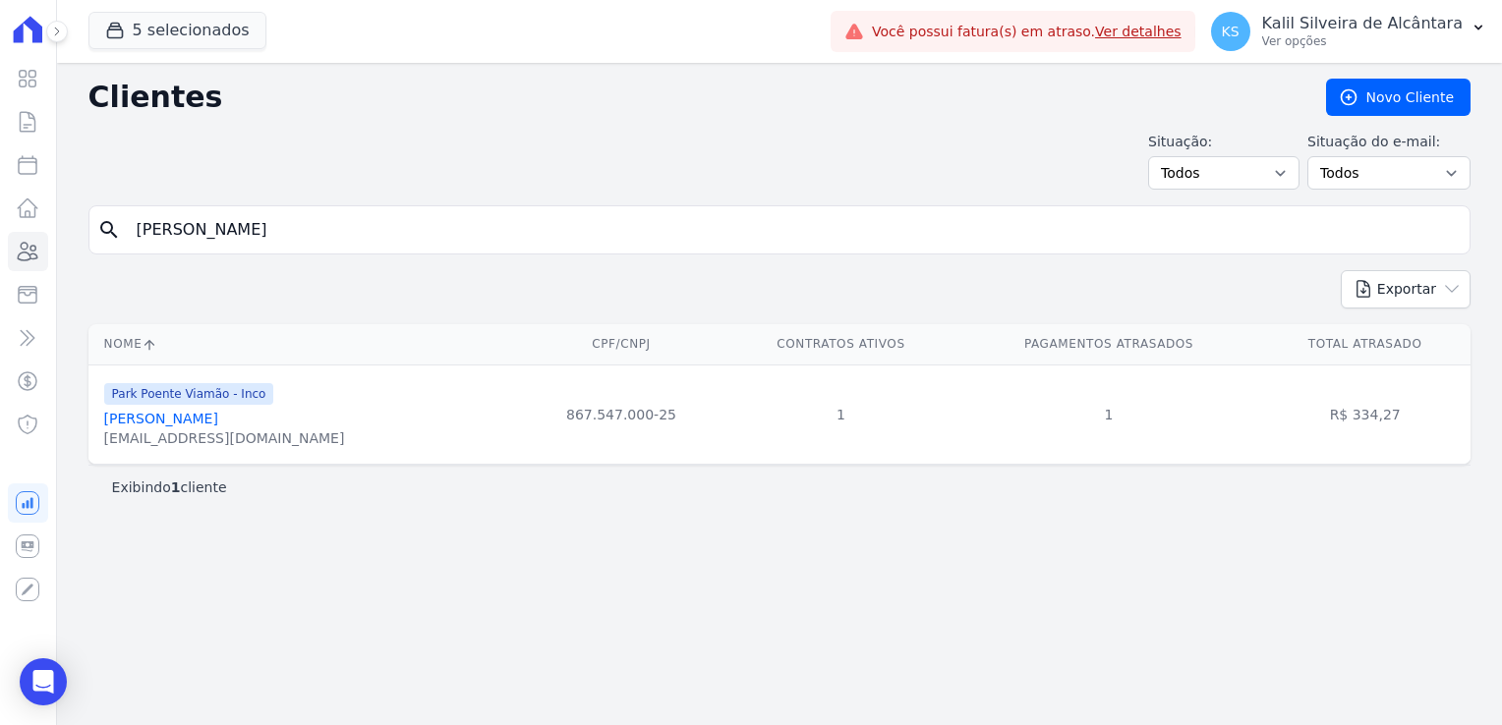
click at [215, 429] on div "[EMAIL_ADDRESS][DOMAIN_NAME]" at bounding box center [224, 439] width 241 height 20
click at [209, 415] on link "[PERSON_NAME]" at bounding box center [161, 419] width 114 height 16
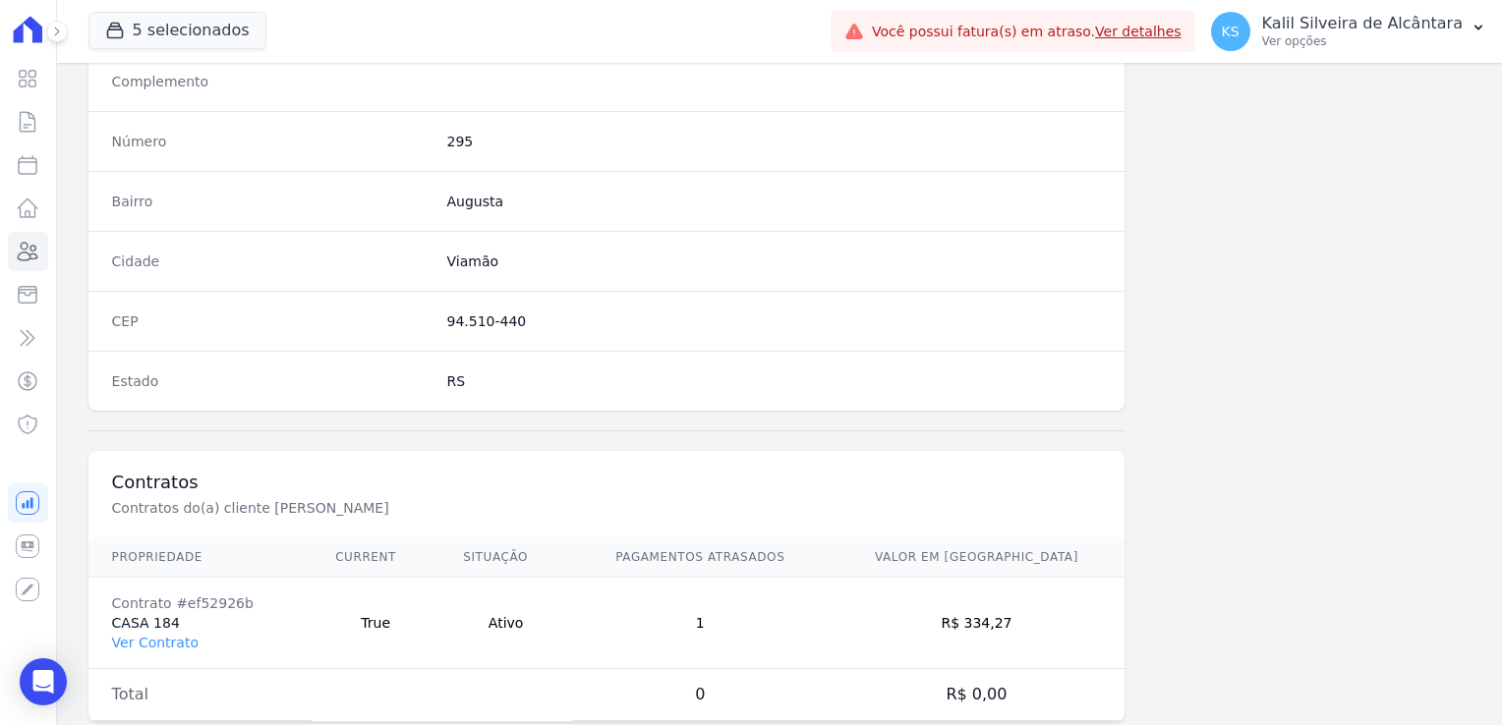
scroll to position [1107, 0]
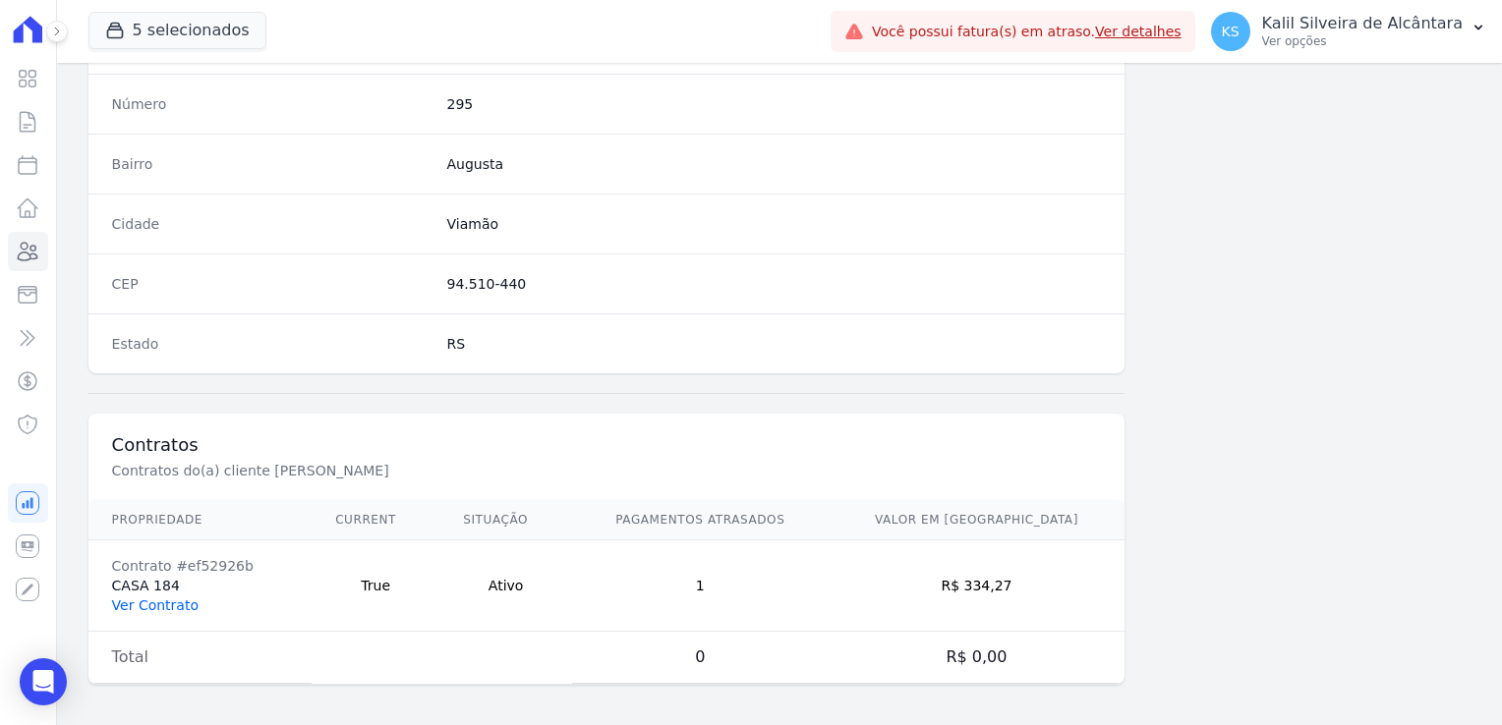
click at [173, 598] on link "Ver Contrato" at bounding box center [155, 606] width 87 height 16
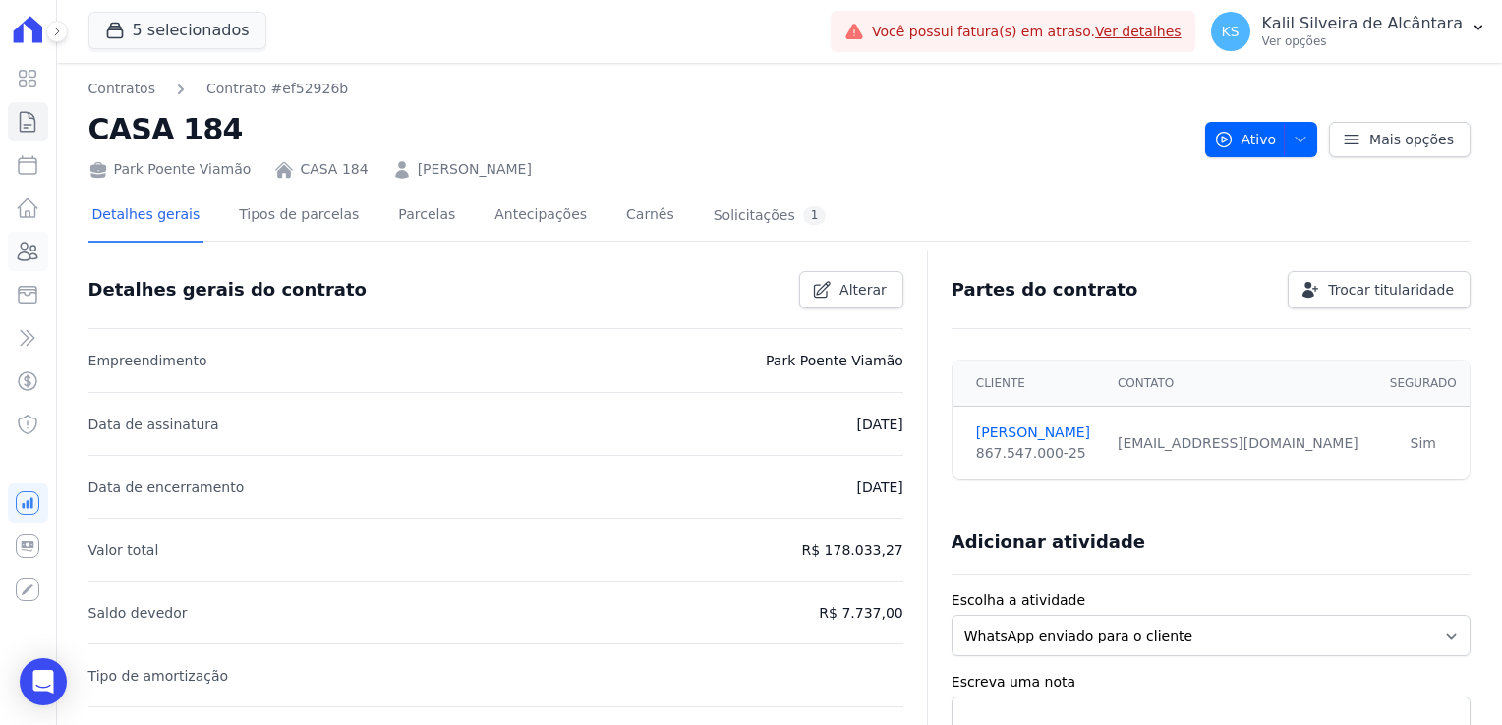
click at [32, 264] on link "Clientes" at bounding box center [28, 251] width 40 height 39
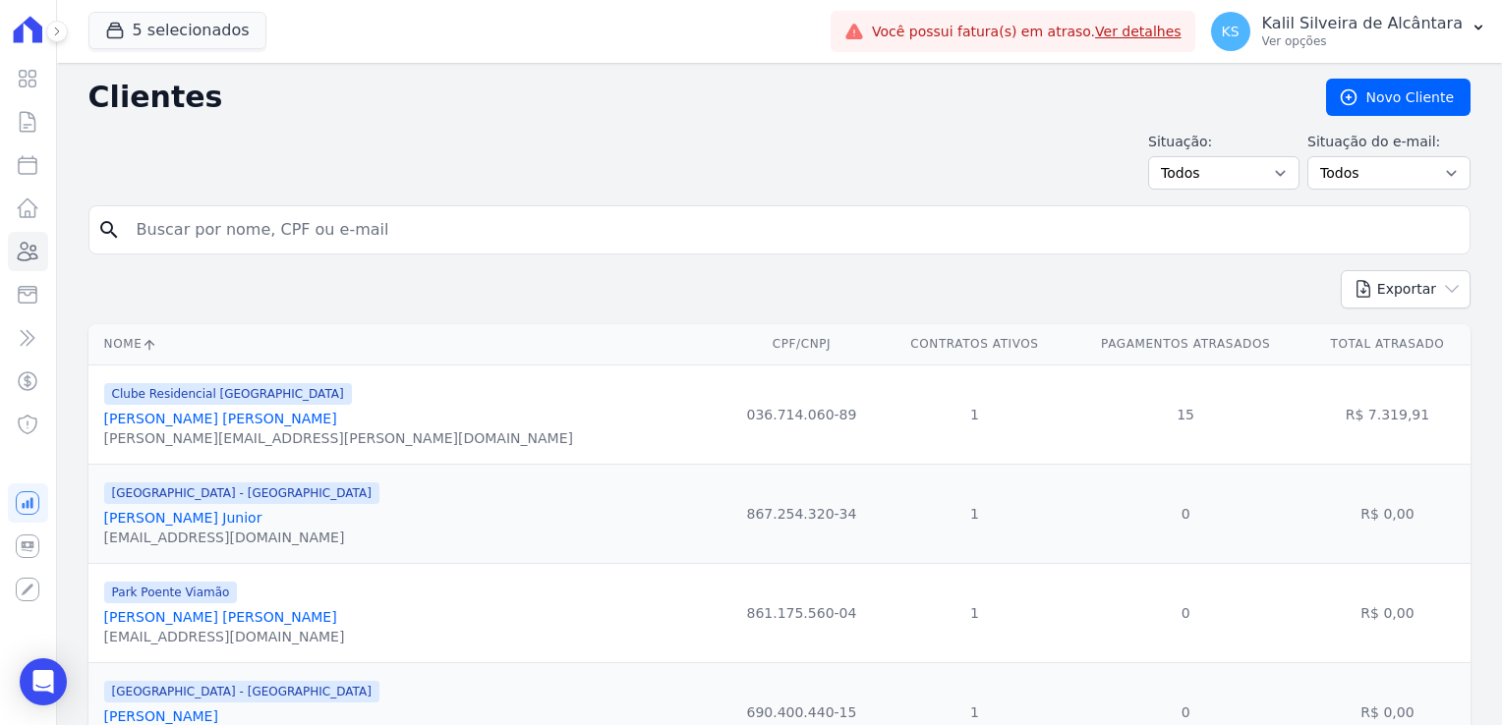
click at [258, 238] on input "search" at bounding box center [793, 229] width 1337 height 39
type input "[PERSON_NAME]"
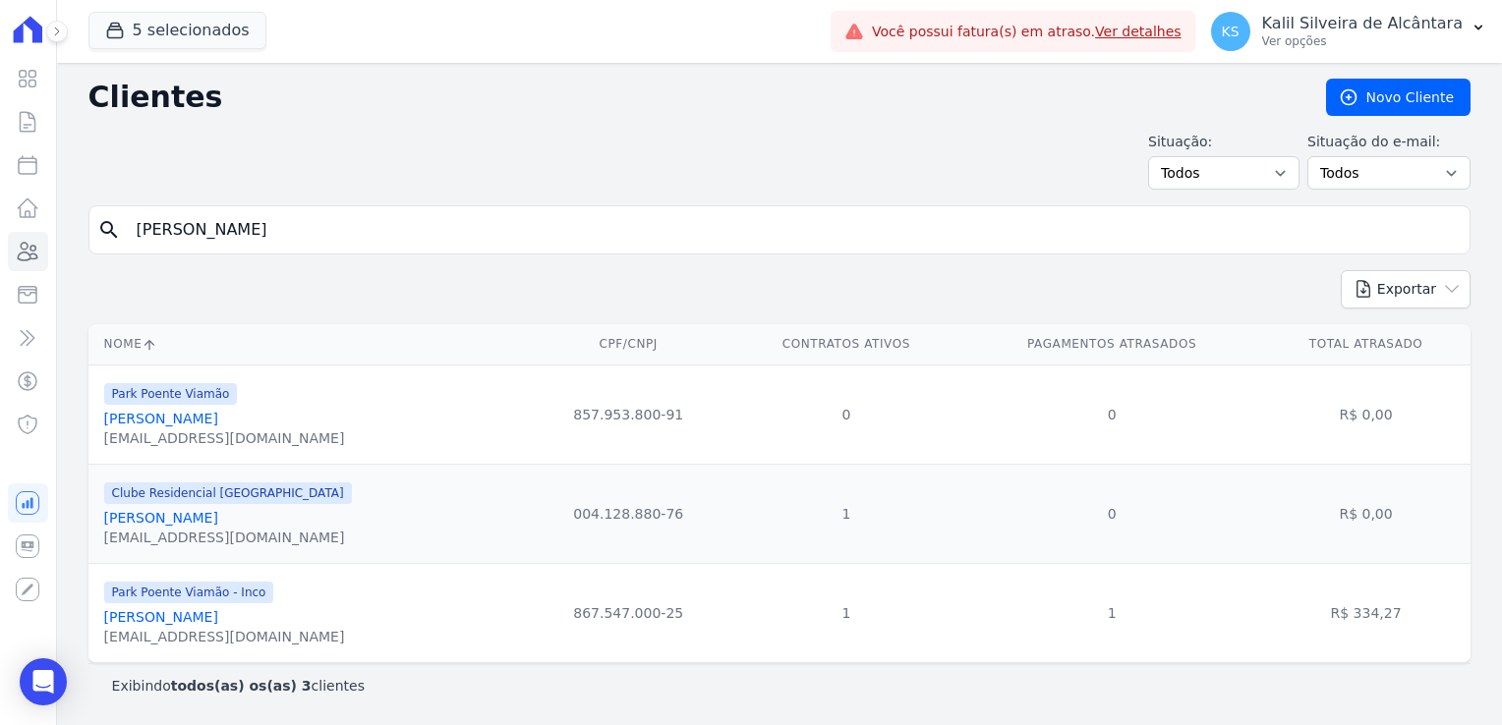
click at [393, 222] on input "[PERSON_NAME]" at bounding box center [793, 229] width 1337 height 39
type input "[PERSON_NAME]"
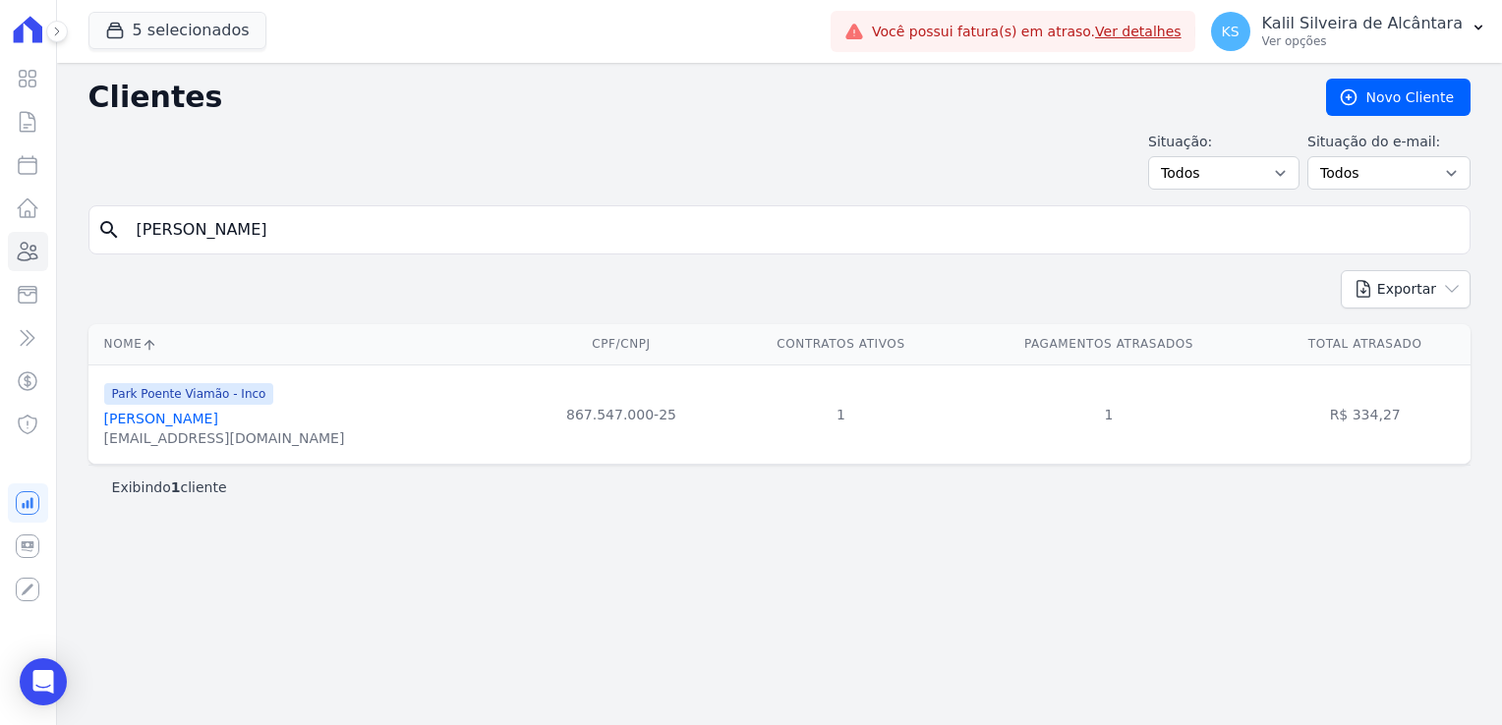
click at [209, 419] on link "[PERSON_NAME]" at bounding box center [161, 419] width 114 height 16
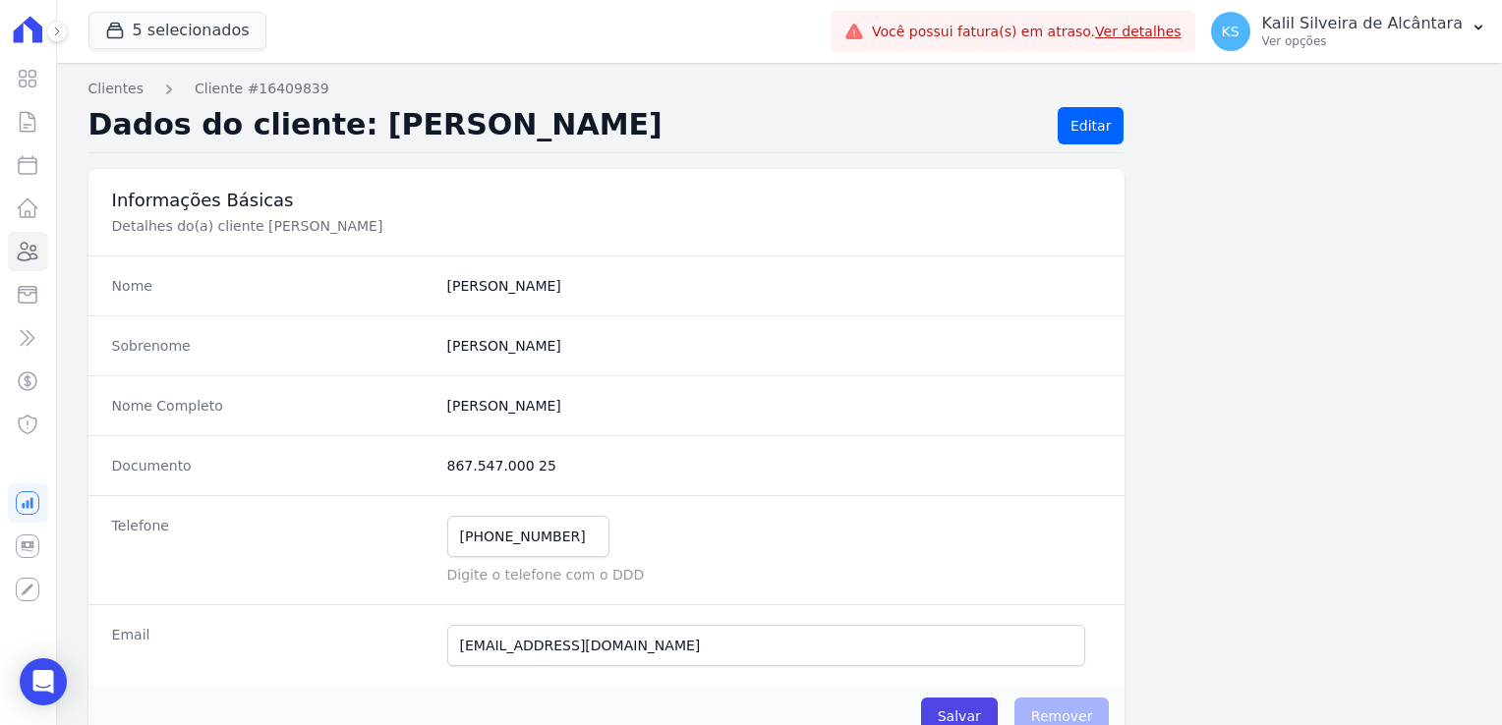
drag, startPoint x: 539, startPoint y: 458, endPoint x: 420, endPoint y: 455, distance: 119.0
click at [420, 455] on div "Documento 867.547.000 25" at bounding box center [606, 465] width 1037 height 60
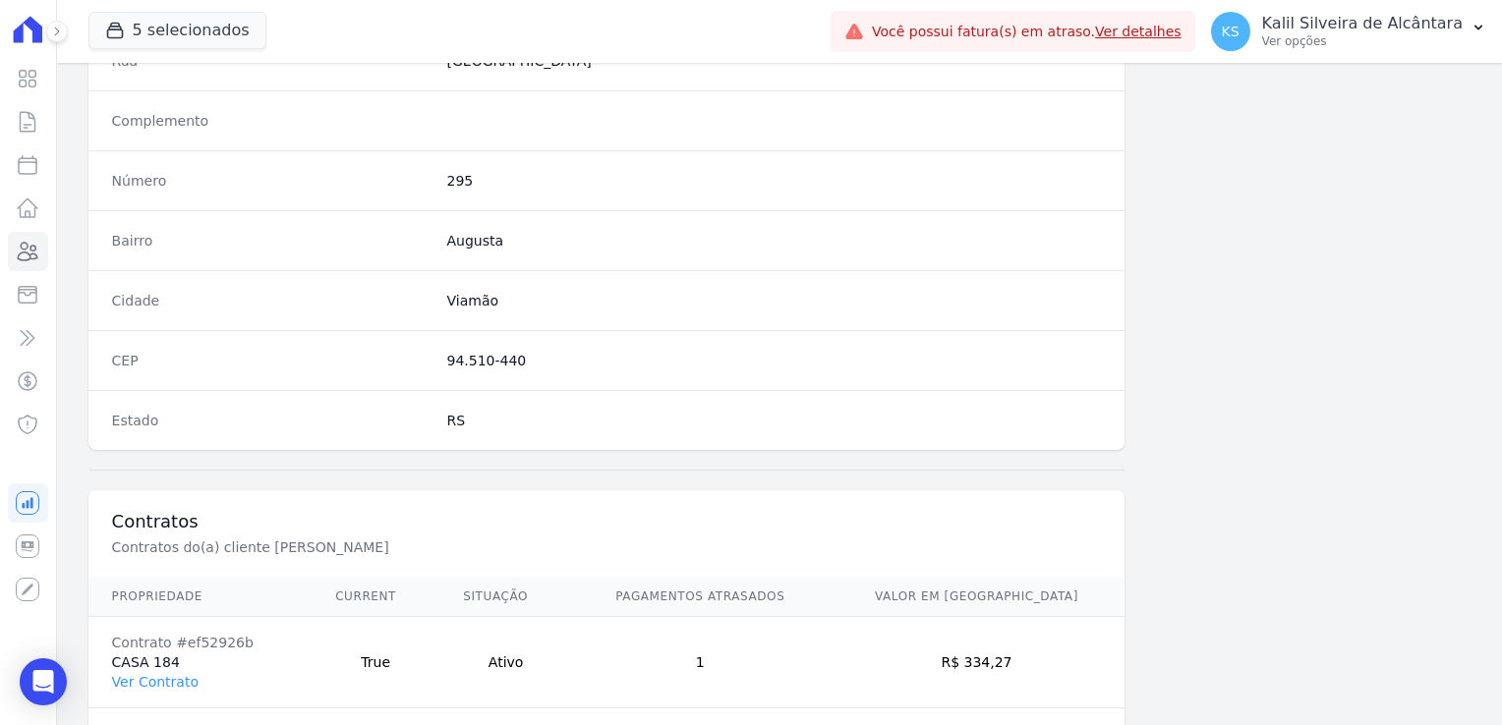
scroll to position [1107, 0]
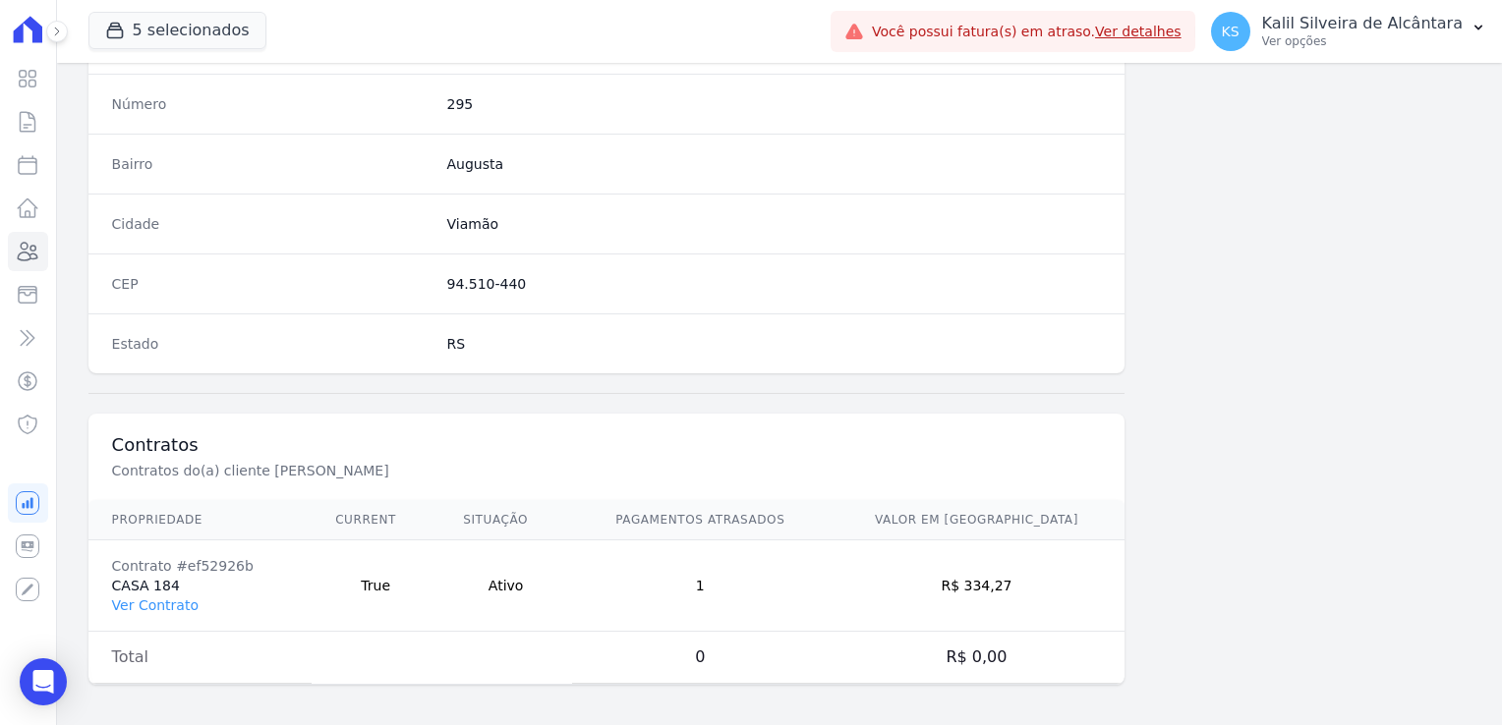
click at [139, 614] on td "Contrato #ef52926b CASA 184 Ver Contrato" at bounding box center [200, 586] width 224 height 91
click at [147, 606] on link "Ver Contrato" at bounding box center [155, 606] width 87 height 16
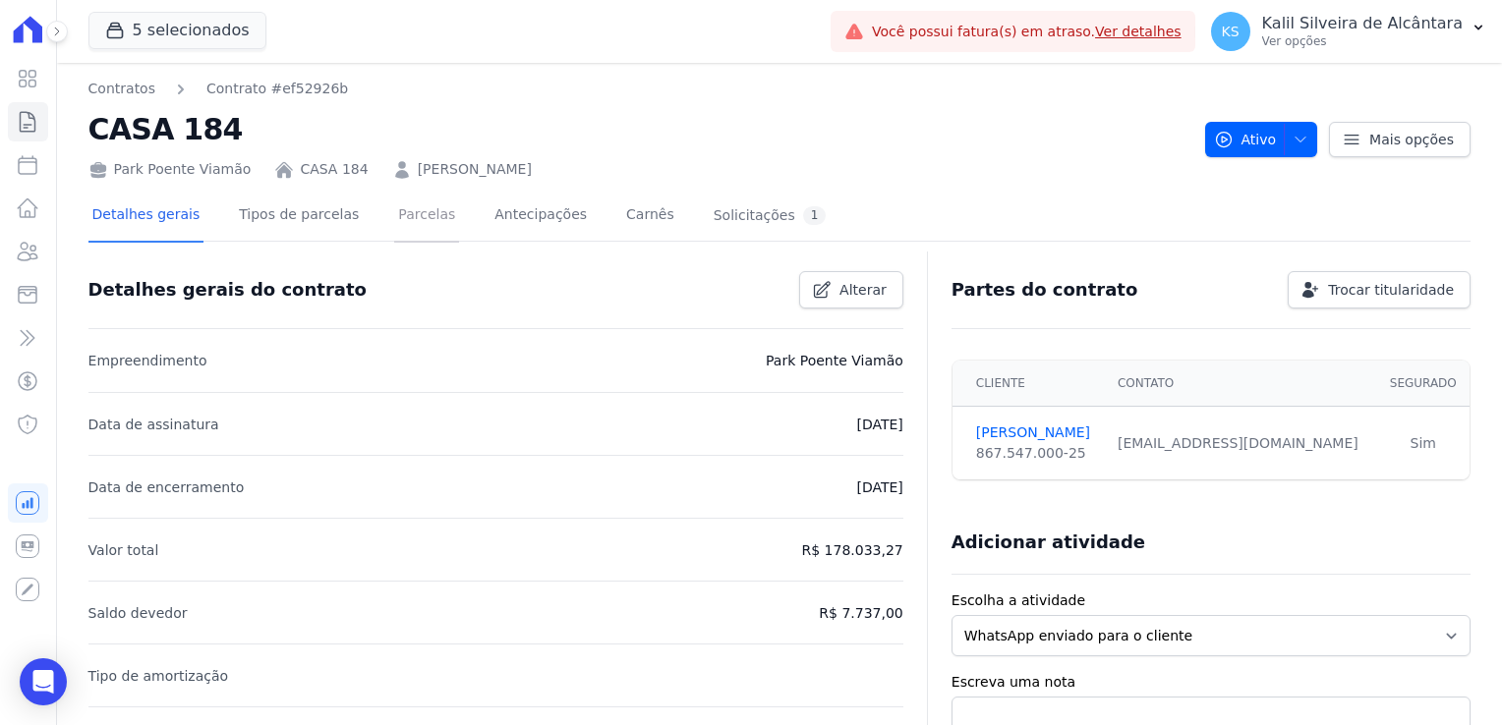
click at [394, 229] on link "Parcelas" at bounding box center [426, 217] width 65 height 52
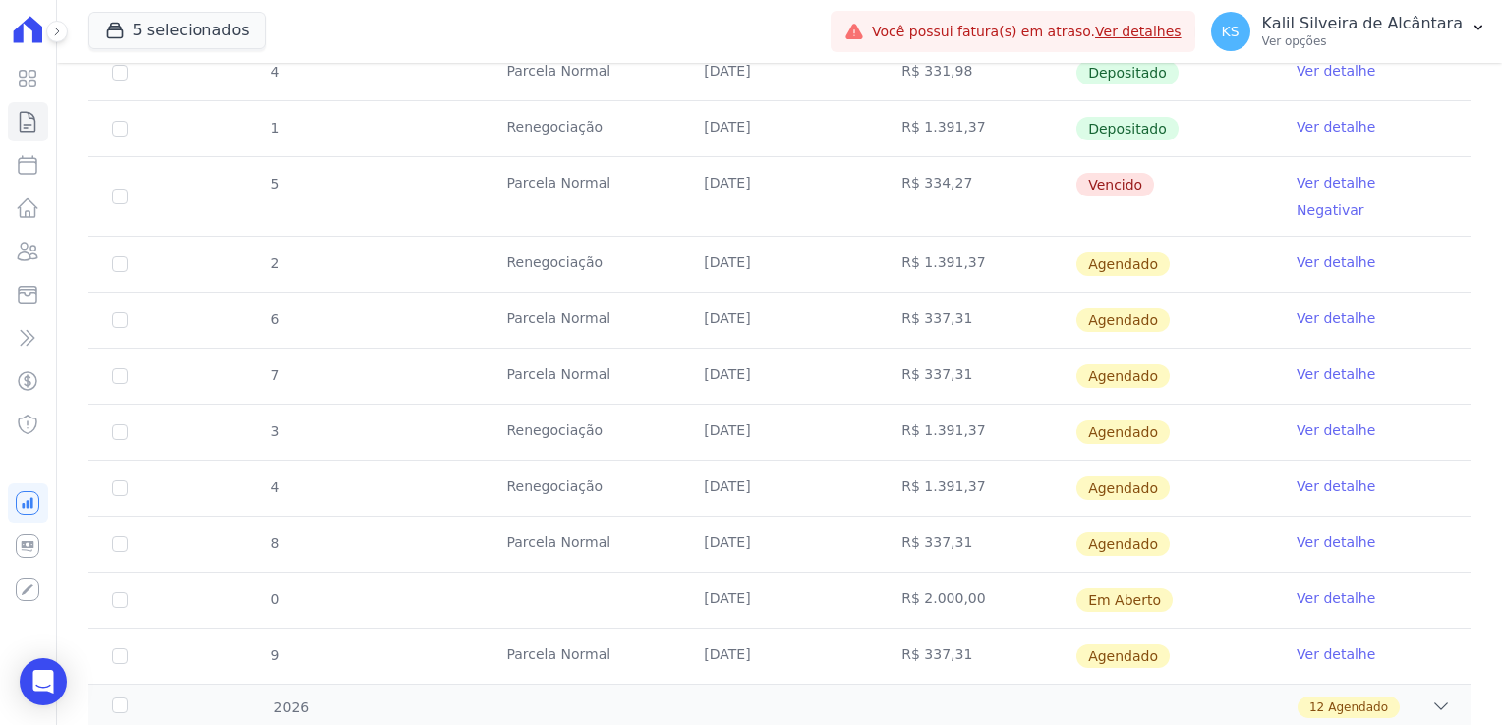
scroll to position [826, 0]
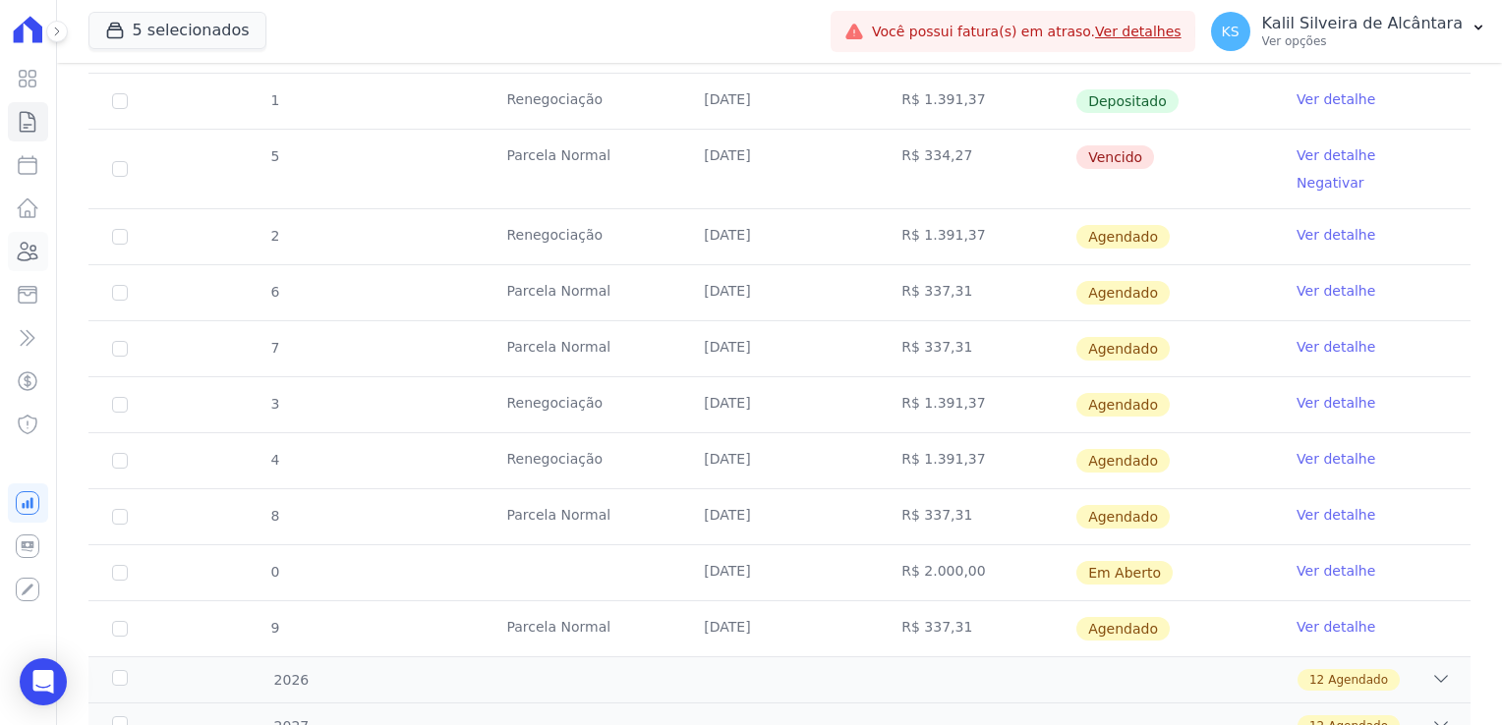
click at [24, 252] on icon at bounding box center [29, 252] width 20 height 18
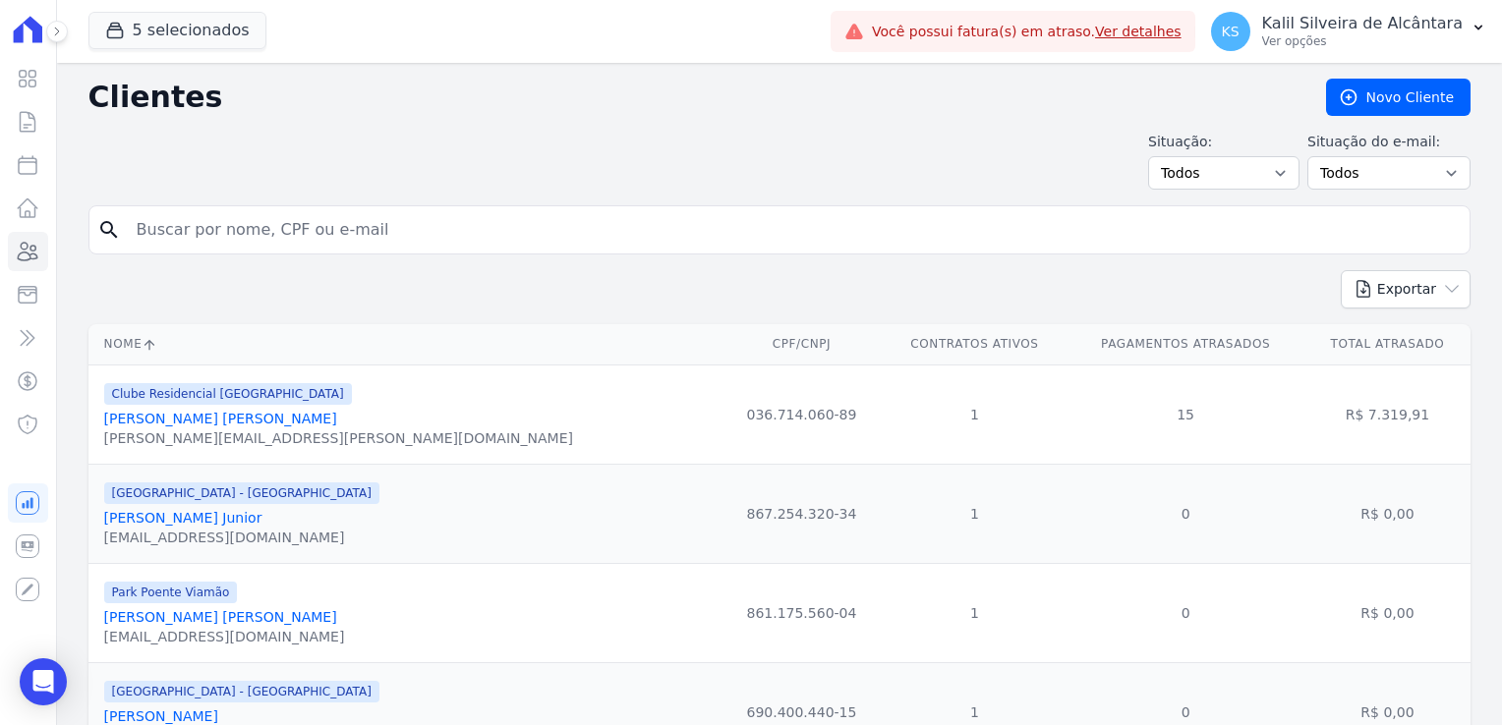
click at [178, 242] on input "search" at bounding box center [793, 229] width 1337 height 39
type input "[PERSON_NAME]"
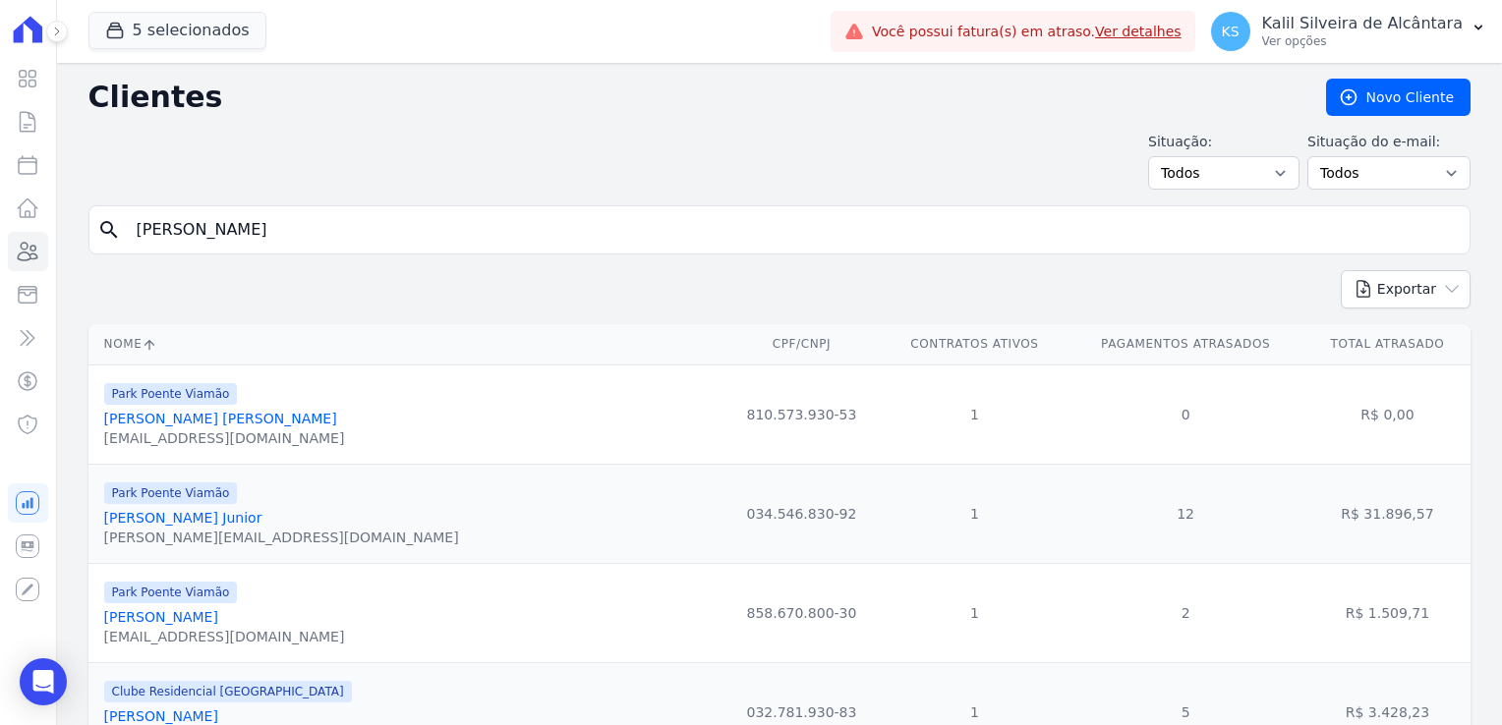
click at [228, 226] on input "[PERSON_NAME]" at bounding box center [793, 229] width 1337 height 39
type input "[PERSON_NAME]"
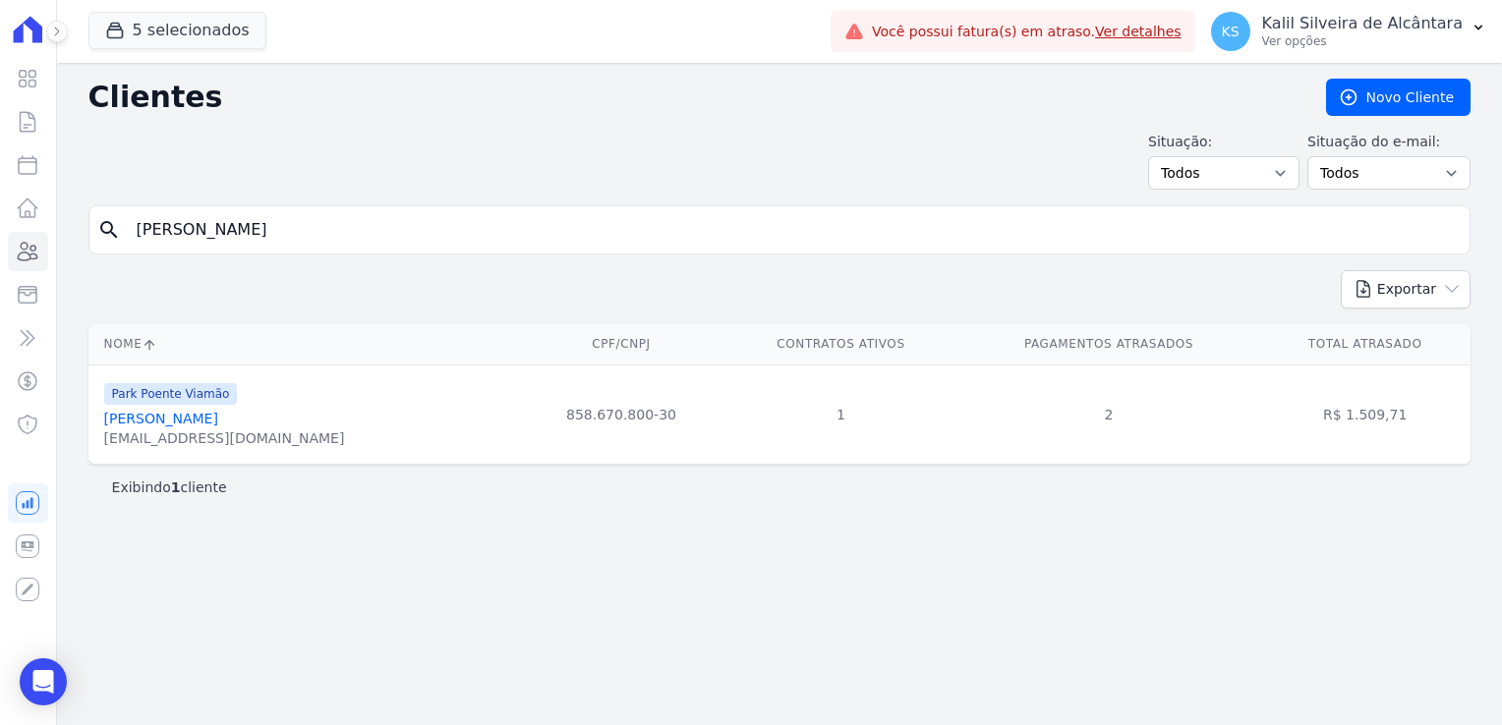
click at [218, 422] on link "[PERSON_NAME]" at bounding box center [161, 419] width 114 height 16
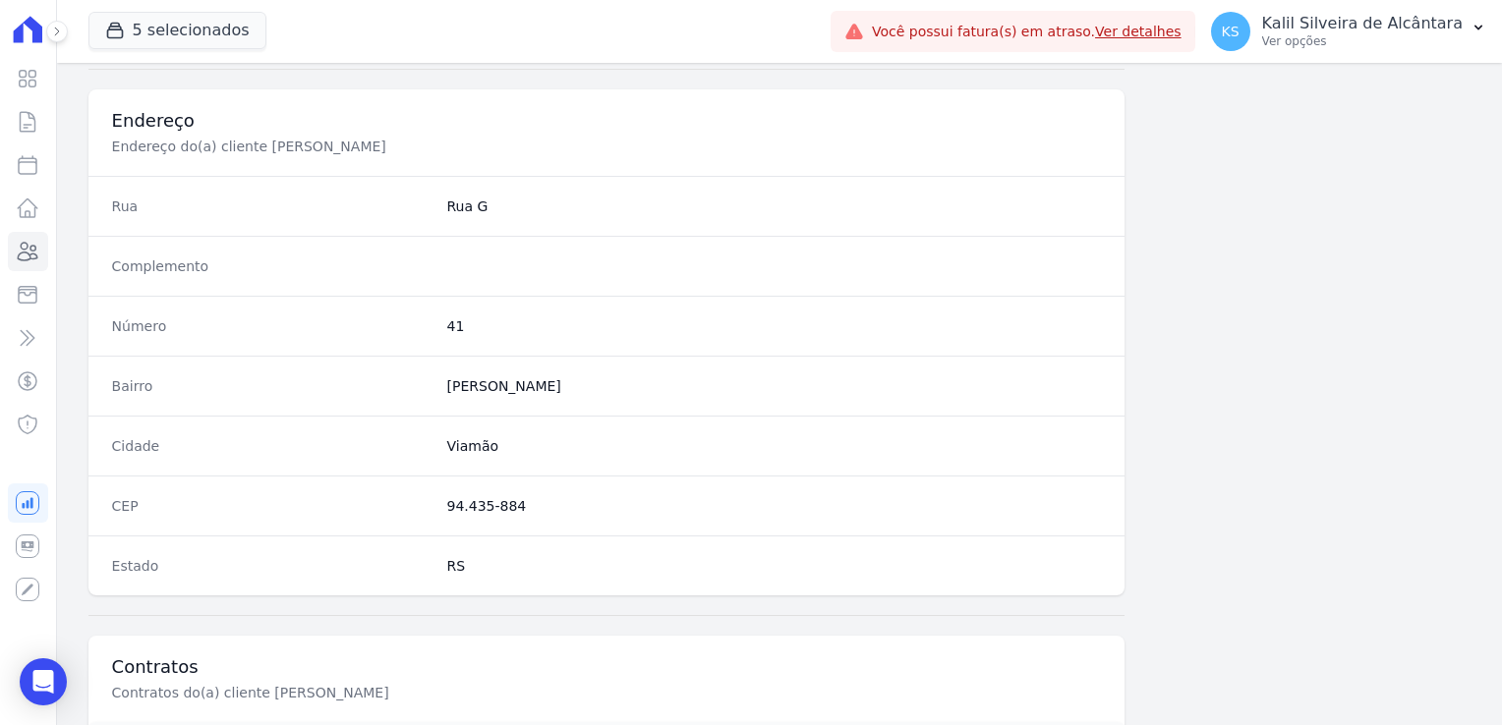
scroll to position [1107, 0]
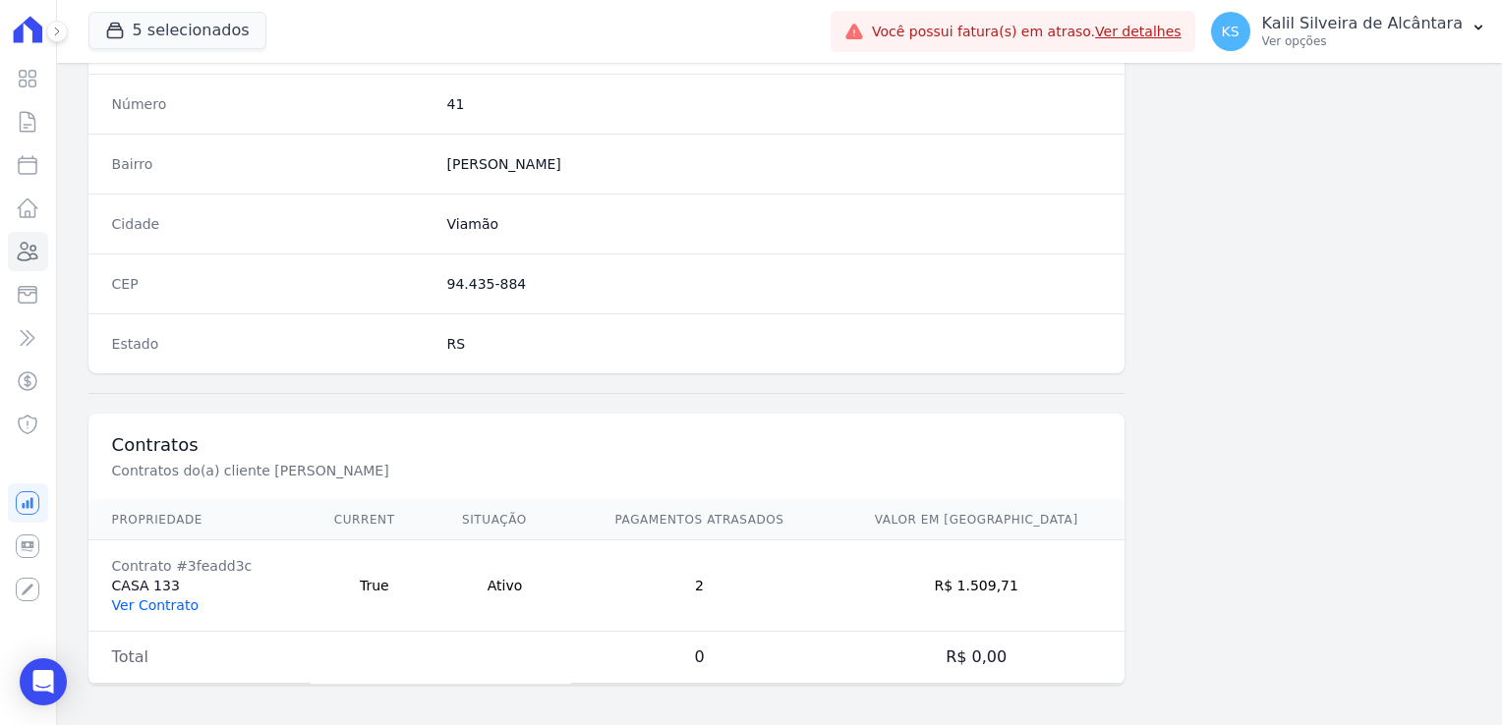
click at [172, 598] on link "Ver Contrato" at bounding box center [155, 606] width 87 height 16
click at [169, 601] on link "Ver Contrato" at bounding box center [155, 606] width 87 height 16
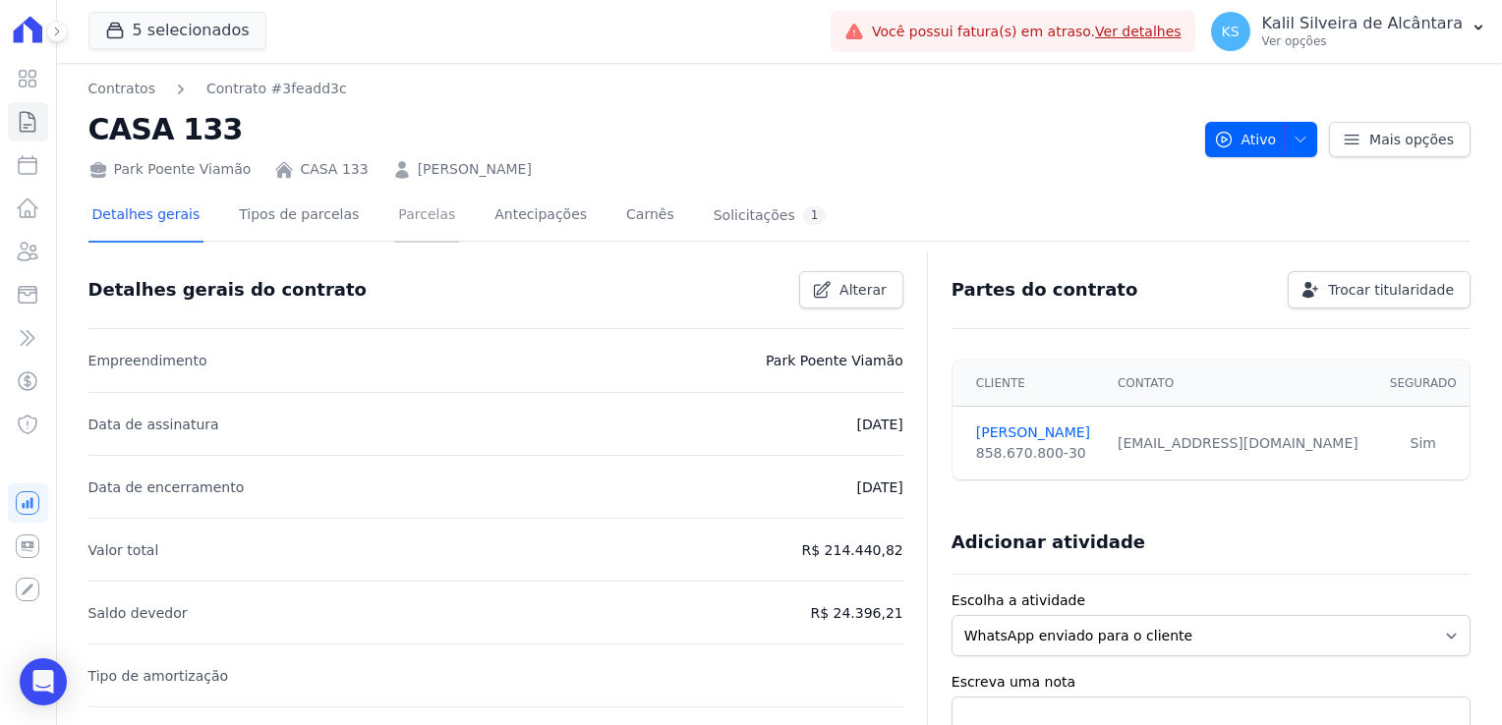
click at [417, 222] on link "Parcelas" at bounding box center [426, 217] width 65 height 52
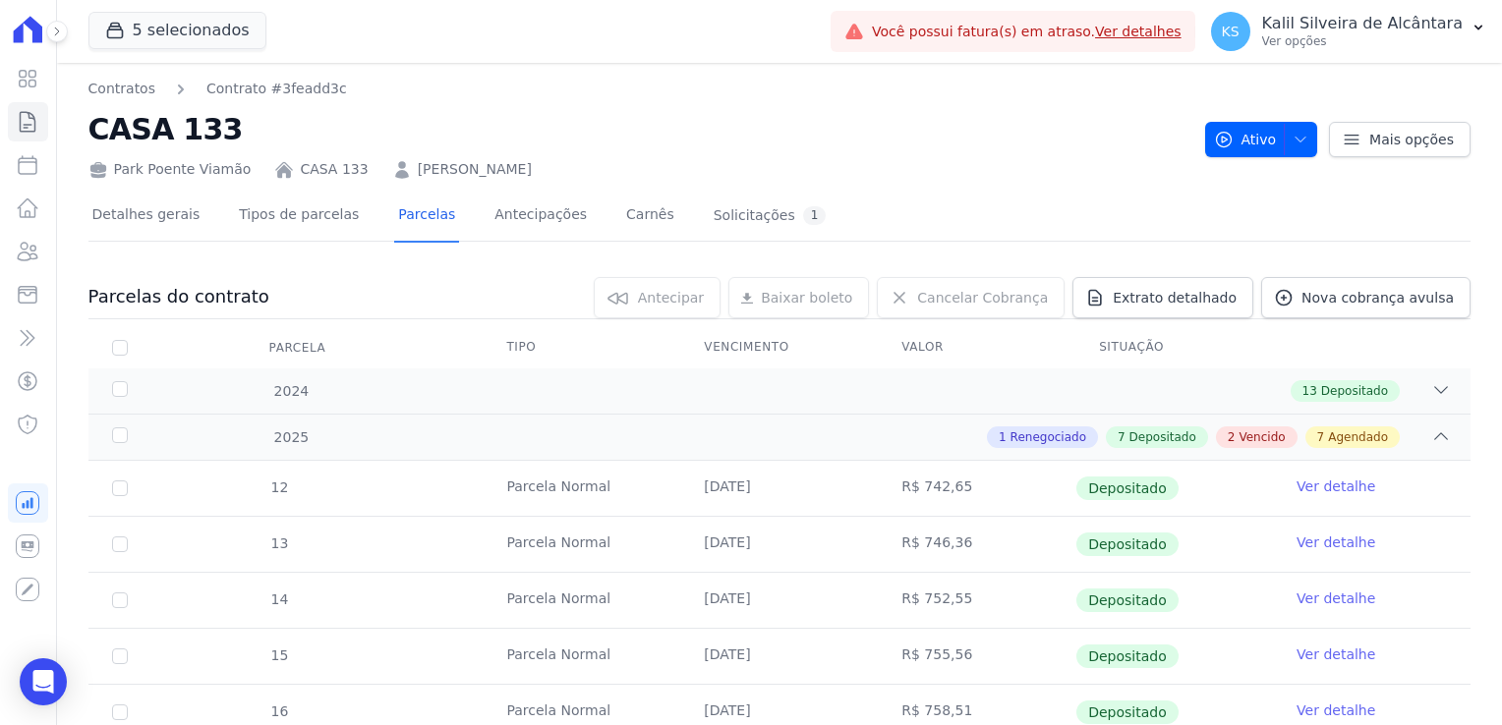
drag, startPoint x: 512, startPoint y: 185, endPoint x: 503, endPoint y: 175, distance: 13.2
click at [502, 171] on link "[PERSON_NAME]" at bounding box center [475, 169] width 114 height 21
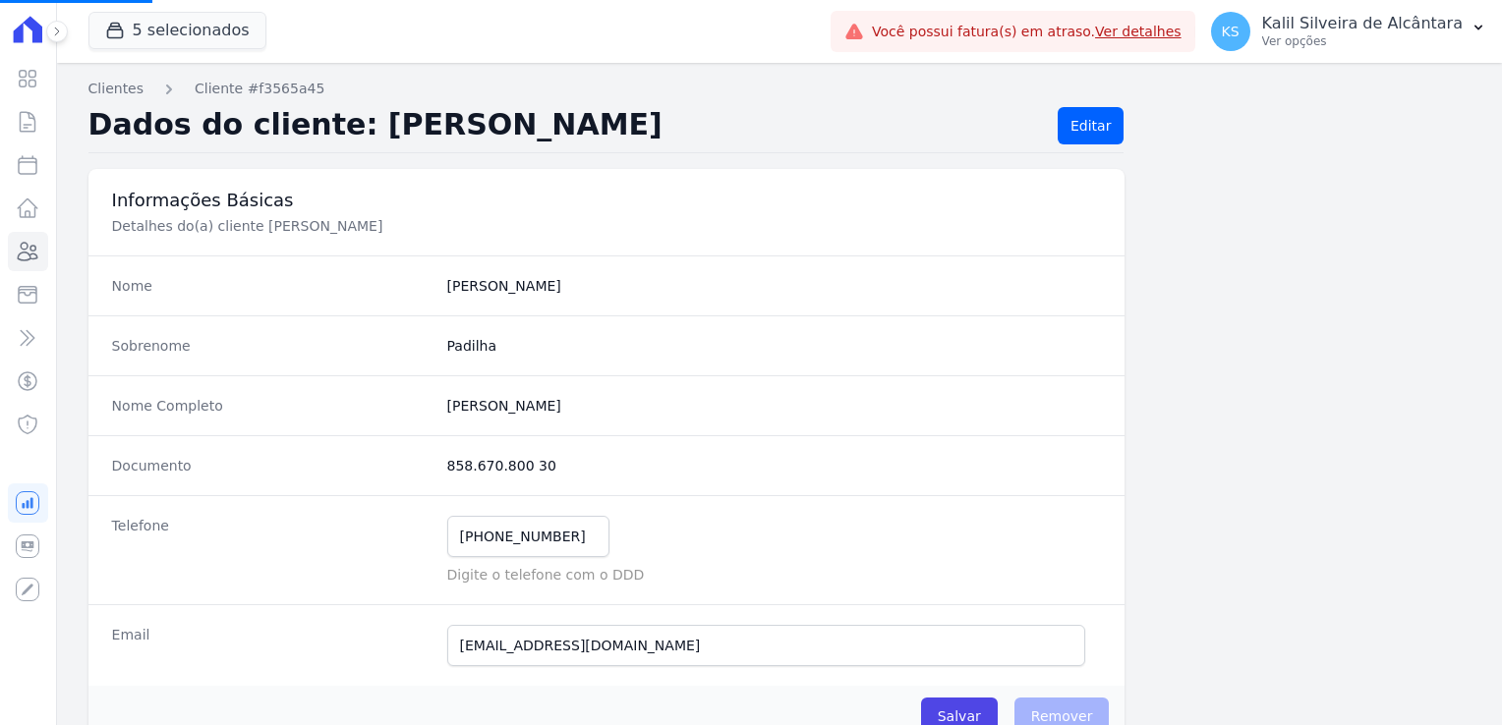
drag, startPoint x: 485, startPoint y: 210, endPoint x: 390, endPoint y: 340, distance: 160.4
click at [390, 340] on dt "Sobrenome" at bounding box center [271, 346] width 319 height 20
drag, startPoint x: 553, startPoint y: 470, endPoint x: 423, endPoint y: 471, distance: 130.7
click at [423, 471] on div "Documento 858.670.800 30" at bounding box center [606, 465] width 1037 height 60
click at [28, 255] on icon at bounding box center [28, 252] width 24 height 24
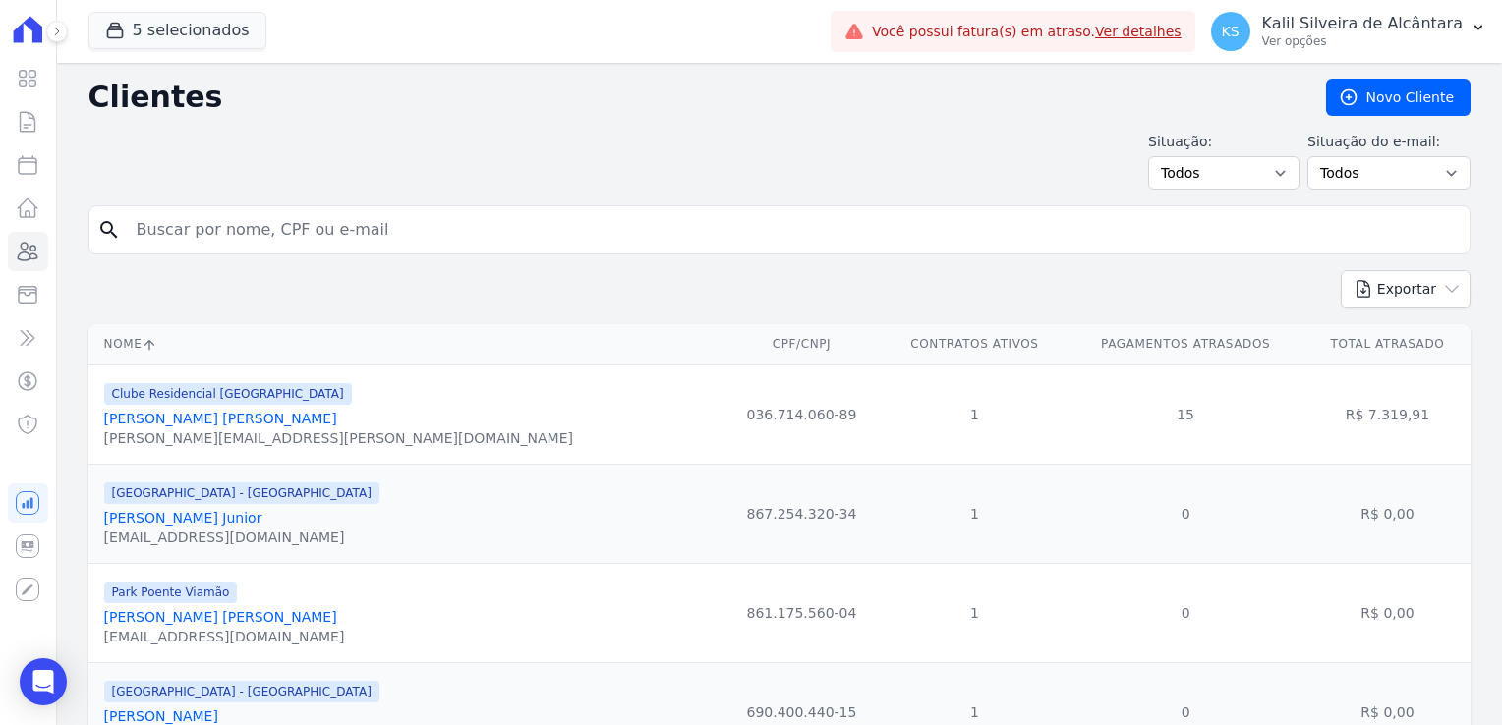
click at [197, 236] on input "search" at bounding box center [793, 229] width 1337 height 39
type input "[PERSON_NAME]"
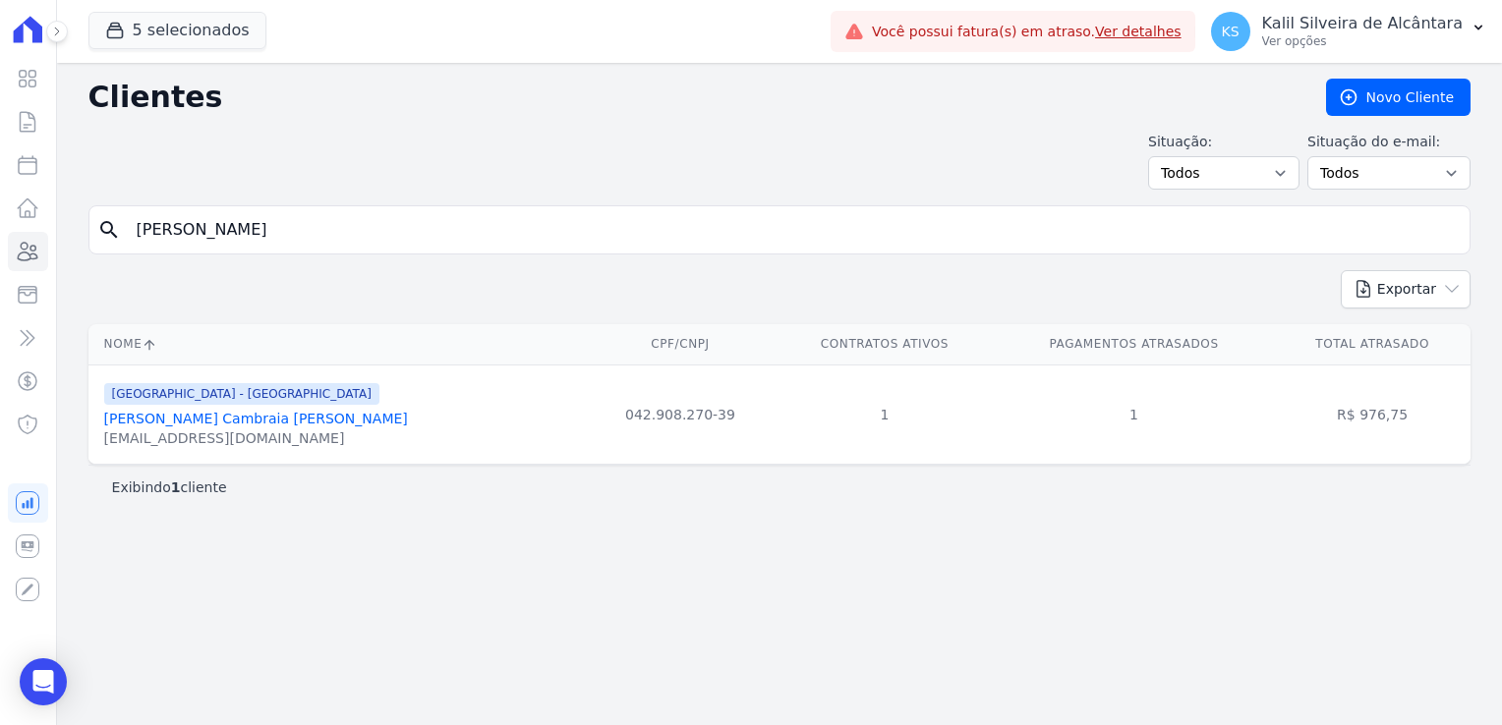
click at [259, 427] on link "[PERSON_NAME] Cambraia [PERSON_NAME]" at bounding box center [256, 419] width 304 height 16
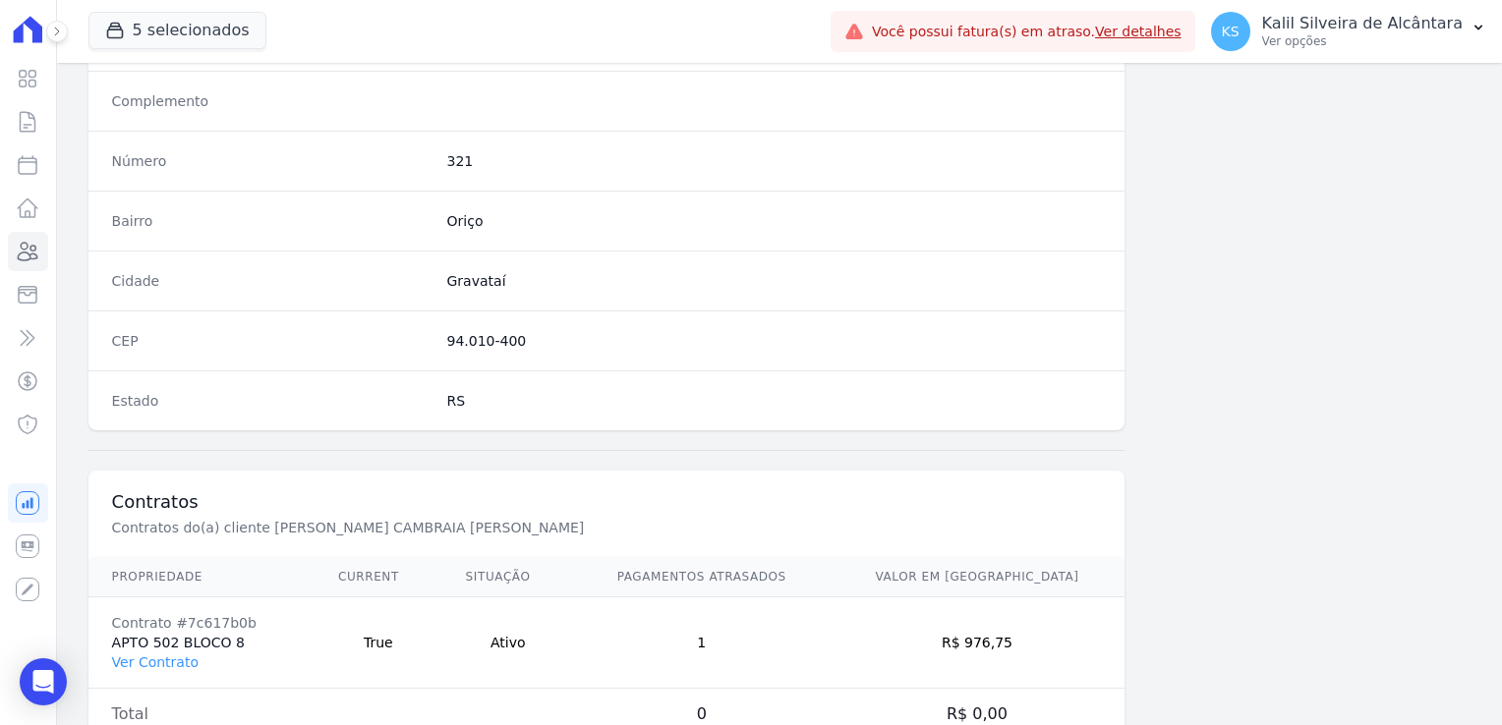
scroll to position [1107, 0]
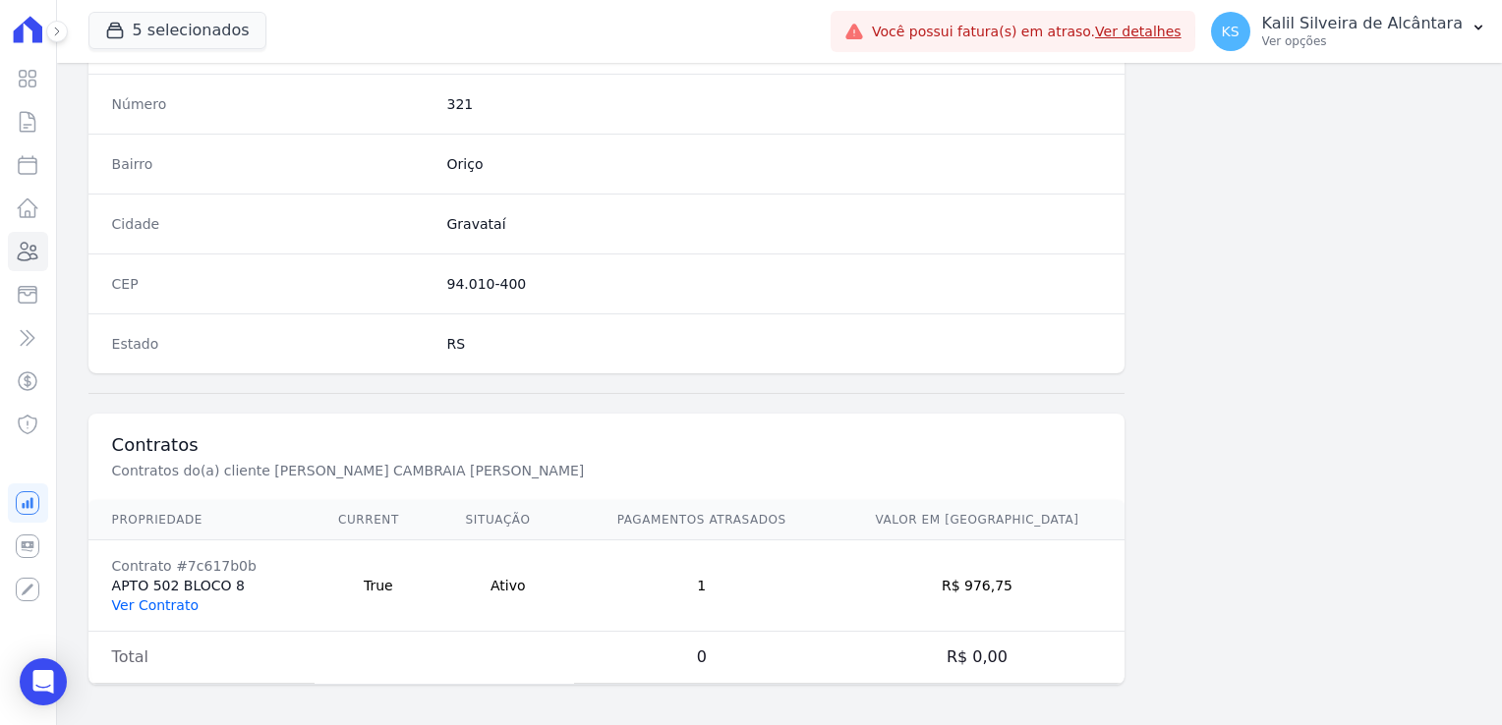
click at [189, 602] on td "Contrato #7c617b0b APTO 502 BLOCO 8 Ver Contrato" at bounding box center [201, 586] width 226 height 91
click at [173, 604] on link "Ver Contrato" at bounding box center [155, 606] width 87 height 16
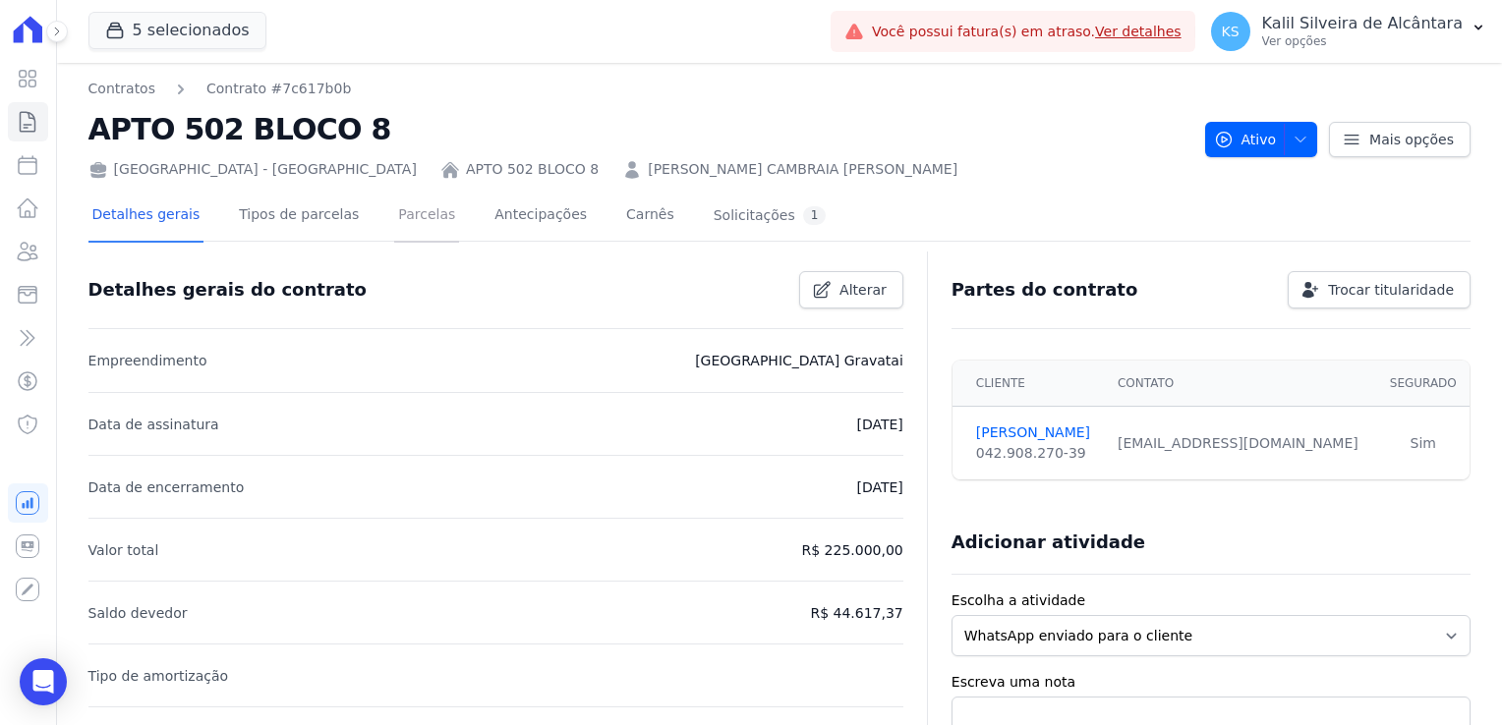
click at [398, 230] on link "Parcelas" at bounding box center [426, 217] width 65 height 52
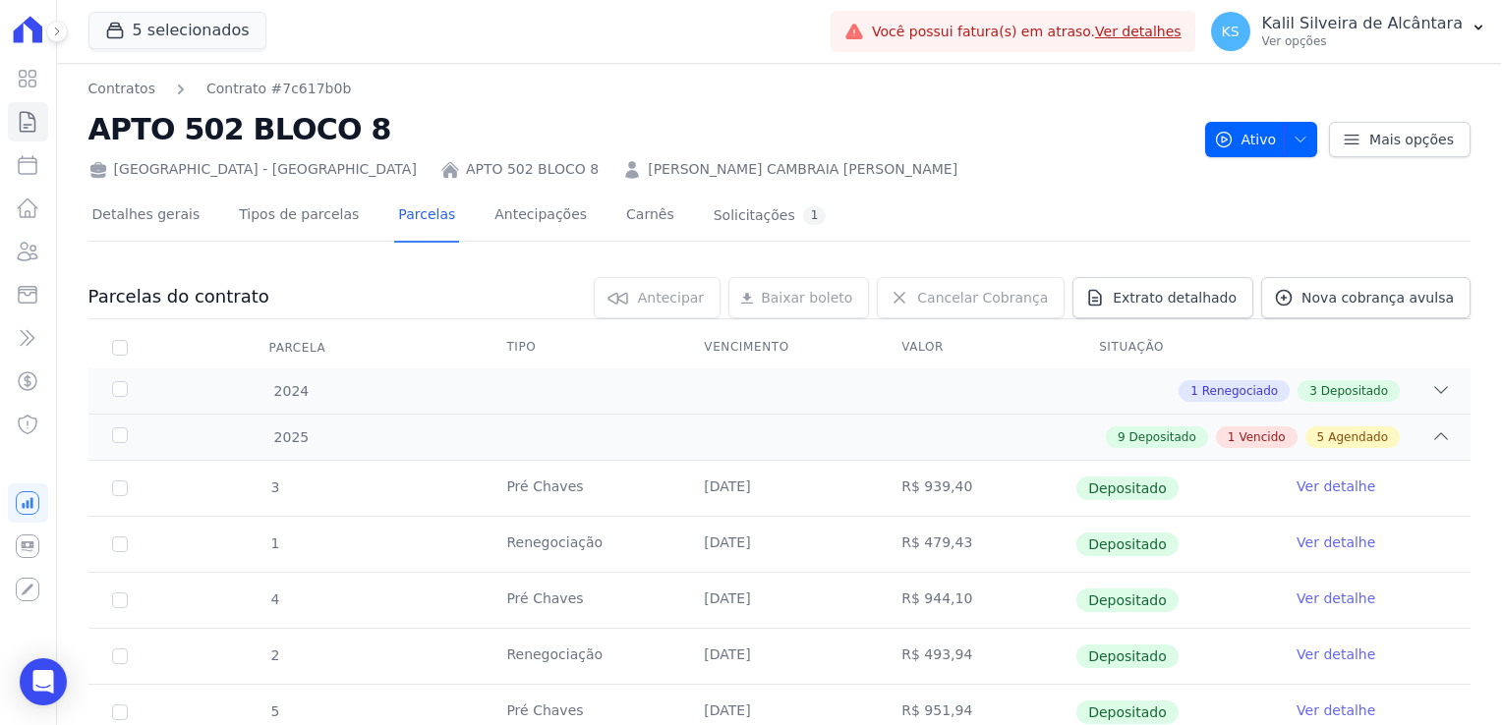
scroll to position [590, 0]
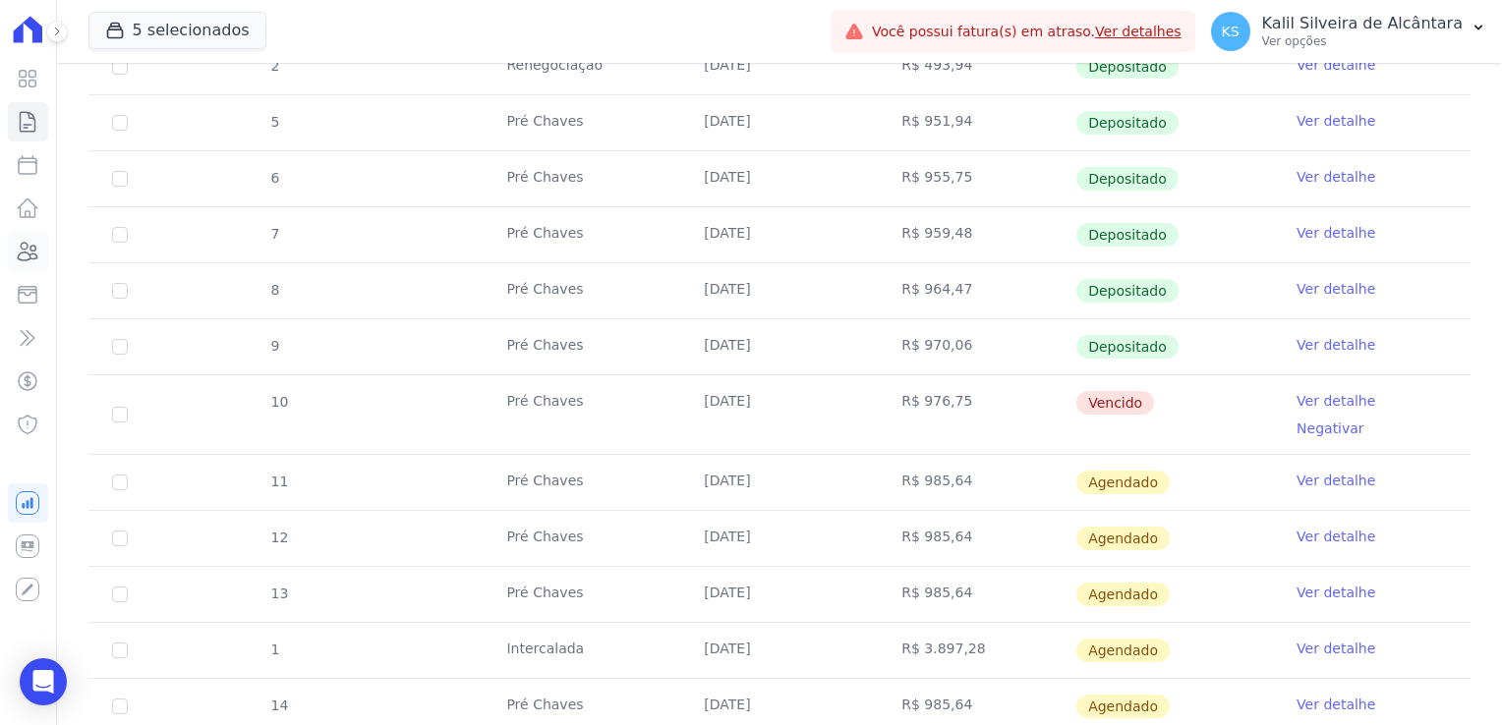
click at [29, 247] on icon at bounding box center [28, 252] width 24 height 24
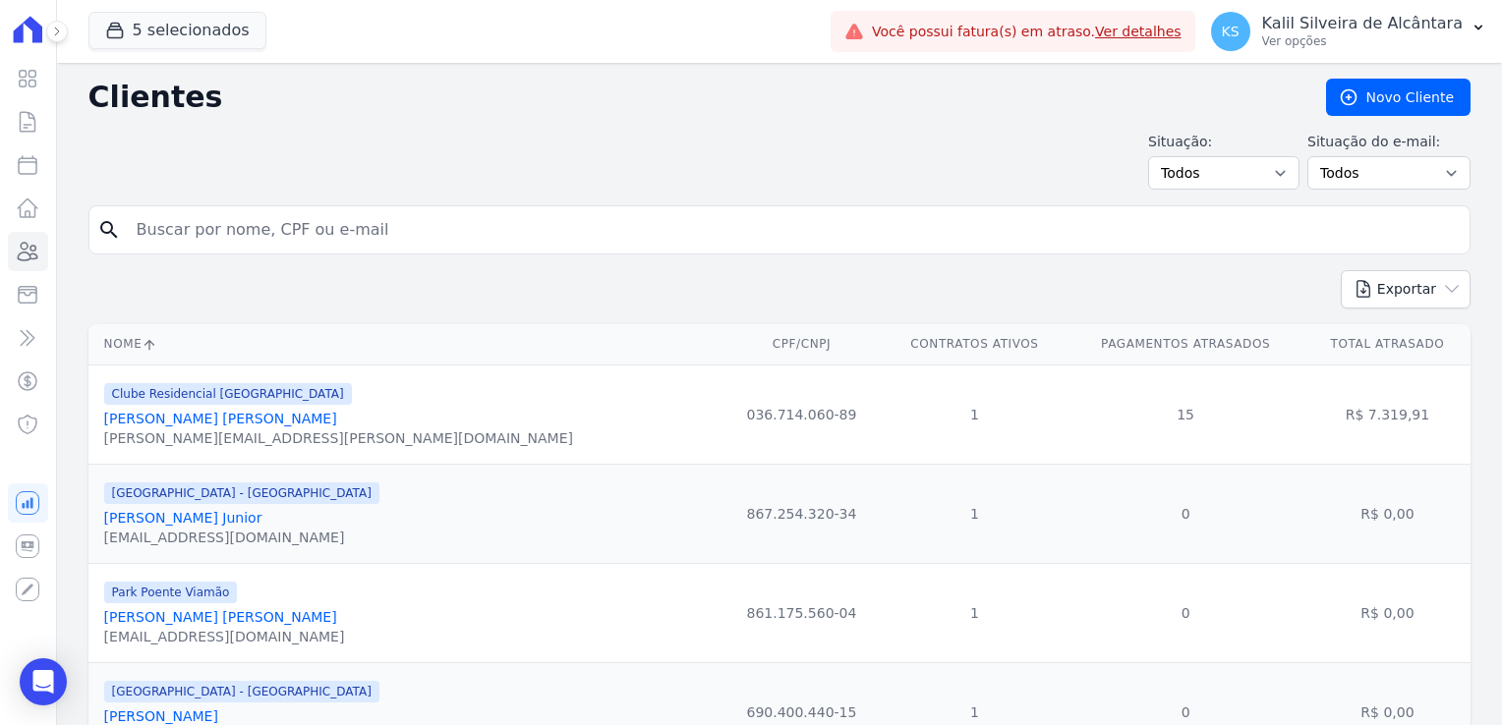
click at [281, 226] on input "search" at bounding box center [793, 229] width 1337 height 39
type input "thiago"
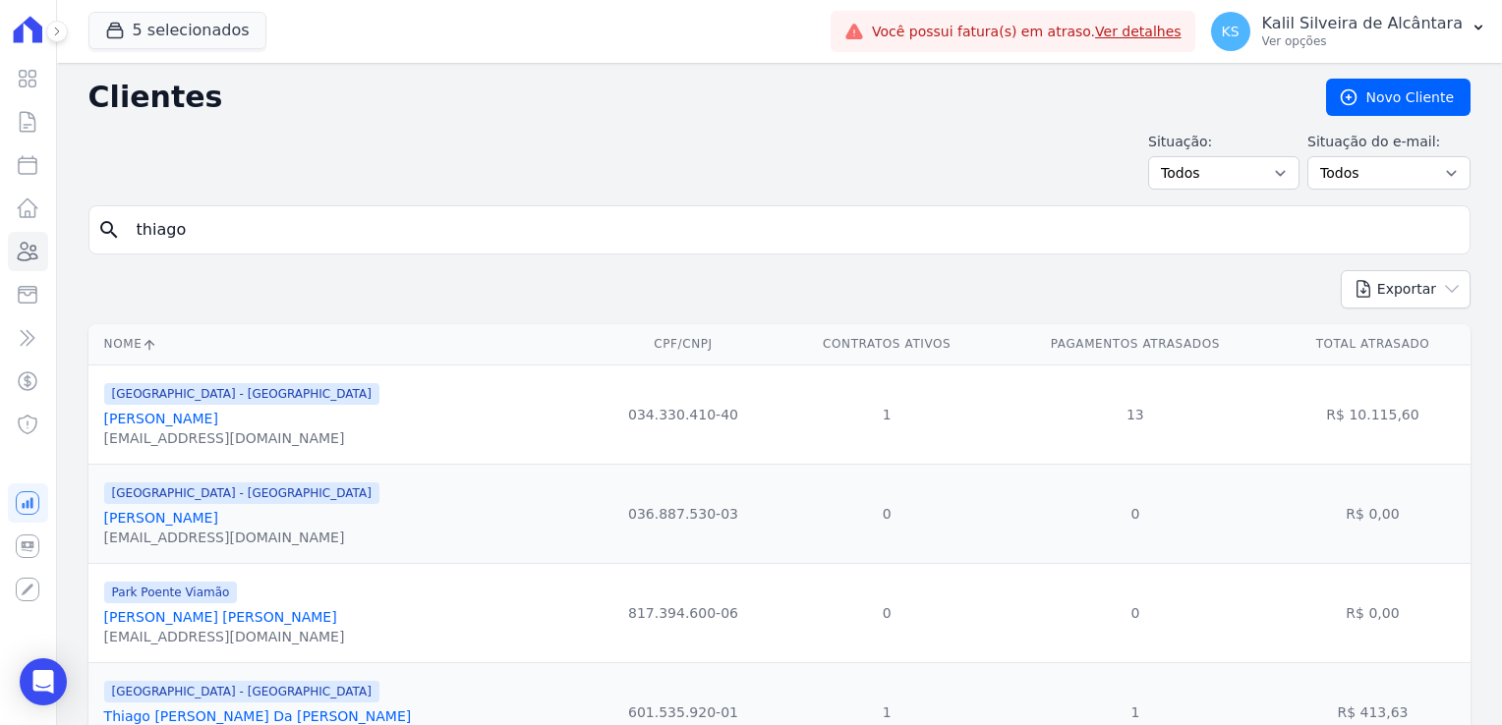
click at [230, 241] on input "thiago" at bounding box center [793, 229] width 1337 height 39
type input "thiago mano"
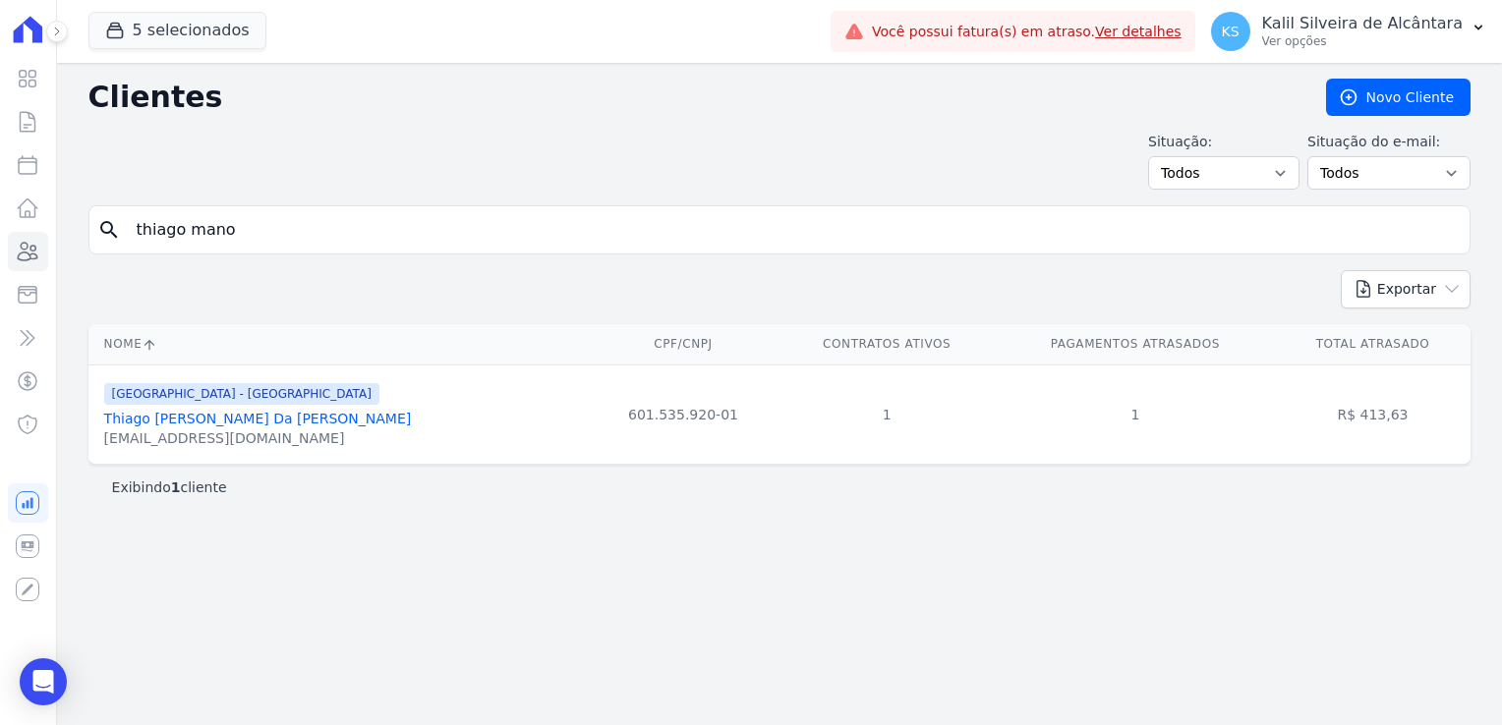
click at [220, 419] on link "Thiago [PERSON_NAME] Da [PERSON_NAME]" at bounding box center [258, 419] width 308 height 16
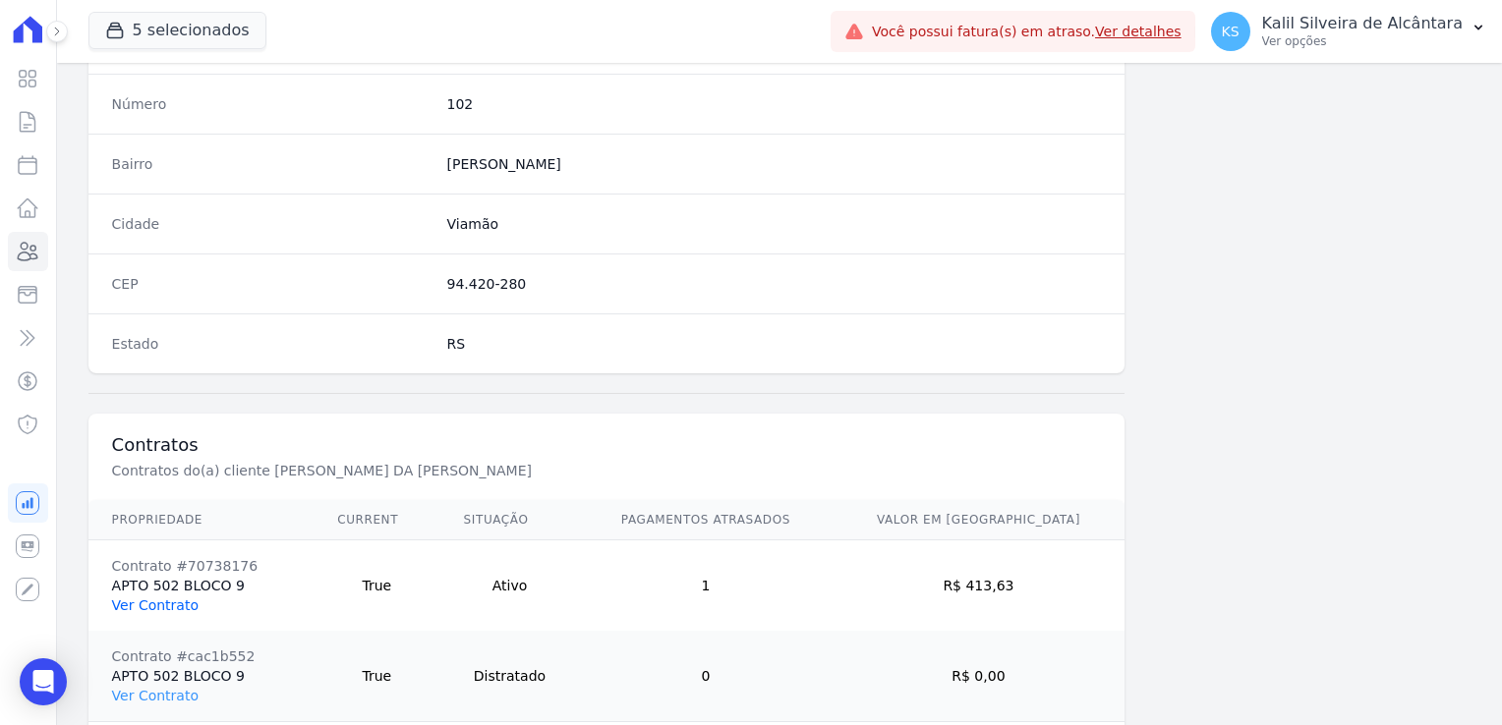
scroll to position [1197, 0]
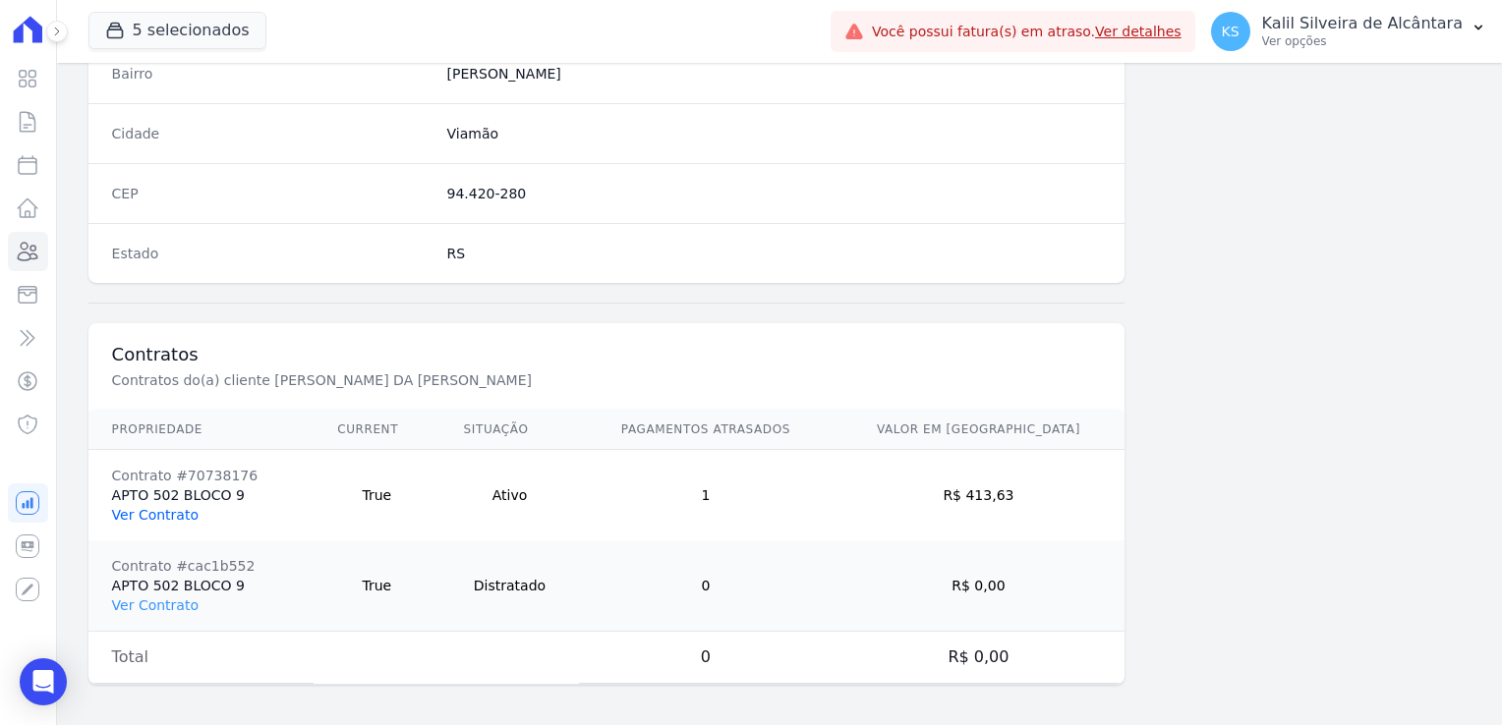
click at [161, 513] on link "Ver Contrato" at bounding box center [155, 515] width 87 height 16
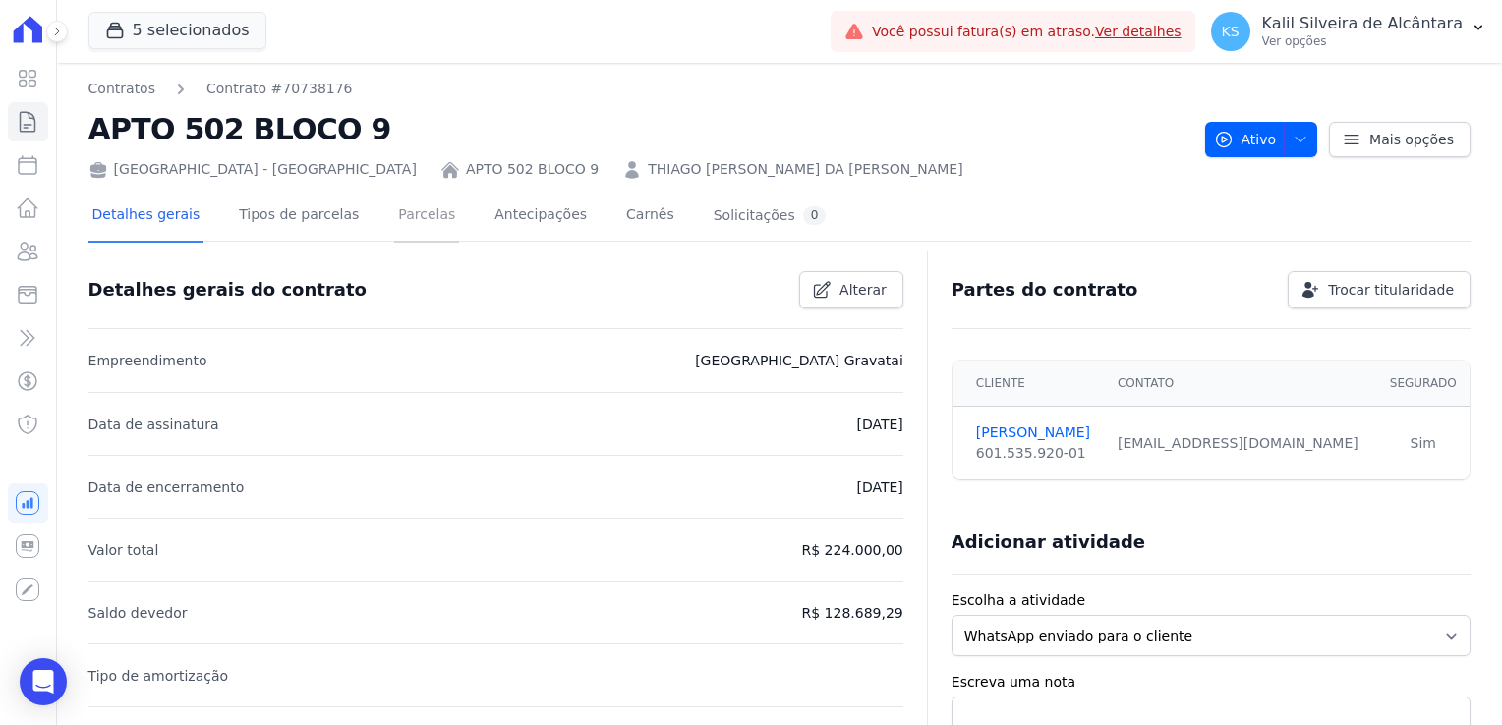
click at [394, 213] on link "Parcelas" at bounding box center [426, 217] width 65 height 52
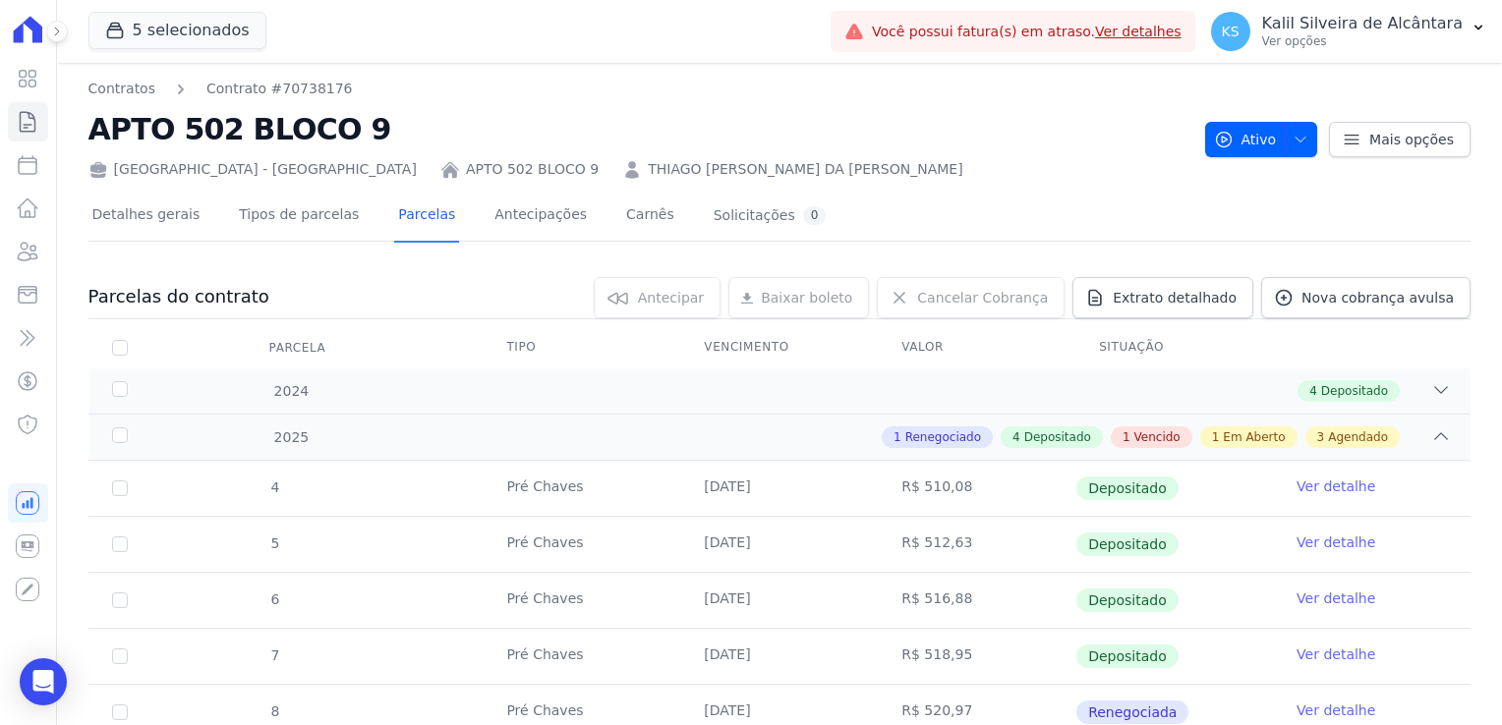
click at [648, 169] on link "THIAGO [PERSON_NAME] DA [PERSON_NAME]" at bounding box center [805, 169] width 315 height 21
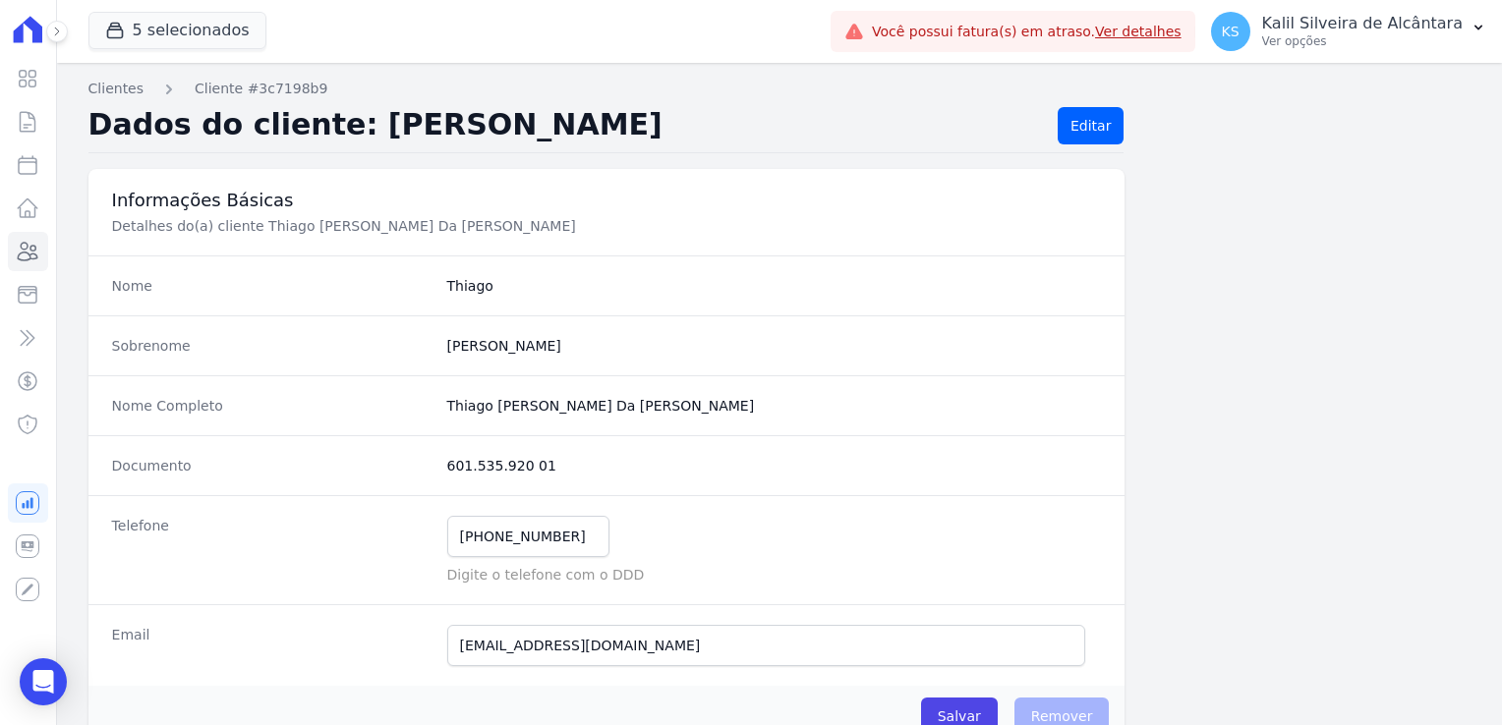
drag, startPoint x: 536, startPoint y: 467, endPoint x: 440, endPoint y: 466, distance: 95.4
click at [440, 466] on div "Documento 601.535.920 01" at bounding box center [606, 465] width 1037 height 60
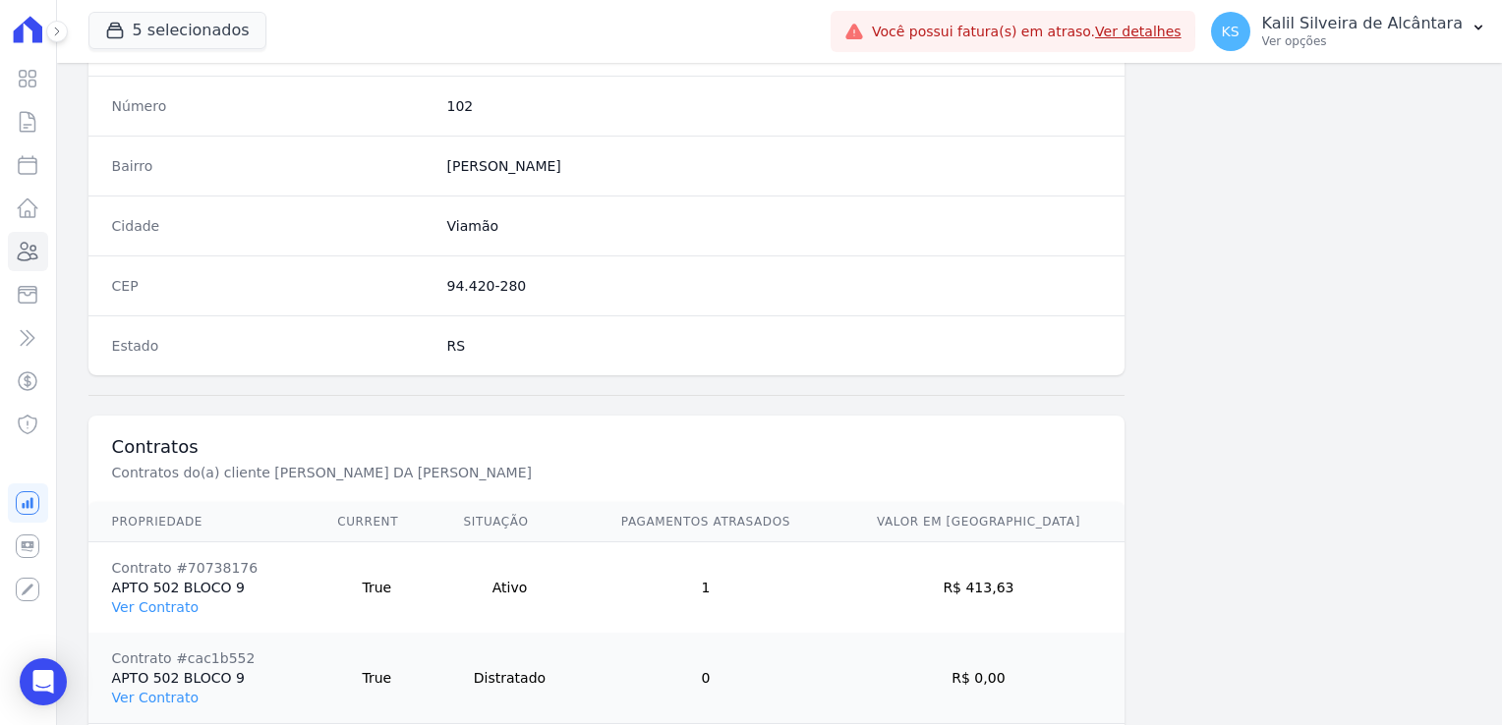
scroll to position [1197, 0]
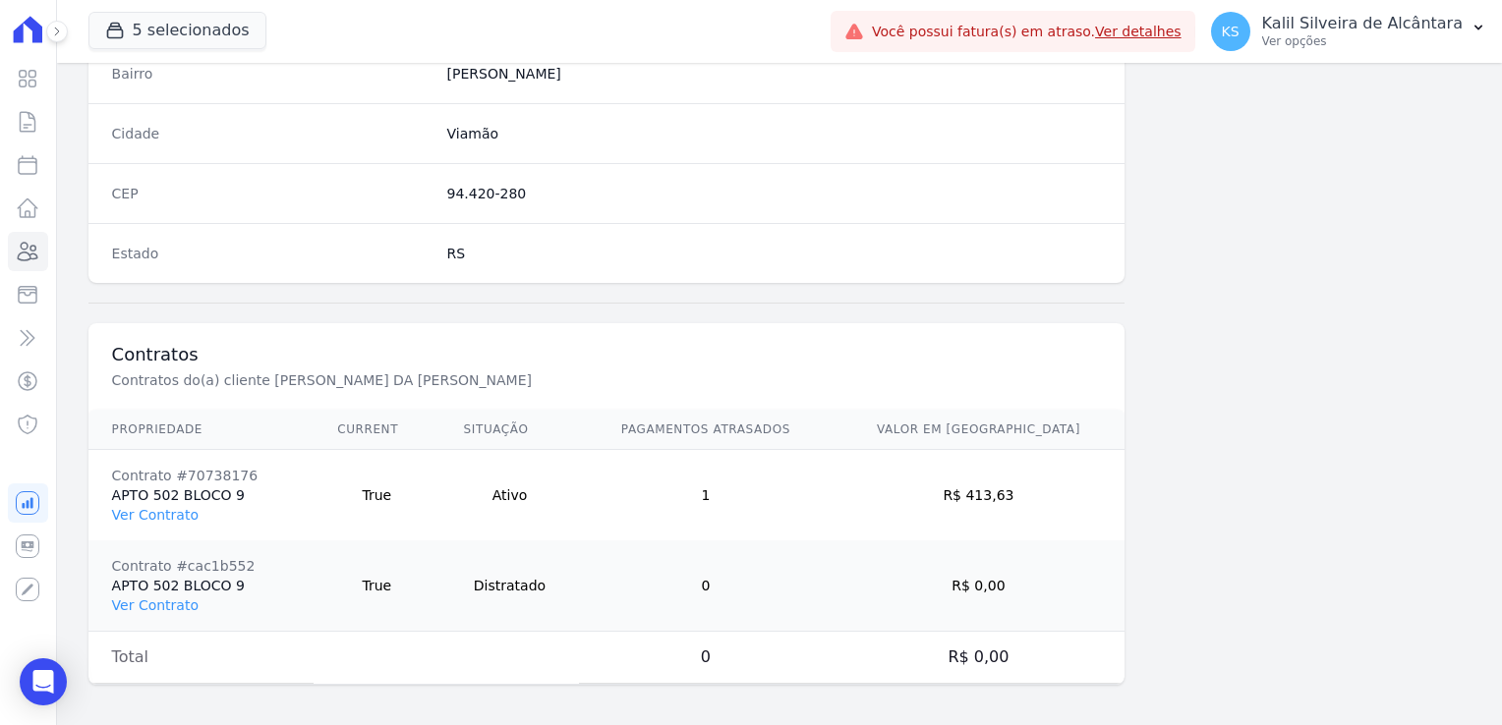
drag, startPoint x: 1025, startPoint y: 493, endPoint x: 998, endPoint y: 494, distance: 27.5
click at [998, 494] on td "R$ 413,63" at bounding box center [978, 495] width 293 height 91
click at [817, 524] on td "1" at bounding box center [705, 495] width 253 height 91
click at [161, 515] on link "Ver Contrato" at bounding box center [155, 515] width 87 height 16
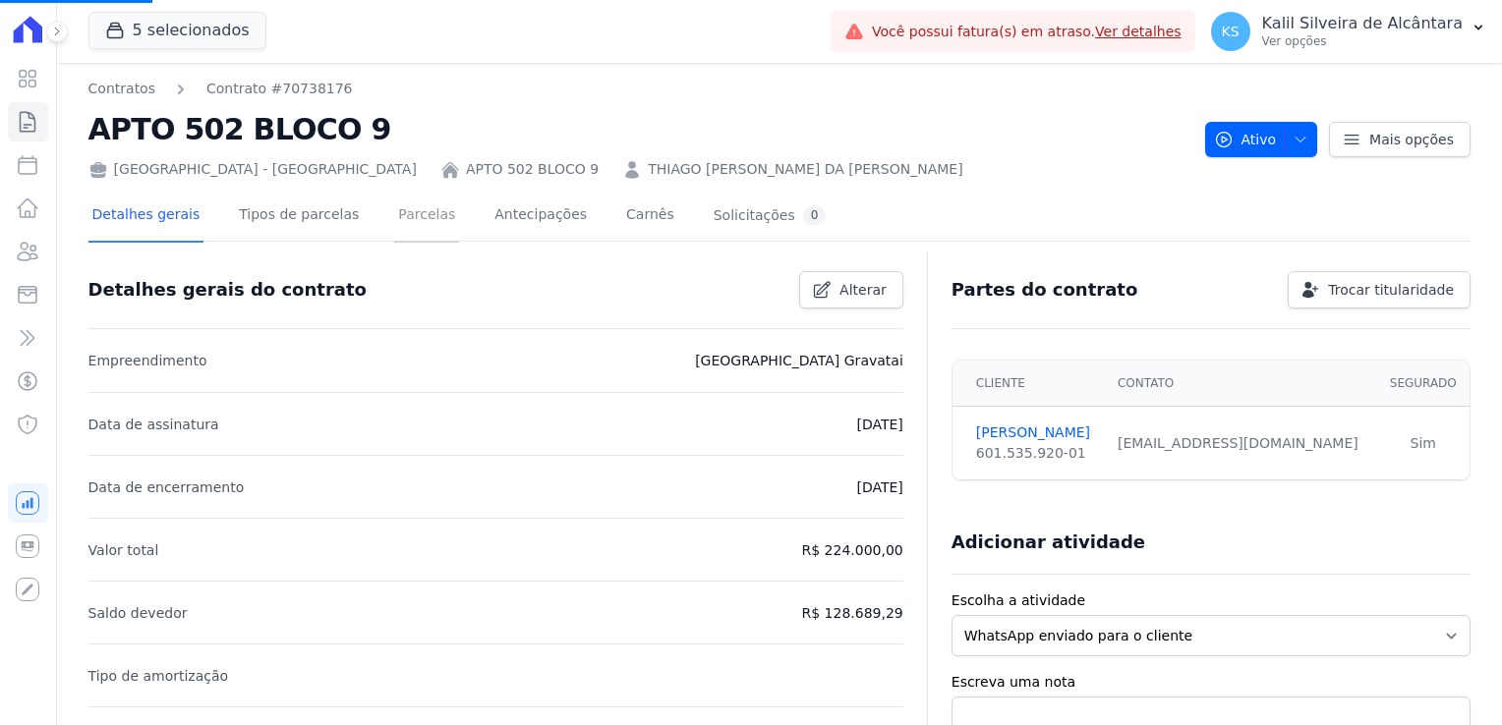
click at [394, 230] on link "Parcelas" at bounding box center [426, 217] width 65 height 52
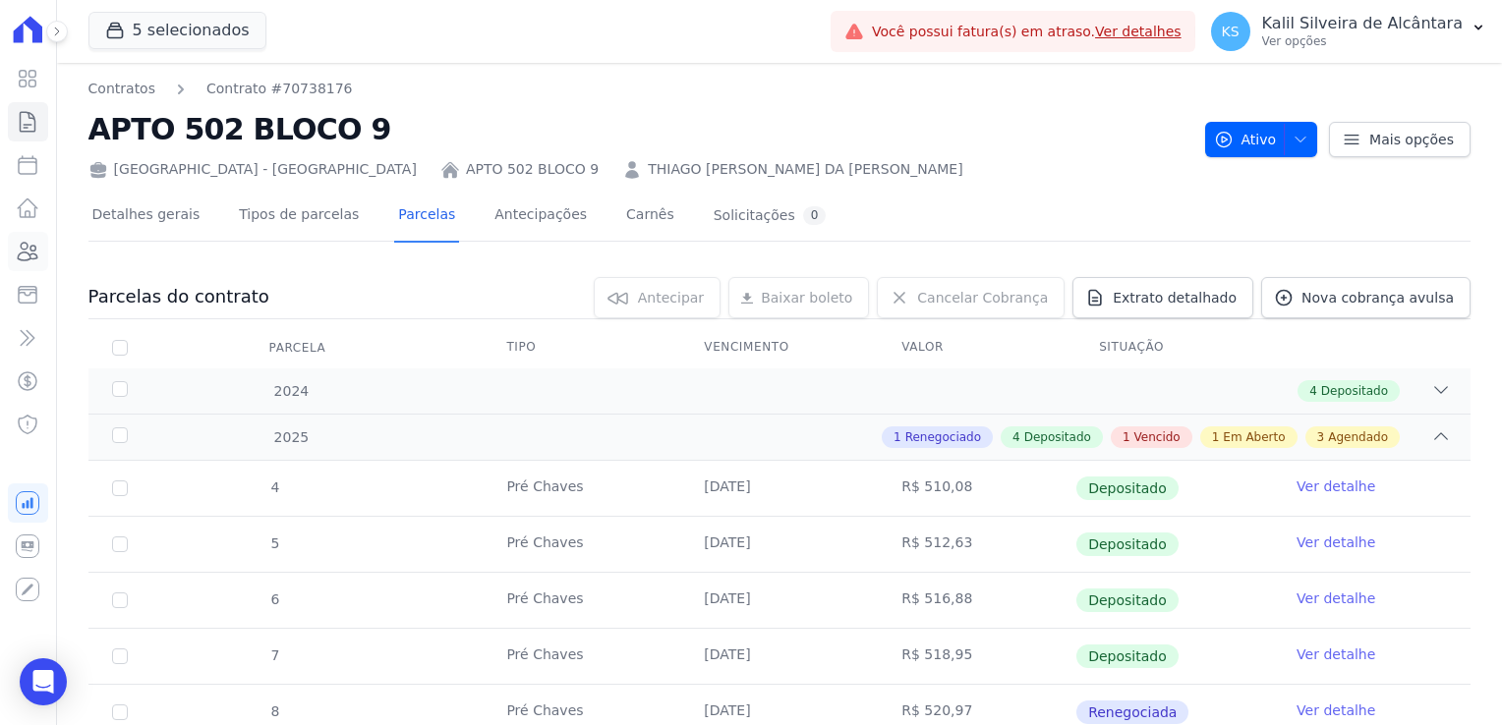
click at [29, 260] on icon at bounding box center [29, 252] width 20 height 18
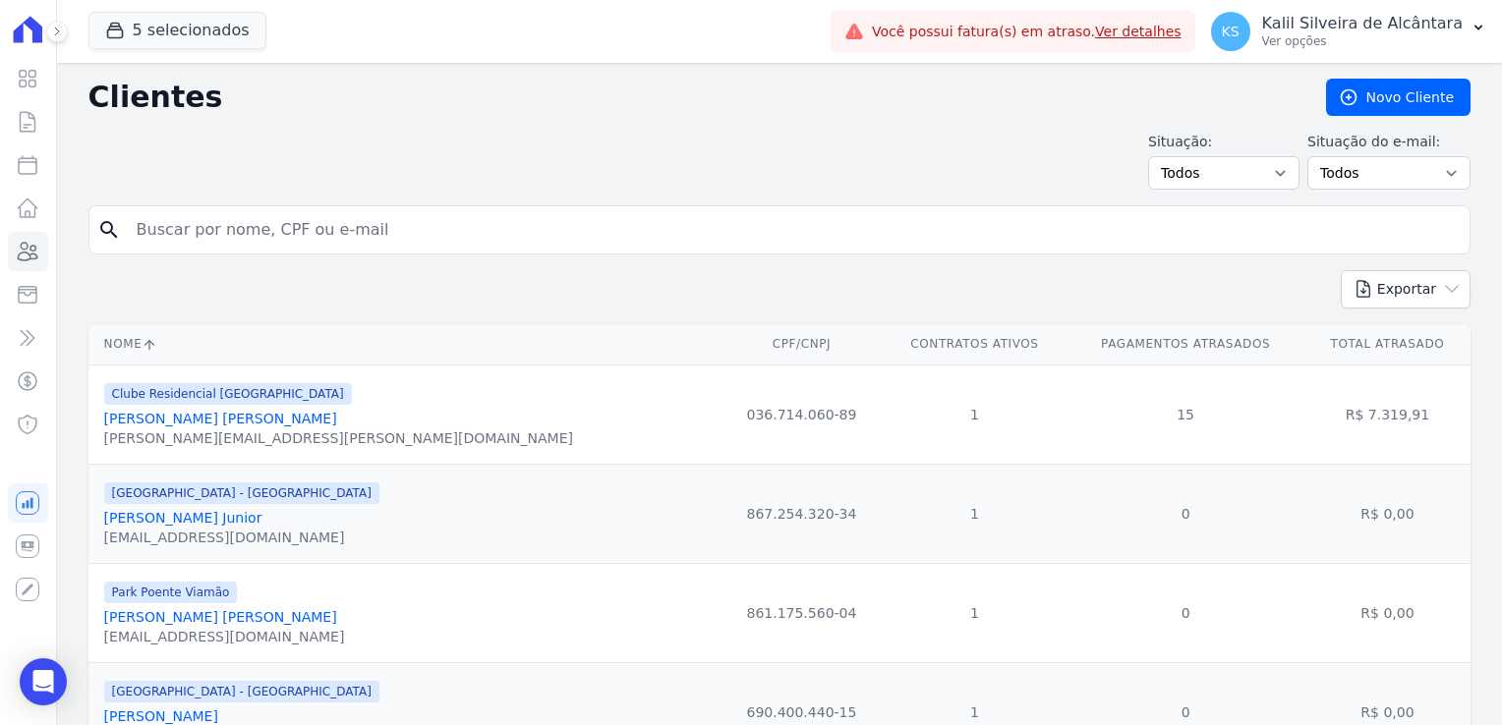
click at [166, 226] on input "search" at bounding box center [793, 229] width 1337 height 39
type input "sariane"
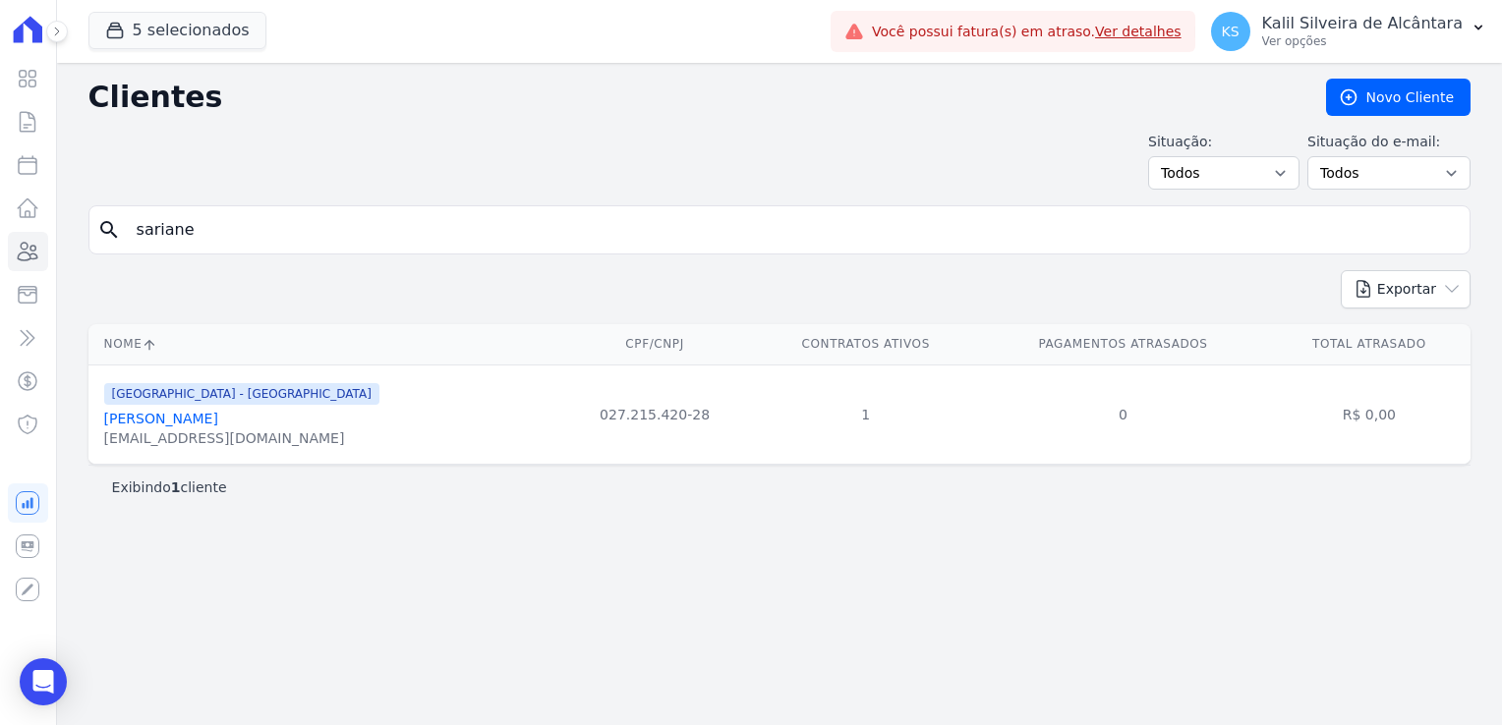
click at [192, 411] on link "[PERSON_NAME]" at bounding box center [161, 419] width 114 height 16
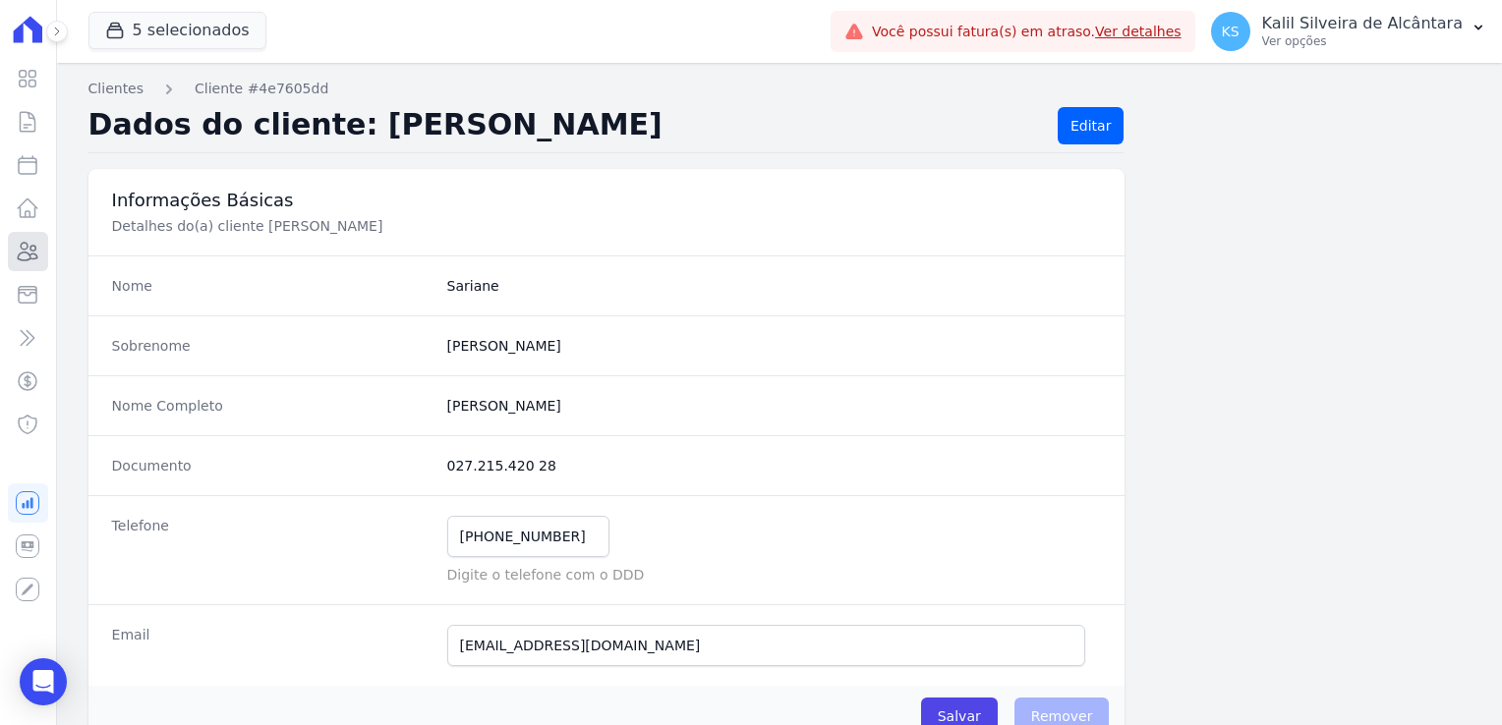
click at [35, 257] on icon at bounding box center [28, 252] width 24 height 24
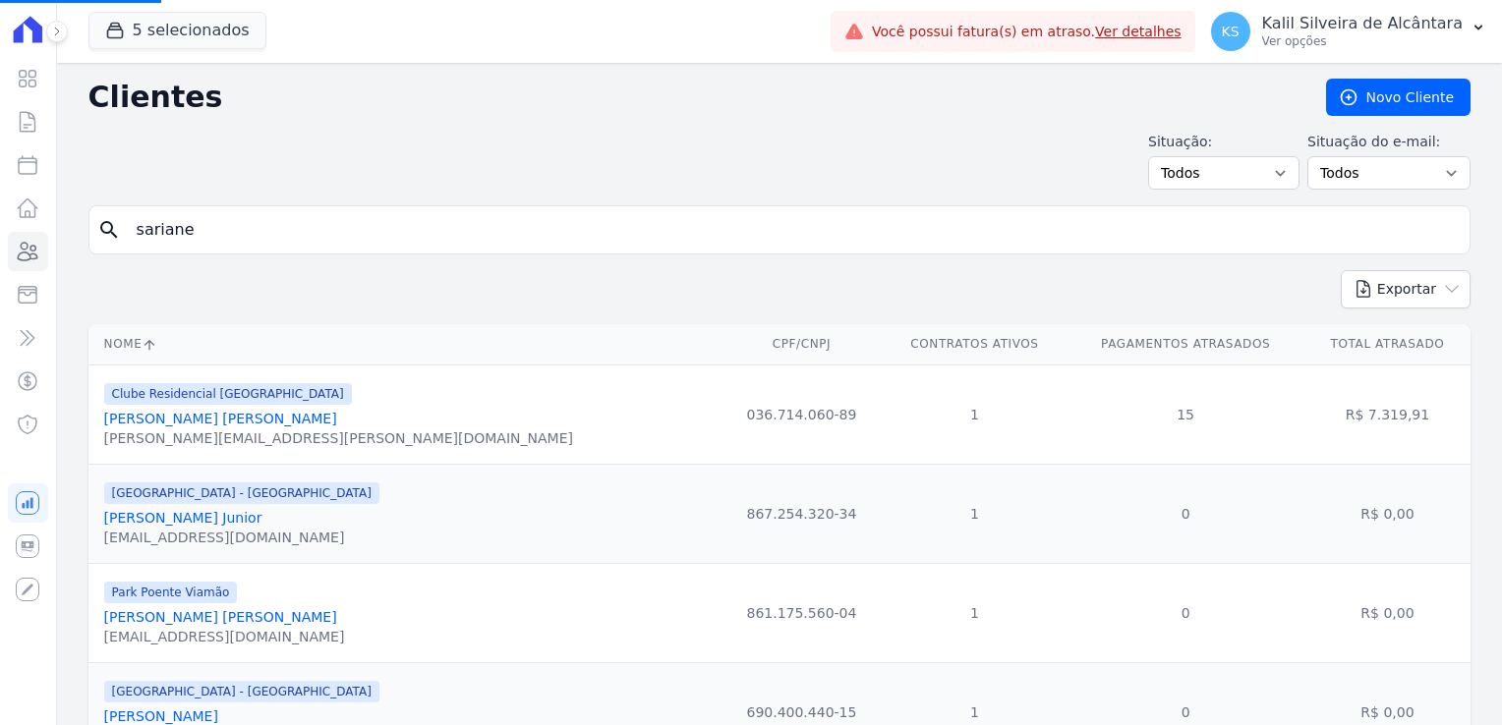
drag, startPoint x: 275, startPoint y: 230, endPoint x: -109, endPoint y: 242, distance: 384.5
click at [257, 231] on input "search" at bounding box center [793, 229] width 1337 height 39
type input "portal"
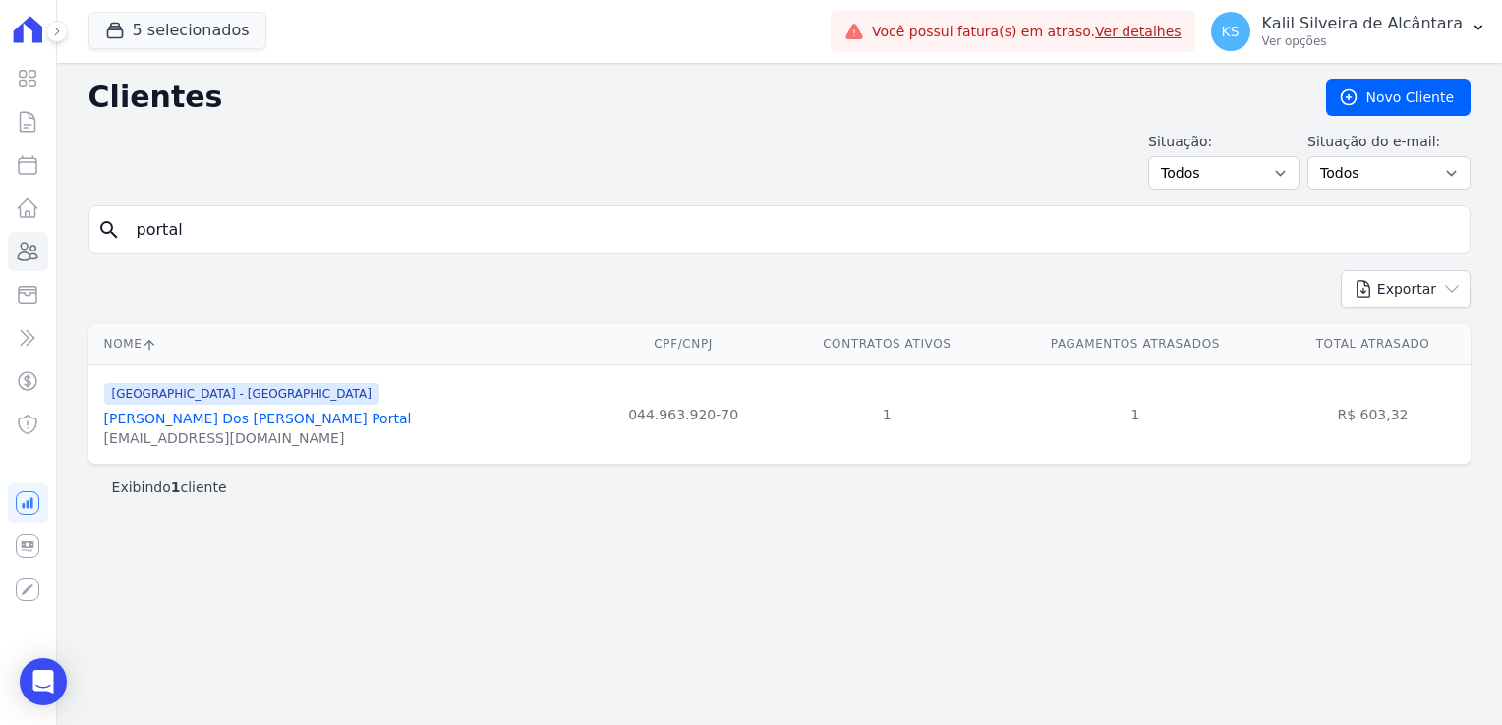
drag, startPoint x: 212, startPoint y: 236, endPoint x: 94, endPoint y: 236, distance: 118.0
click at [98, 234] on div "search portal" at bounding box center [779, 229] width 1382 height 49
type input "prisciele"
click at [194, 423] on link "Prisciele [PERSON_NAME] [PERSON_NAME]" at bounding box center [251, 419] width 294 height 16
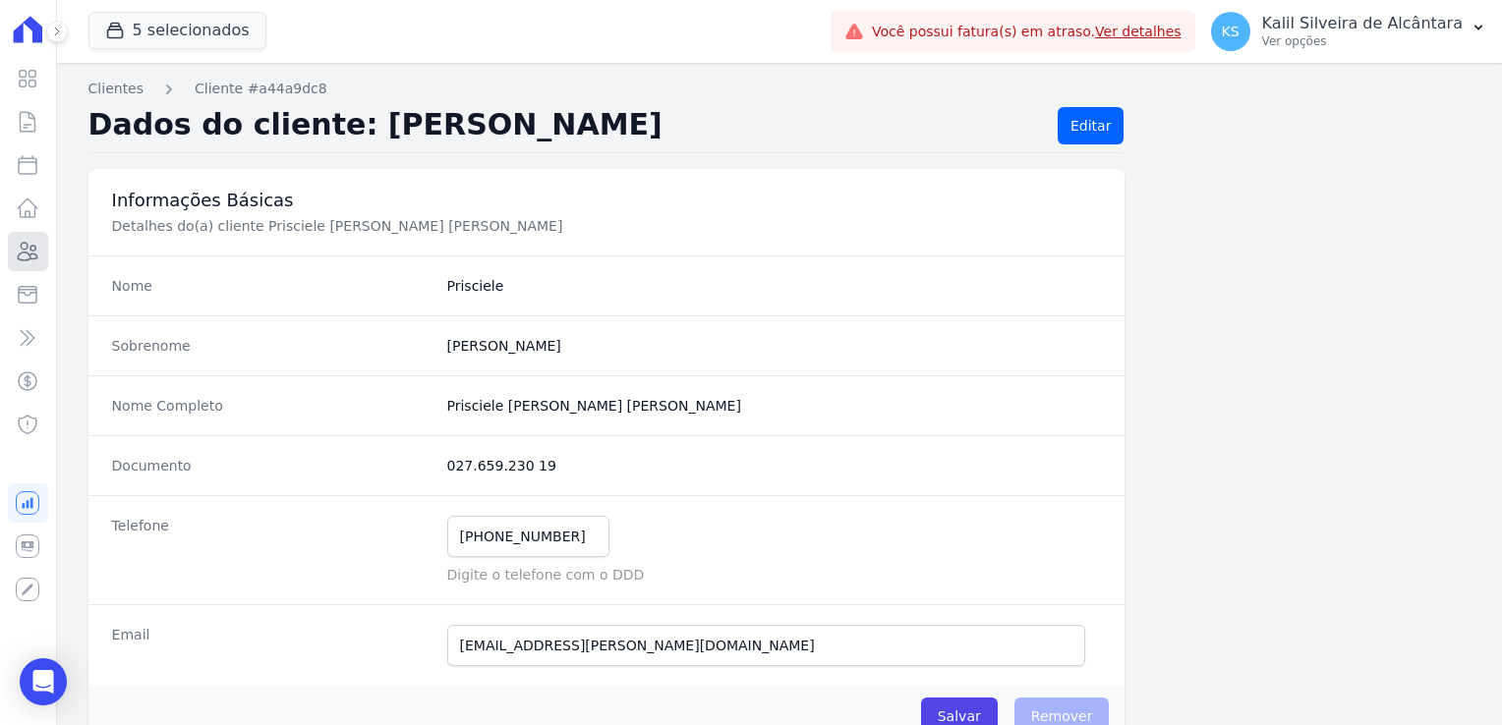
click at [34, 240] on icon at bounding box center [28, 252] width 24 height 24
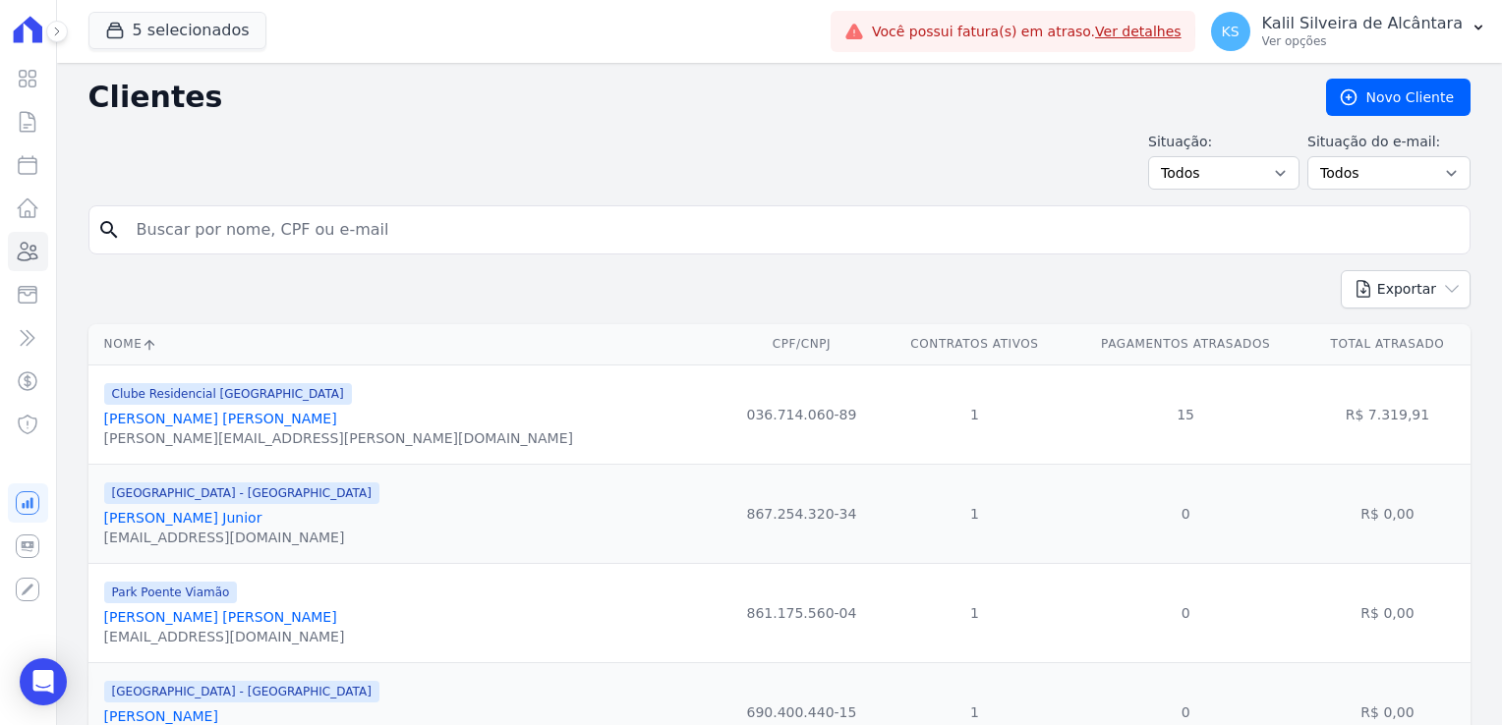
click at [436, 238] on input "search" at bounding box center [793, 229] width 1337 height 39
type input "[PERSON_NAME]"
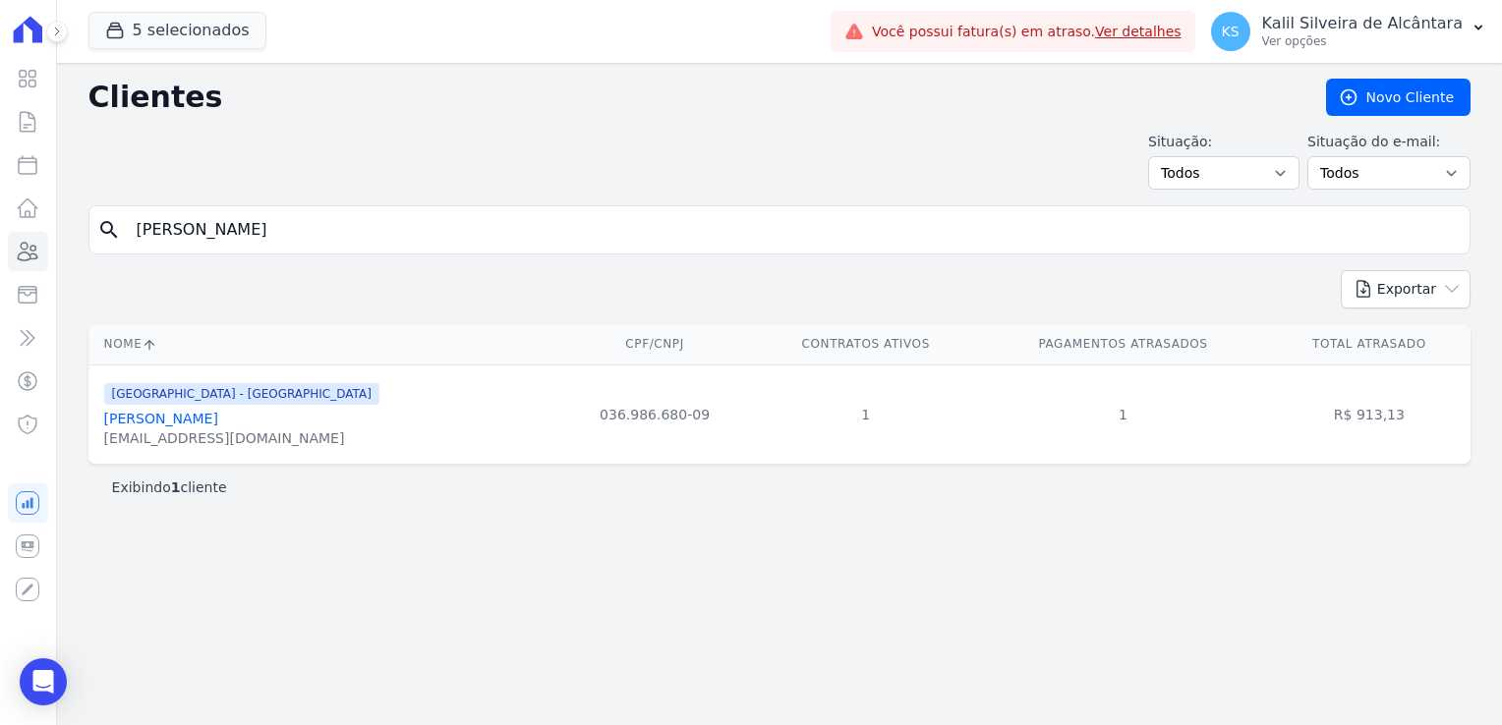
drag, startPoint x: 233, startPoint y: 228, endPoint x: 10, endPoint y: 261, distance: 225.6
click at [10, 261] on div "Visão Geral Contratos [GEOGRAPHIC_DATA] Lotes Clientes Minha Carteira Transferê…" at bounding box center [751, 362] width 1502 height 725
type input "[PERSON_NAME]"
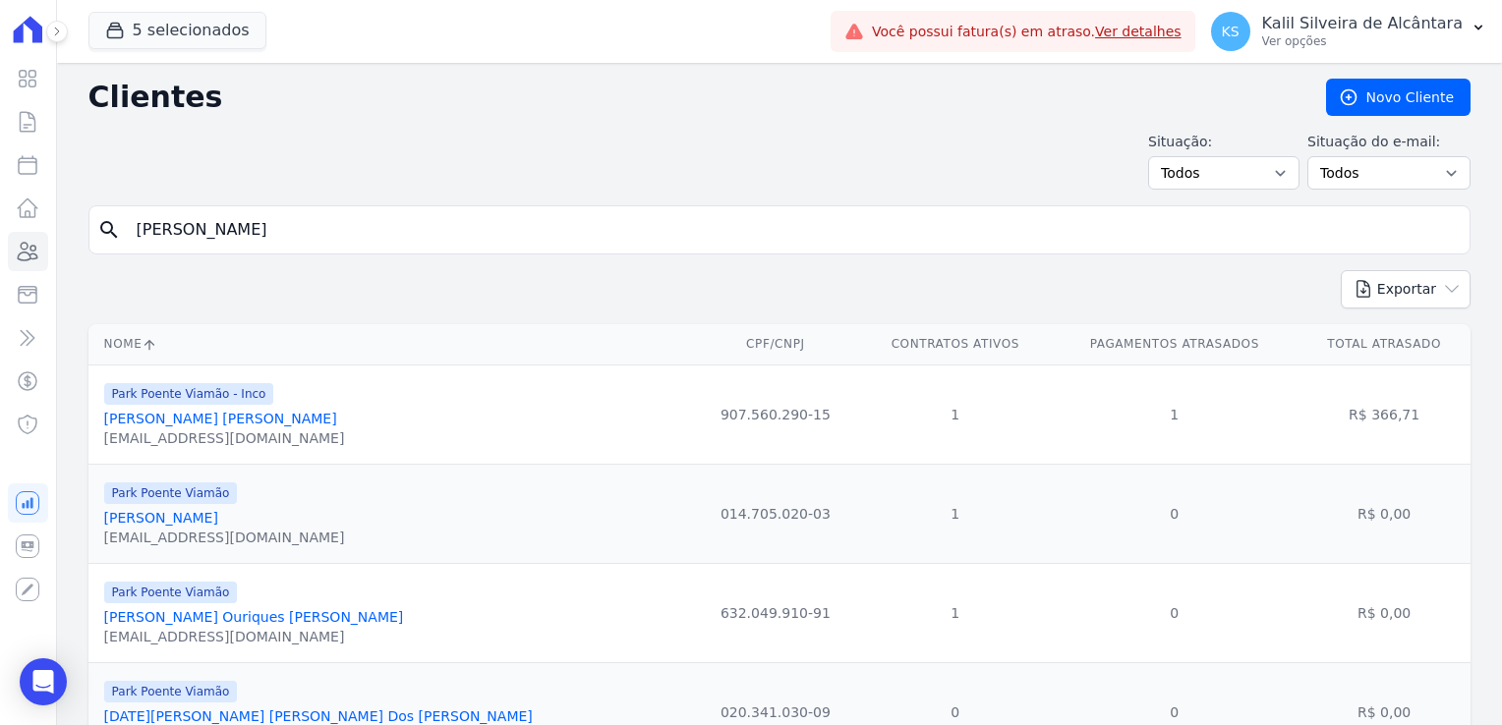
click at [244, 235] on input "[PERSON_NAME]" at bounding box center [793, 229] width 1337 height 39
type input "[PERSON_NAME] and"
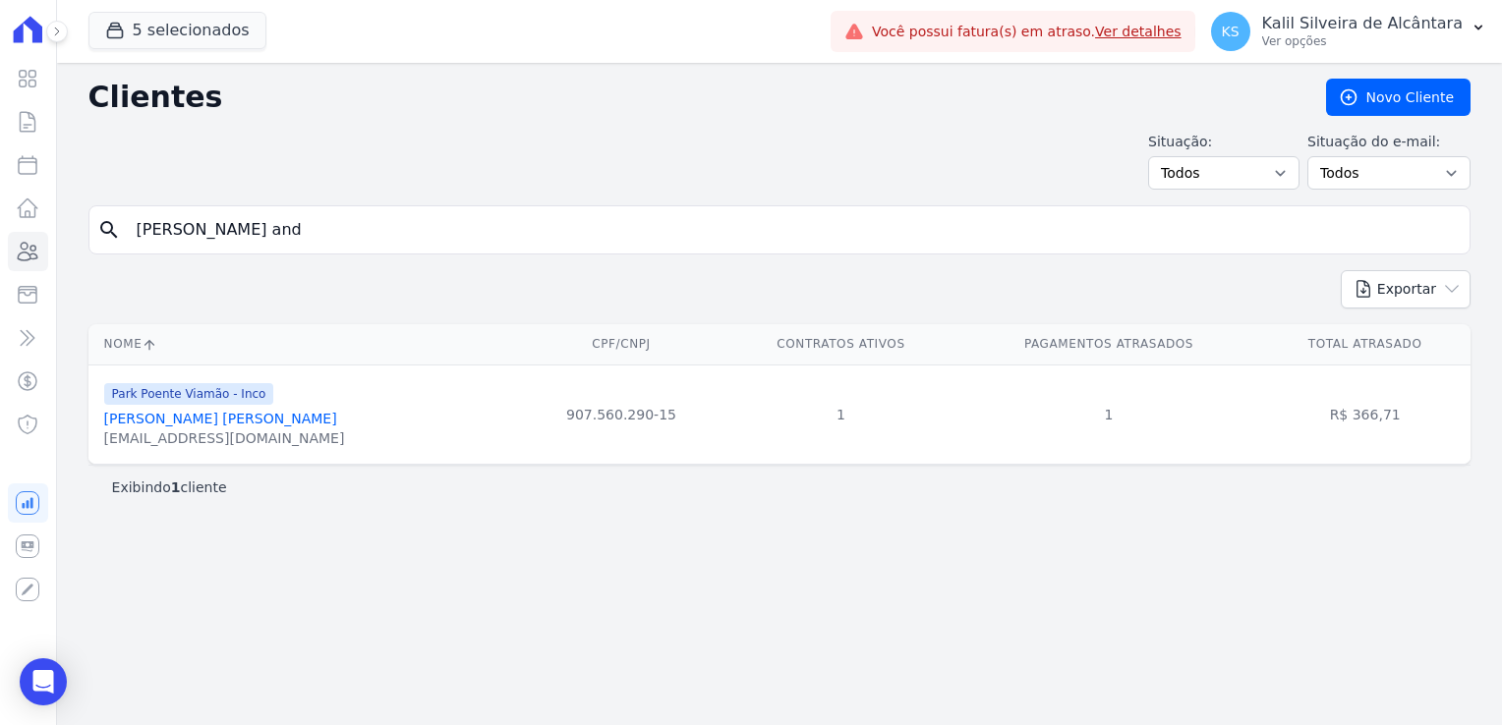
drag, startPoint x: 227, startPoint y: 246, endPoint x: -29, endPoint y: 265, distance: 256.3
click at [0, 265] on html "Visão Geral Contratos [GEOGRAPHIC_DATA] Lotes Clientes Minha Carteira Transferê…" at bounding box center [751, 362] width 1502 height 725
type input "thaise"
drag, startPoint x: 391, startPoint y: 243, endPoint x: -12, endPoint y: 235, distance: 403.1
click at [0, 235] on html "Visão Geral Contratos [GEOGRAPHIC_DATA] Lotes Clientes Minha Carteira Transferê…" at bounding box center [751, 362] width 1502 height 725
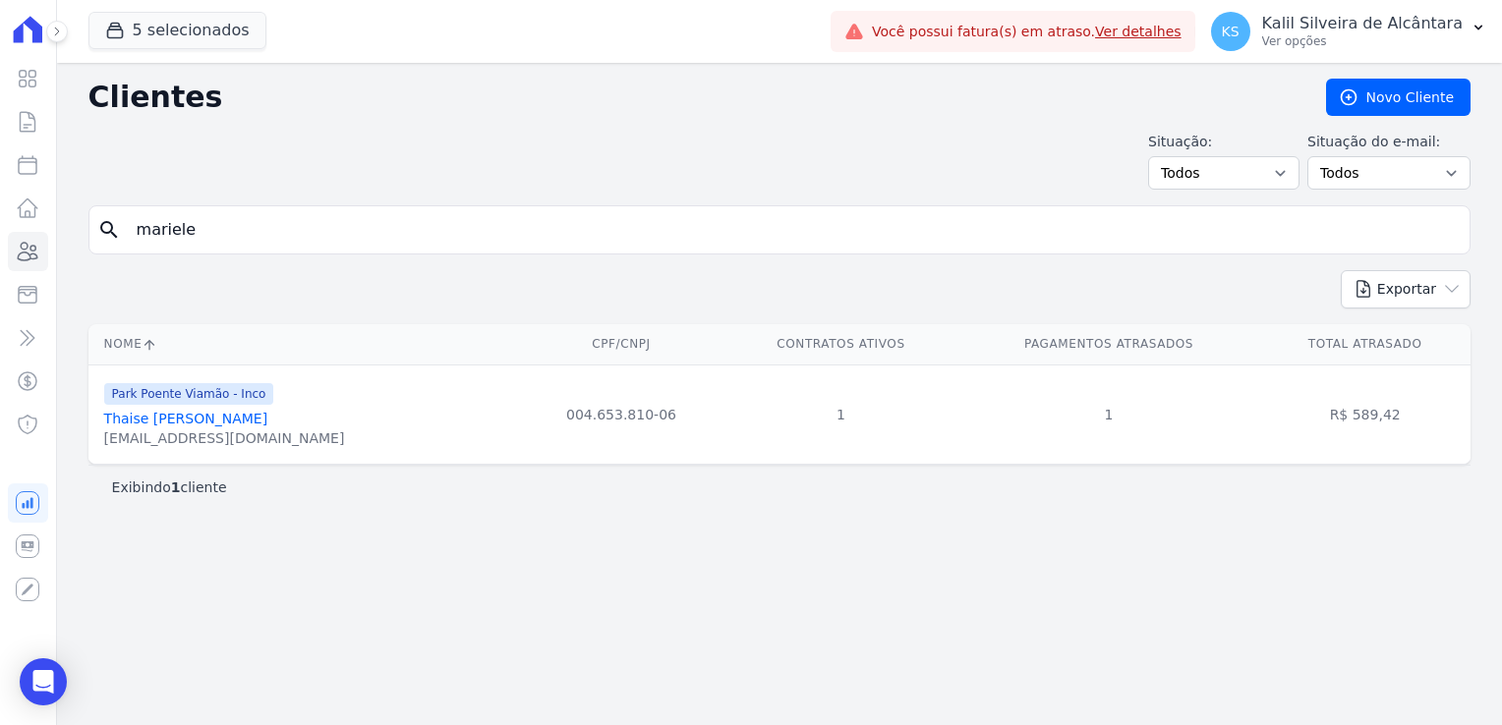
type input "mariele"
click at [0, 258] on html "Visão Geral Contratos [GEOGRAPHIC_DATA] Lotes Clientes Minha Carteira Transferê…" at bounding box center [751, 362] width 1502 height 725
type input "bruna fra"
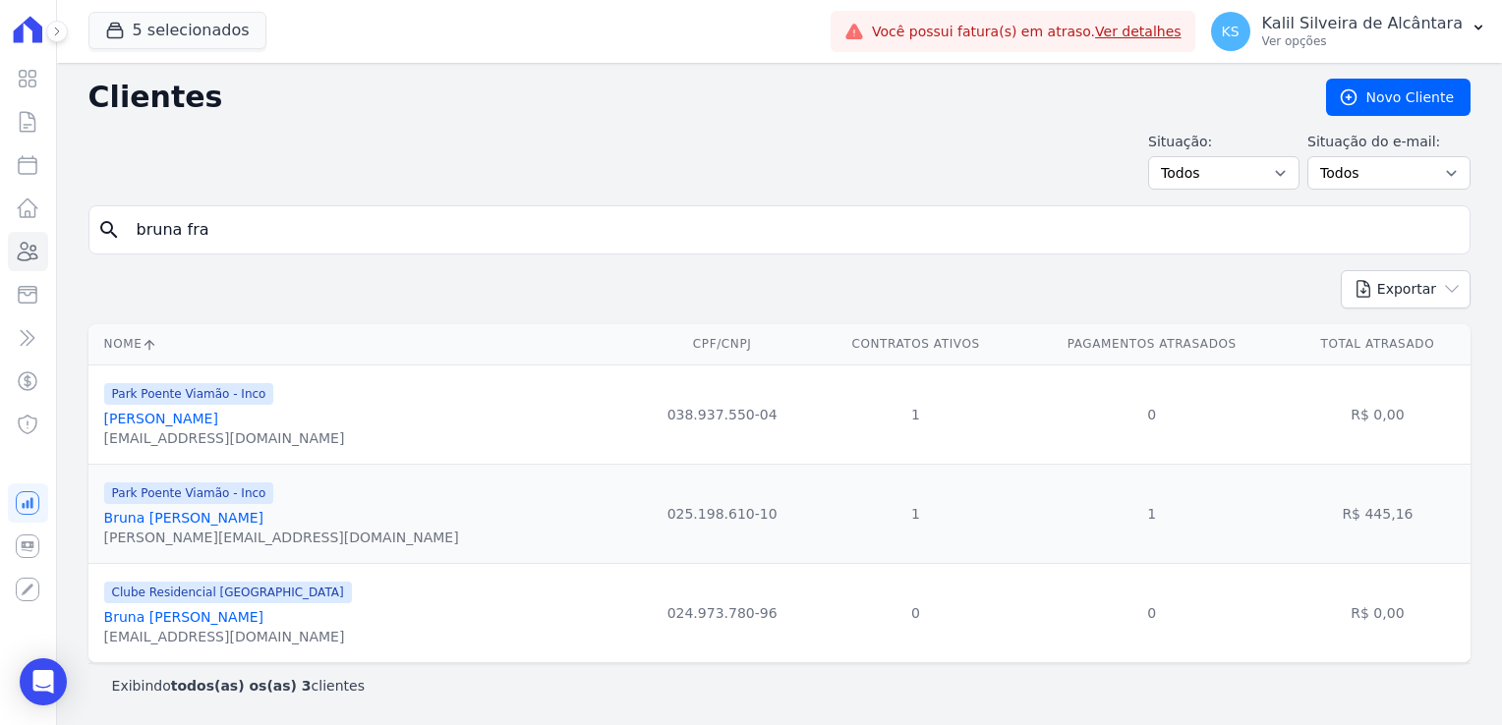
drag, startPoint x: 139, startPoint y: 248, endPoint x: 47, endPoint y: 250, distance: 91.4
click at [53, 250] on div "Visão Geral Contratos [GEOGRAPHIC_DATA] Lotes Clientes Minha Carteira Transferê…" at bounding box center [751, 362] width 1502 height 725
type input "deise"
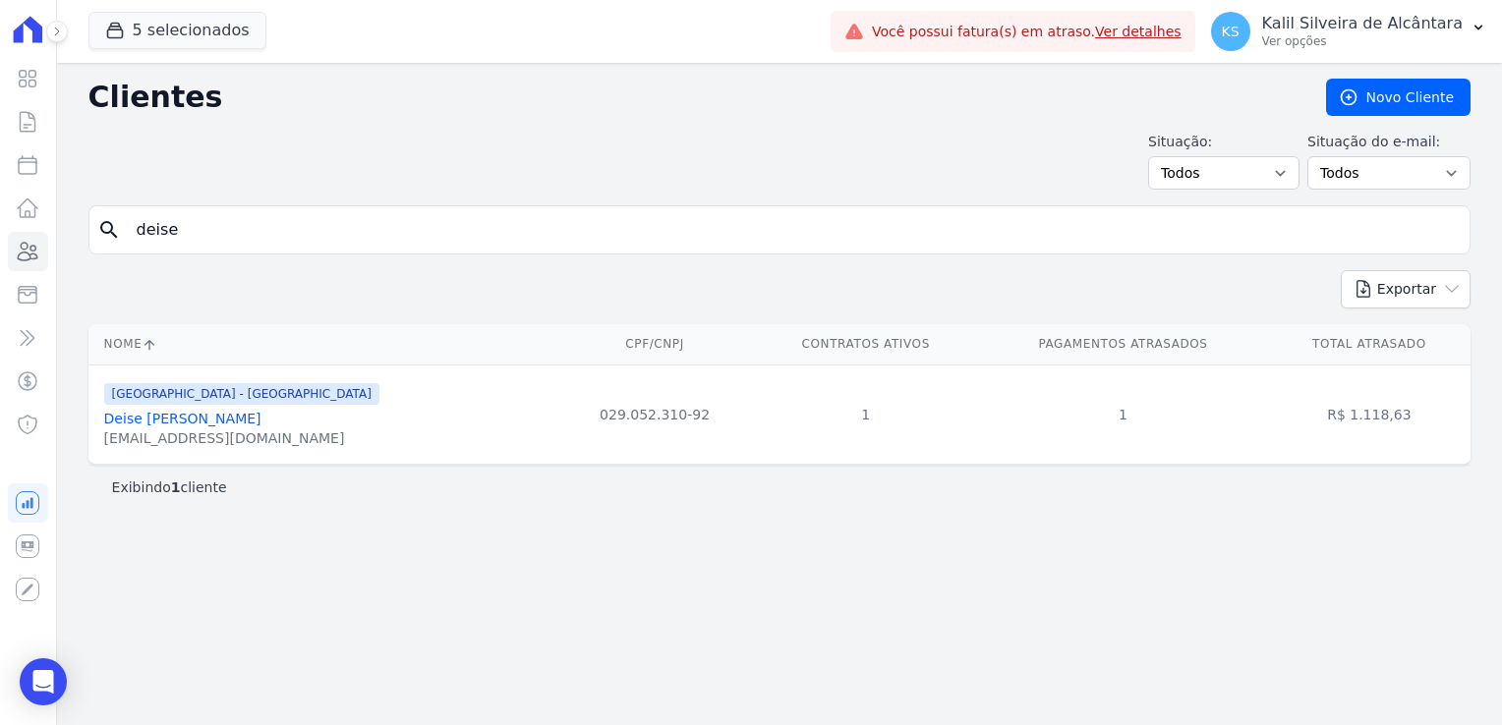
drag, startPoint x: 107, startPoint y: 248, endPoint x: 6, endPoint y: 250, distance: 101.3
click at [22, 250] on div "Visão Geral Contratos [GEOGRAPHIC_DATA] Lotes Clientes Minha Carteira Transferê…" at bounding box center [751, 362] width 1502 height 725
type input "[PERSON_NAME]"
click at [157, 420] on link "[PERSON_NAME]" at bounding box center [161, 419] width 114 height 16
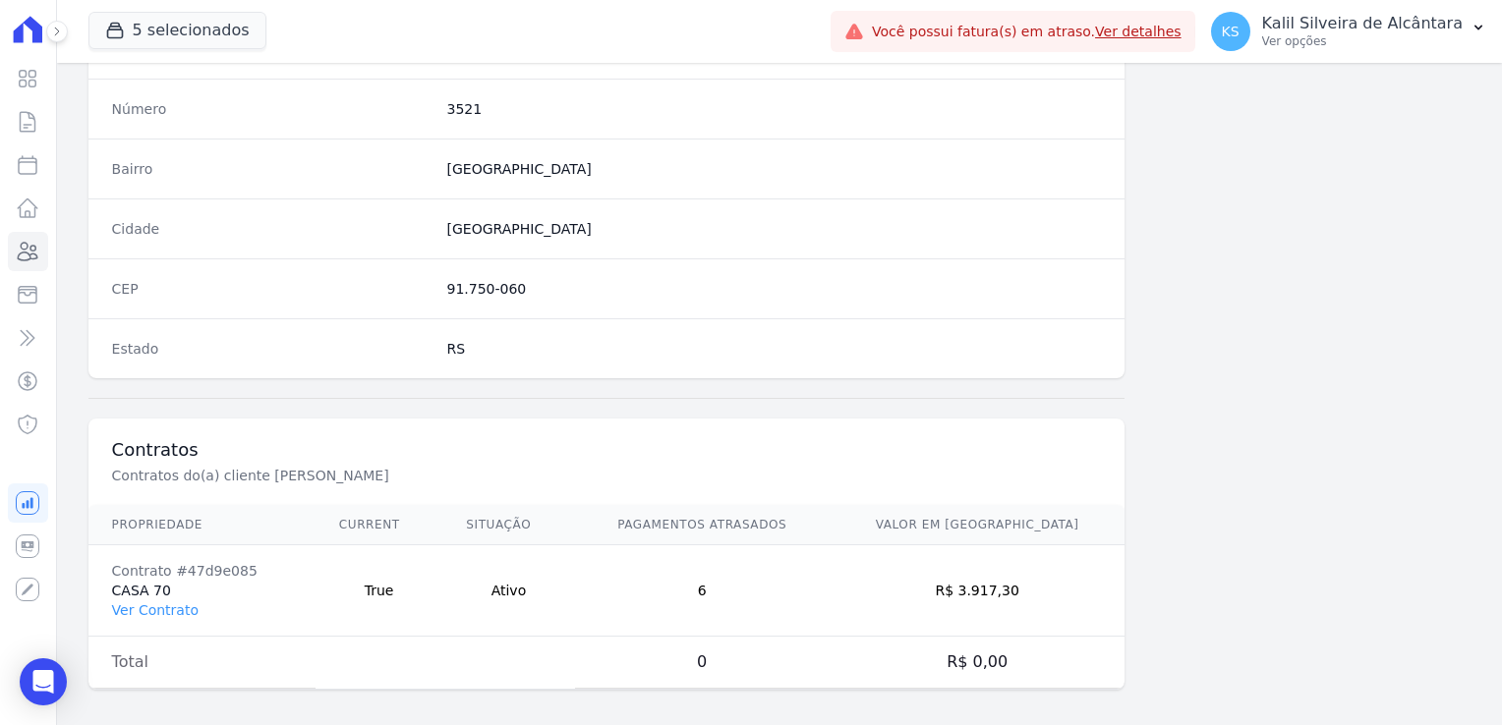
scroll to position [1107, 0]
click at [165, 601] on link "Ver Contrato" at bounding box center [155, 606] width 87 height 16
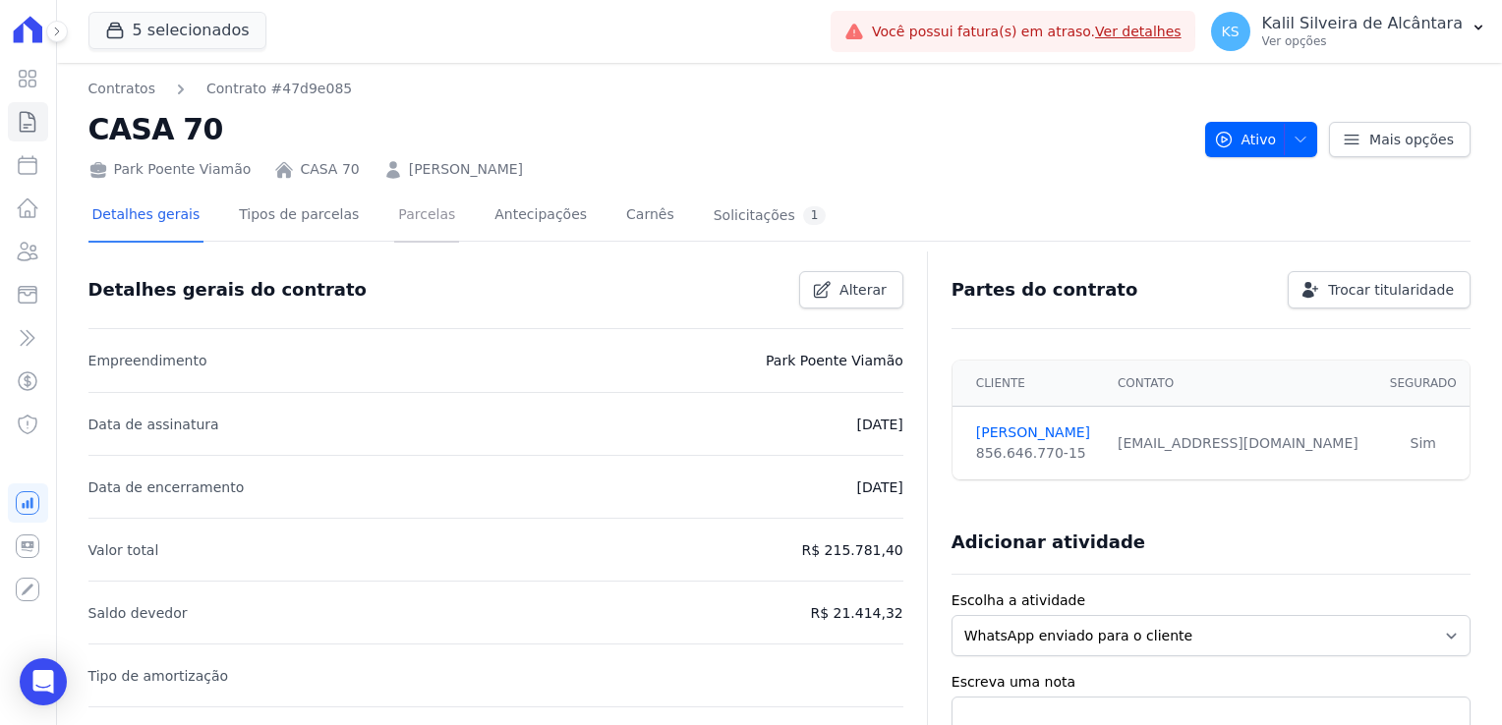
click at [415, 221] on link "Parcelas" at bounding box center [426, 217] width 65 height 52
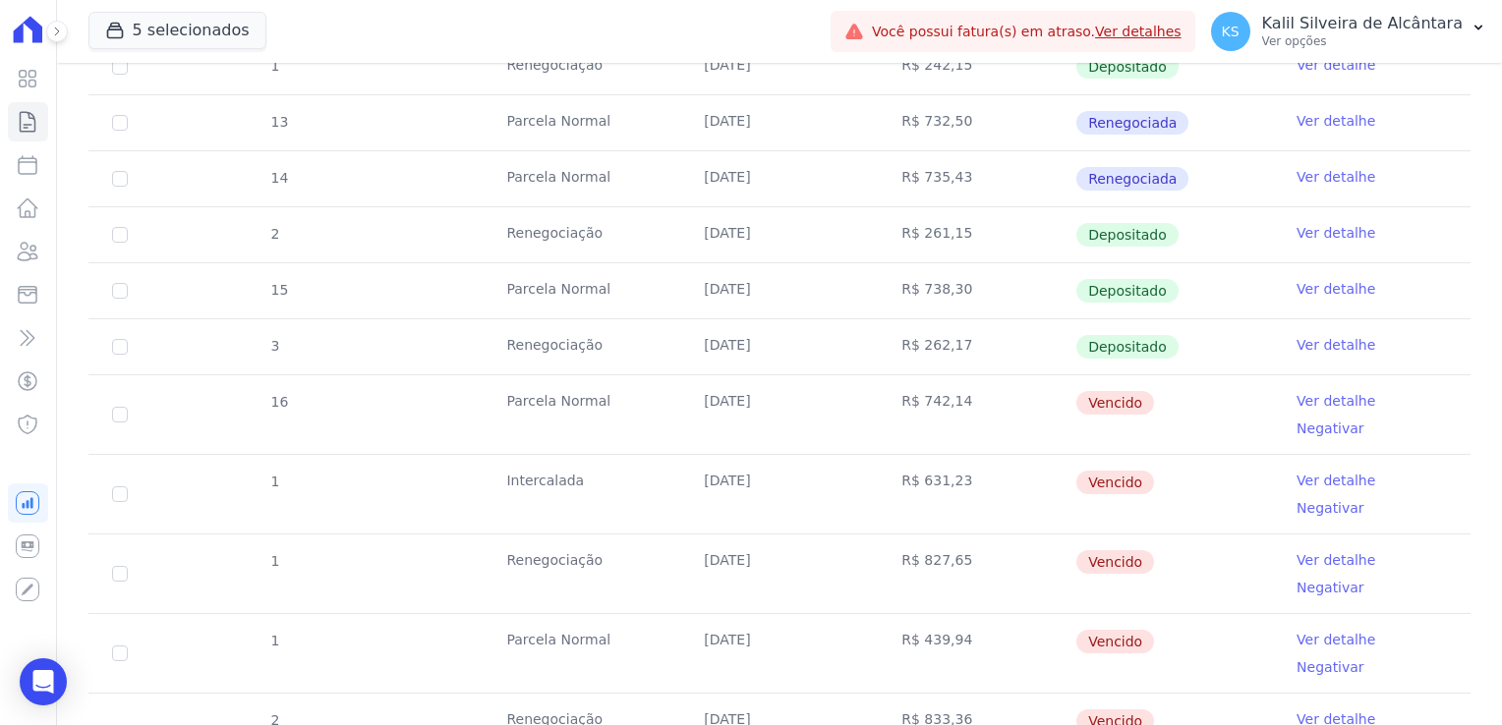
scroll to position [590, 0]
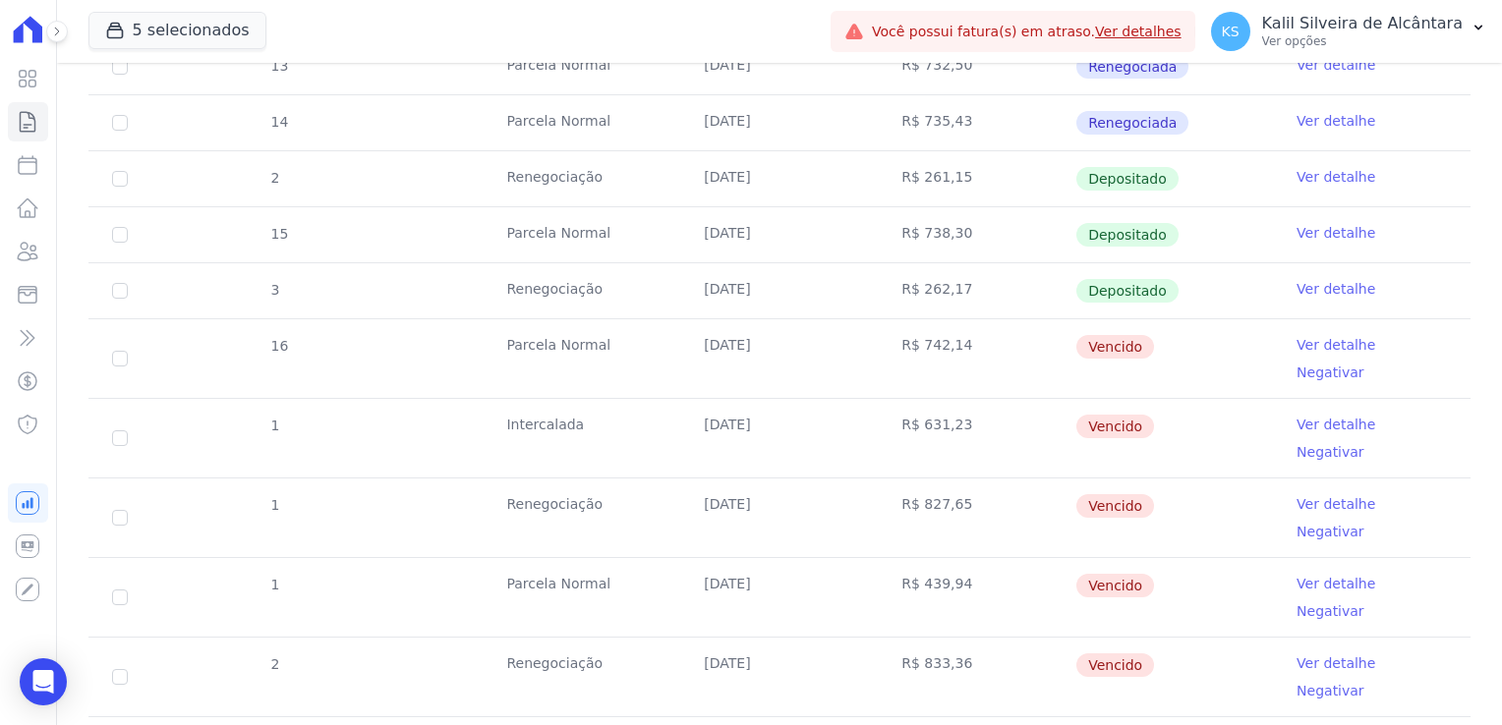
drag, startPoint x: 730, startPoint y: 352, endPoint x: 796, endPoint y: 364, distance: 66.9
click at [796, 364] on td "[DATE]" at bounding box center [779, 358] width 198 height 79
drag, startPoint x: 796, startPoint y: 364, endPoint x: 802, endPoint y: 458, distance: 94.6
click at [802, 479] on td "[DATE]" at bounding box center [779, 518] width 198 height 79
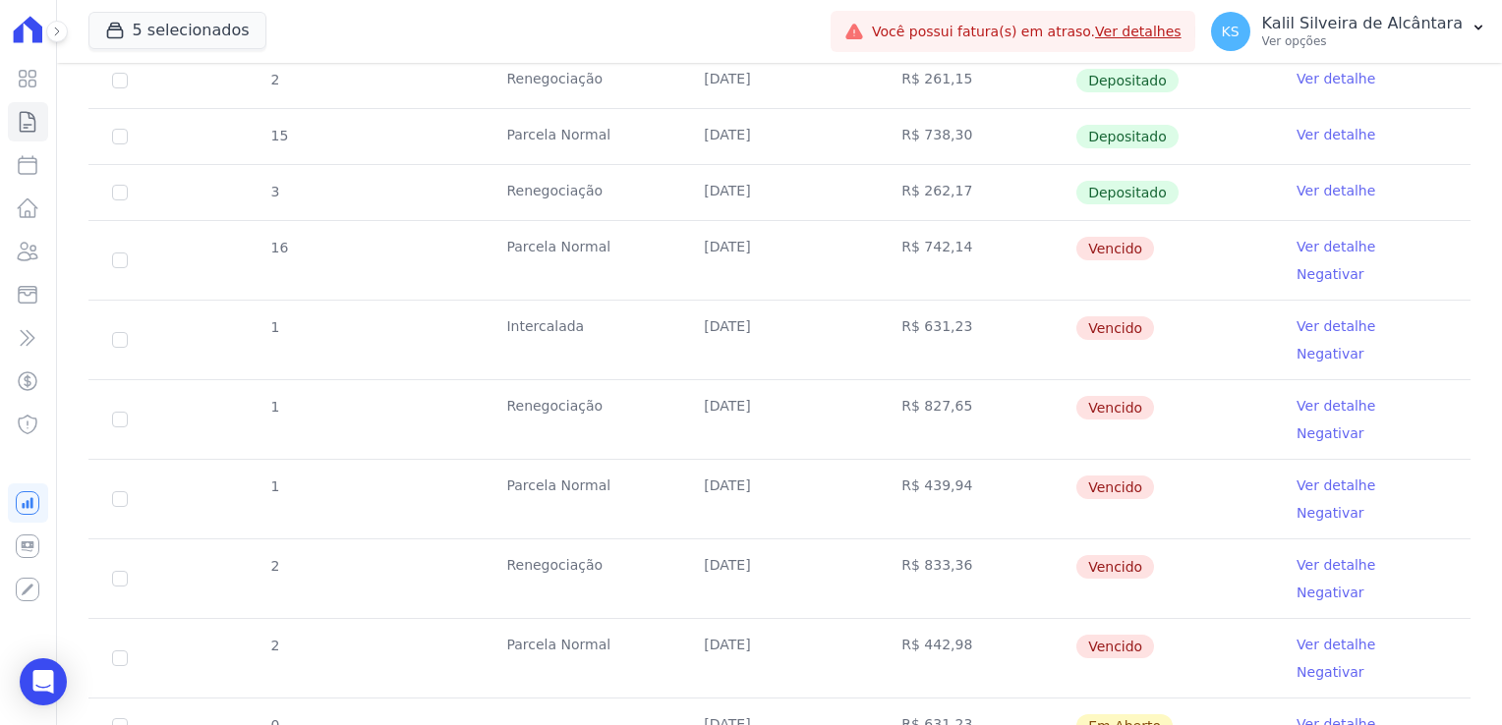
scroll to position [786, 0]
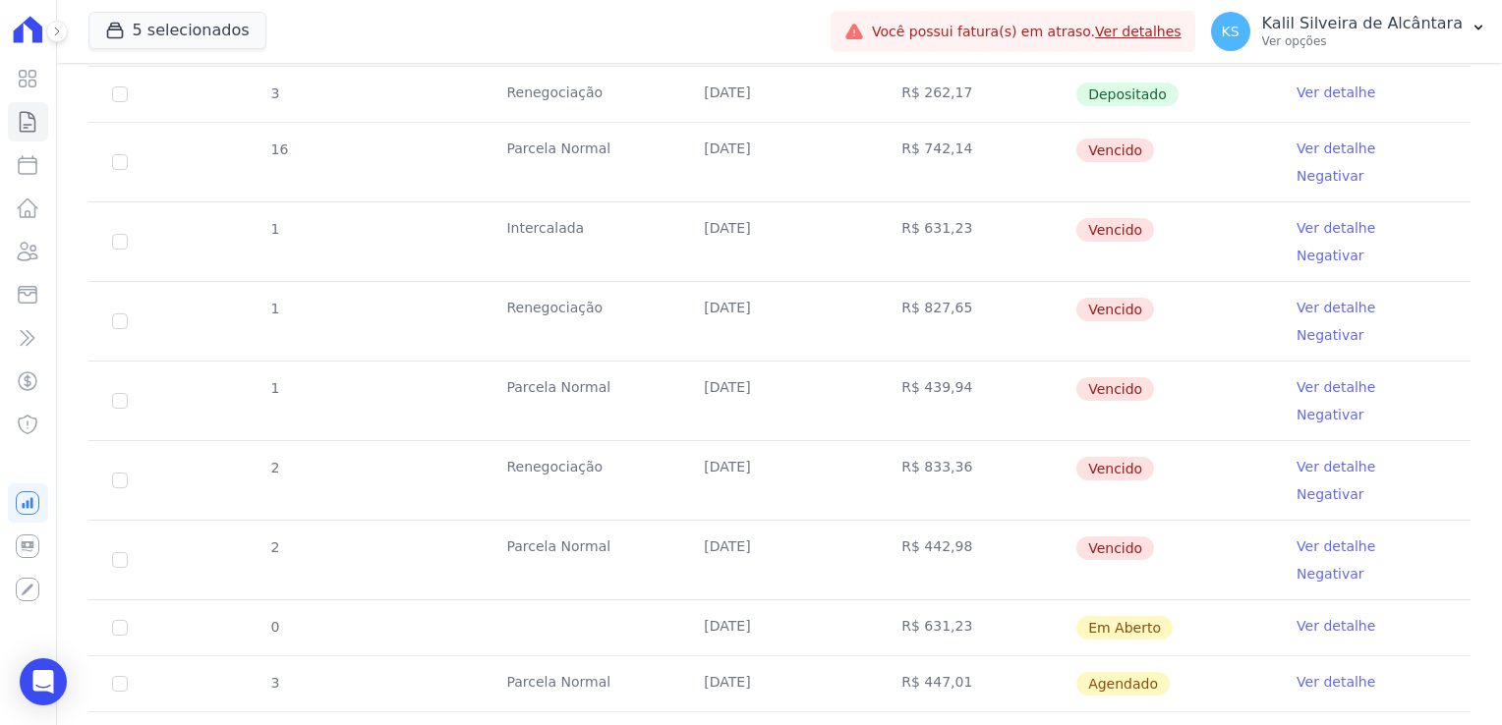
drag, startPoint x: 702, startPoint y: 384, endPoint x: 763, endPoint y: 415, distance: 68.1
click at [763, 415] on tbody "11 [GEOGRAPHIC_DATA] [DATE] R$ 722,86 Depositado Ver detalhe 12 [GEOGRAPHIC_DAT…" at bounding box center [779, 361] width 1382 height 1373
click at [24, 238] on link "Clientes" at bounding box center [28, 251] width 40 height 39
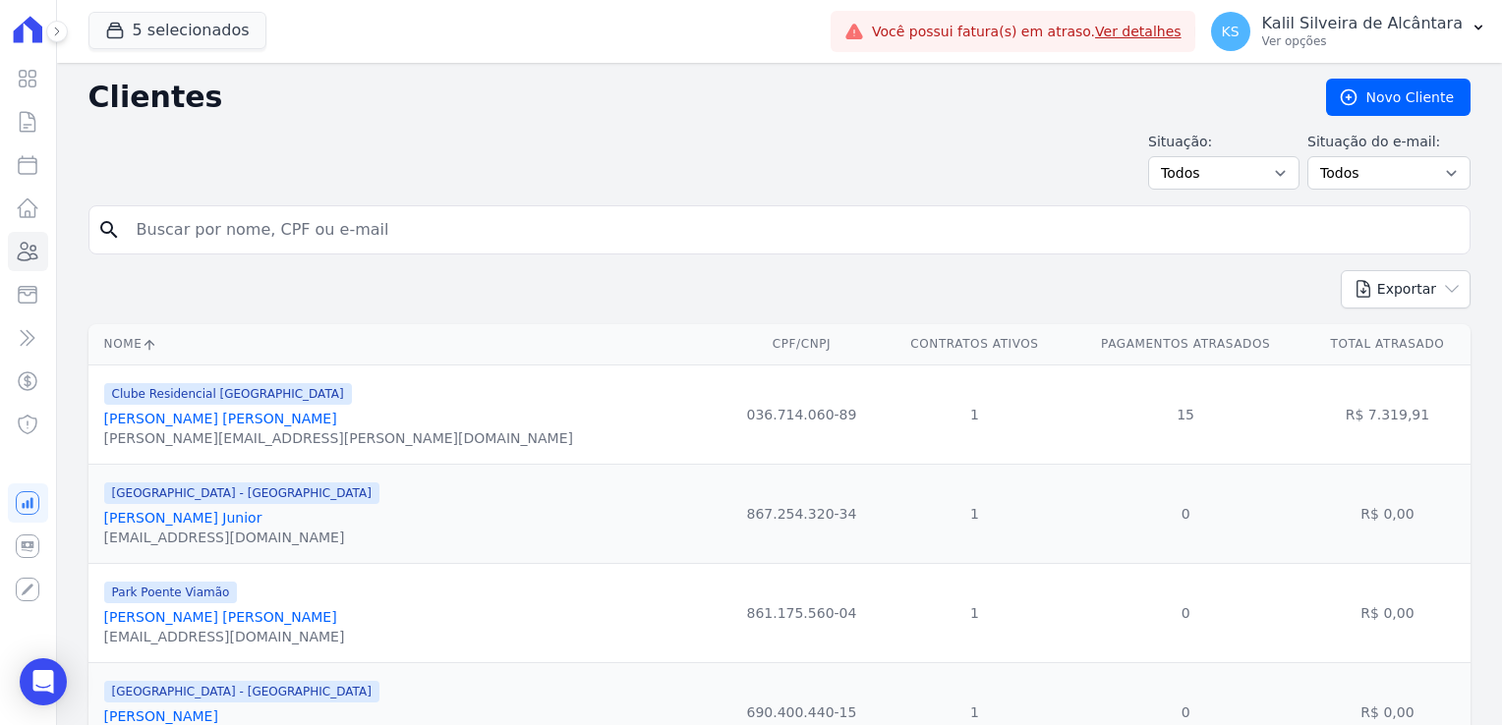
click at [245, 225] on input "search" at bounding box center [793, 229] width 1337 height 39
type input "prisc"
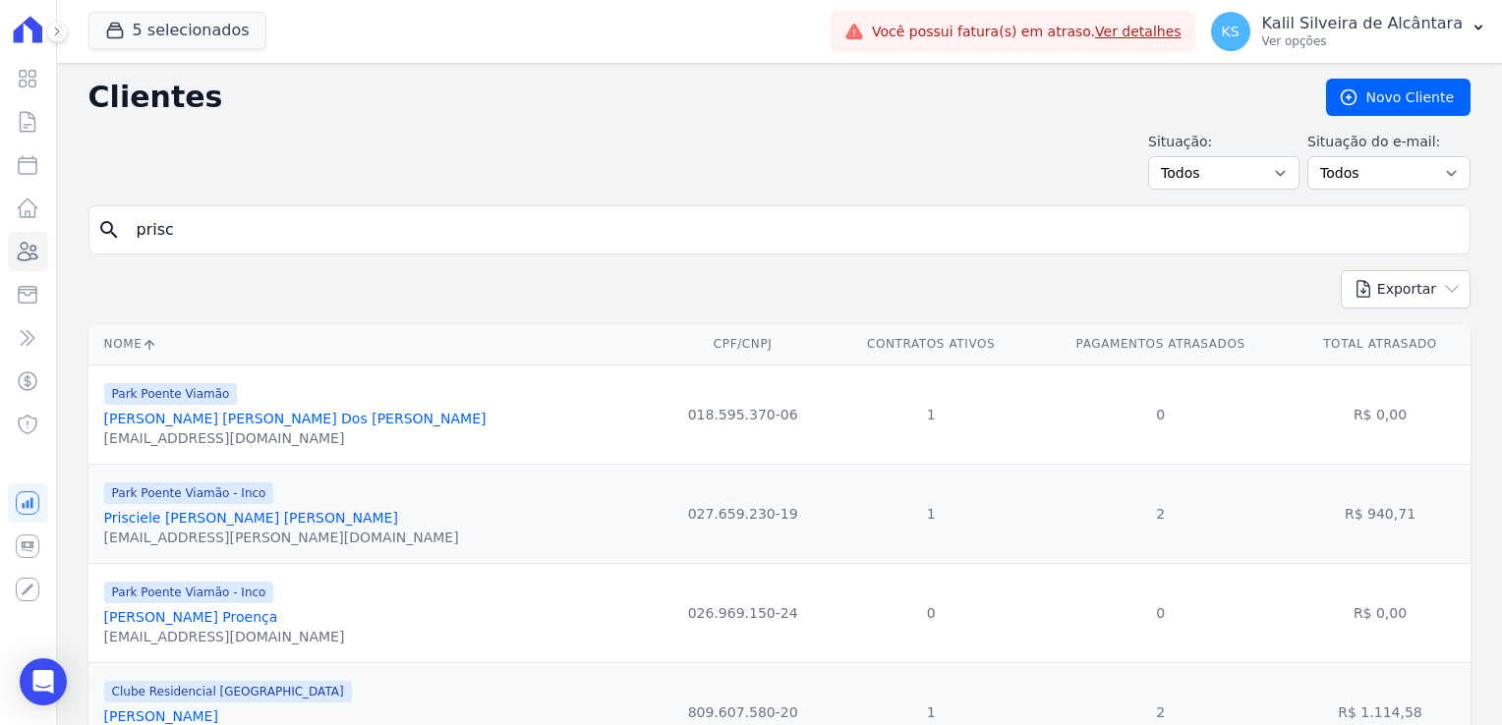
click at [220, 519] on link "Prisciele [PERSON_NAME] [PERSON_NAME]" at bounding box center [251, 518] width 294 height 16
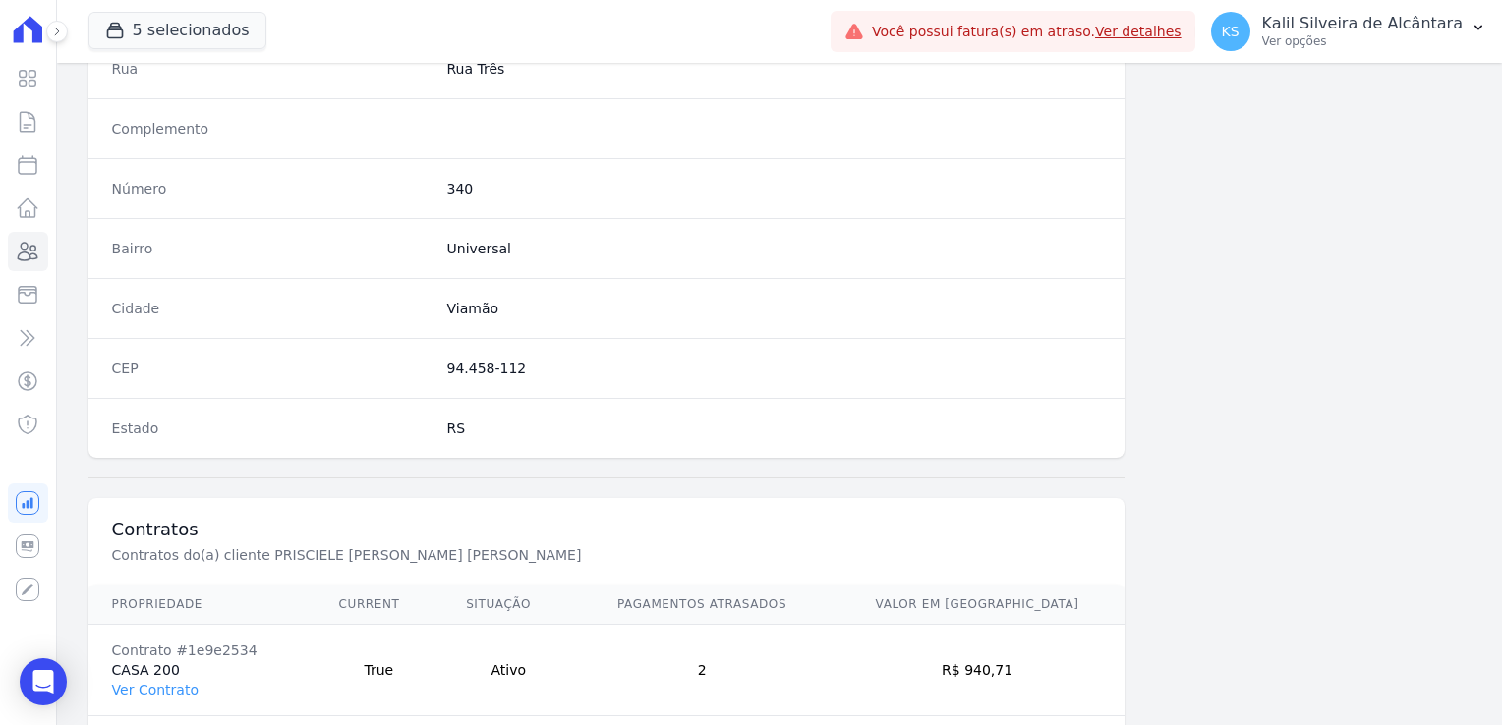
scroll to position [1107, 0]
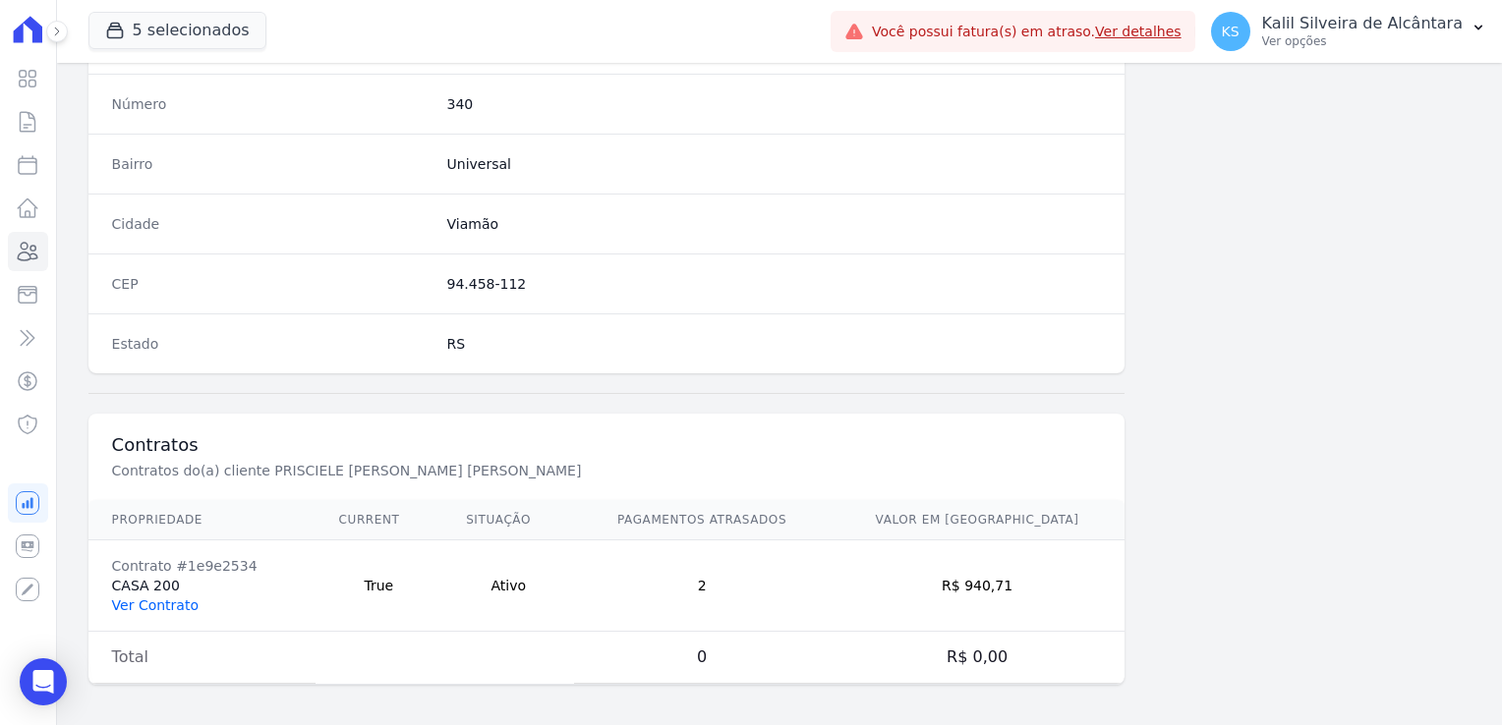
click at [158, 598] on link "Ver Contrato" at bounding box center [155, 606] width 87 height 16
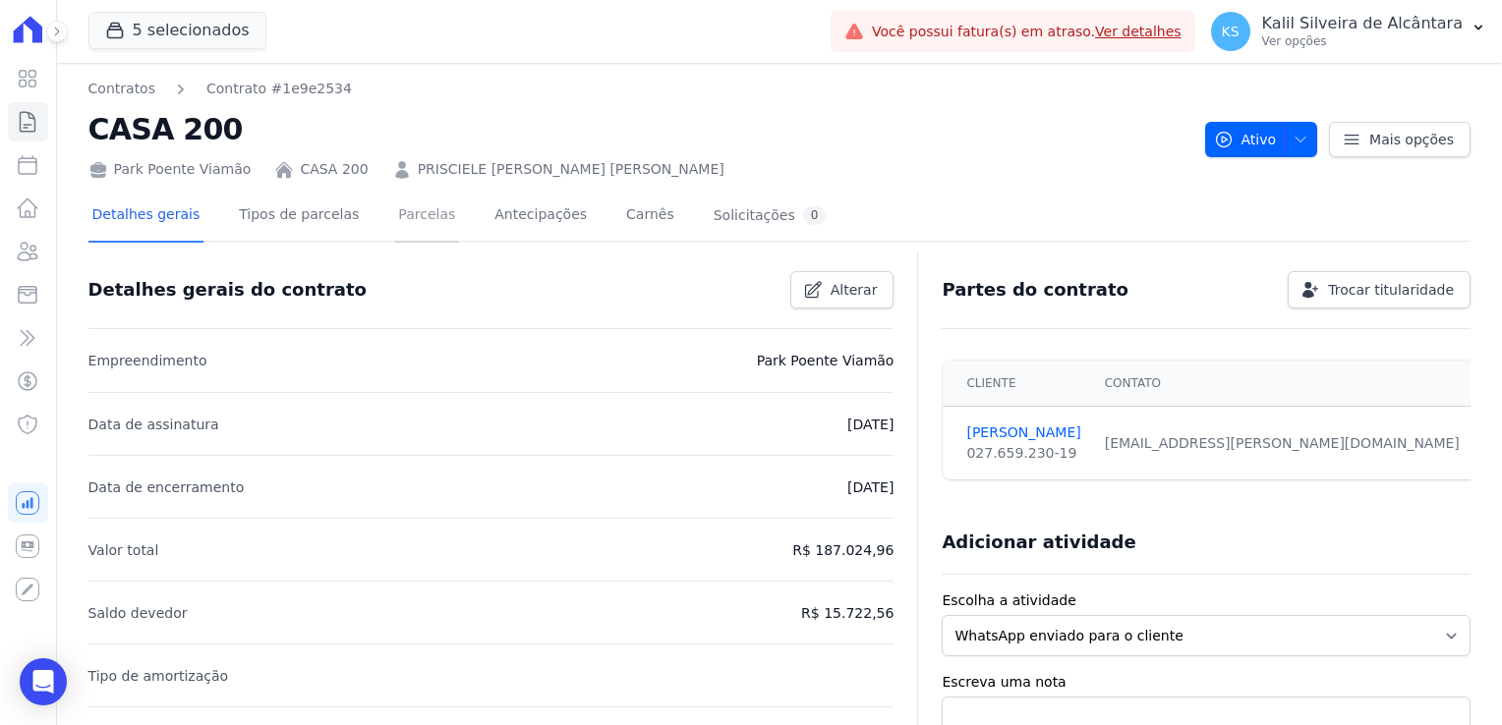
click at [399, 210] on link "Parcelas" at bounding box center [426, 217] width 65 height 52
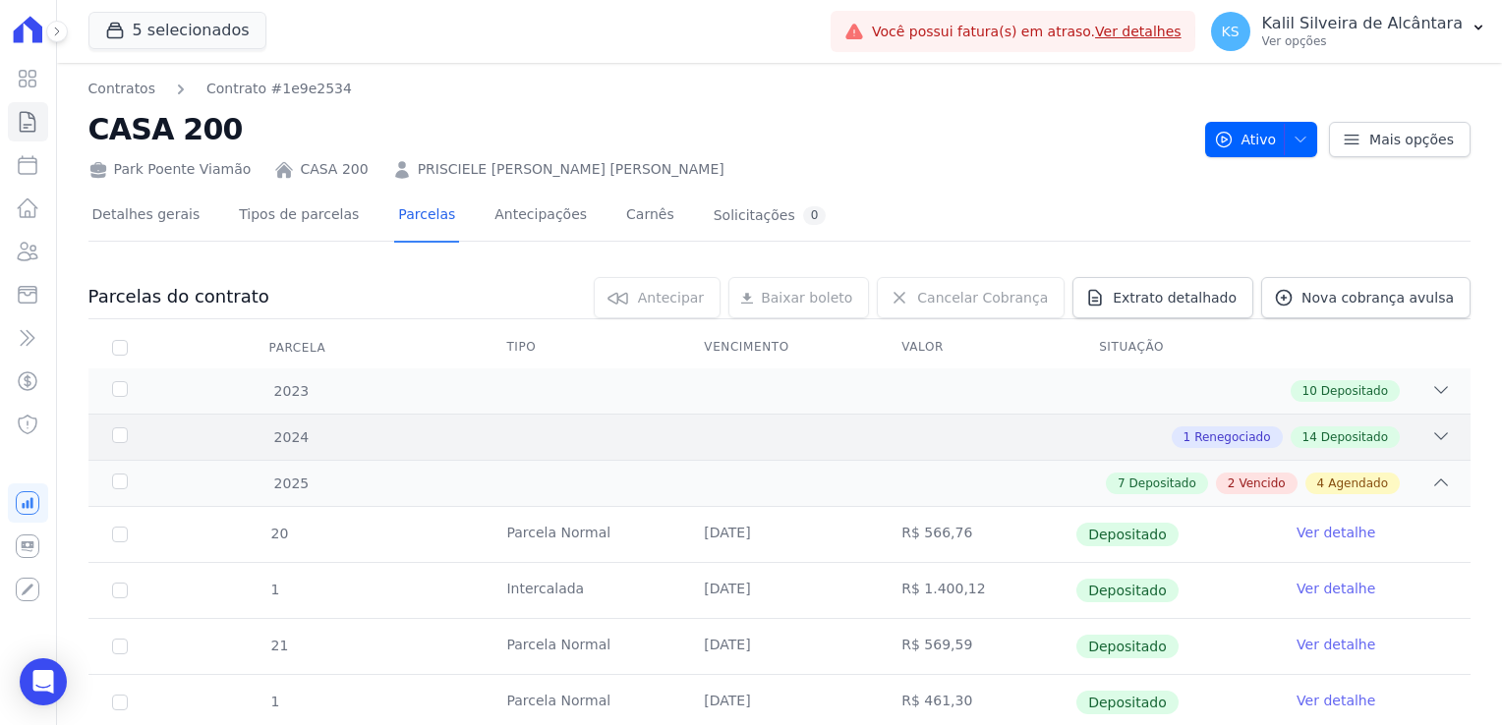
click at [1135, 440] on div "1 Renegociado 14 Depositado" at bounding box center [847, 438] width 1208 height 22
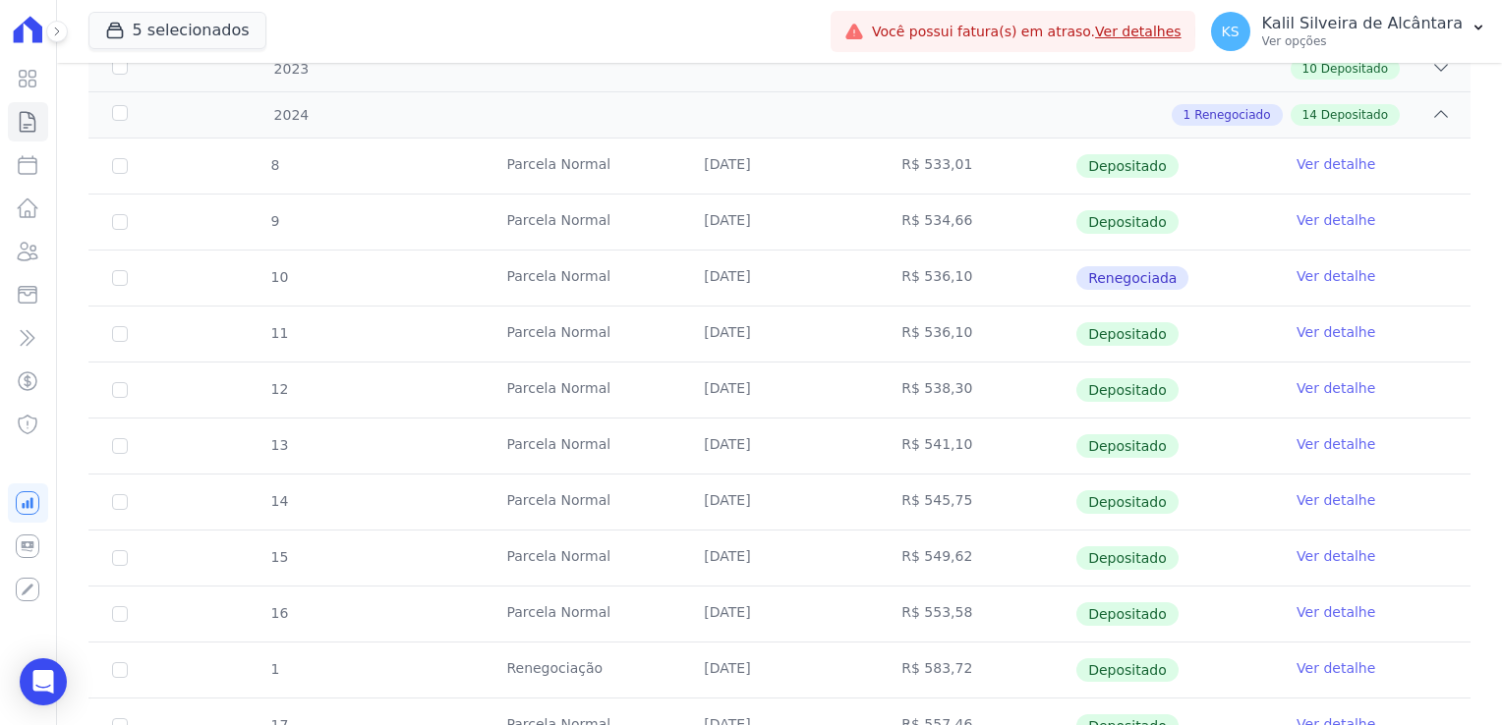
scroll to position [98, 0]
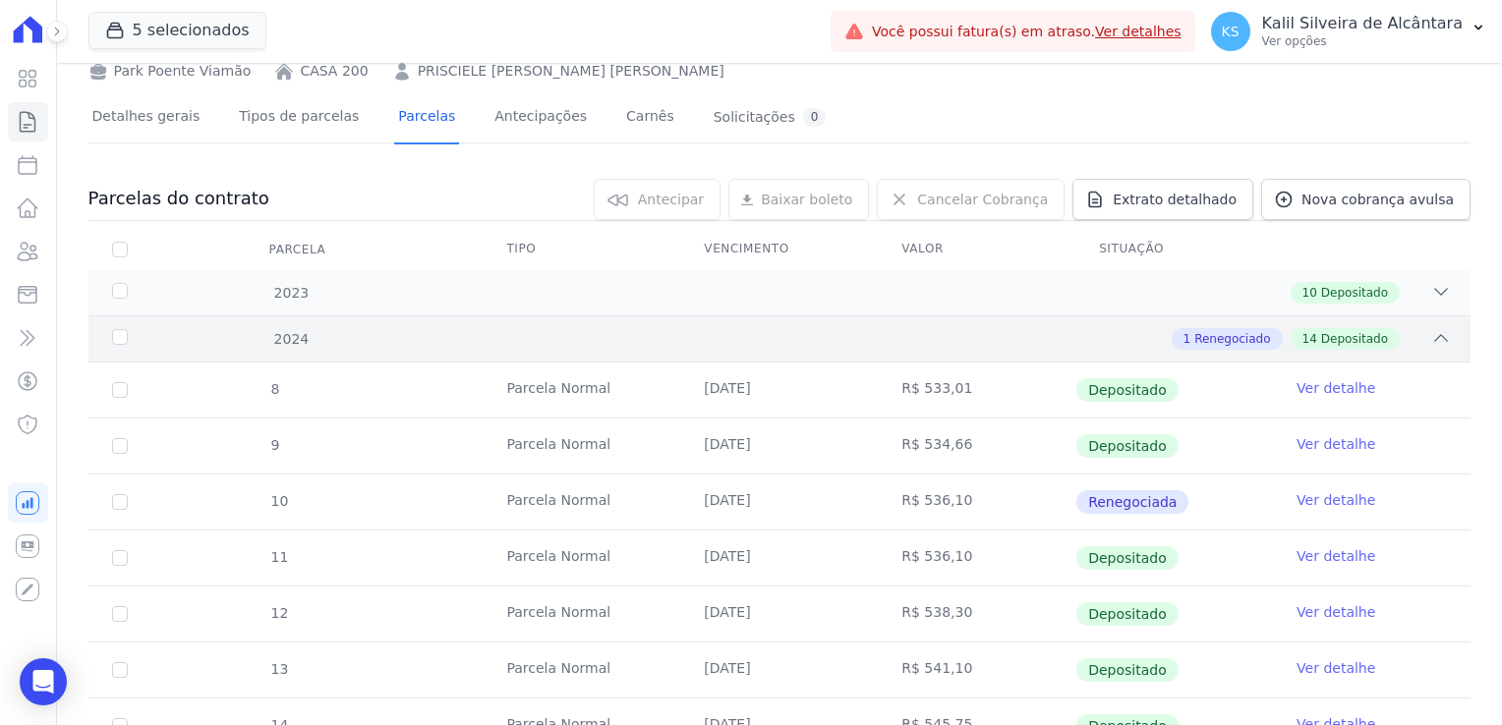
click at [1123, 345] on div "1 Renegociado 14 Depositado" at bounding box center [847, 339] width 1208 height 22
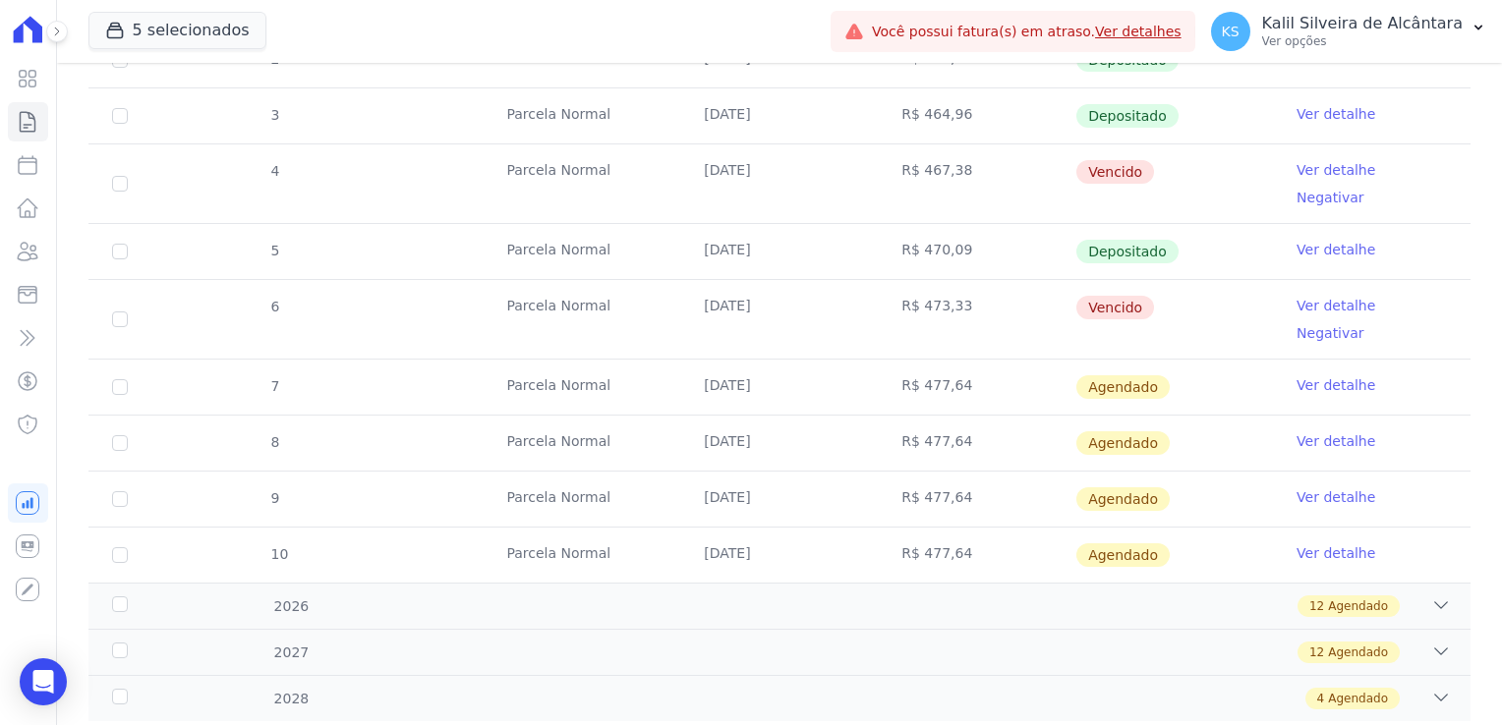
scroll to position [701, 0]
click at [33, 246] on icon at bounding box center [29, 252] width 20 height 18
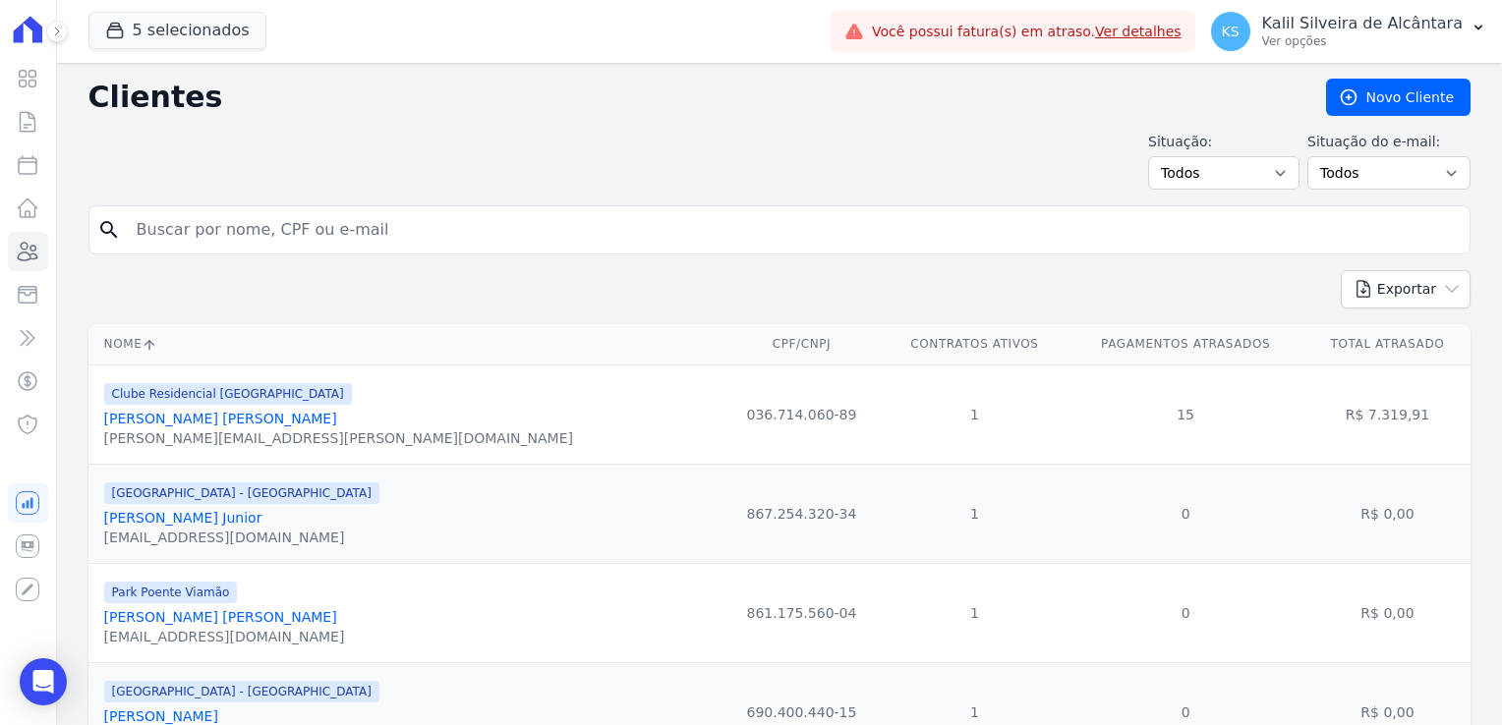
click at [357, 235] on input "search" at bounding box center [793, 229] width 1337 height 39
type input "adenir"
